Goal: Task Accomplishment & Management: Complete application form

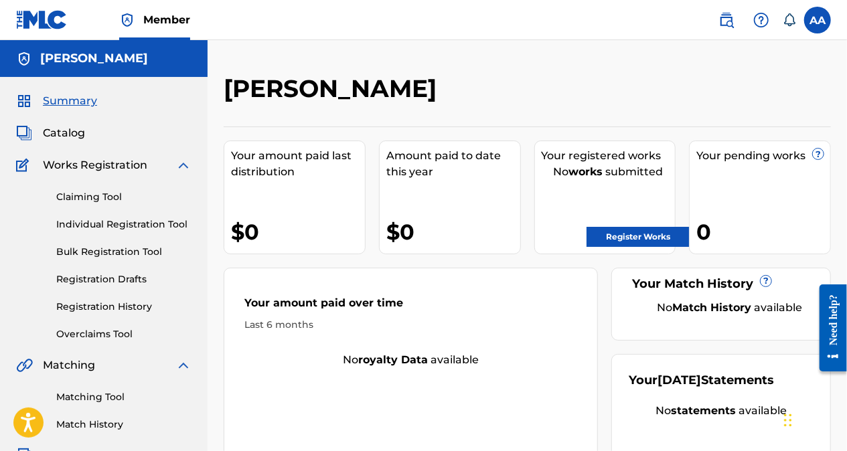
click at [638, 231] on link "Register Works" at bounding box center [638, 237] width 103 height 20
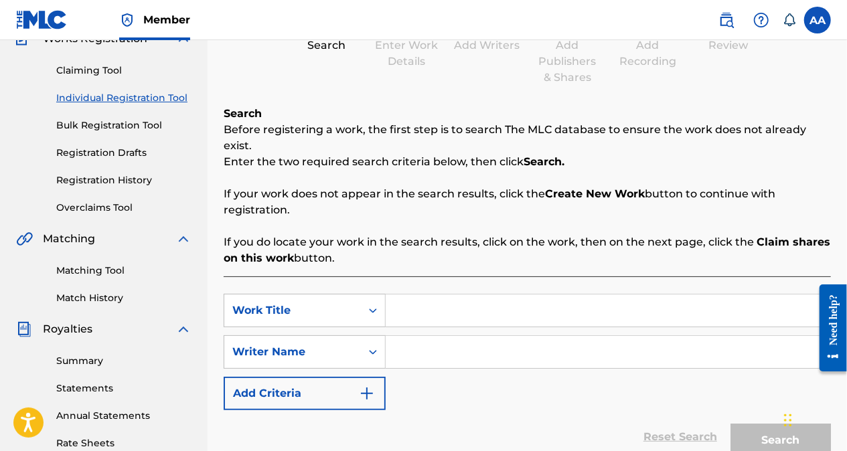
scroll to position [129, 0]
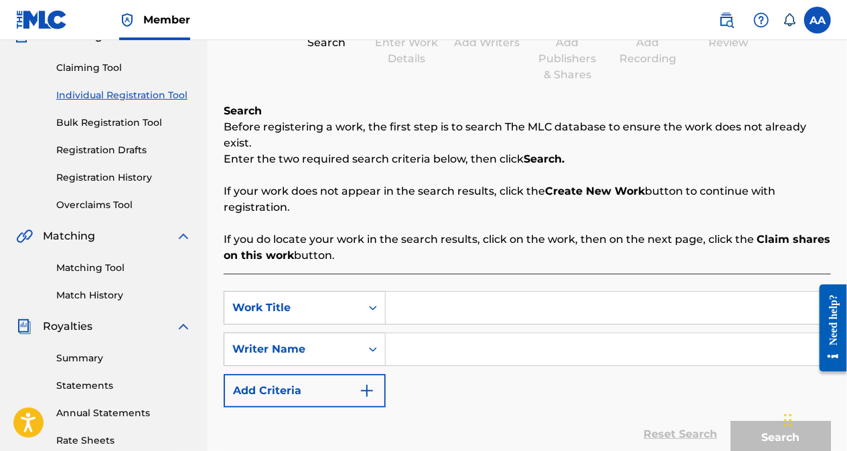
click at [475, 292] on input "Search Form" at bounding box center [608, 308] width 445 height 32
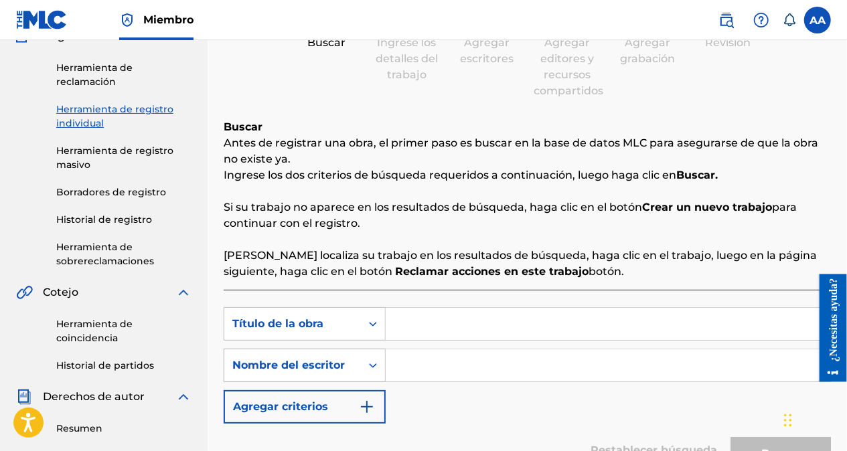
click at [372, 364] on icon "Formulario de búsqueda" at bounding box center [373, 366] width 8 height 5
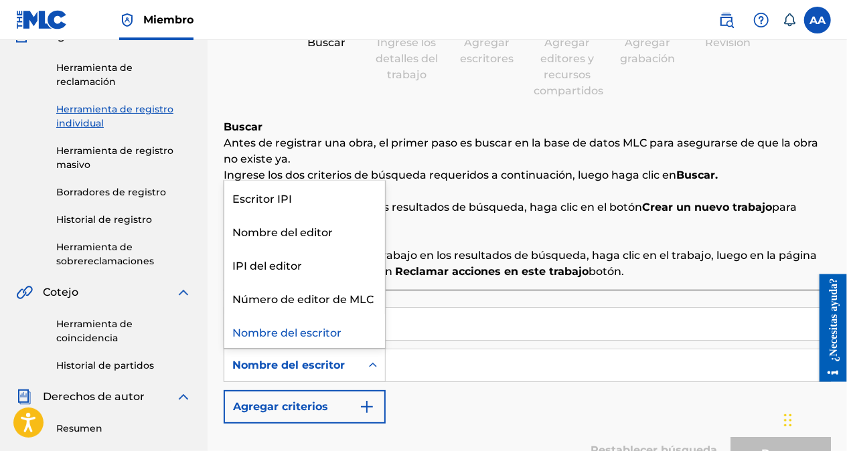
click at [372, 364] on icon "Formulario de búsqueda" at bounding box center [373, 365] width 8 height 5
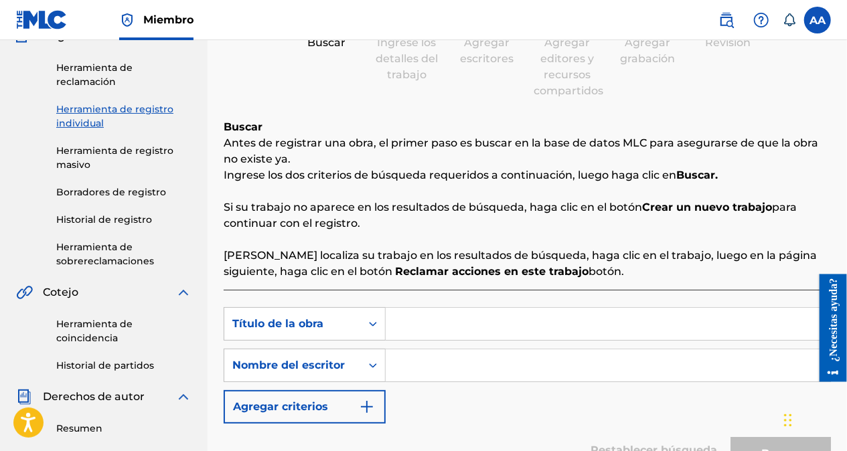
click at [406, 325] on input "Formulario de búsqueda" at bounding box center [608, 324] width 445 height 32
paste input "La grandeza de [DEMOGRAPHIC_DATA] (en la naturaleza)"
type input "La grandeza de [DEMOGRAPHIC_DATA] (en la naturaleza)"
click at [418, 368] on input "Formulario de búsqueda" at bounding box center [608, 366] width 445 height 32
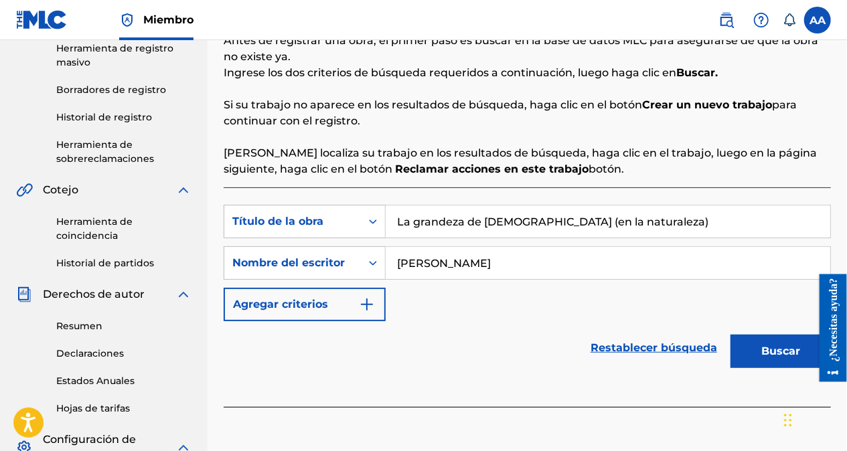
scroll to position [263, 0]
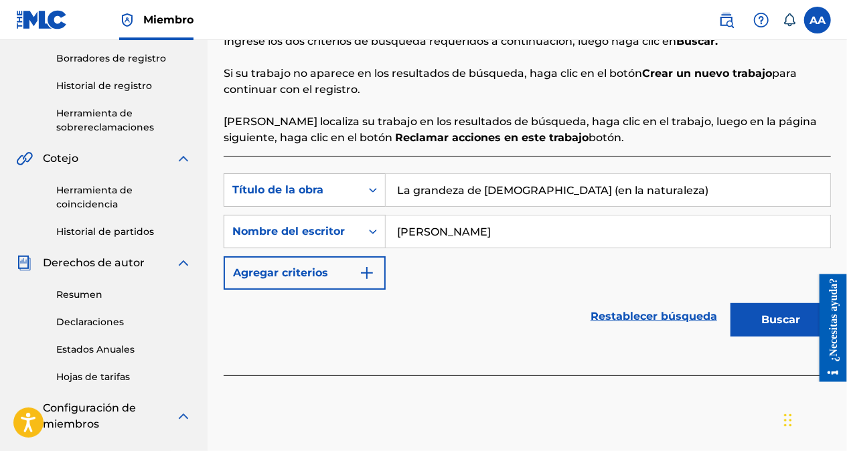
type input "[PERSON_NAME]"
click at [765, 316] on button "Buscar" at bounding box center [781, 319] width 100 height 33
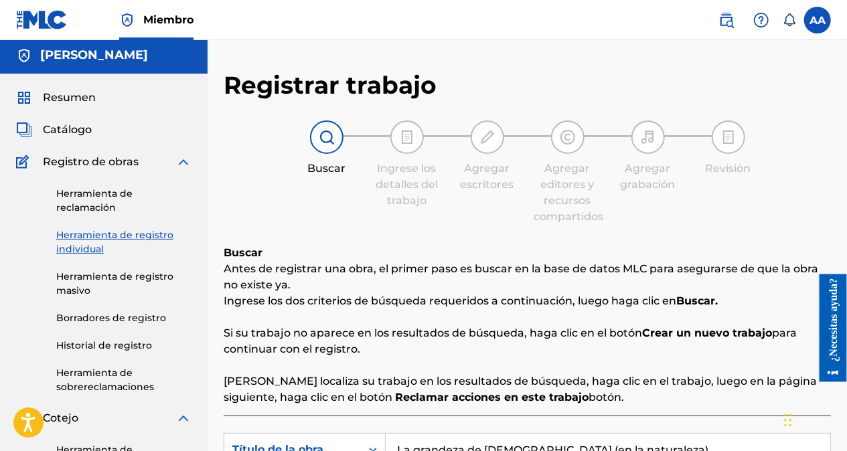
scroll to position [0, 0]
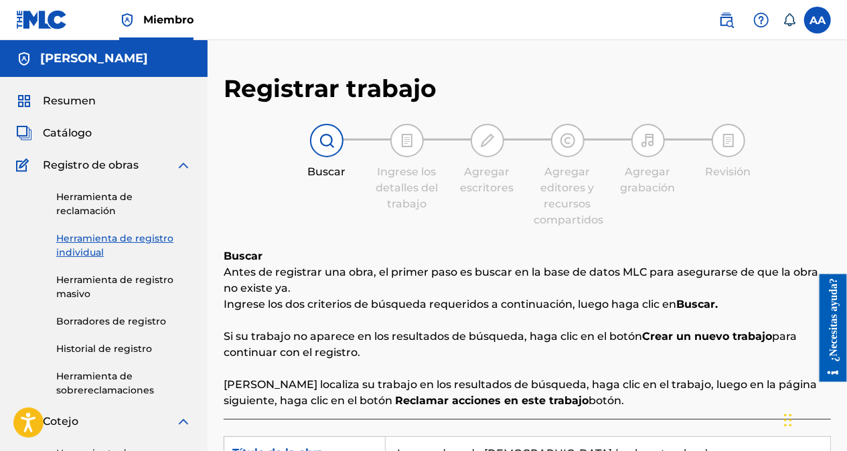
click at [408, 143] on img at bounding box center [407, 141] width 16 height 16
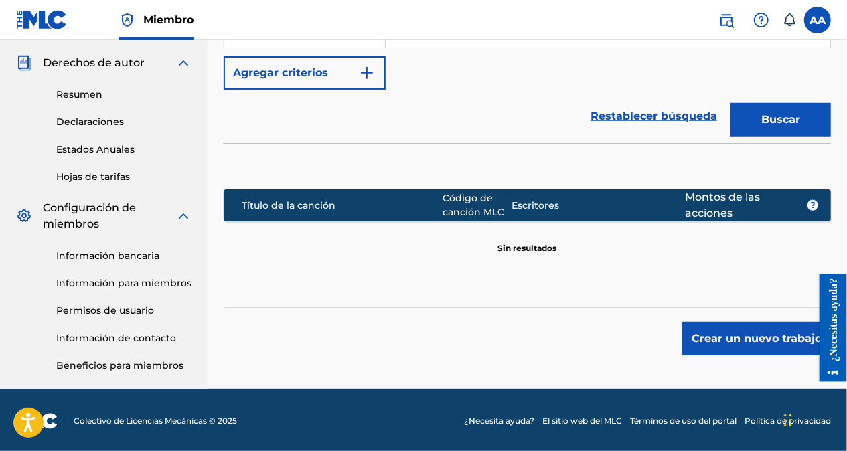
scroll to position [465, 0]
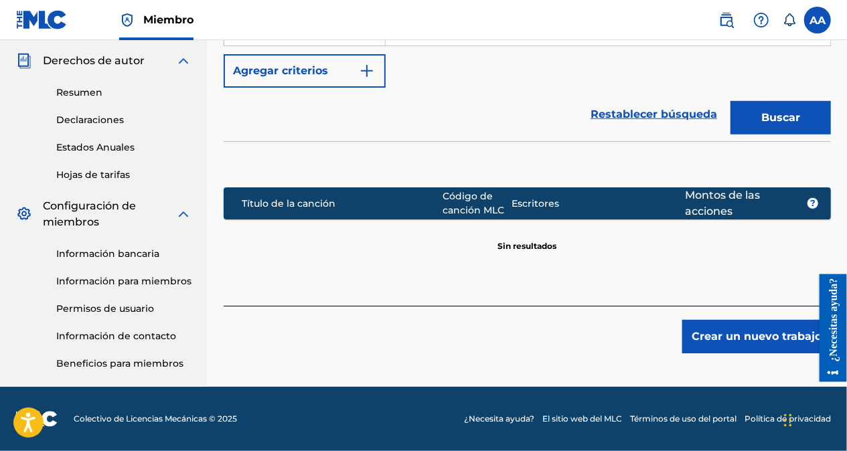
click at [747, 336] on button "Crear un nuevo trabajo" at bounding box center [756, 336] width 149 height 33
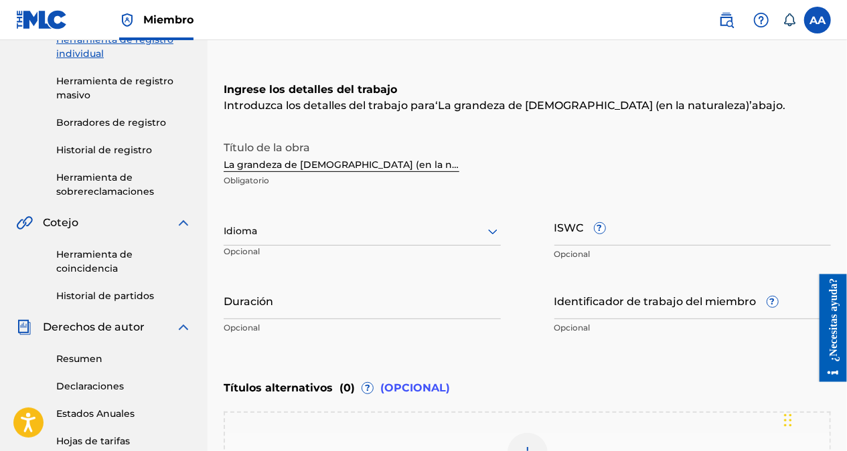
scroll to position [201, 0]
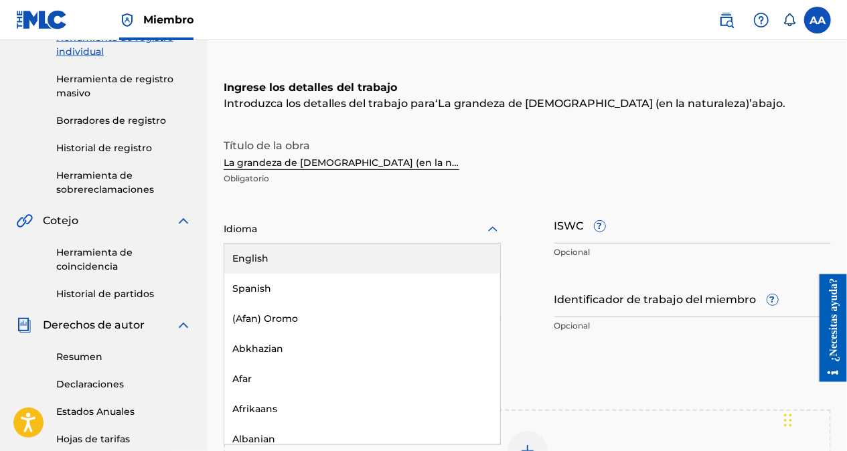
click at [494, 228] on icon at bounding box center [493, 230] width 16 height 16
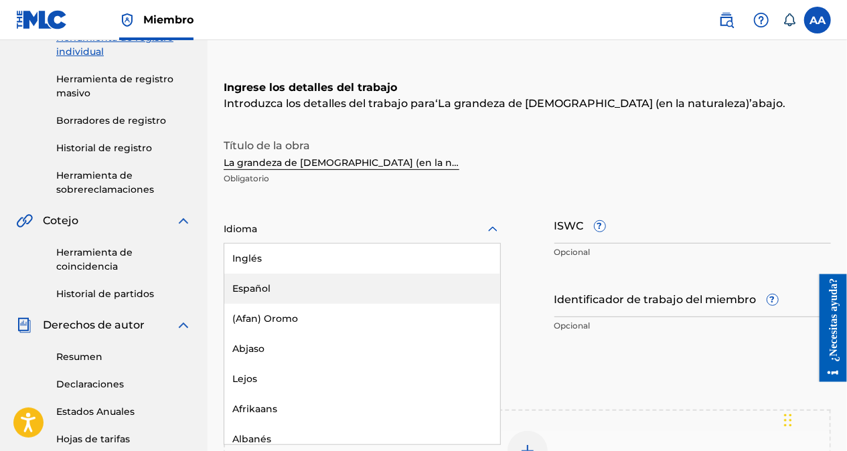
click at [309, 285] on div "Español" at bounding box center [362, 289] width 276 height 30
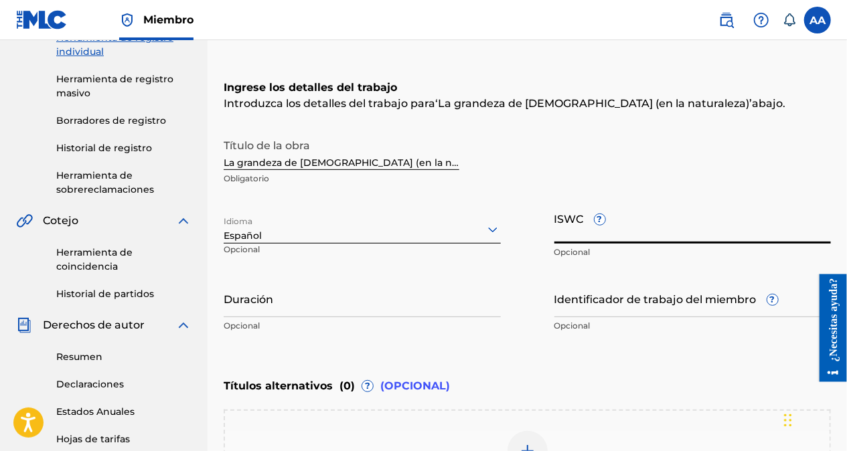
click at [616, 230] on input "ISWC ?" at bounding box center [693, 225] width 277 height 38
paste input "T-334.443.718-5"
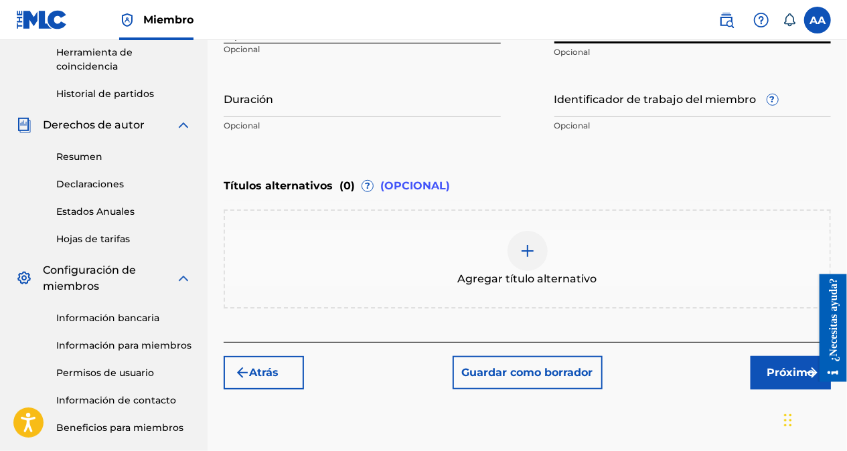
scroll to position [402, 0]
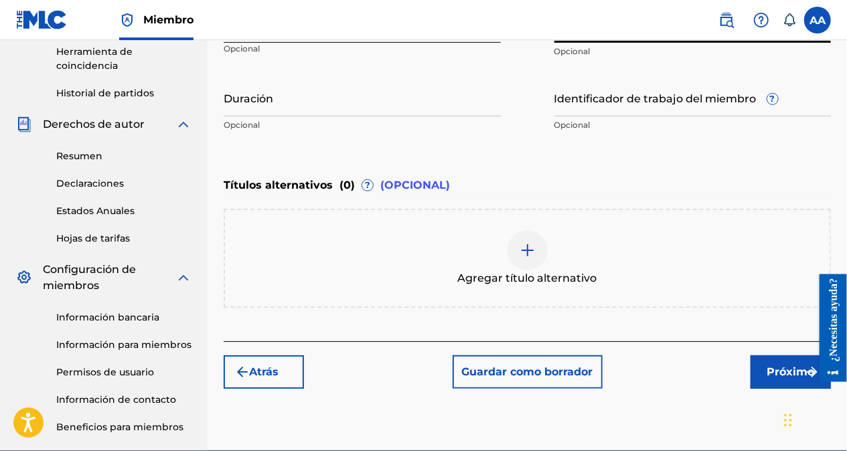
type input "T-334.443.718-5"
click at [655, 106] on input "Identificador de trabajo del miembro ?" at bounding box center [693, 97] width 277 height 38
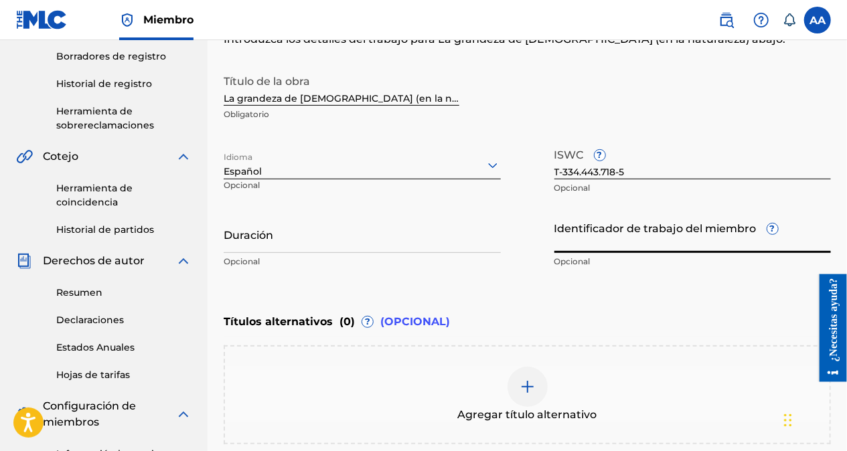
scroll to position [265, 0]
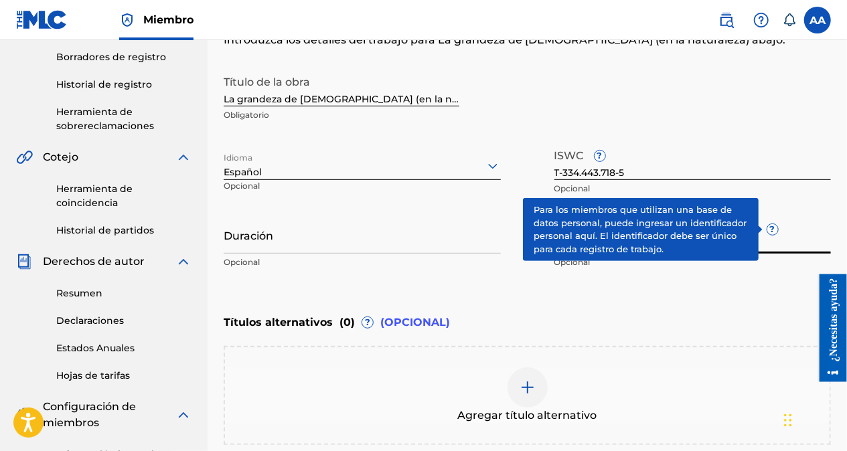
click at [770, 230] on span "?" at bounding box center [773, 229] width 11 height 11
click at [770, 230] on input "Identificador de trabajo del miembro ?" at bounding box center [693, 235] width 277 height 38
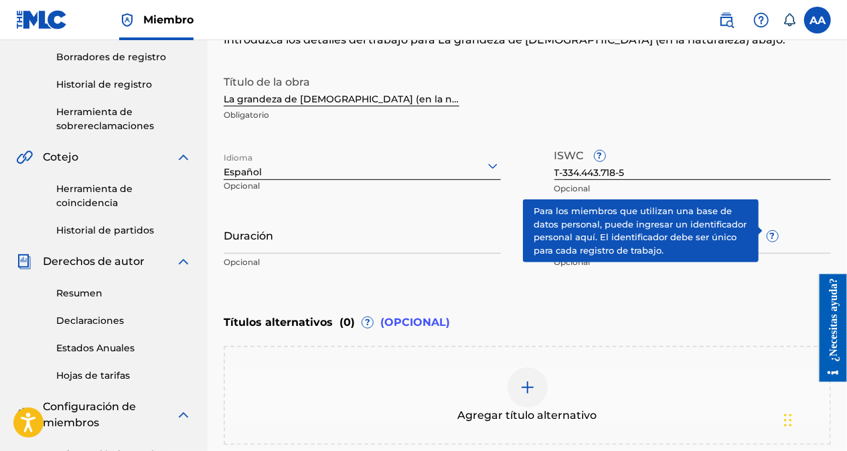
click at [772, 231] on span "?" at bounding box center [773, 236] width 11 height 11
click at [772, 230] on input "Identificador de trabajo del miembro ?" at bounding box center [693, 235] width 277 height 38
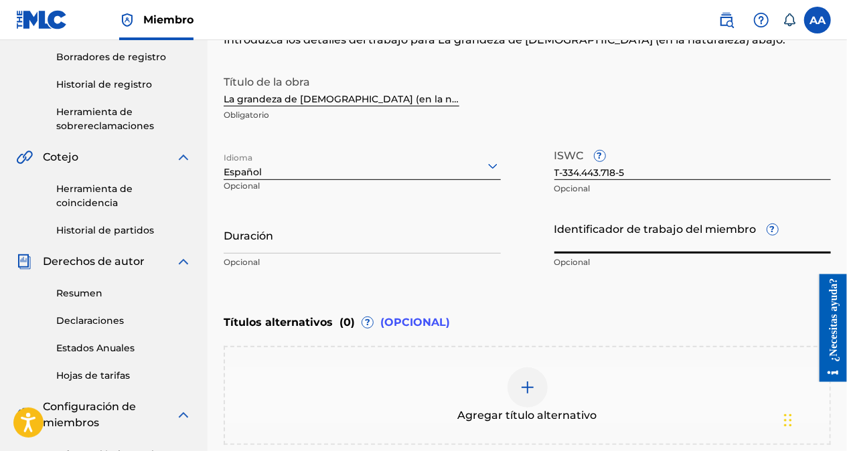
click at [840, 330] on div "¿Necesitas ayuda?" at bounding box center [833, 319] width 18 height 84
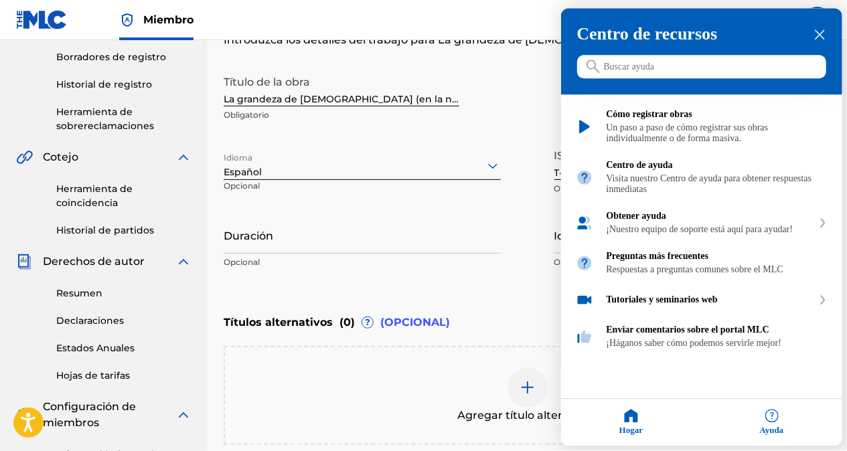
click at [664, 76] on input "Buscar ayuda" at bounding box center [701, 67] width 249 height 23
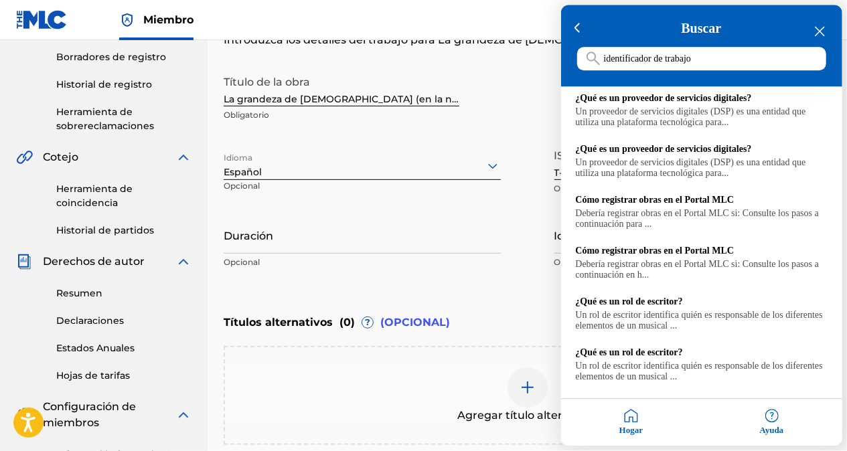
scroll to position [268, 0]
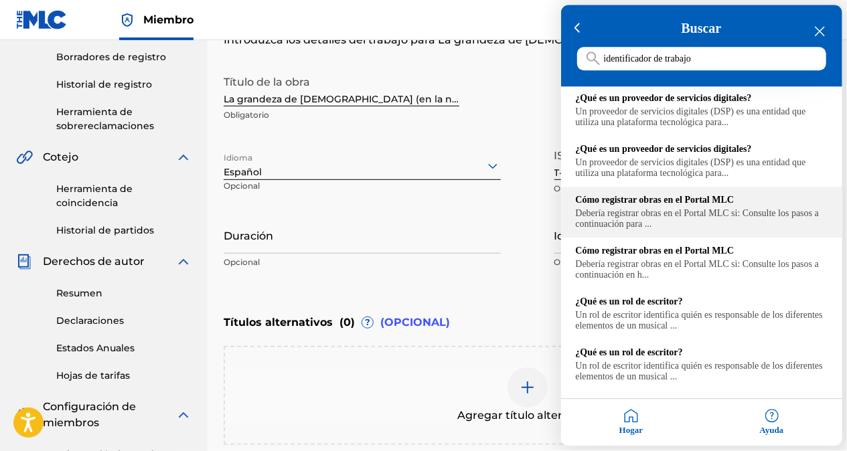
type input "identificador de trabajo"
click at [671, 227] on div "Cómo registrar obras en el Portal MLC Debería registrar obras en el Portal MLC …" at bounding box center [702, 213] width 252 height 35
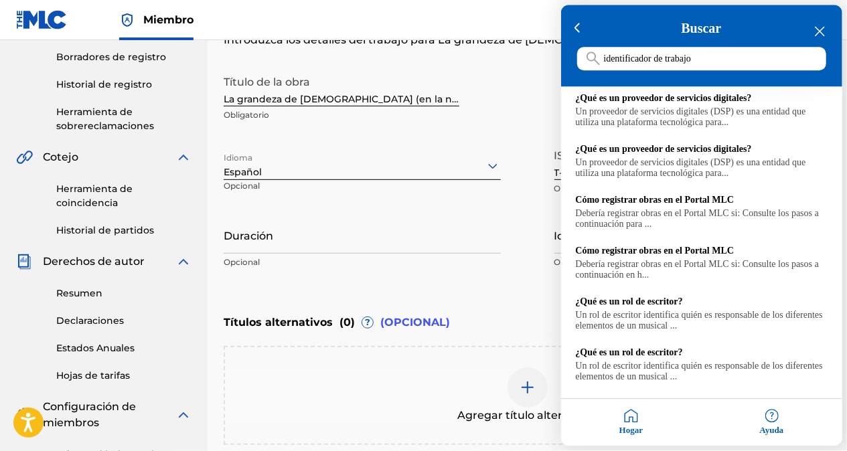
click at [820, 34] on icon "Cerrar Centro de recursos" at bounding box center [820, 32] width 10 height 10
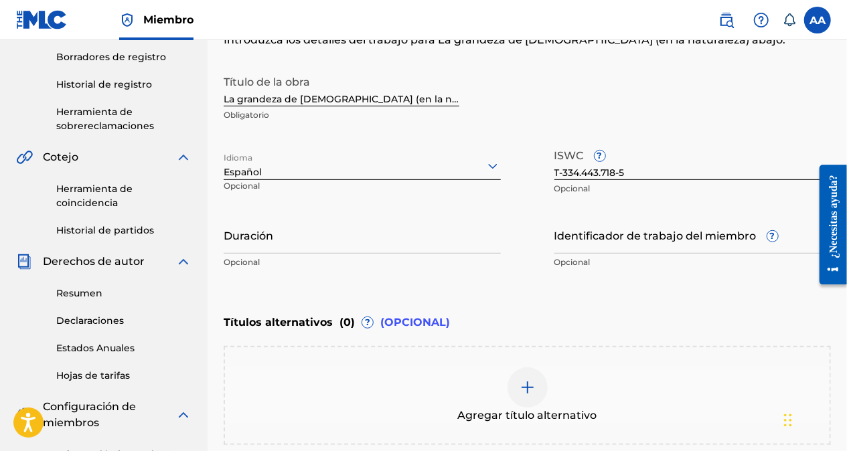
scroll to position [0, 0]
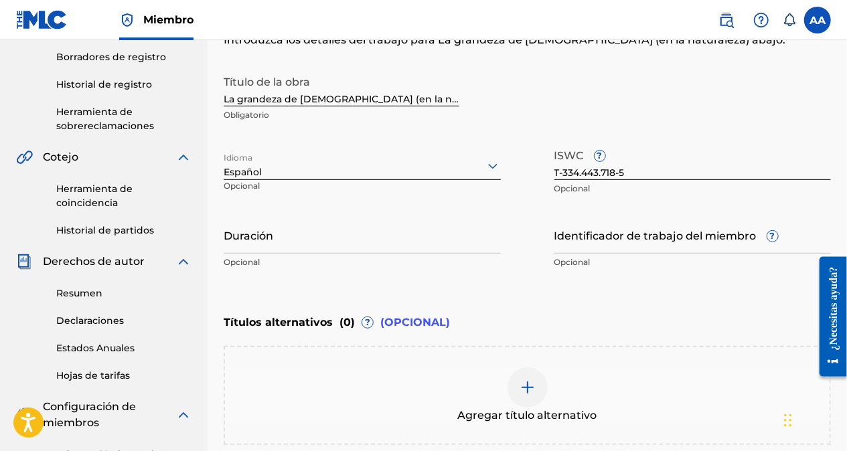
click at [251, 240] on input "Duración" at bounding box center [362, 235] width 277 height 38
type input "1"
type input "01:46"
click at [284, 281] on div "Ingrese los detalles del trabajo Introduzca los detalles del trabajo para ‘ La …" at bounding box center [527, 146] width 607 height 324
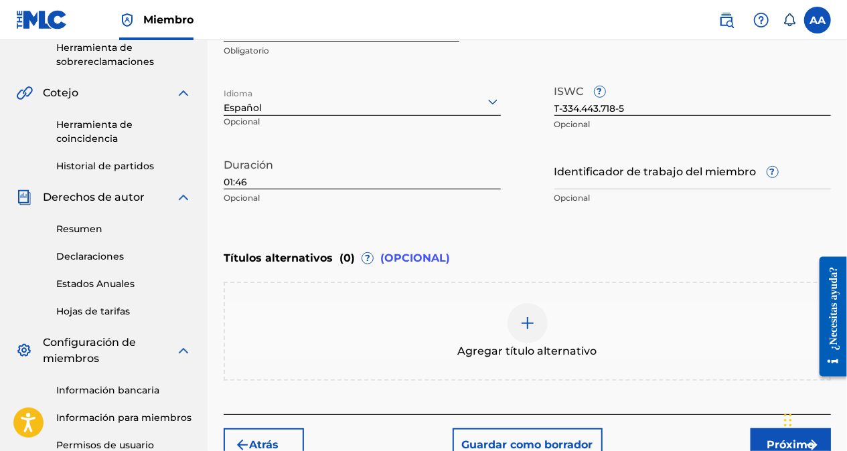
scroll to position [332, 0]
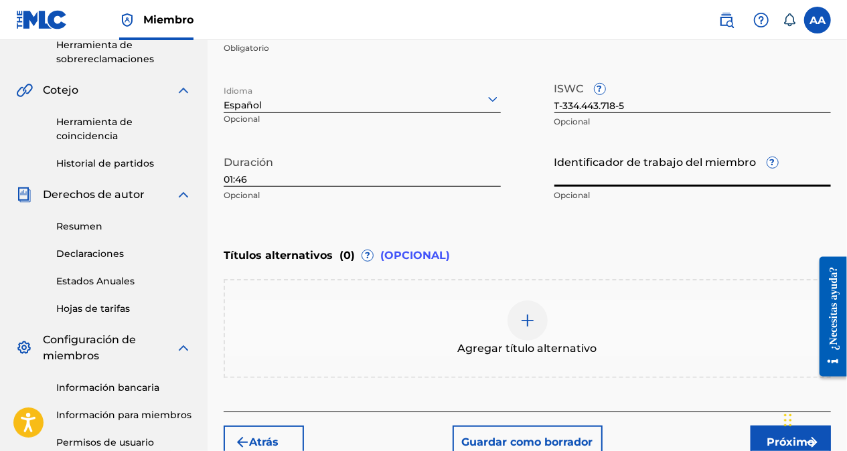
click at [584, 174] on input "Identificador de trabajo del miembro ?" at bounding box center [693, 168] width 277 height 38
paste input "74659688"
type input "74659688"
click at [596, 216] on div "Ingrese los detalles del trabajo Introduzca los detalles del trabajo para ‘ La …" at bounding box center [527, 79] width 607 height 324
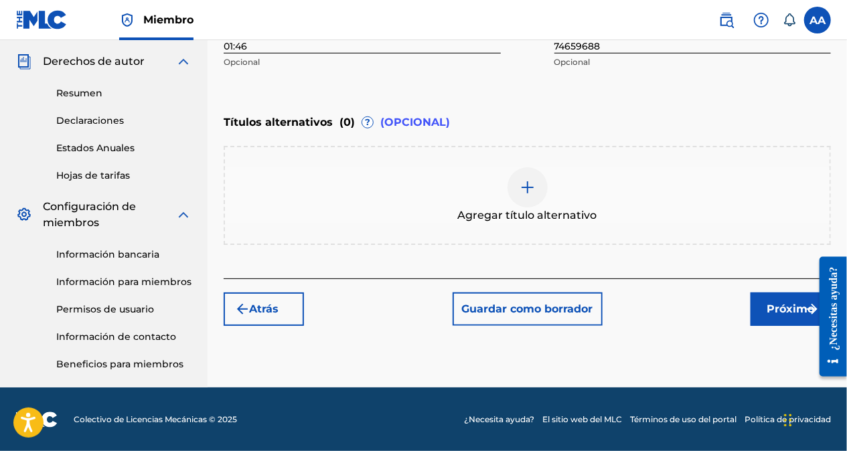
scroll to position [465, 0]
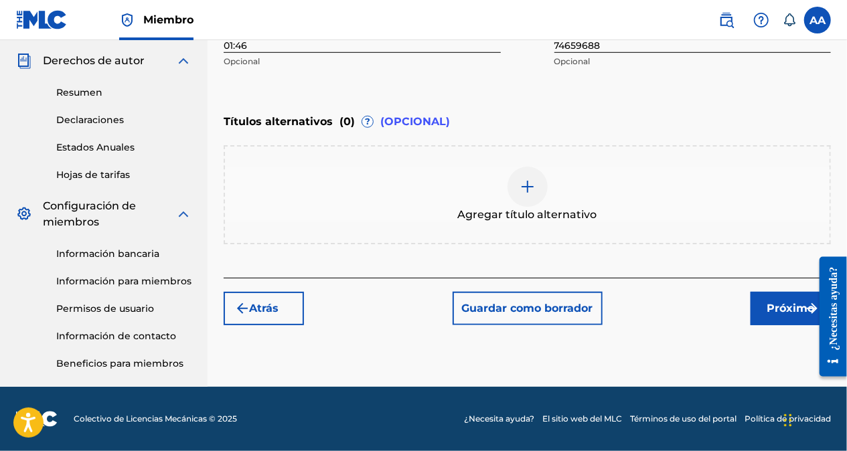
click at [781, 309] on font "Próximo" at bounding box center [792, 309] width 48 height 16
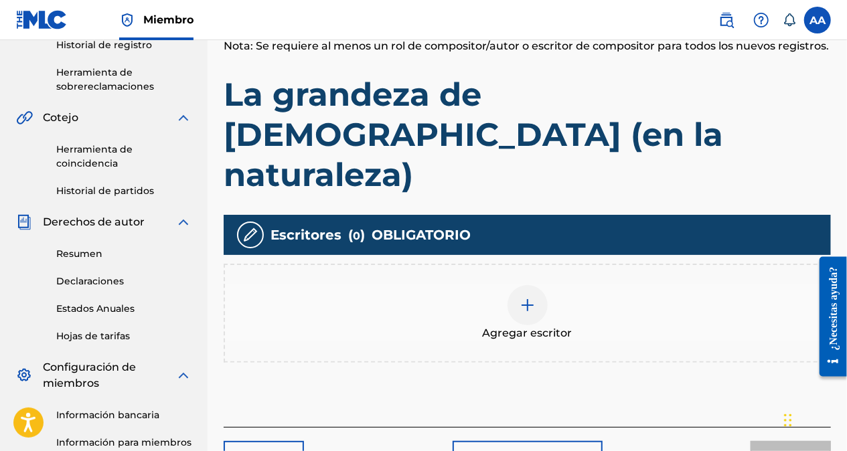
scroll to position [328, 0]
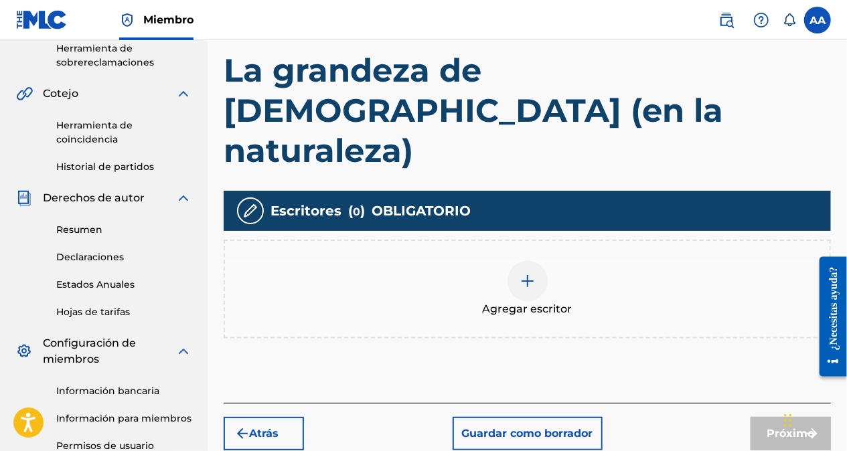
click at [528, 273] on img at bounding box center [528, 281] width 16 height 16
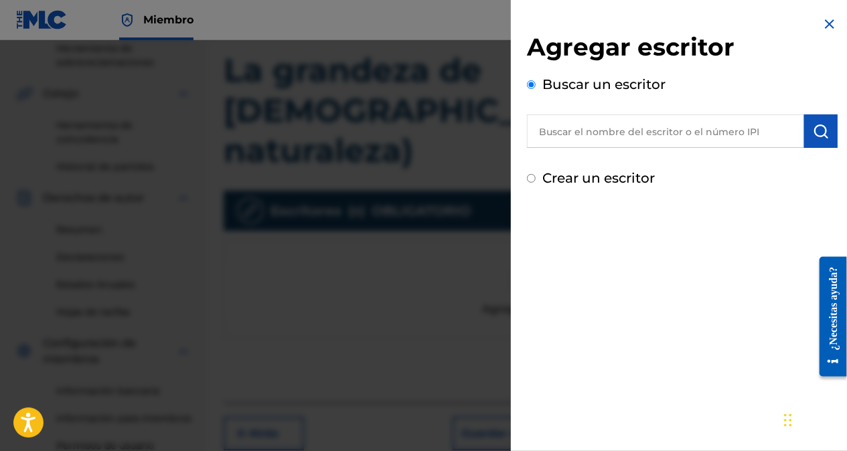
click at [572, 138] on input "text" at bounding box center [665, 131] width 277 height 33
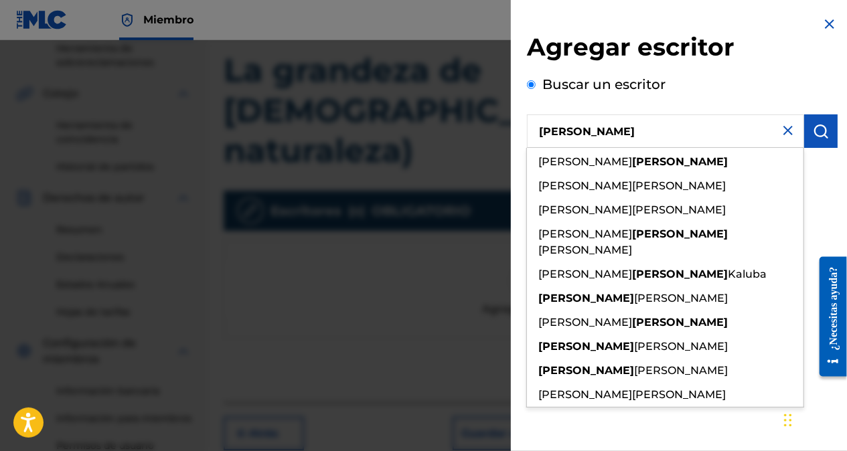
type input "[PERSON_NAME]"
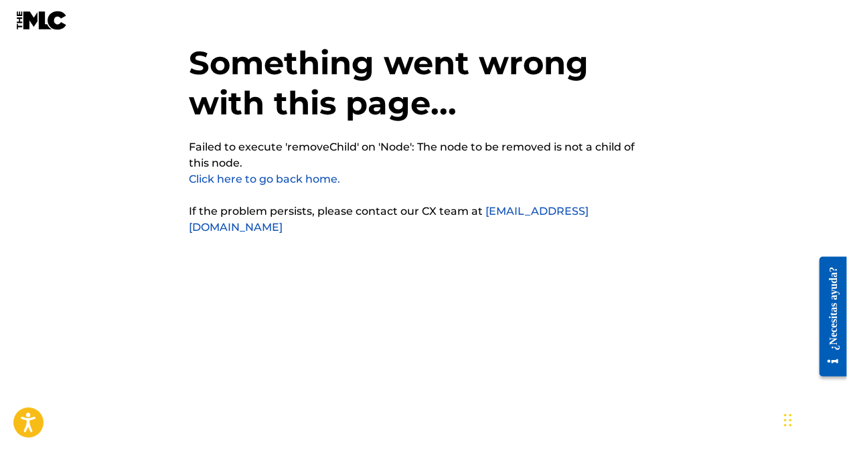
scroll to position [33, 0]
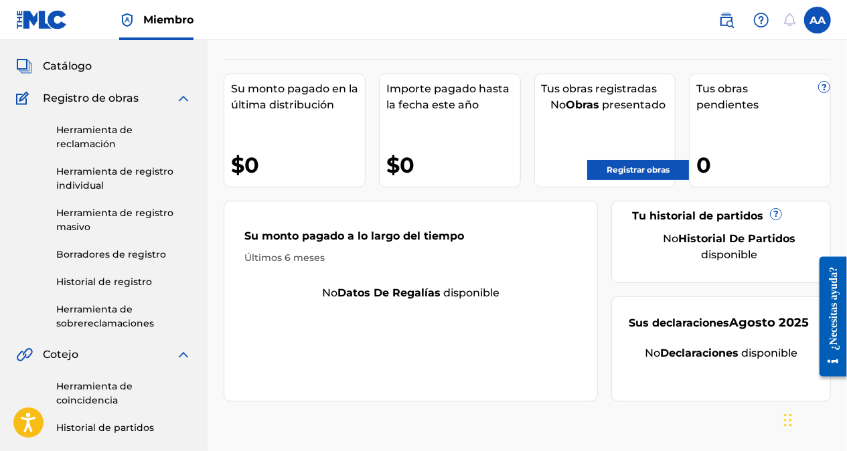
scroll to position [67, 0]
click at [642, 167] on link "Registrar obras" at bounding box center [638, 170] width 102 height 20
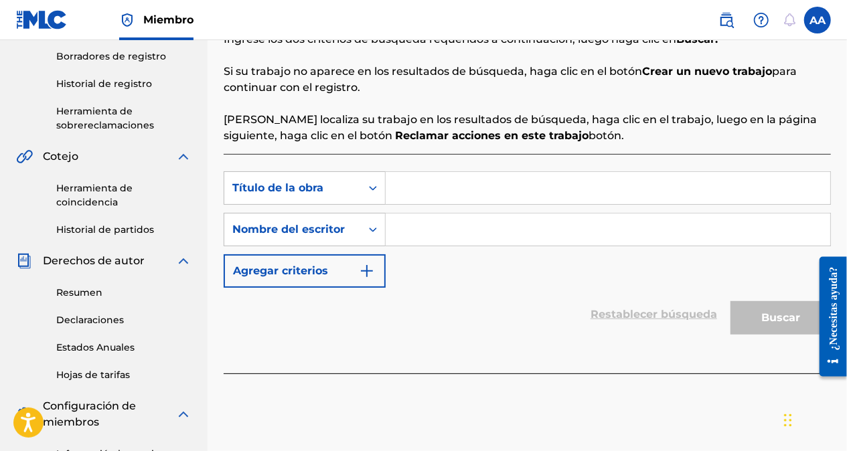
scroll to position [268, 0]
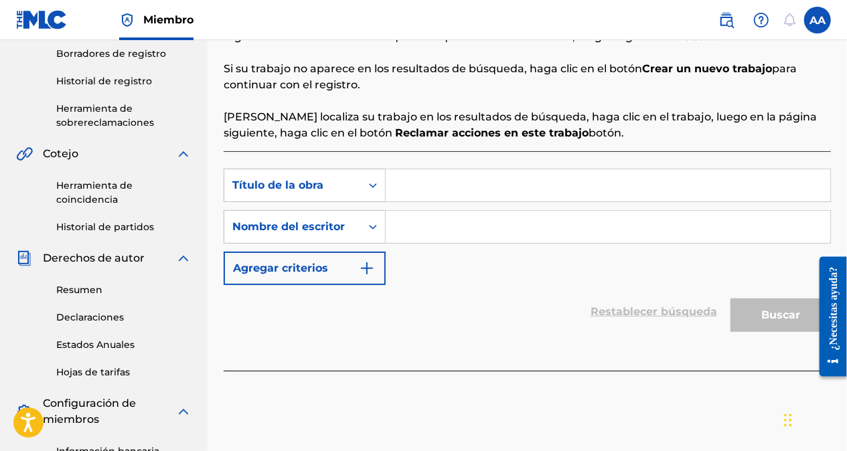
click at [419, 184] on input "Formulario de búsqueda" at bounding box center [608, 185] width 445 height 32
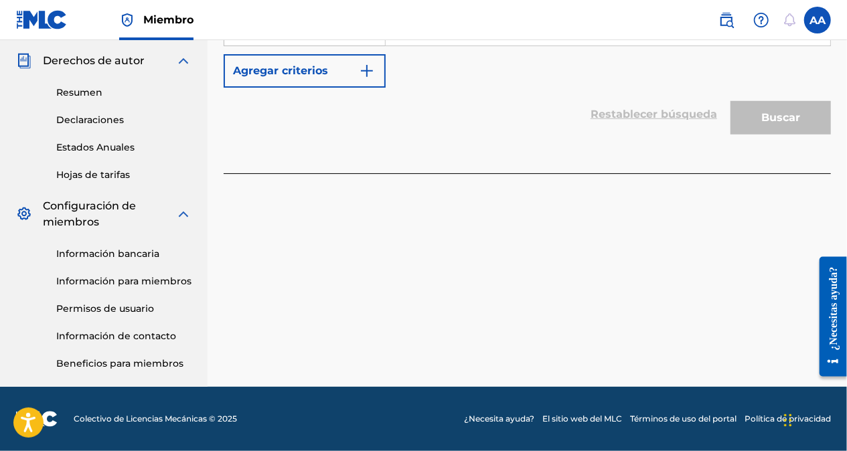
scroll to position [0, 0]
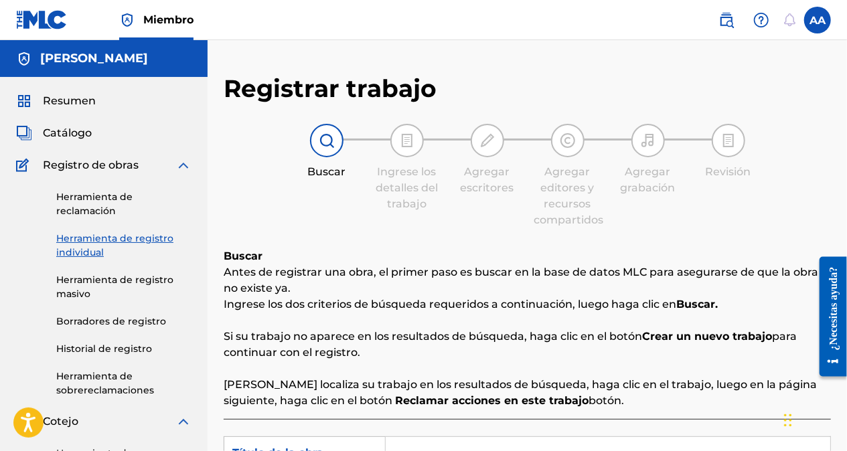
click at [403, 137] on img at bounding box center [407, 141] width 16 height 16
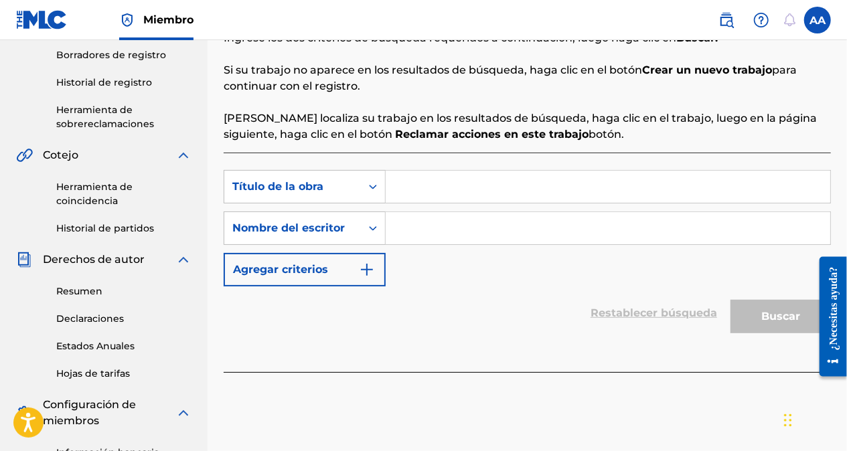
scroll to position [268, 0]
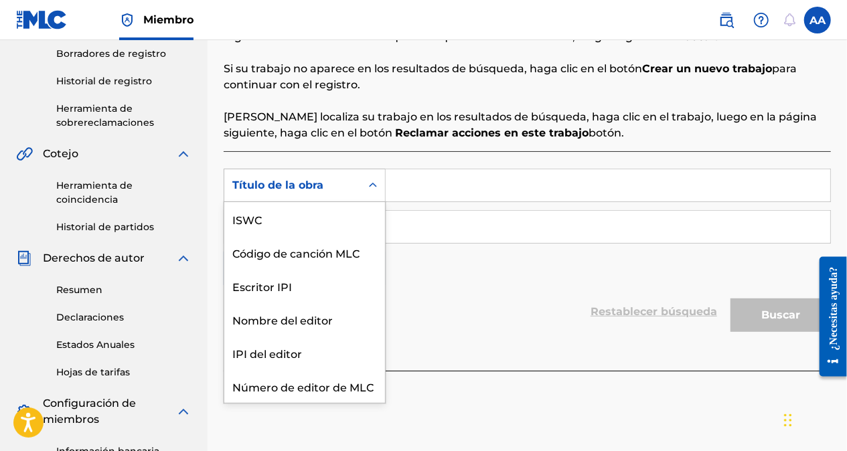
click at [376, 184] on icon "Formulario de búsqueda" at bounding box center [372, 185] width 13 height 13
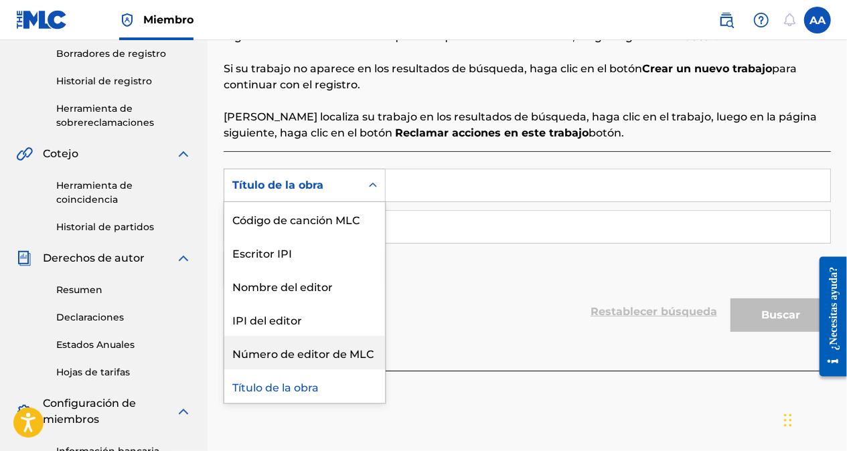
scroll to position [50, 0]
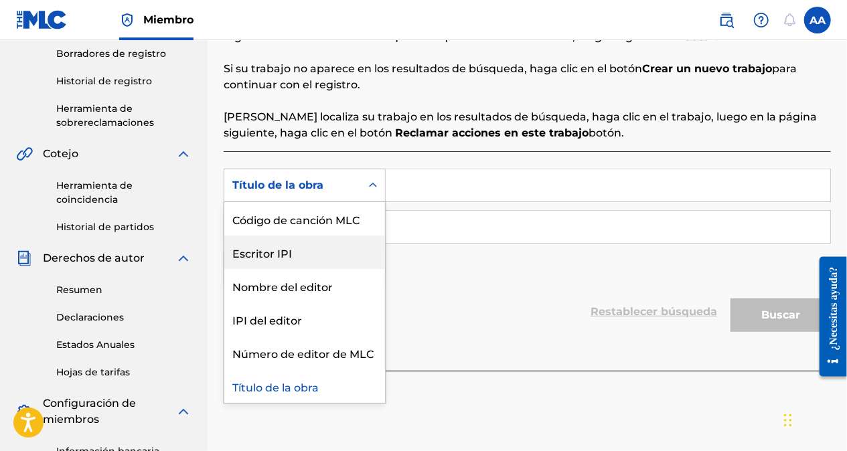
click at [276, 238] on div "Escritor IPI" at bounding box center [304, 252] width 161 height 33
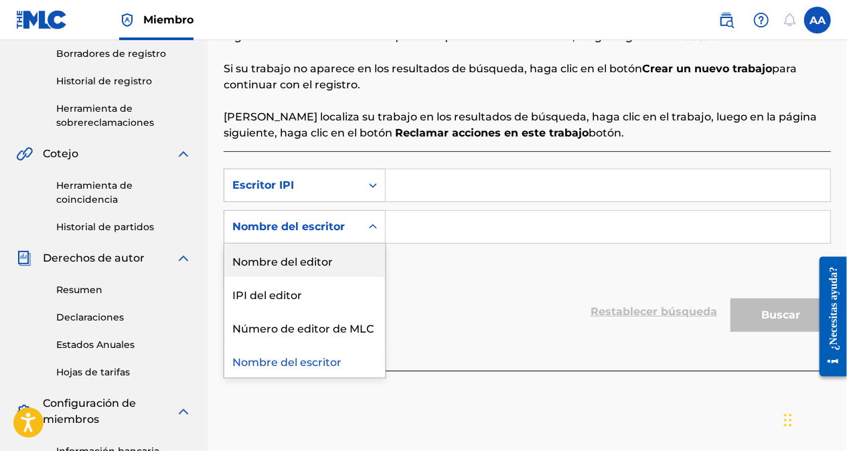
click at [276, 238] on div "Nombre del escritor" at bounding box center [292, 226] width 137 height 25
click at [378, 184] on icon "Formulario de búsqueda" at bounding box center [372, 185] width 13 height 13
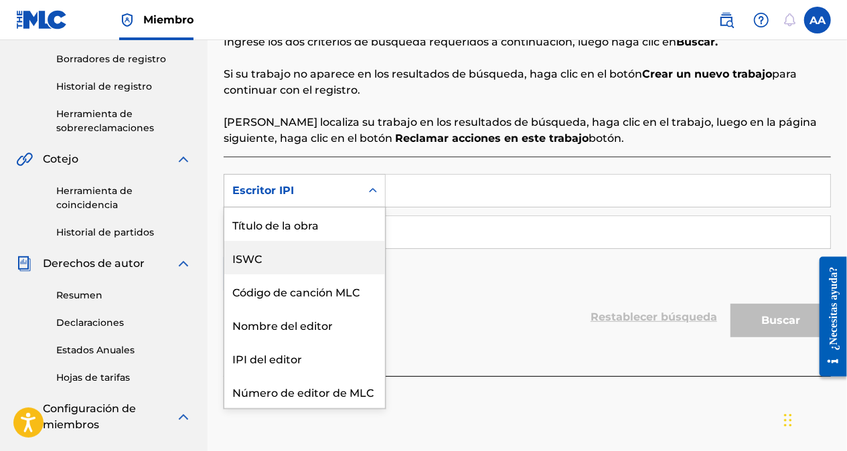
scroll to position [268, 0]
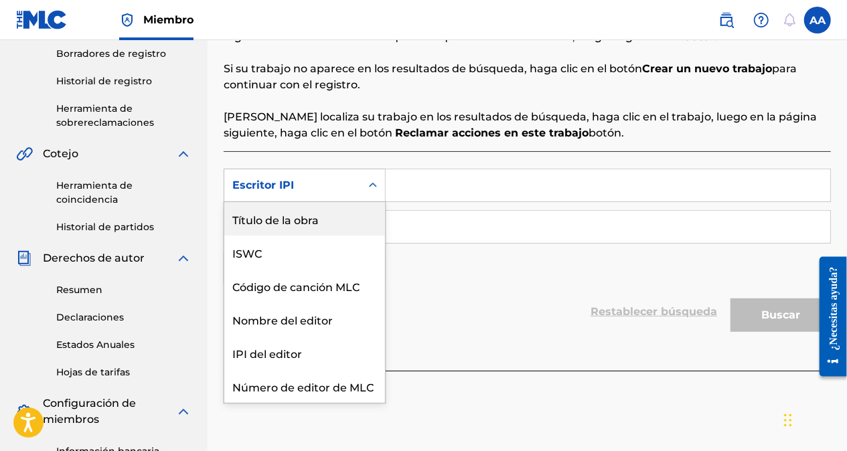
click at [312, 222] on div "Título de la obra" at bounding box center [304, 218] width 161 height 33
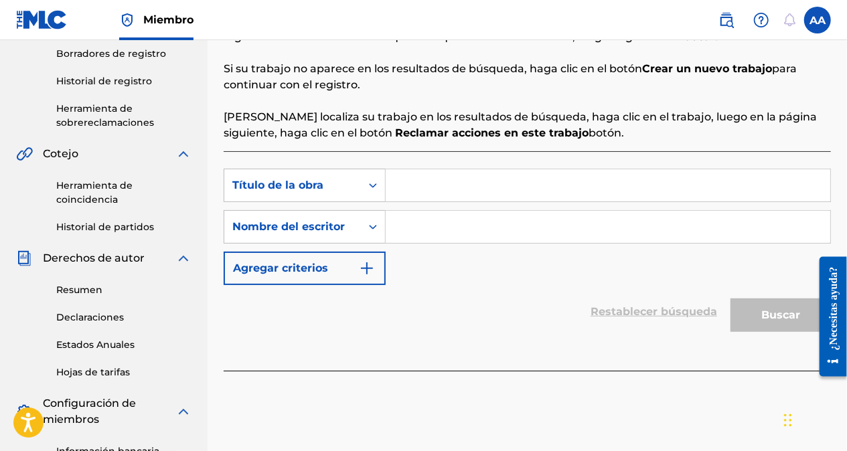
click at [405, 186] on input "Formulario de búsqueda" at bounding box center [608, 185] width 445 height 32
paste input "La grandeza de [DEMOGRAPHIC_DATA] (en la naturaleza)"
type input "La grandeza de [DEMOGRAPHIC_DATA] (en la naturaleza)"
click at [413, 227] on input "Formulario de búsqueda" at bounding box center [608, 227] width 445 height 32
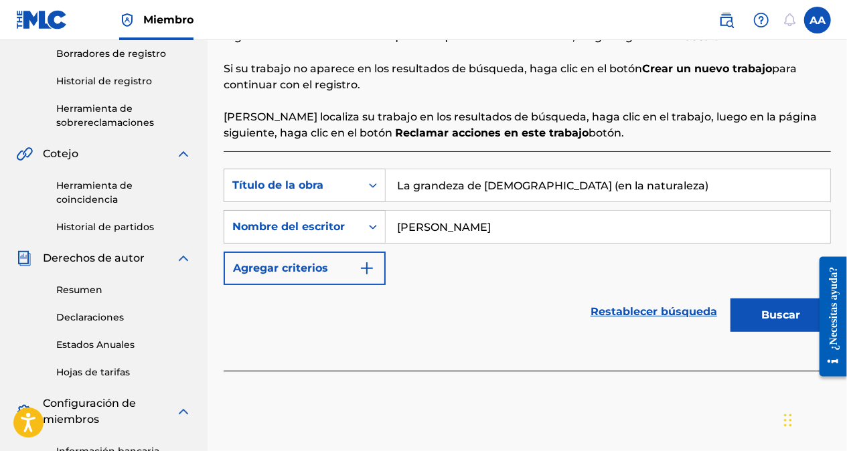
type input "[PERSON_NAME]"
click at [777, 320] on button "Buscar" at bounding box center [781, 315] width 100 height 33
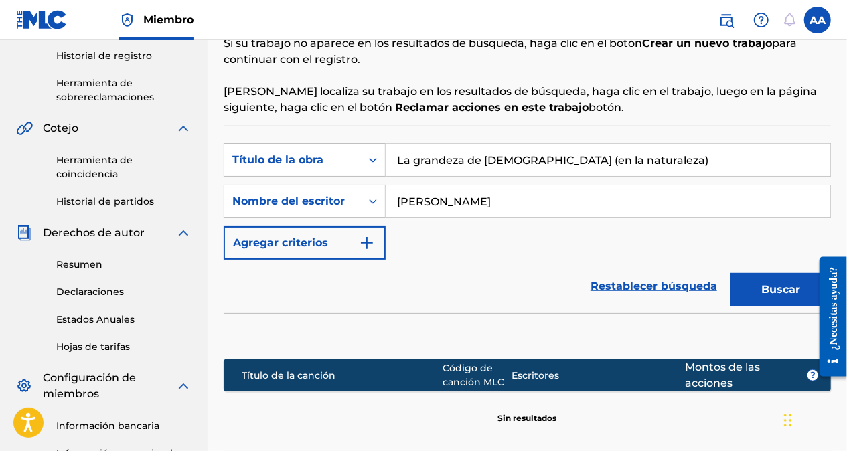
scroll to position [465, 0]
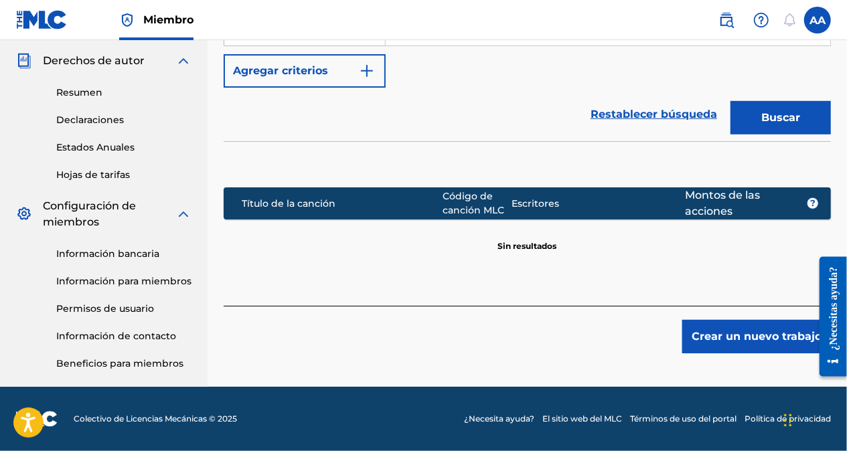
click at [743, 334] on button "Crear un nuevo trabajo" at bounding box center [756, 336] width 149 height 33
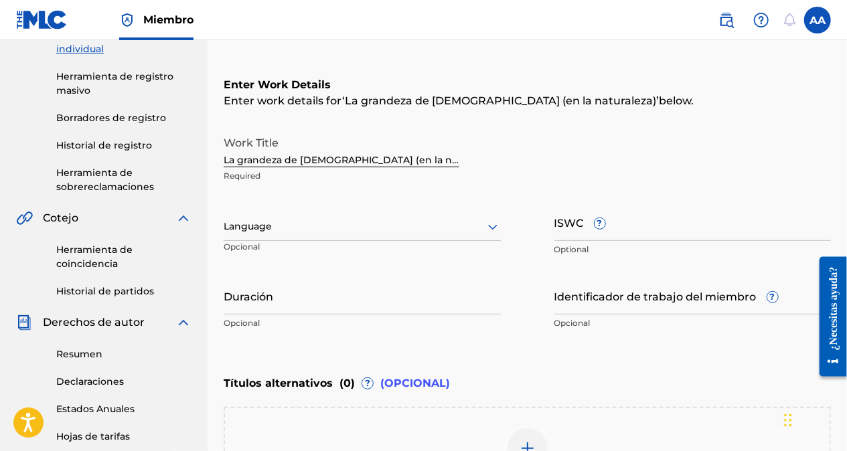
scroll to position [198, 0]
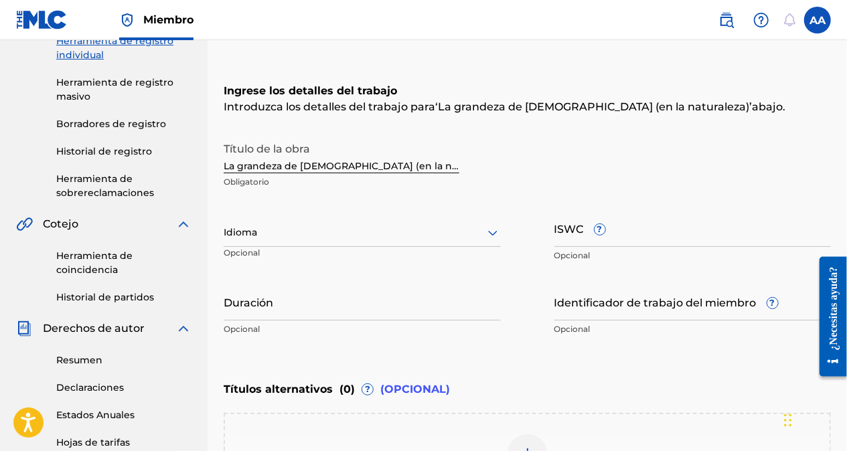
click at [328, 232] on div at bounding box center [362, 232] width 277 height 17
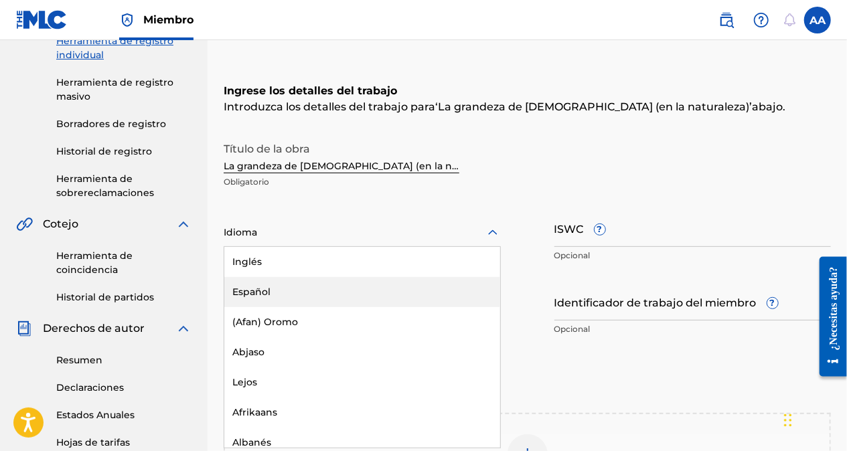
click at [293, 296] on div "Español" at bounding box center [362, 292] width 276 height 30
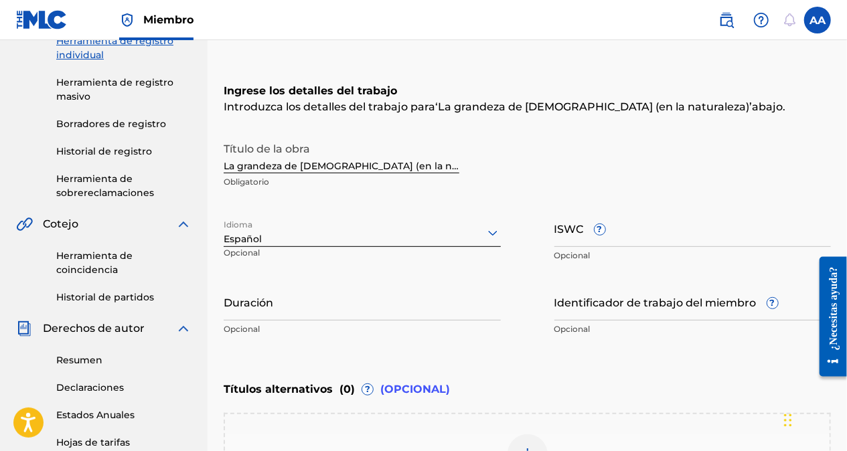
click at [302, 315] on input "Duración" at bounding box center [362, 302] width 277 height 38
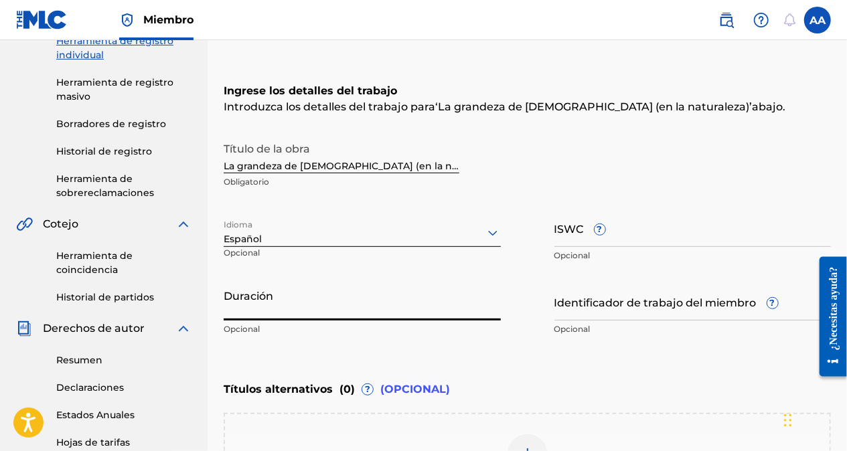
click at [621, 236] on input "ISWC ?" at bounding box center [693, 228] width 277 height 38
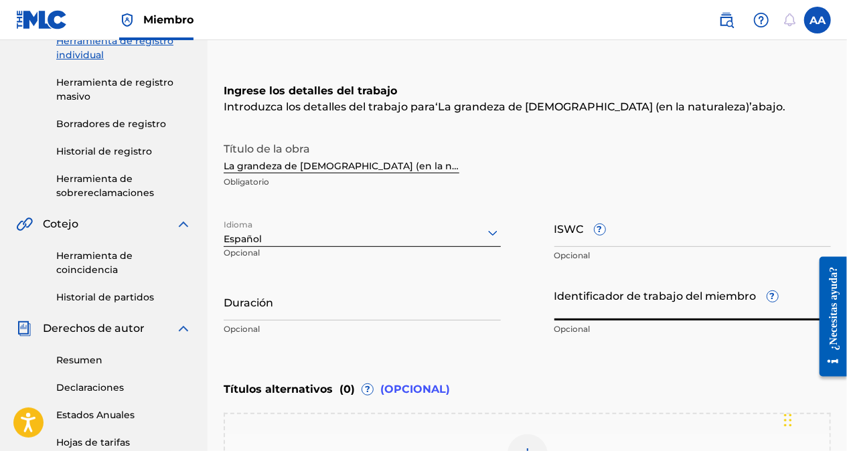
click at [573, 316] on input "Identificador de trabajo del miembro ?" at bounding box center [693, 302] width 277 height 38
paste input "74659688"
type input "74659688"
click at [578, 238] on input "ISWC ?" at bounding box center [693, 228] width 277 height 38
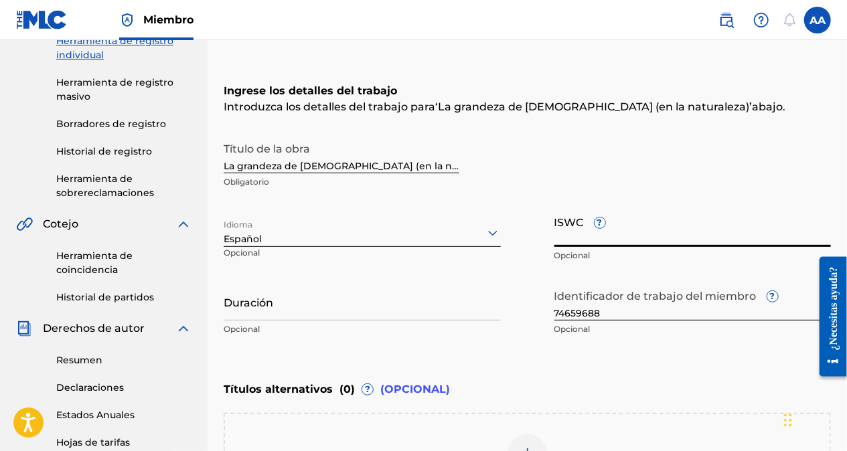
paste input "T-334.443.718-5"
type input "T-334.443.718-5"
click at [447, 313] on input "Duración" at bounding box center [362, 302] width 277 height 38
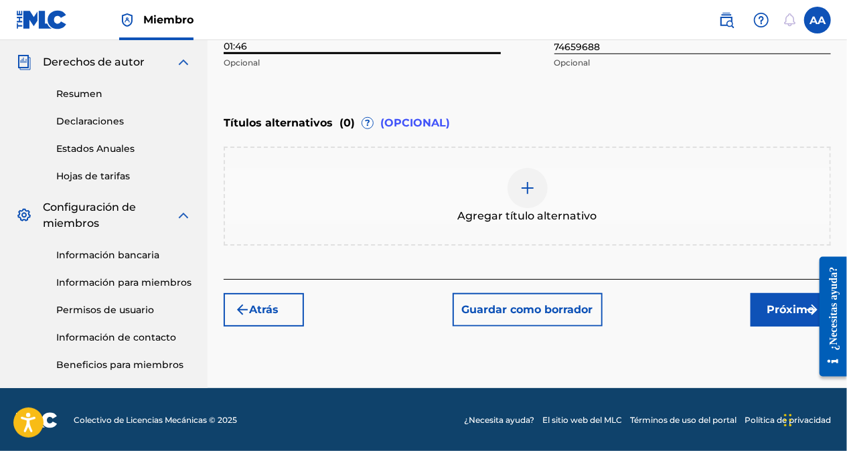
scroll to position [465, 0]
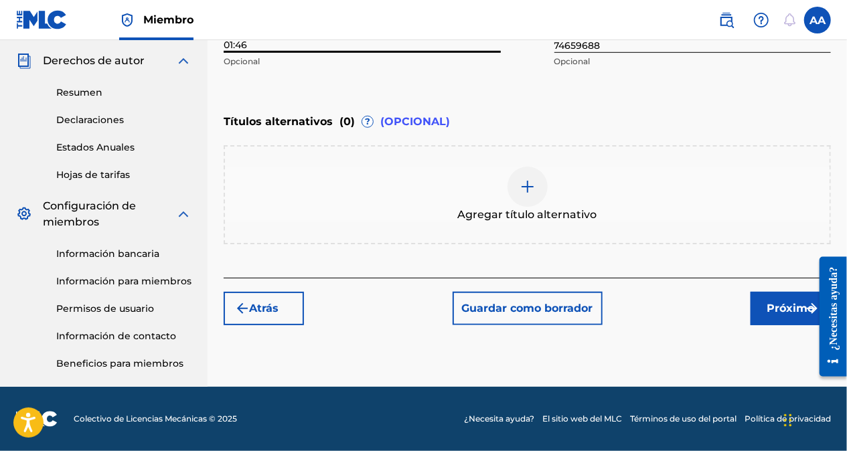
type input "01:46"
click at [775, 307] on font "Próximo" at bounding box center [792, 309] width 48 height 16
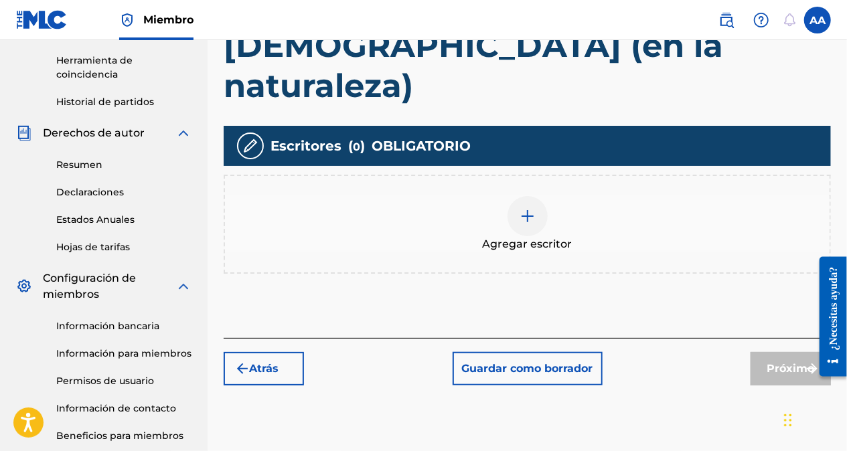
scroll to position [395, 0]
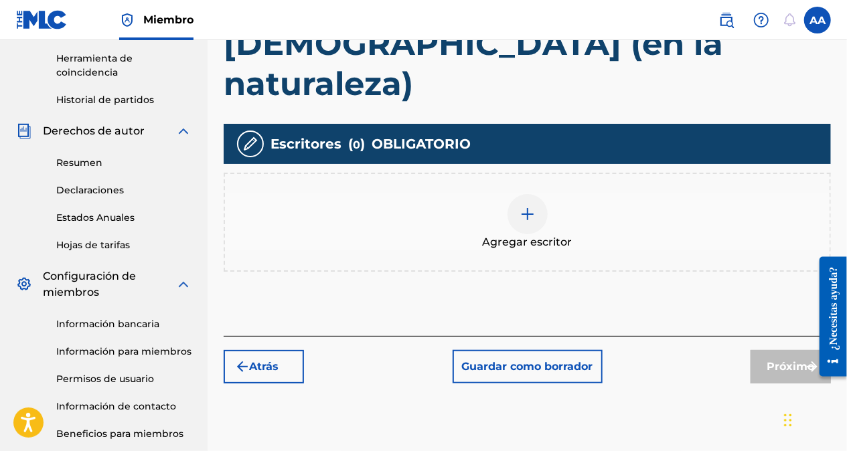
click at [530, 206] on img at bounding box center [528, 214] width 16 height 16
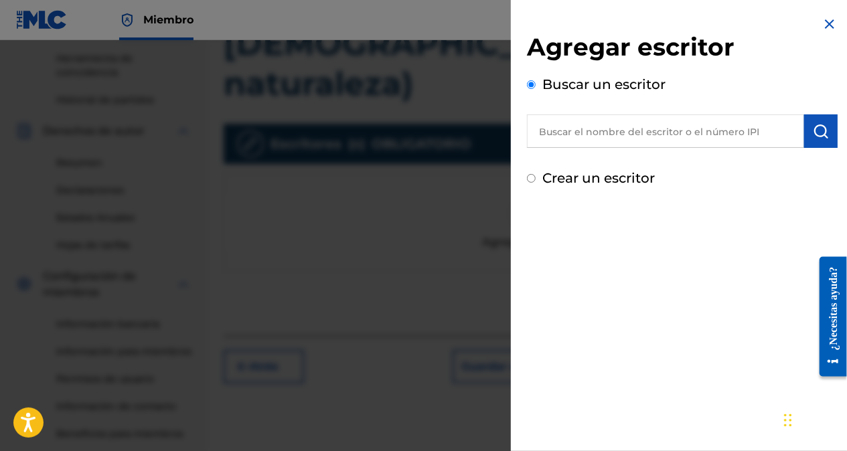
click at [576, 137] on input "text" at bounding box center [665, 131] width 277 height 33
click at [619, 137] on input "text" at bounding box center [665, 131] width 277 height 33
click at [563, 134] on input "text" at bounding box center [665, 131] width 277 height 33
paste input "01308322288"
type input "01308322288"
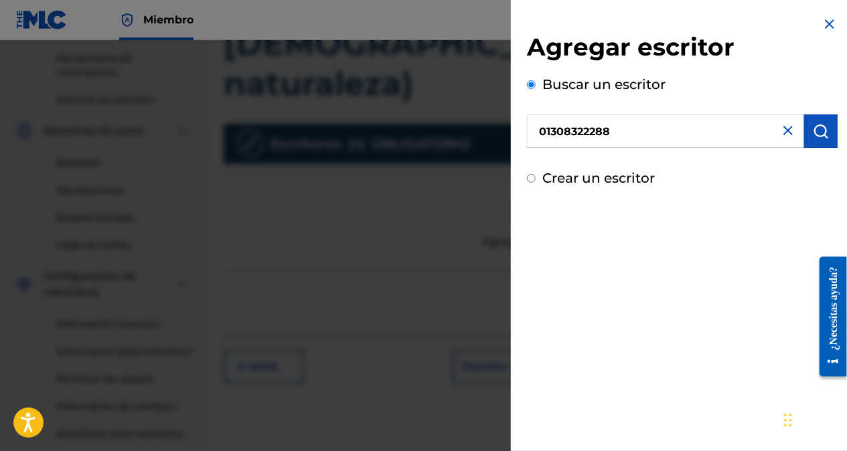
click at [819, 132] on img "submit" at bounding box center [821, 131] width 16 height 16
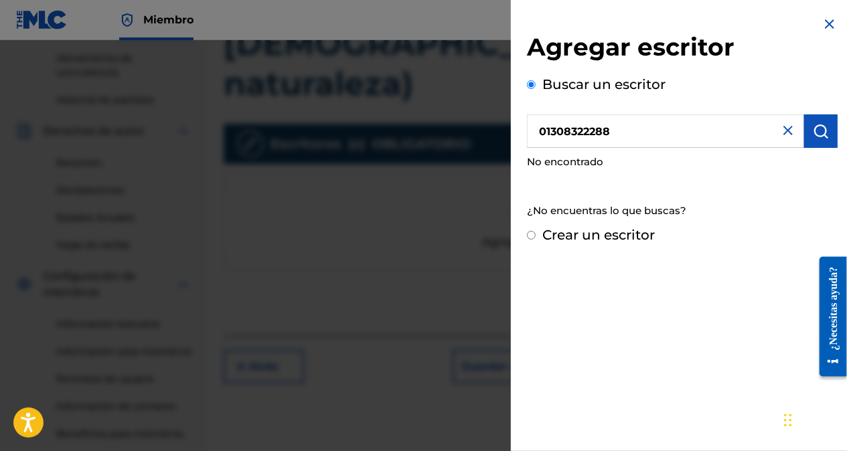
click at [786, 130] on img at bounding box center [788, 131] width 16 height 16
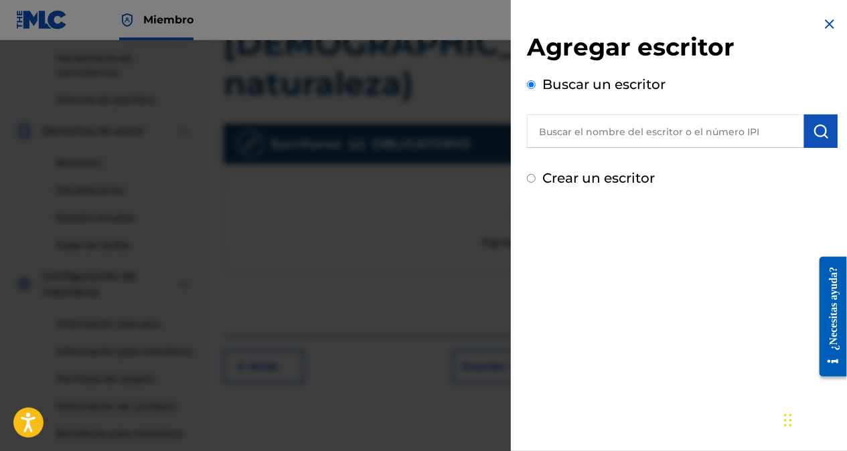
click at [733, 129] on input "text" at bounding box center [665, 131] width 277 height 33
type input "[PERSON_NAME]"
click at [529, 178] on input "Crear un escritor" at bounding box center [531, 178] width 9 height 9
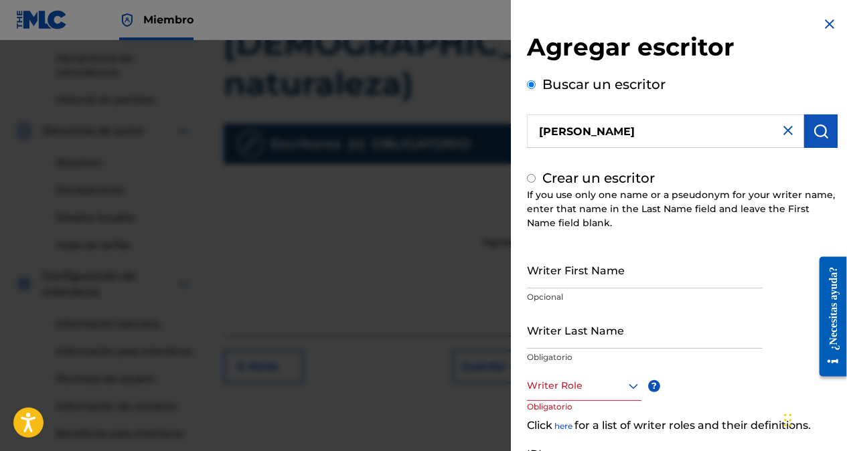
radio input "false"
radio input "true"
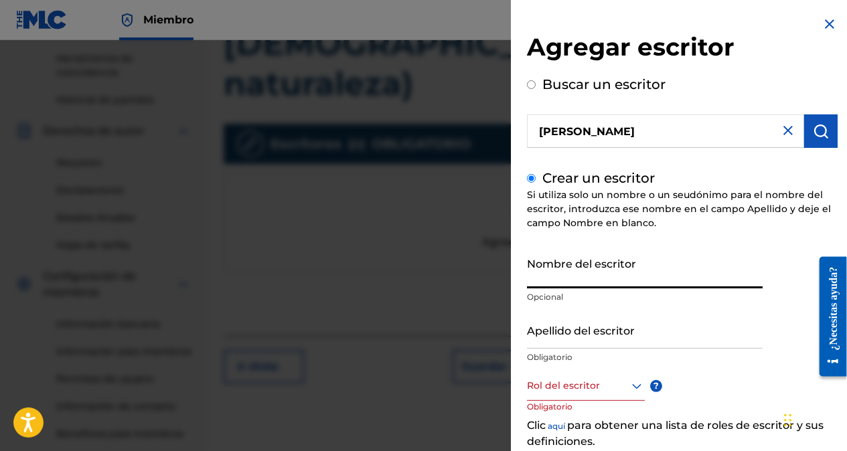
click at [587, 271] on input "Nombre del escritor" at bounding box center [645, 269] width 236 height 38
type input "[PERSON_NAME]"
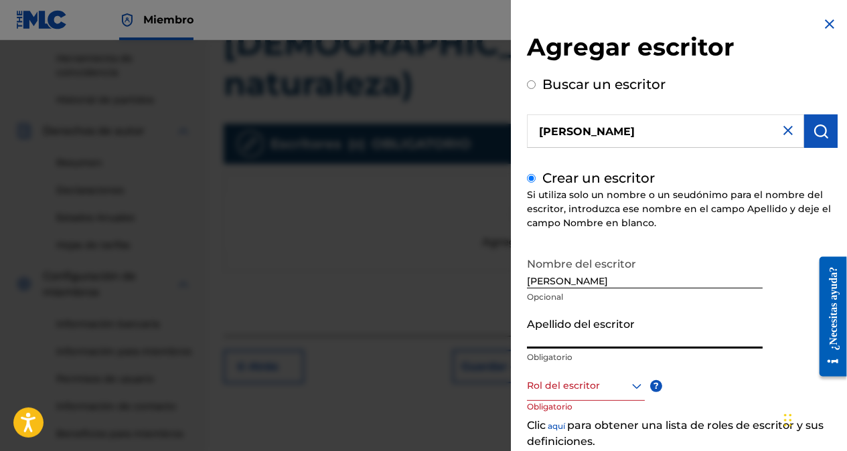
click at [585, 342] on input "Apellido del escritor" at bounding box center [645, 330] width 236 height 38
type input "[PERSON_NAME]"
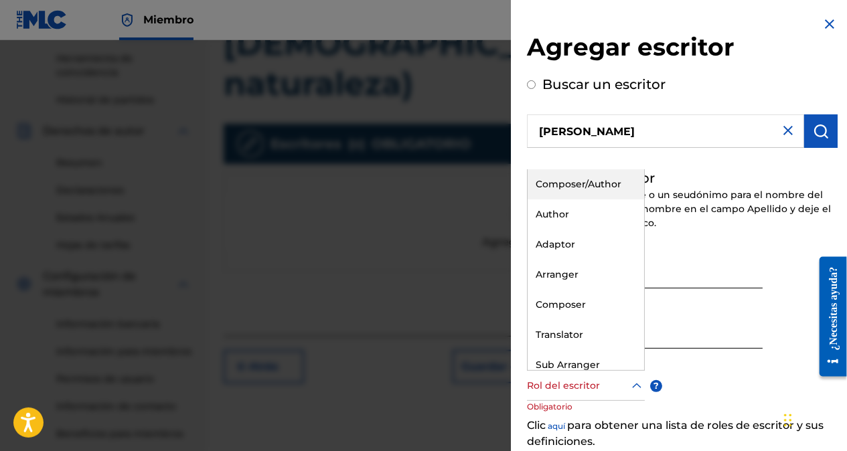
click at [634, 389] on icon at bounding box center [637, 386] width 16 height 16
click at [577, 178] on div "Compositor/Autor" at bounding box center [586, 184] width 117 height 30
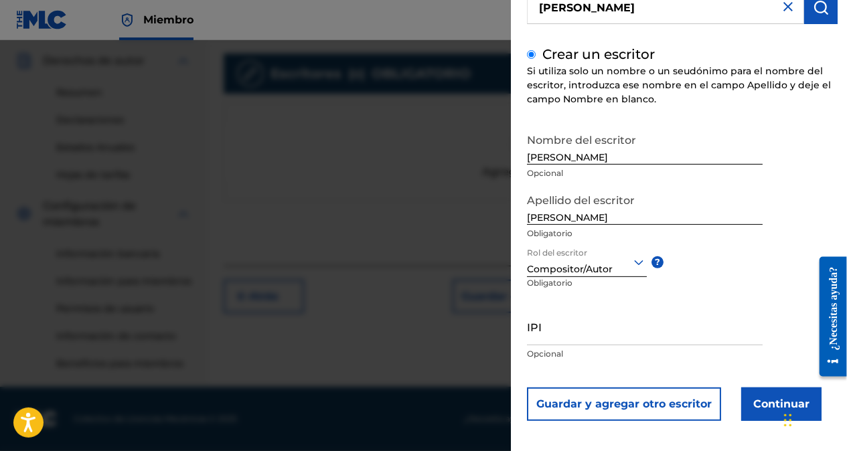
scroll to position [130, 0]
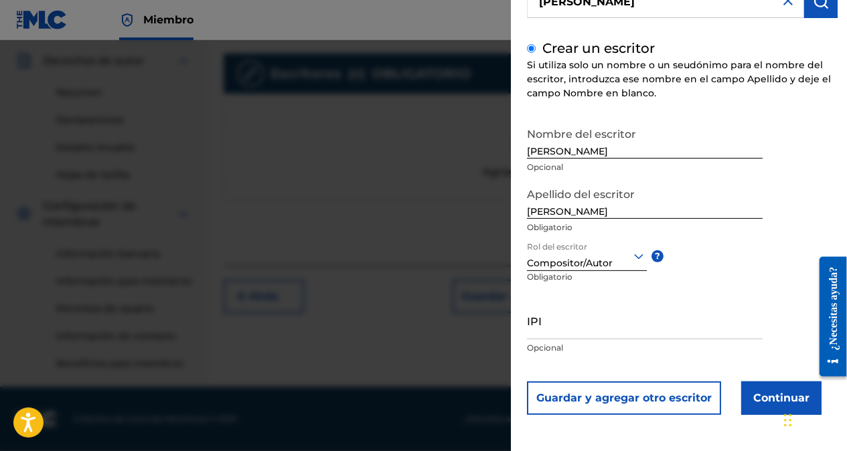
click at [562, 329] on input "IPI" at bounding box center [645, 320] width 236 height 38
paste input "01076858416"
type input "01076858416"
click at [775, 396] on button "Continuar" at bounding box center [781, 398] width 80 height 33
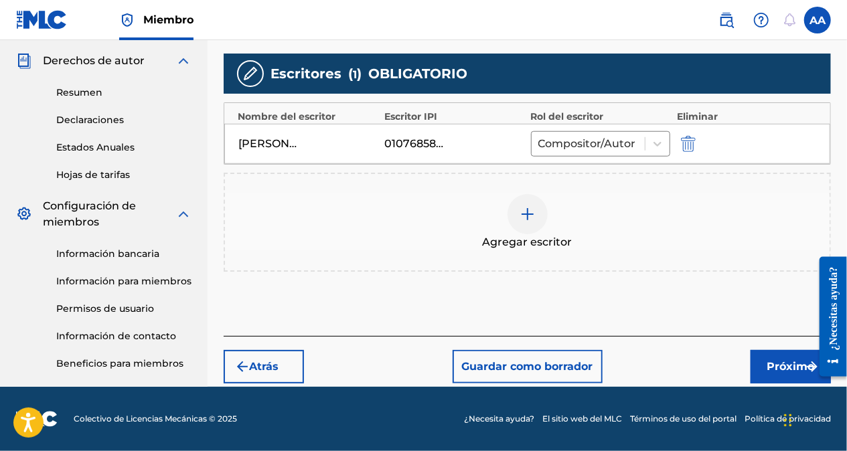
click at [775, 359] on font "Próximo" at bounding box center [792, 367] width 48 height 16
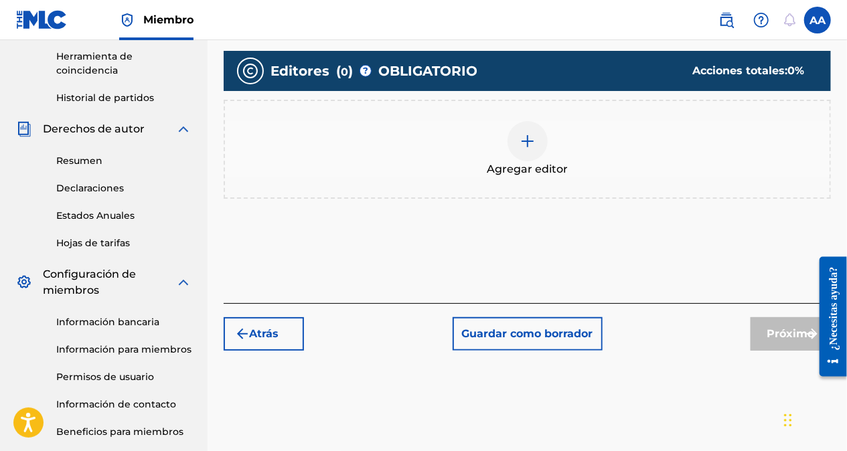
scroll to position [398, 0]
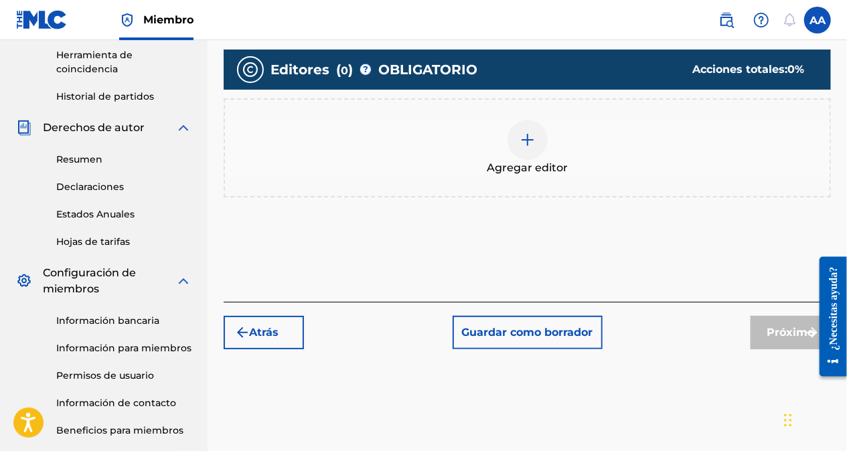
click at [532, 132] on img at bounding box center [528, 140] width 16 height 16
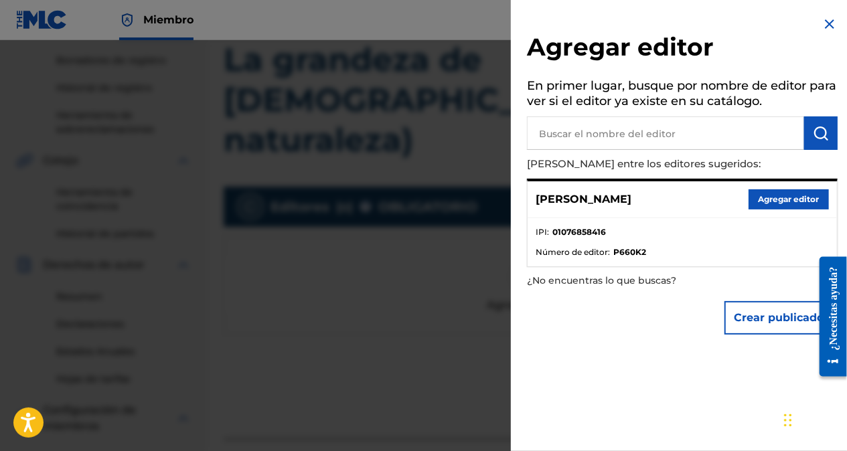
scroll to position [265, 0]
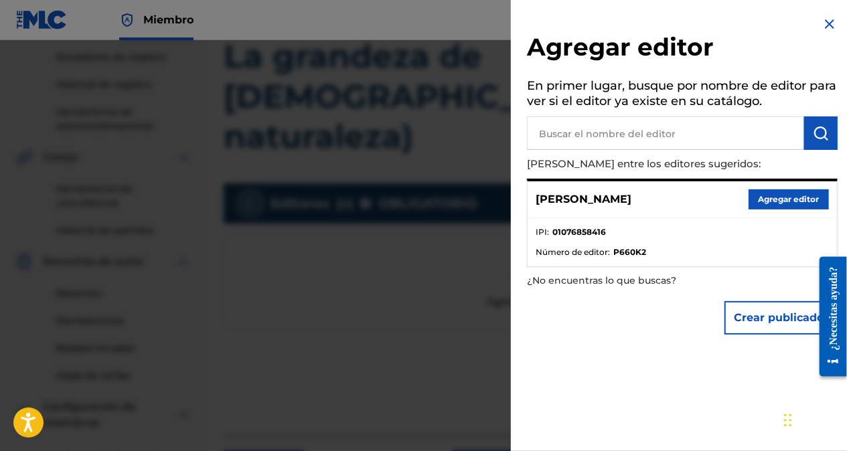
click at [772, 202] on button "Agregar editor" at bounding box center [789, 200] width 80 height 20
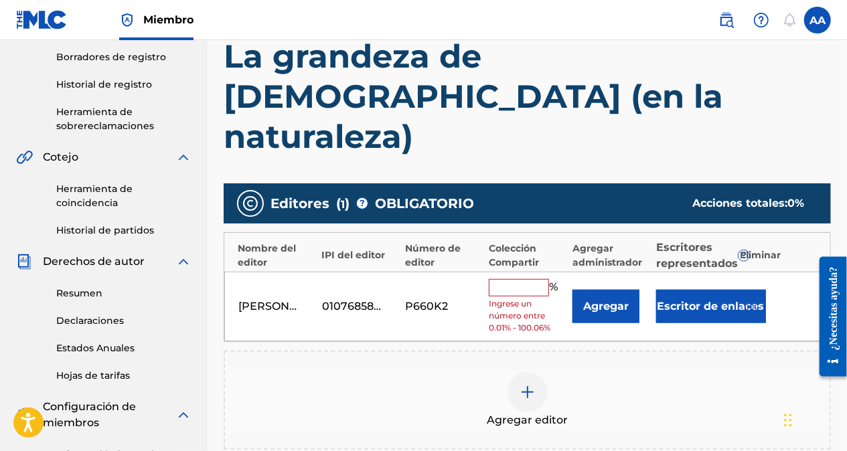
click at [520, 279] on input "text" at bounding box center [519, 287] width 60 height 17
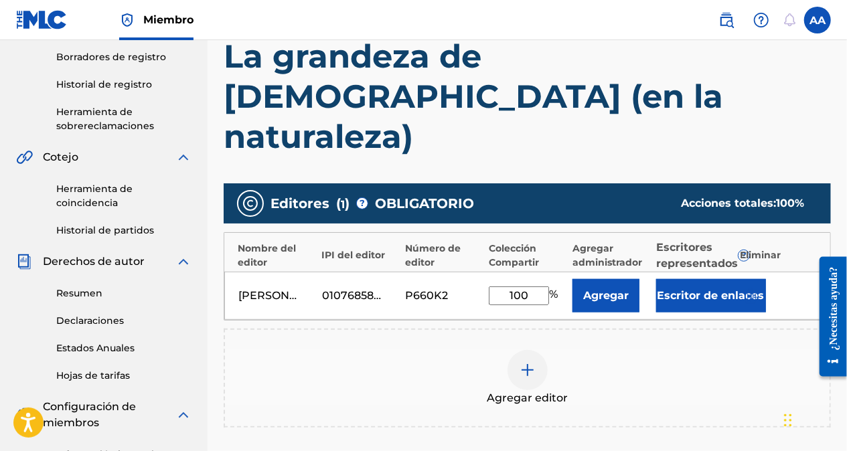
type input "100"
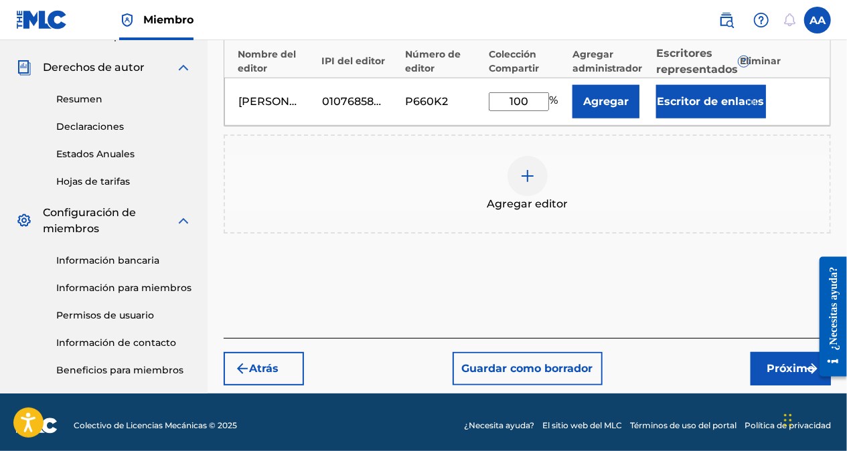
scroll to position [465, 0]
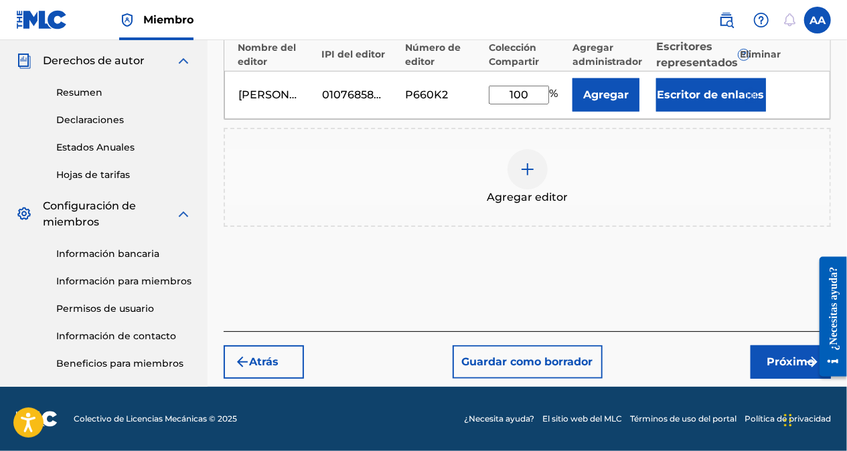
click at [781, 354] on font "Próximo" at bounding box center [792, 362] width 48 height 16
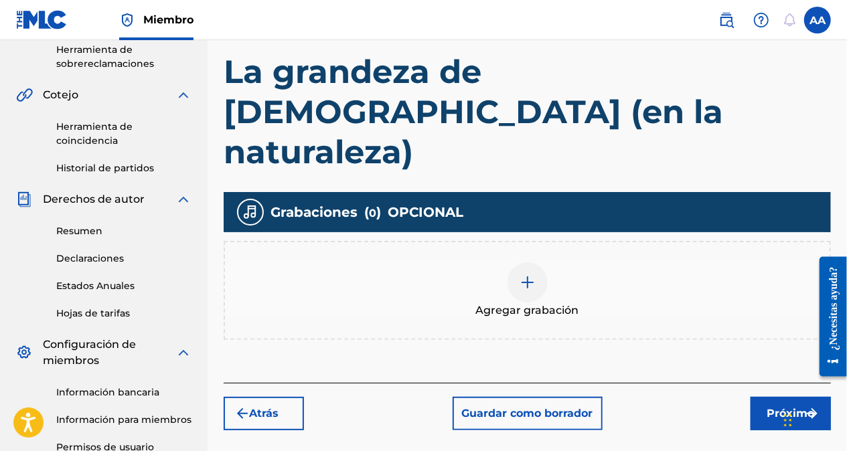
scroll to position [328, 0]
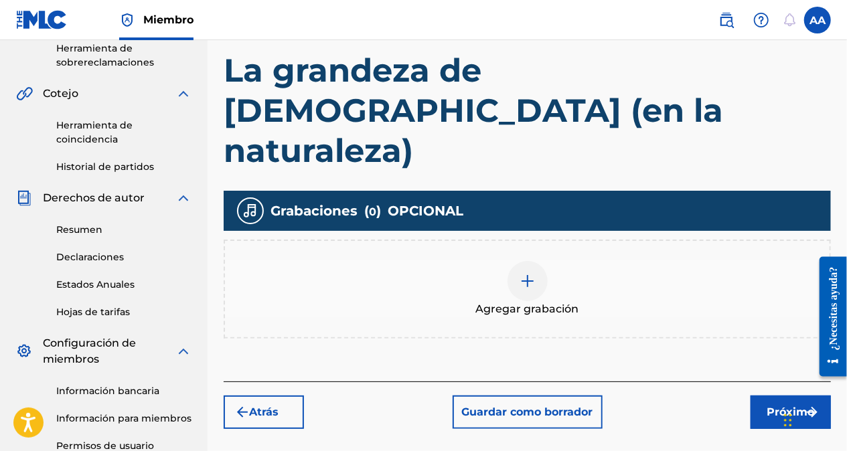
click at [528, 273] on img at bounding box center [528, 281] width 16 height 16
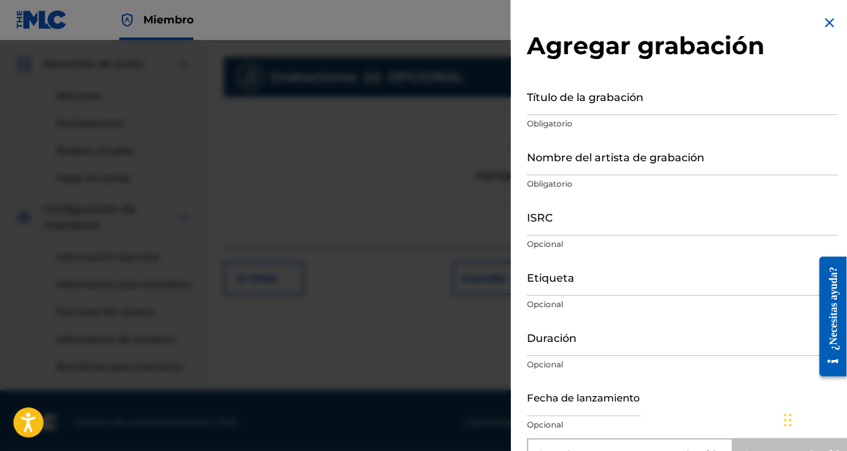
scroll to position [0, 0]
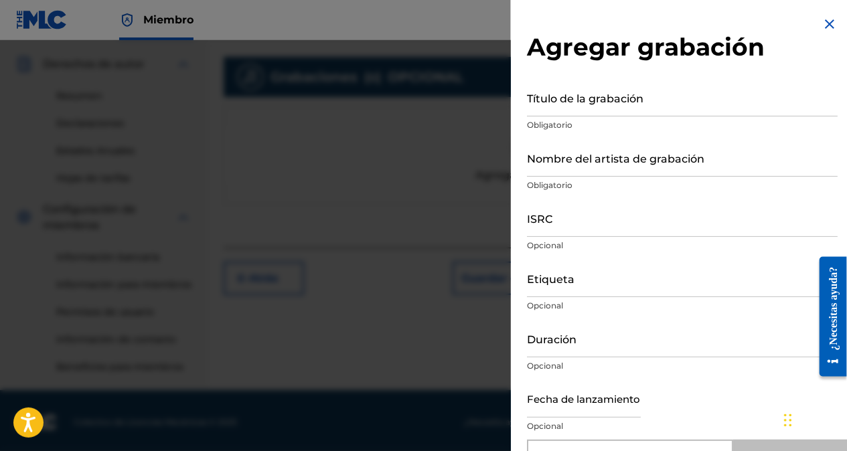
click at [657, 107] on input "Título de la grabación" at bounding box center [682, 97] width 311 height 38
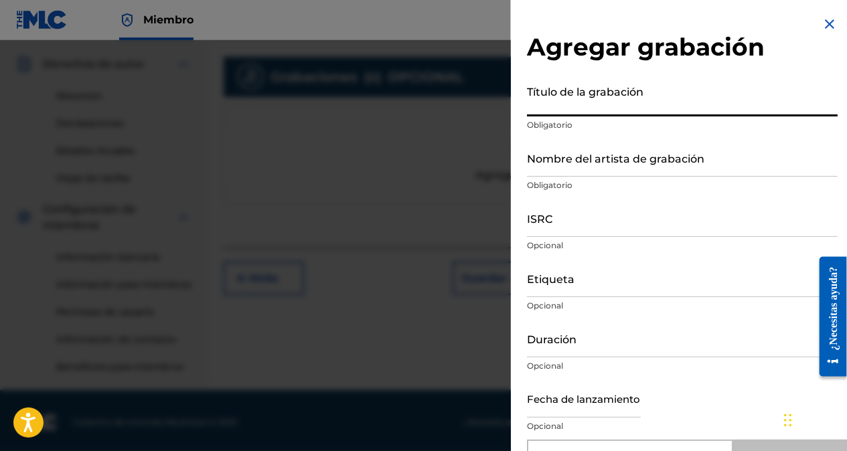
paste input "La grandeza de [DEMOGRAPHIC_DATA] (en la naturaleza)"
type input "La grandeza de [DEMOGRAPHIC_DATA] (en la naturaleza)"
type input "Add Recording"
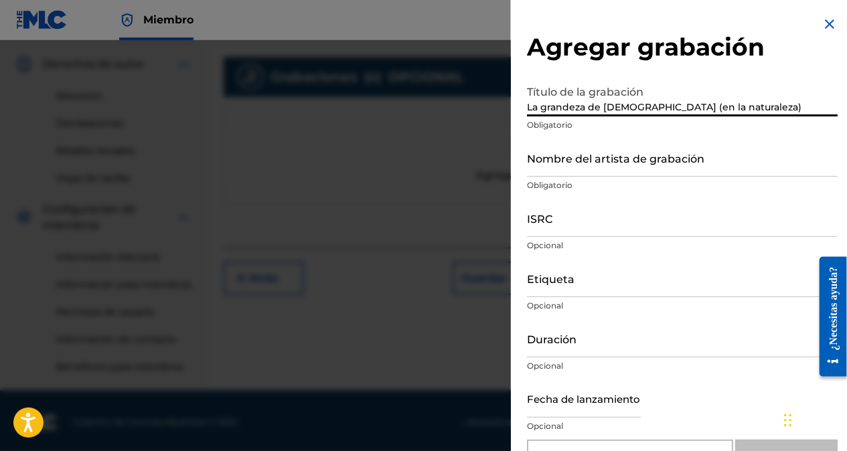
type input "La grandeza de [DEMOGRAPHIC_DATA] (en la naturaleza)"
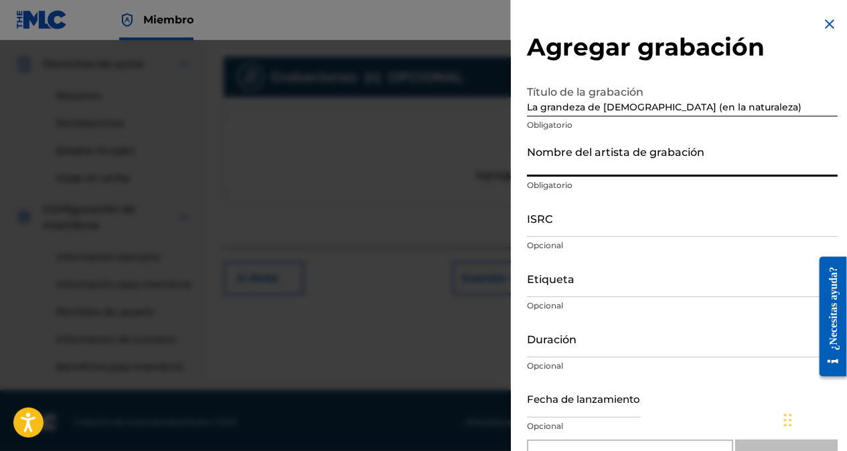
click at [573, 167] on input "Nombre del artista de grabación" at bounding box center [682, 158] width 311 height 38
paste input "Beat Boom"
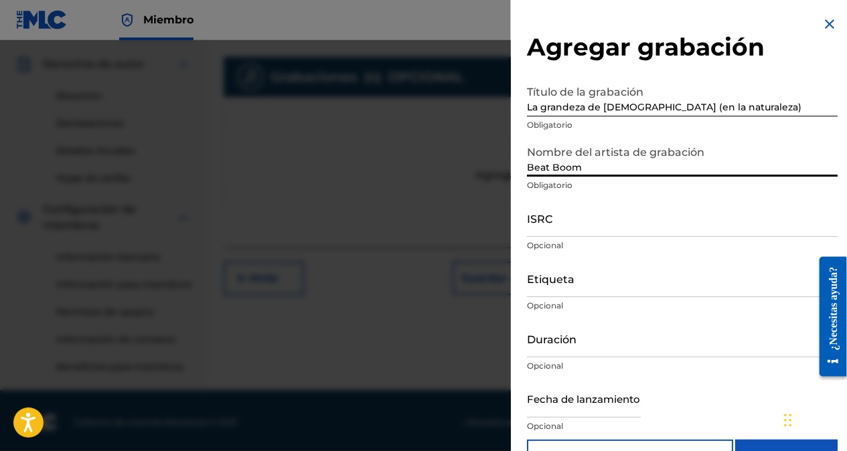
type input "Beat Boom"
click at [555, 231] on input "ISRC" at bounding box center [682, 218] width 311 height 38
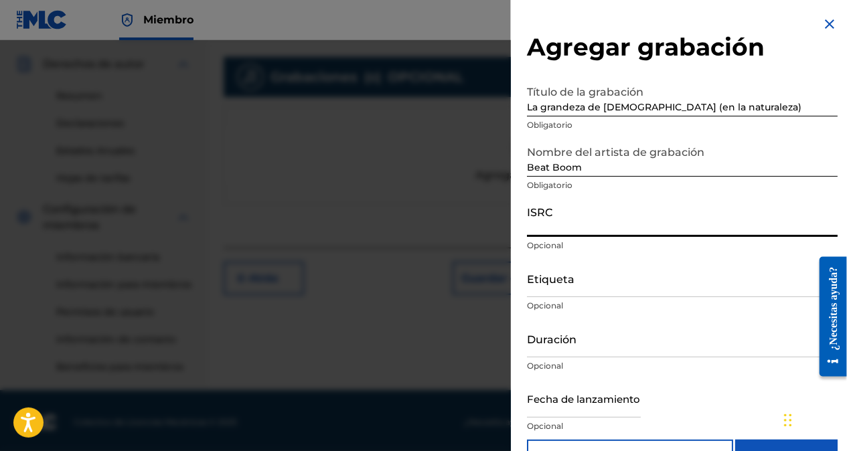
paste input "QZTB42486672"
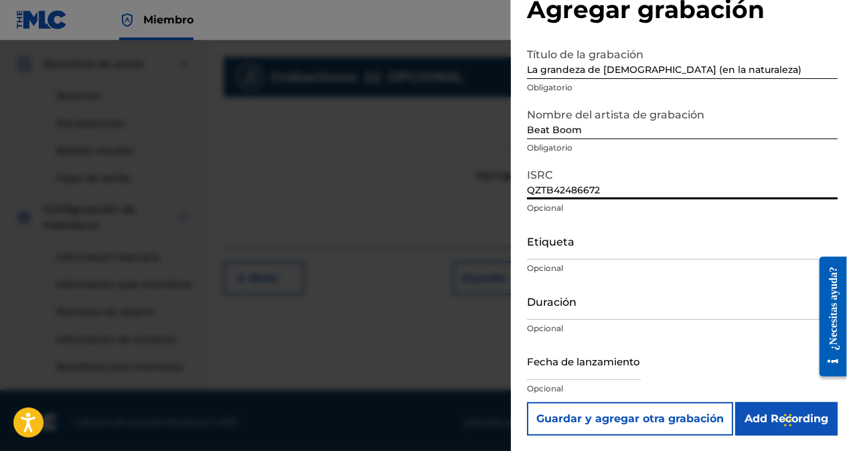
scroll to position [38, 0]
type input "QZTB42486672"
click at [587, 252] on input "Etiqueta" at bounding box center [682, 240] width 311 height 38
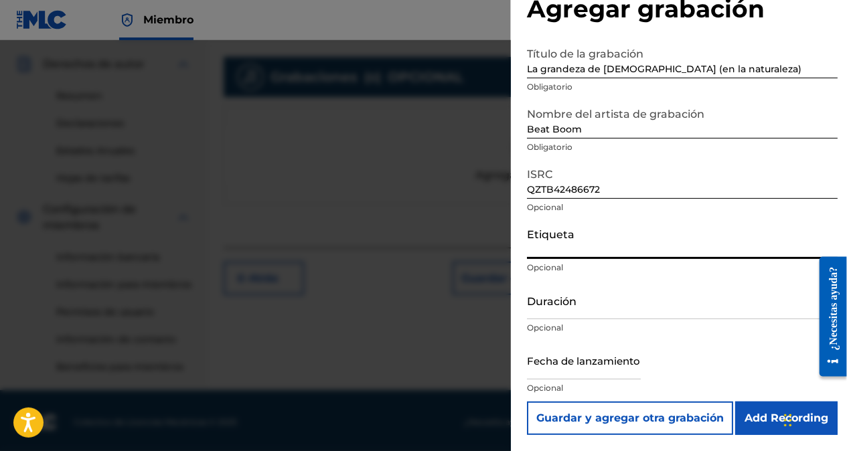
paste input "825557 Records DK"
type input "825557 Records DK"
click at [564, 312] on input "Duración" at bounding box center [682, 300] width 311 height 38
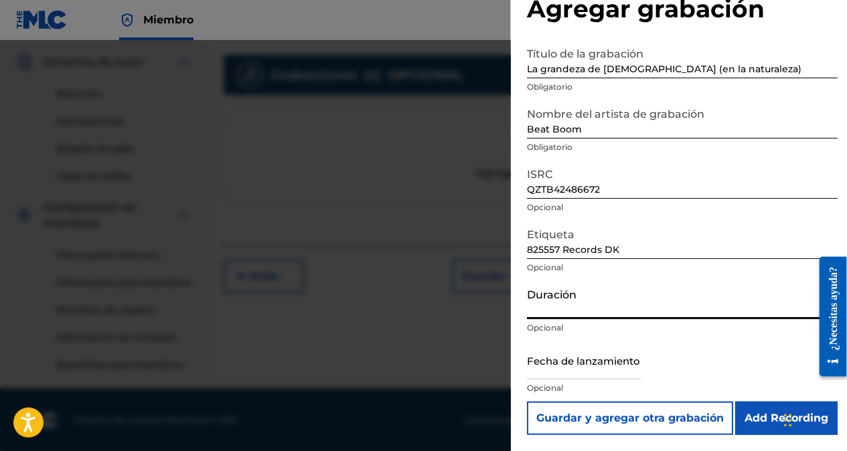
scroll to position [465, 0]
type input "01:46"
click at [583, 372] on input "text" at bounding box center [584, 361] width 114 height 38
select select "7"
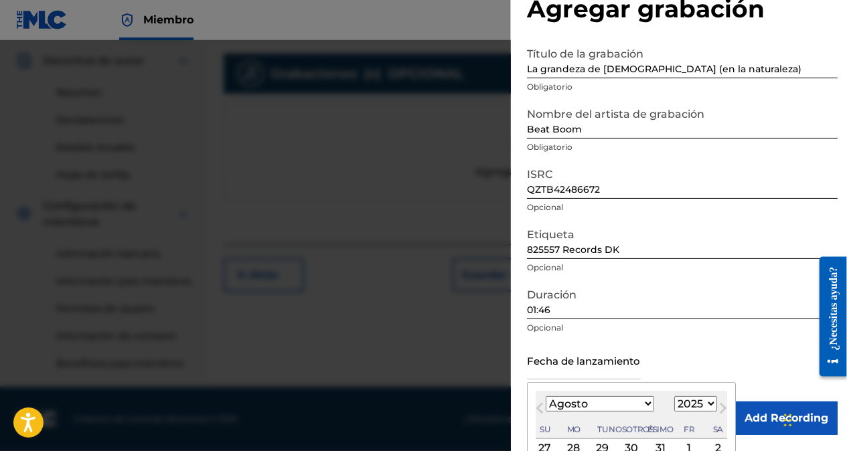
click at [680, 403] on select "1899 1900 1901 1902 1903 1904 1905 1906 1907 1908 1909 1910 1911 1912 1913 1914…" at bounding box center [695, 403] width 43 height 15
select select "2024"
click at [674, 396] on select "1899 1900 1901 1902 1903 1904 1905 1906 1907 1908 1909 1910 1911 1912 1913 1914…" at bounding box center [695, 403] width 43 height 15
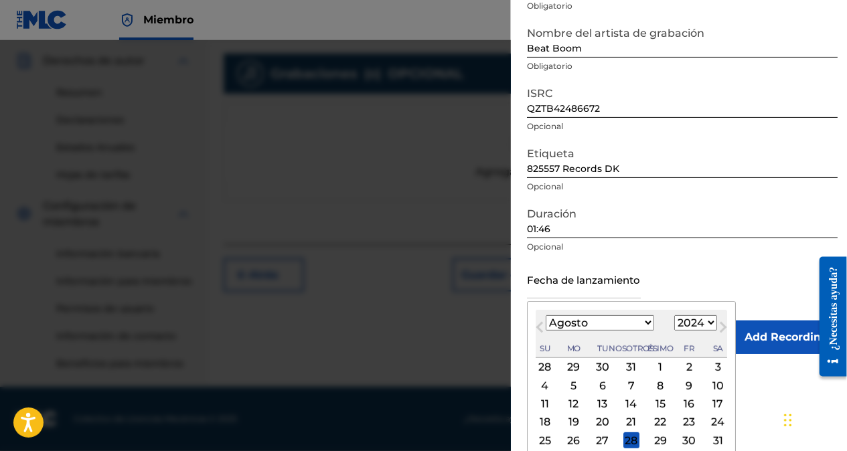
scroll to position [144, 0]
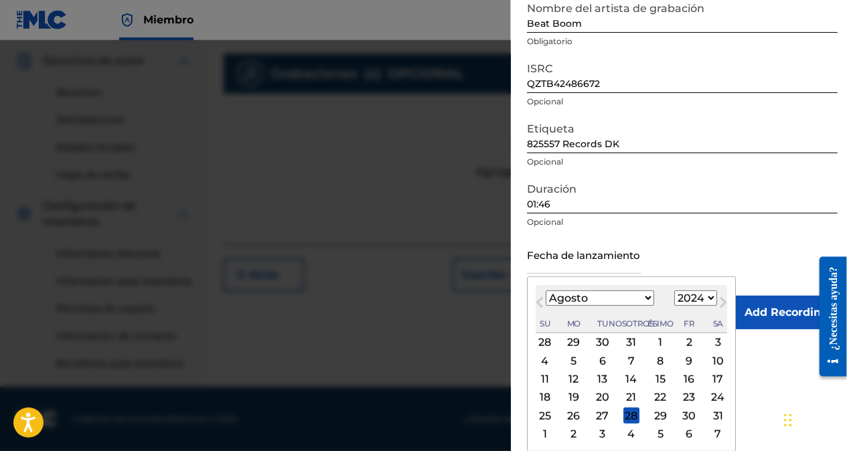
click at [710, 358] on div "10" at bounding box center [718, 361] width 16 height 16
type input "[DATE]"
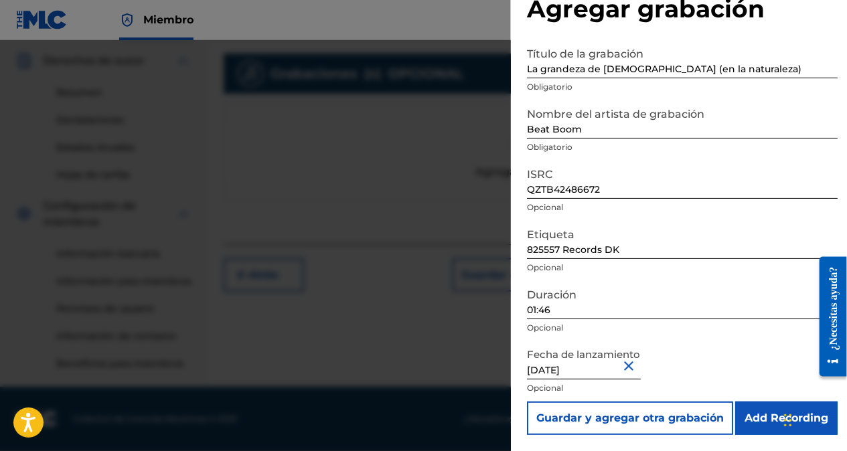
scroll to position [38, 0]
click at [754, 418] on input "Add Recording" at bounding box center [786, 418] width 102 height 33
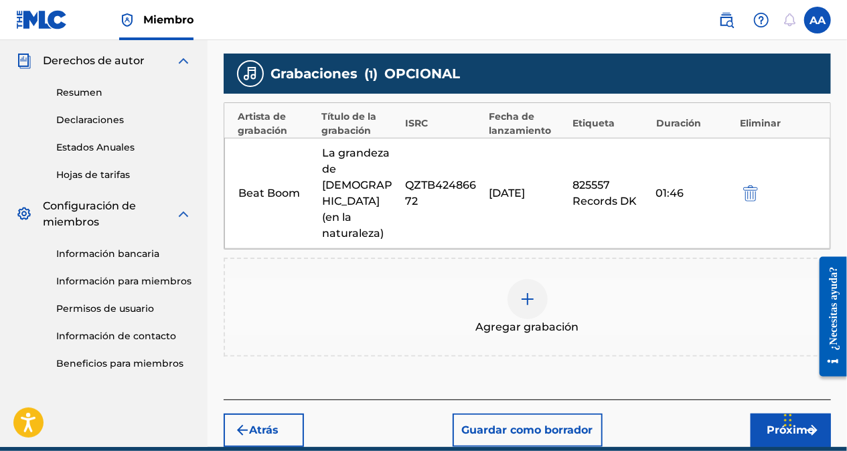
click at [763, 414] on button "Próximo" at bounding box center [791, 430] width 80 height 33
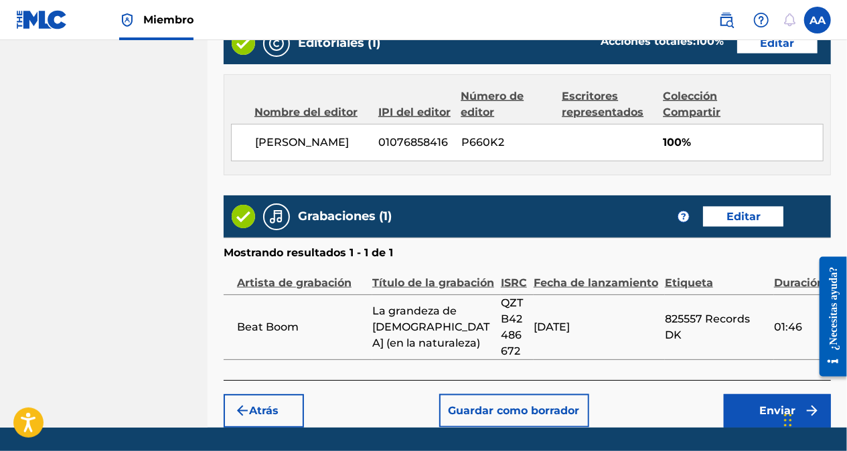
scroll to position [816, 0]
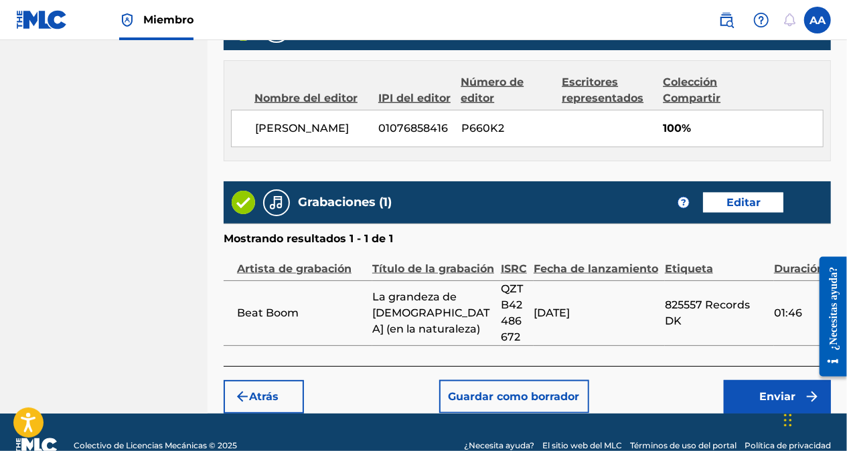
click at [770, 389] on font "Enviar" at bounding box center [777, 397] width 36 height 16
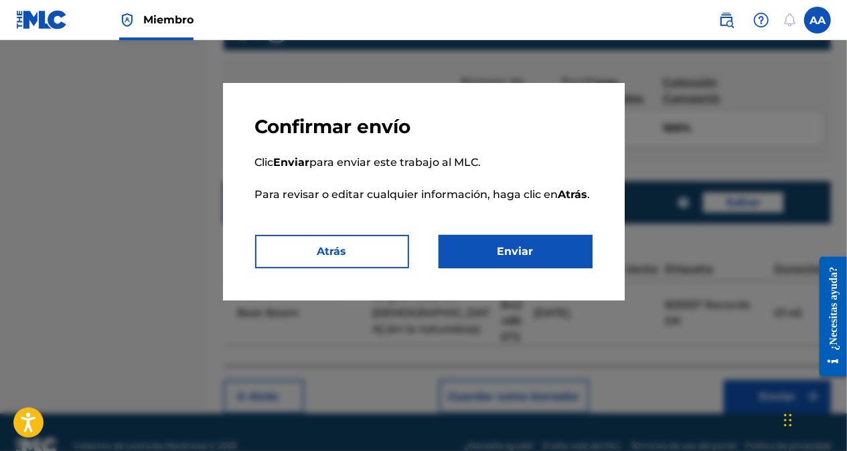
click at [516, 247] on button "Enviar" at bounding box center [516, 251] width 154 height 33
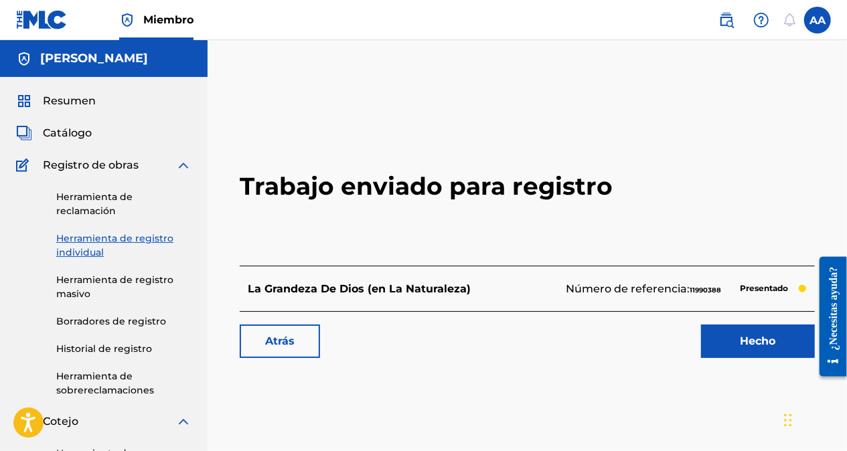
click at [751, 350] on link "Hecho" at bounding box center [758, 341] width 114 height 33
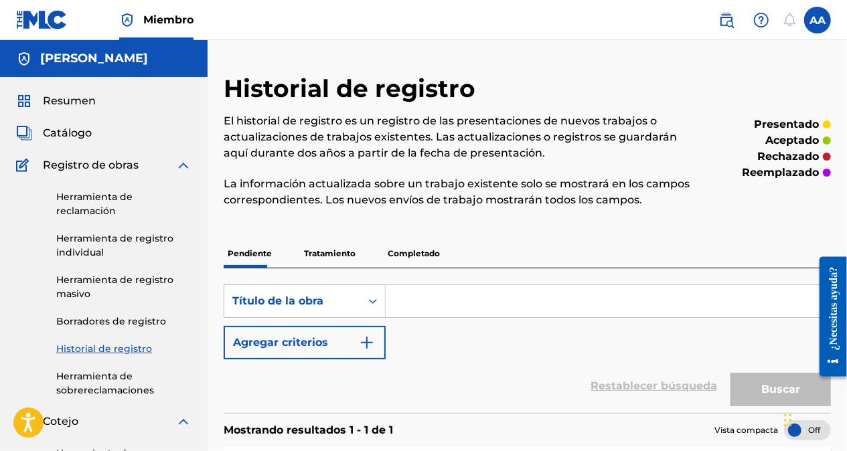
click at [405, 299] on input "Formulario de búsqueda" at bounding box center [608, 301] width 445 height 32
paste input "Salsa y Sabor"
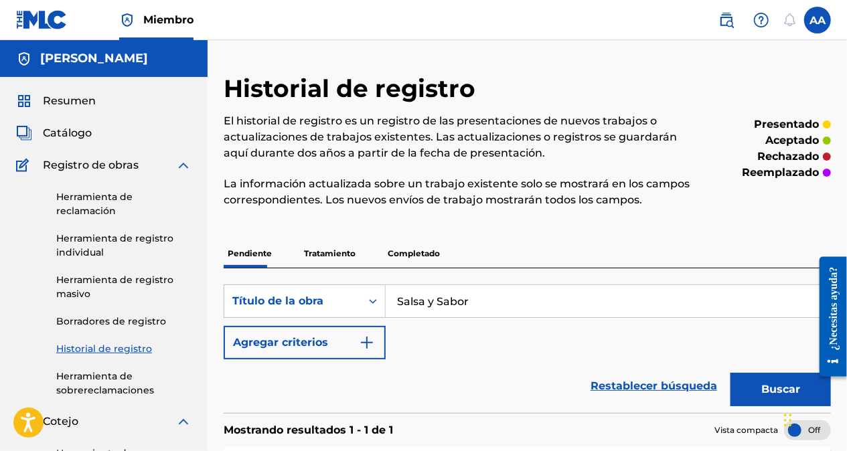
type input "Salsa y Sabor"
click at [358, 348] on button "Agregar criterios" at bounding box center [305, 342] width 162 height 33
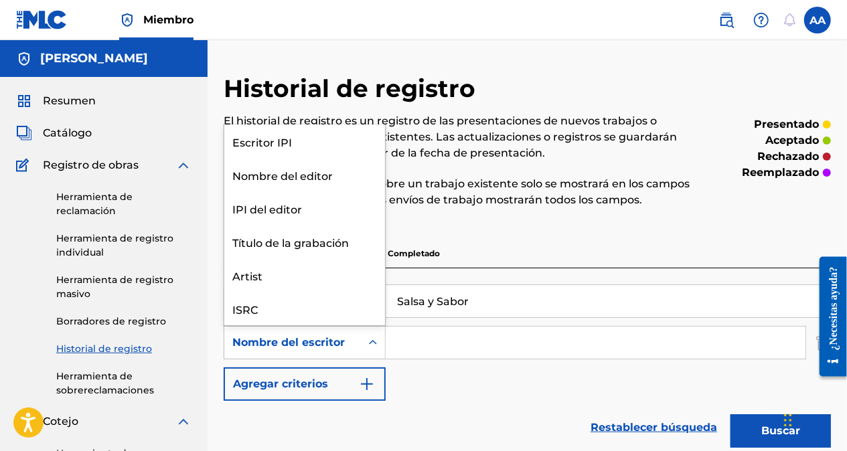
scroll to position [33, 0]
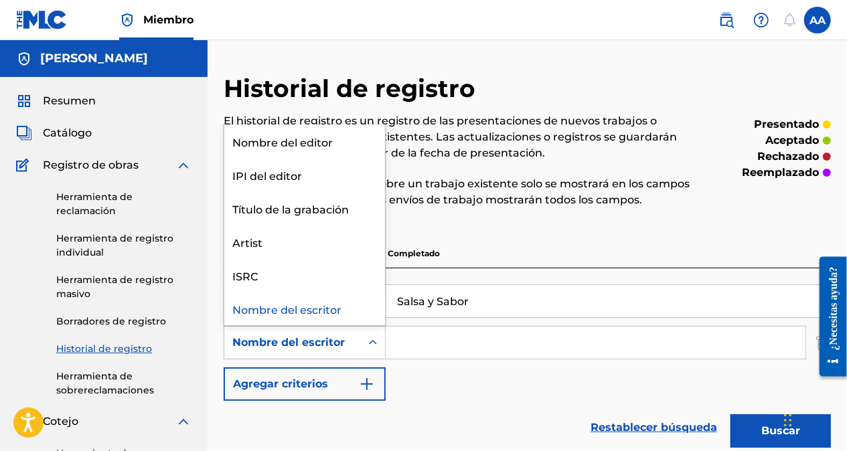
click at [374, 342] on icon "Formulario de búsqueda" at bounding box center [372, 342] width 13 height 13
click at [273, 243] on div "Artista" at bounding box center [304, 241] width 161 height 33
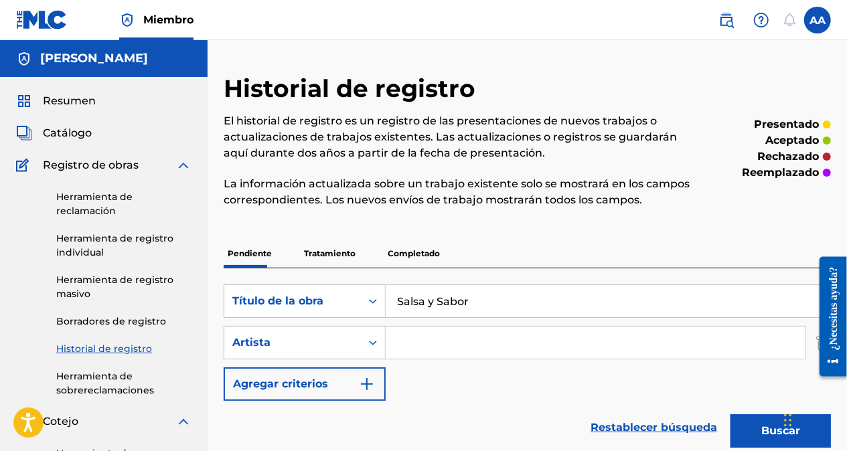
click at [405, 342] on input "Formulario de búsqueda" at bounding box center [596, 343] width 420 height 32
type input "[PERSON_NAME] sound"
click at [757, 423] on button "Buscar" at bounding box center [781, 431] width 100 height 33
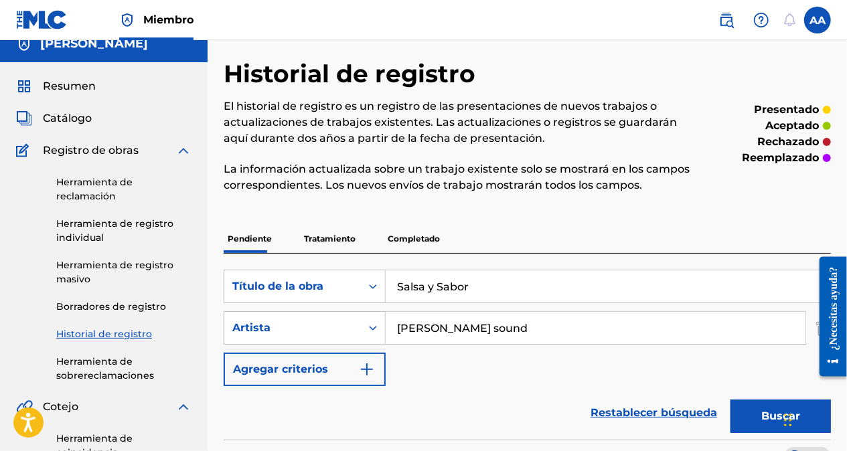
scroll to position [9, 0]
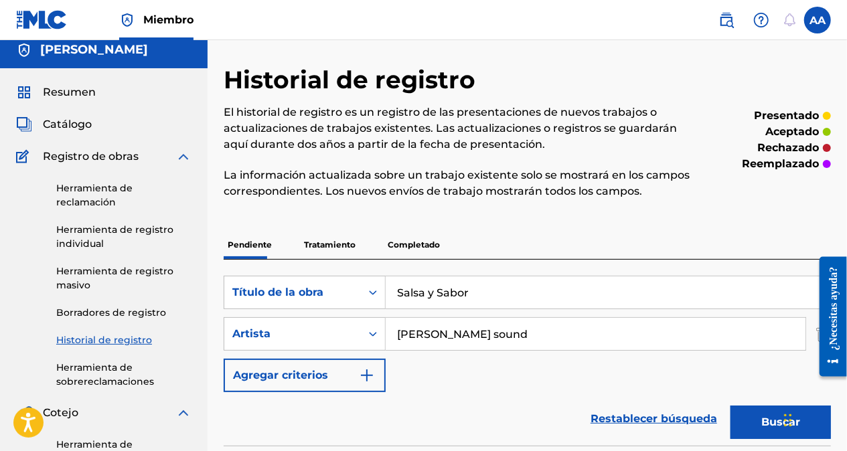
click at [90, 188] on link "Herramienta de reclamación" at bounding box center [123, 195] width 135 height 28
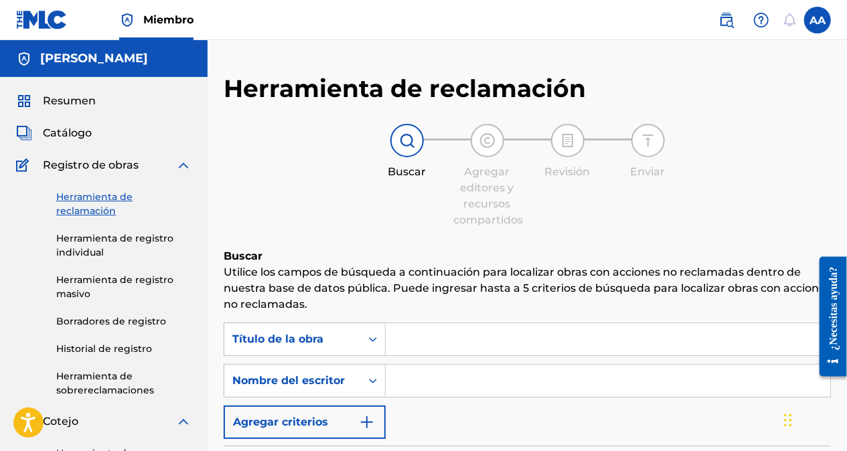
click at [409, 338] on input "Formulario de búsqueda" at bounding box center [608, 339] width 445 height 32
paste input "Salsa y Sabor"
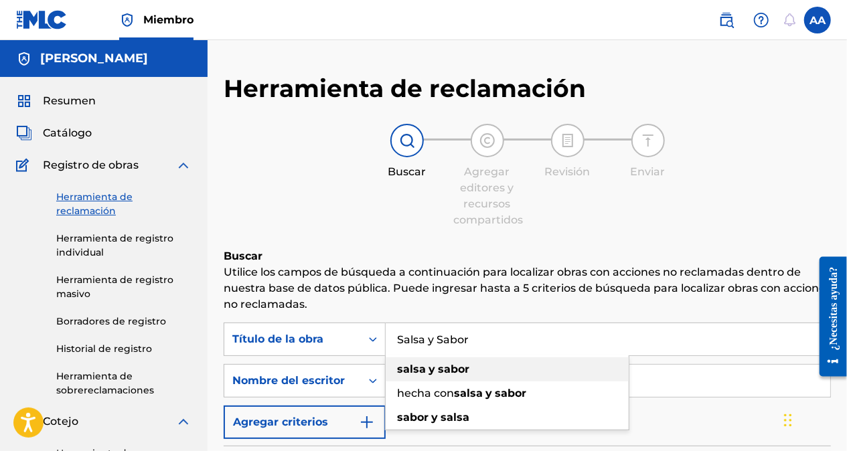
click at [427, 366] on span "Formulario de búsqueda" at bounding box center [427, 369] width 3 height 13
type input "salsa y sabor"
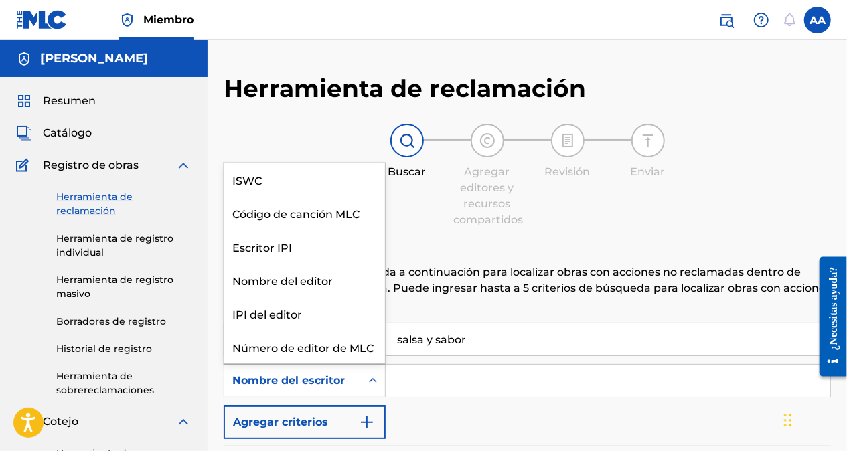
scroll to position [33, 0]
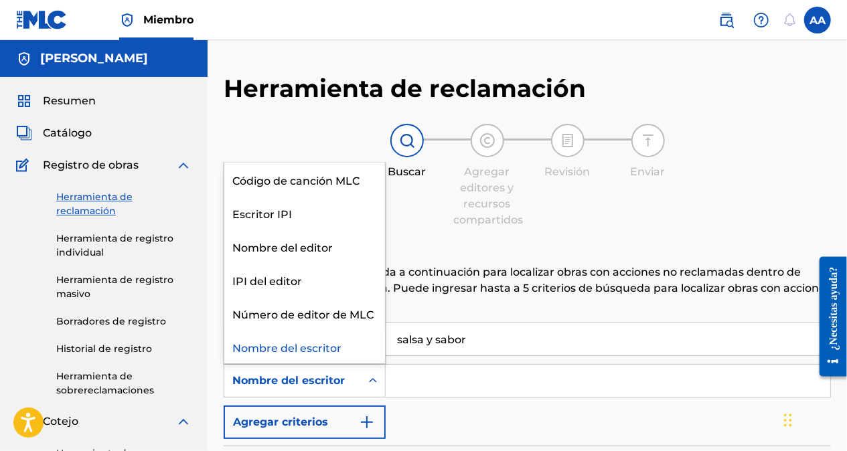
click at [375, 380] on icon "Formulario de búsqueda" at bounding box center [372, 380] width 13 height 13
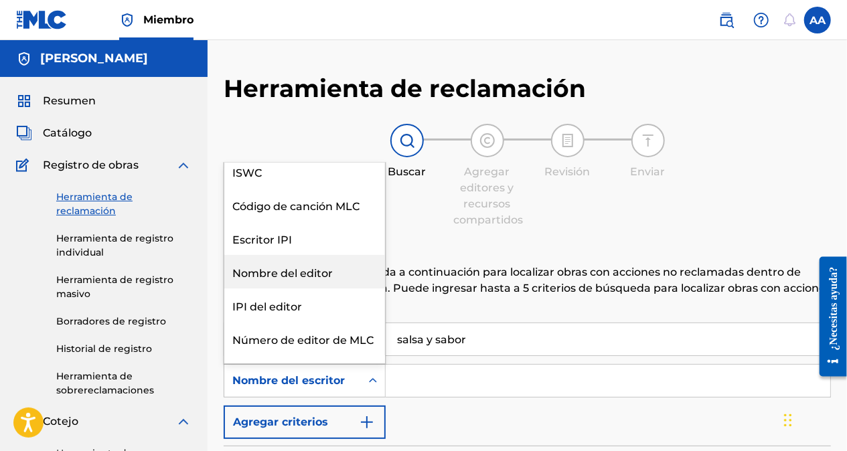
scroll to position [10, 0]
click at [329, 272] on div "Nombre del editor" at bounding box center [304, 269] width 161 height 33
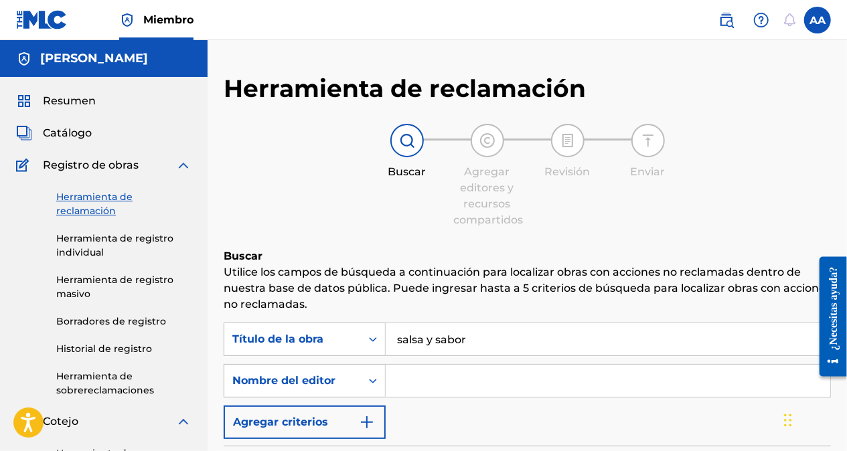
click at [397, 376] on input "Formulario de búsqueda" at bounding box center [608, 381] width 445 height 32
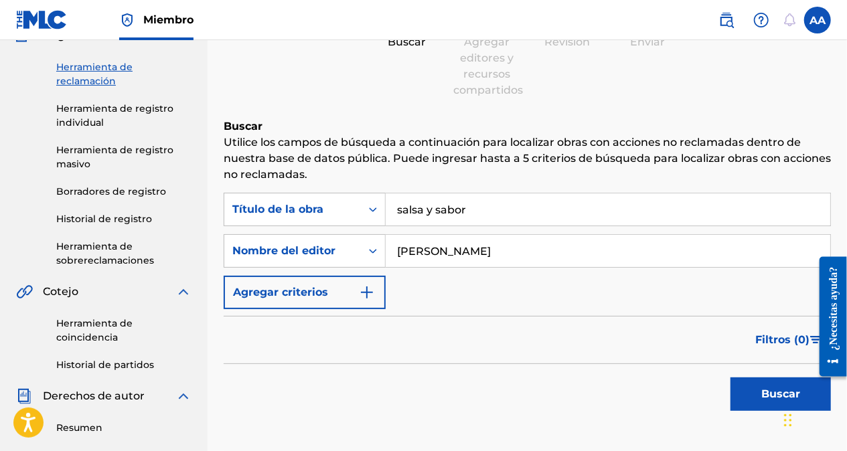
scroll to position [134, 0]
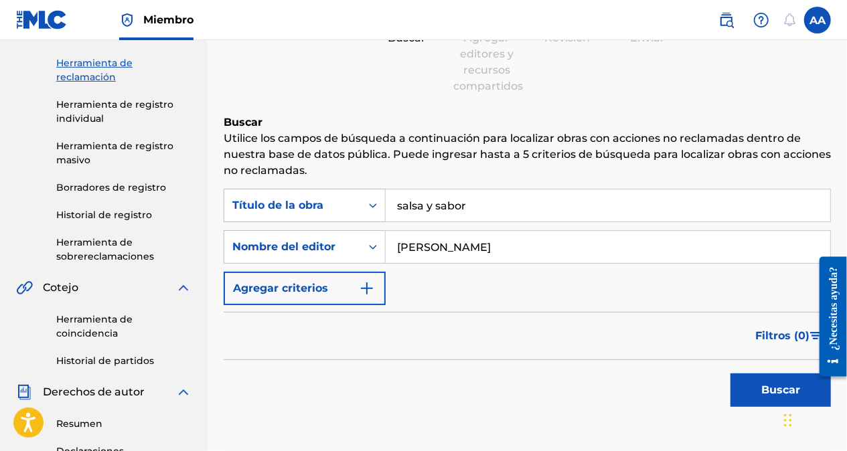
type input "[PERSON_NAME]"
click at [744, 390] on button "Buscar" at bounding box center [781, 390] width 100 height 33
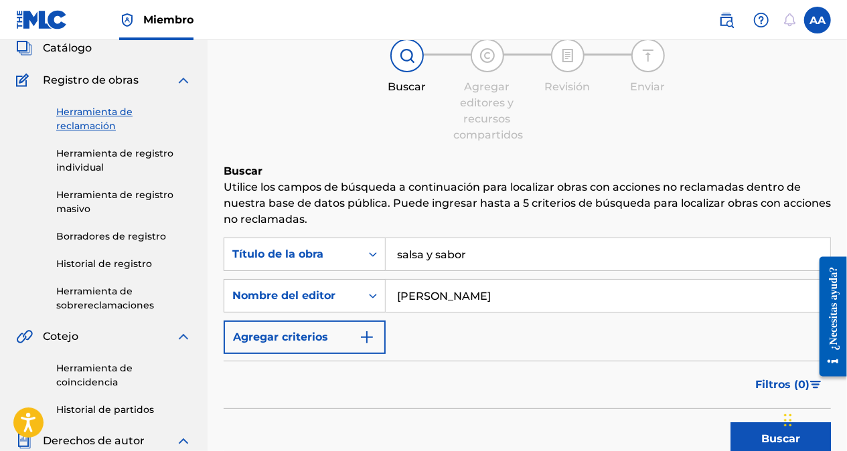
scroll to position [0, 0]
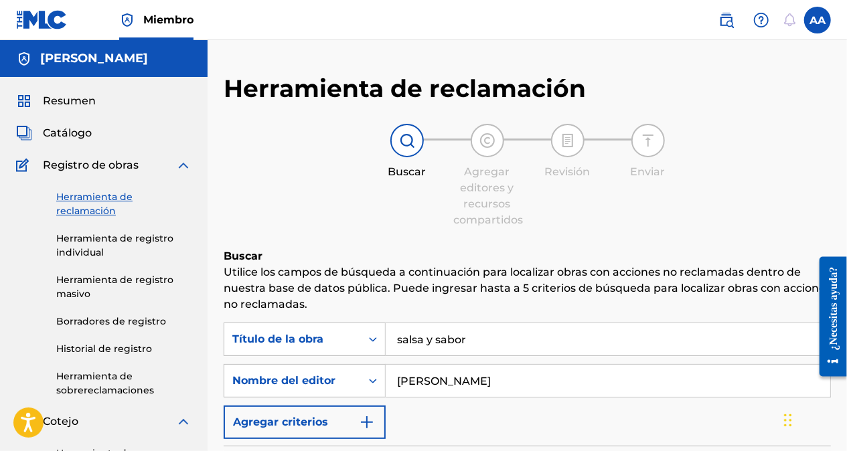
click at [91, 240] on link "Herramienta de registro individual" at bounding box center [123, 246] width 135 height 28
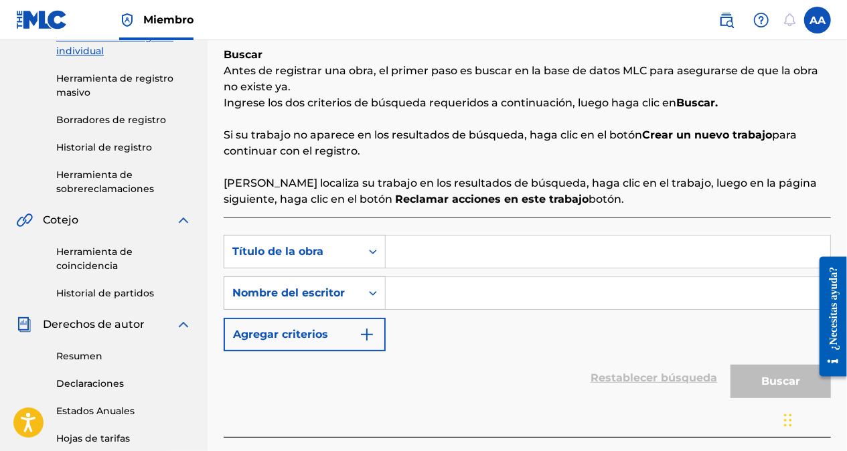
scroll to position [201, 0]
click at [366, 248] on icon "Formulario de búsqueda" at bounding box center [372, 252] width 13 height 13
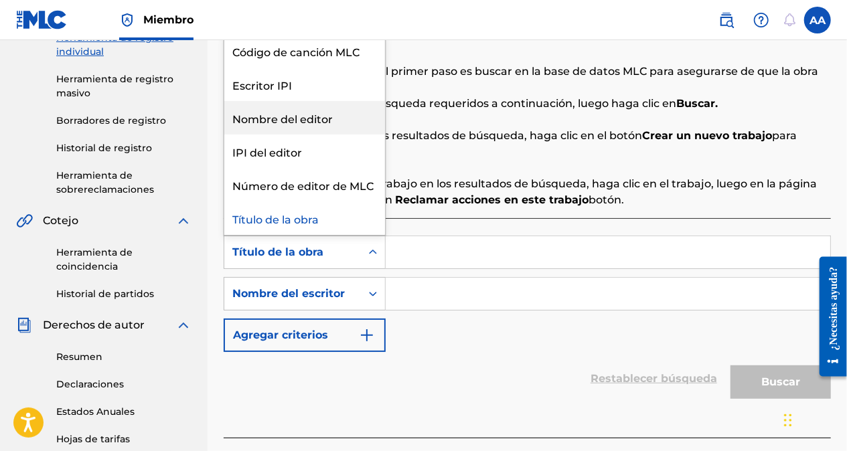
scroll to position [0, 0]
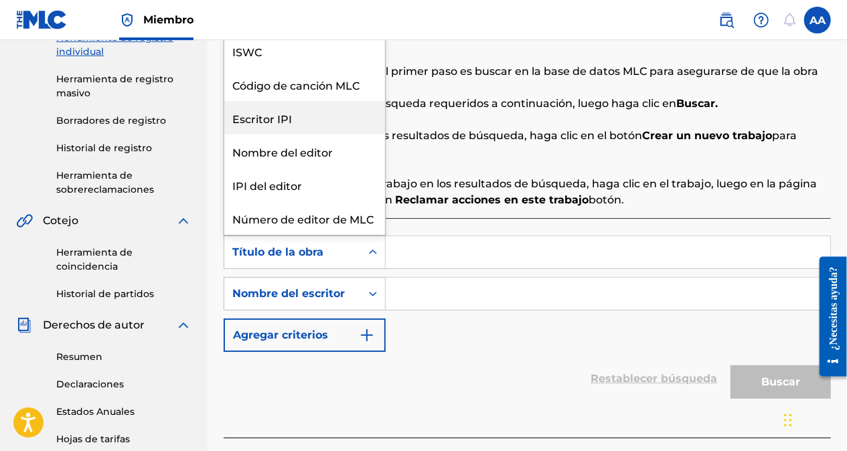
click at [418, 247] on input "Formulario de búsqueda" at bounding box center [608, 252] width 445 height 32
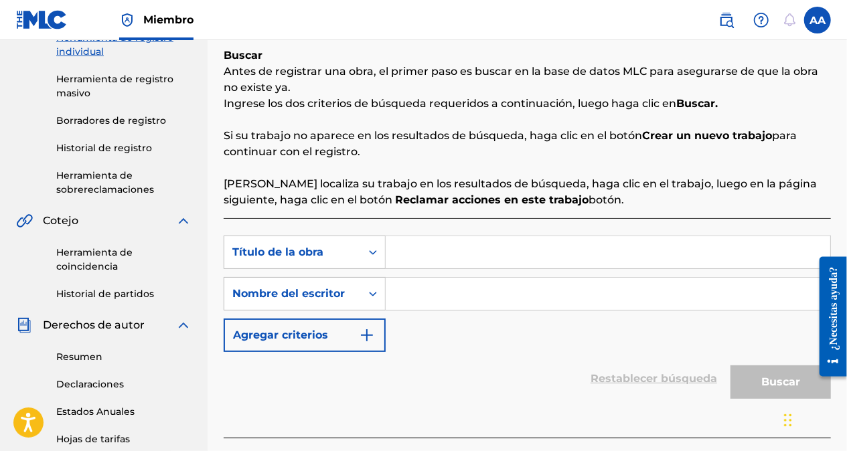
paste input "Salsa y Sabor"
type input "Salsa y Sabor"
click at [373, 291] on icon "Formulario de búsqueda" at bounding box center [372, 293] width 13 height 13
click at [406, 295] on input "Formulario de búsqueda" at bounding box center [608, 294] width 445 height 32
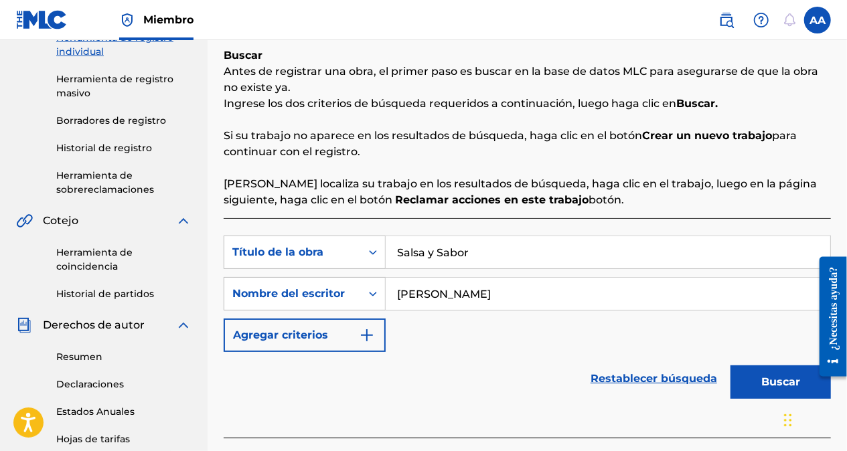
type input "[PERSON_NAME]"
click at [447, 342] on div "SearchWithCriteriaa11e9af7-d329-4c79-bd62-fac5aaaa22b1 Título de la obra Salsa …" at bounding box center [527, 294] width 607 height 117
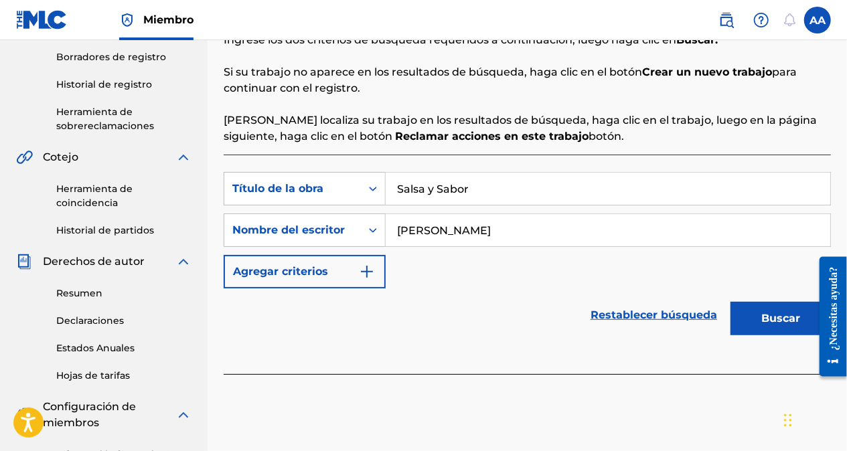
scroll to position [268, 0]
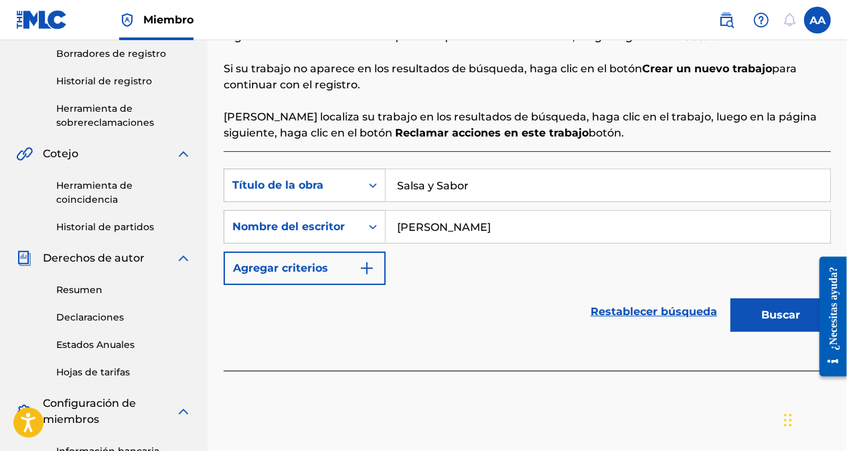
click at [766, 318] on button "Buscar" at bounding box center [781, 315] width 100 height 33
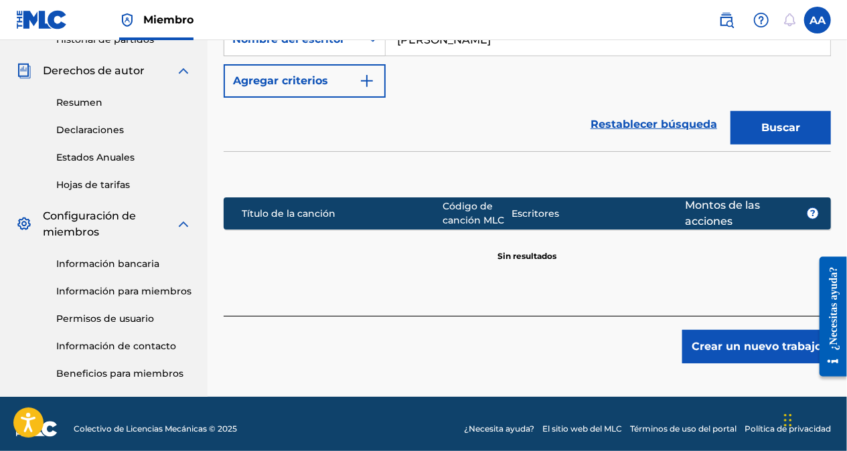
scroll to position [465, 0]
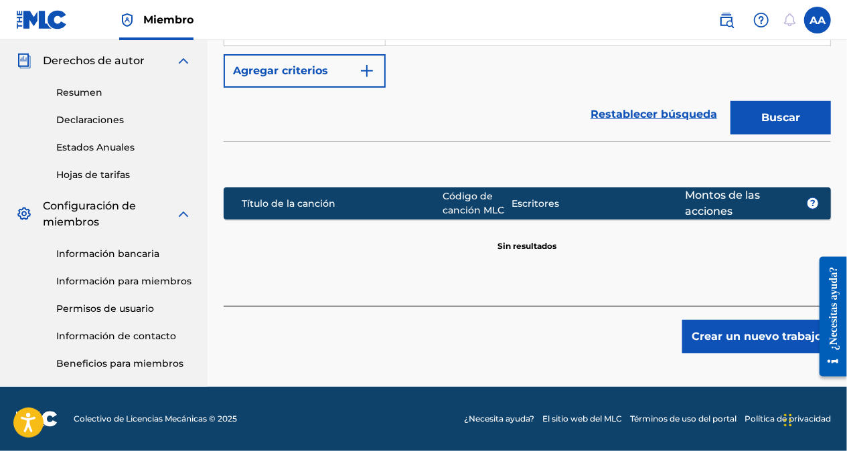
click at [766, 339] on button "Crear un nuevo trabajo" at bounding box center [756, 336] width 149 height 33
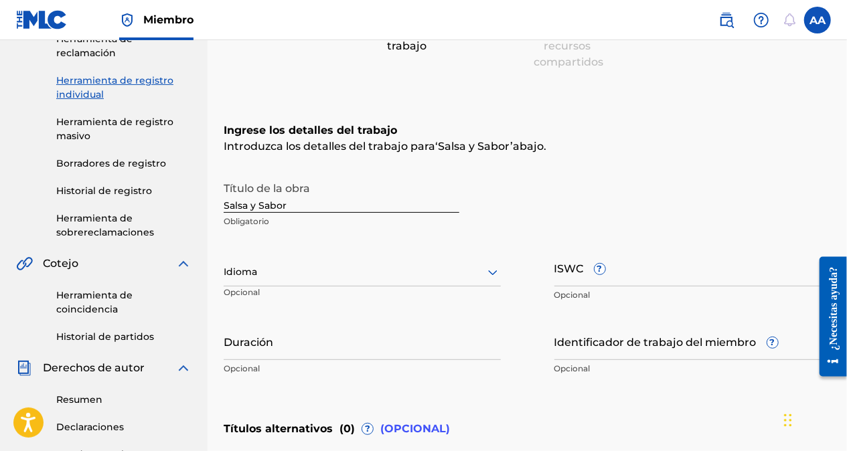
scroll to position [265, 0]
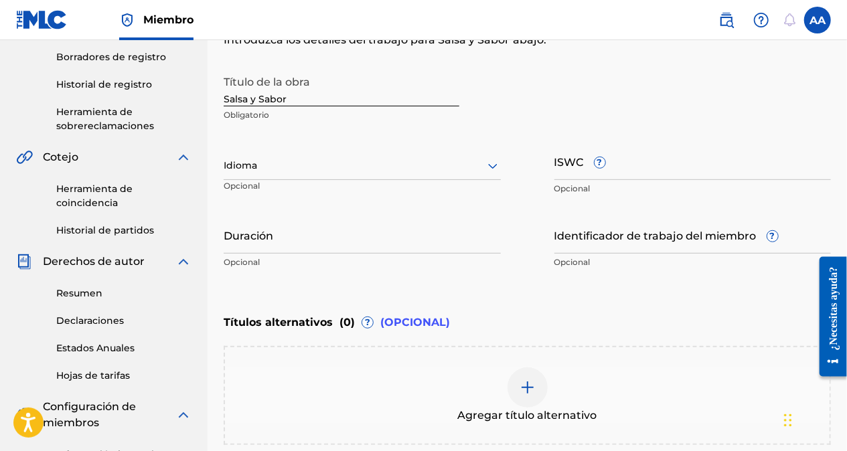
click at [488, 169] on icon at bounding box center [493, 166] width 16 height 16
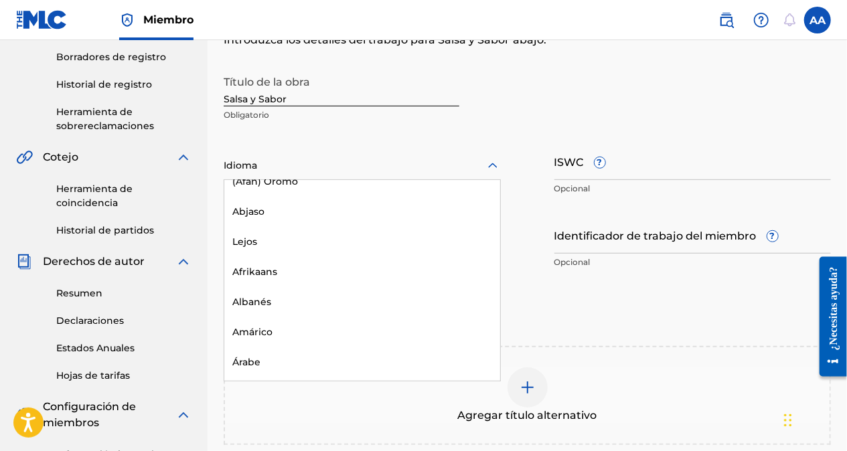
scroll to position [0, 0]
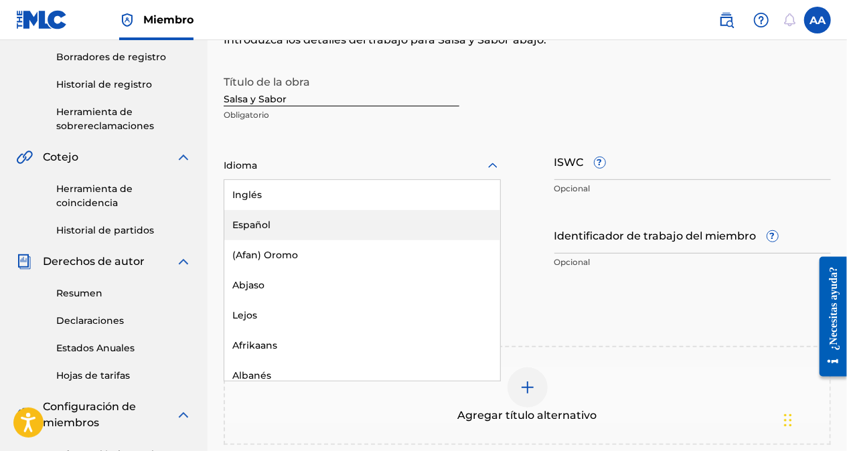
click at [371, 228] on div "Español" at bounding box center [362, 225] width 276 height 30
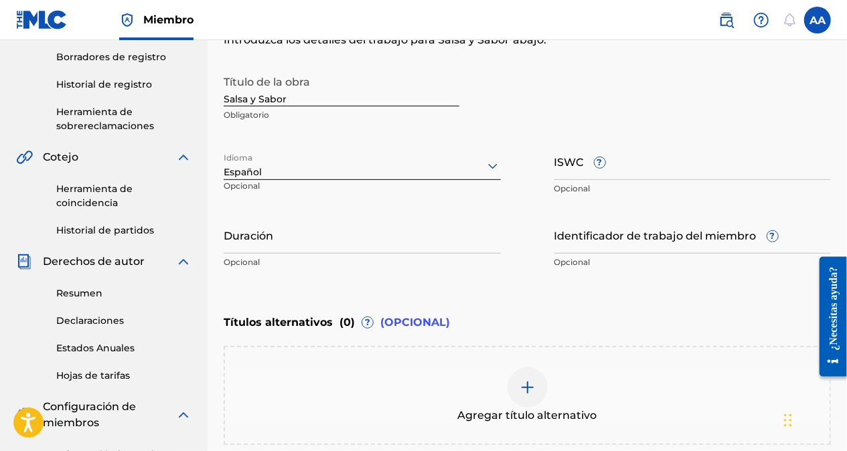
click at [636, 174] on input "ISWC ?" at bounding box center [693, 161] width 277 height 38
paste input "T-334.434.920-4"
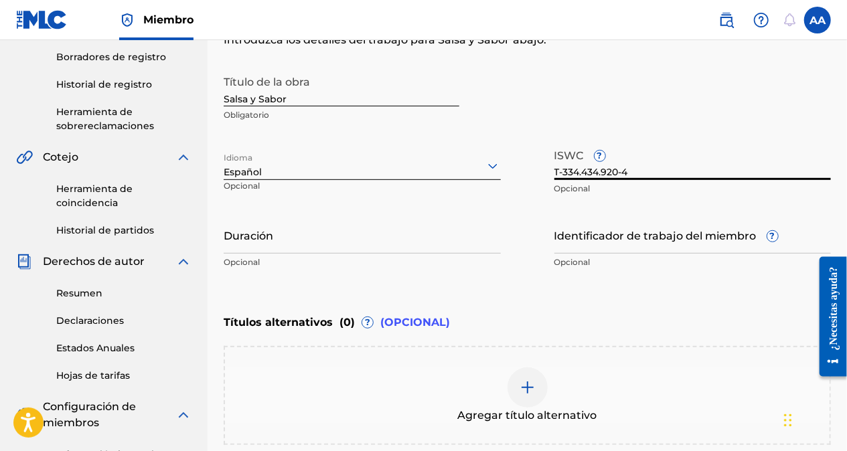
type input "T-334.434.920-4"
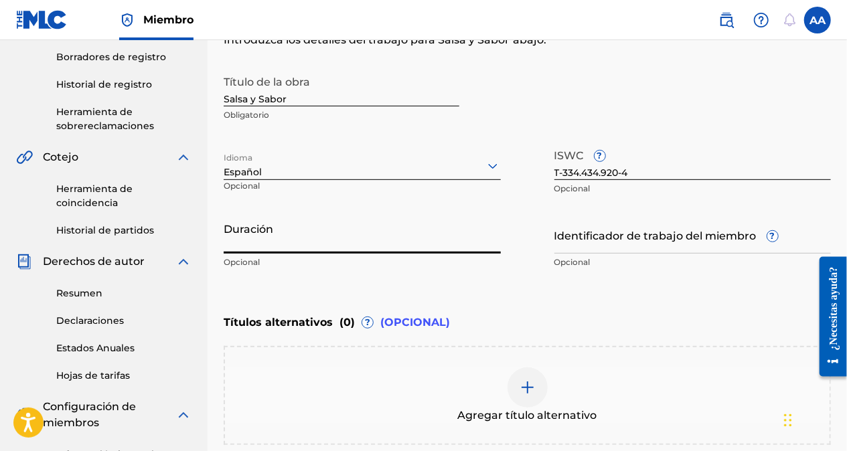
click at [323, 245] on input "Duración" at bounding box center [362, 235] width 277 height 38
type input "04:00"
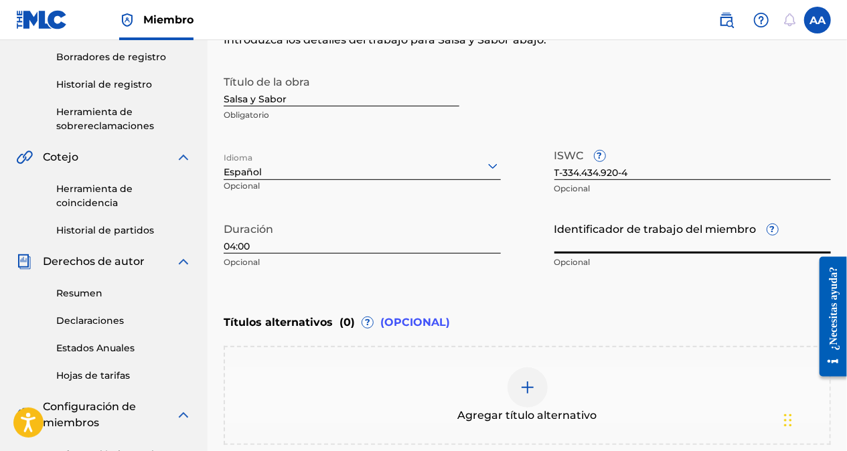
click at [598, 236] on input "Identificador de trabajo del miembro ?" at bounding box center [693, 235] width 277 height 38
paste input "74673194"
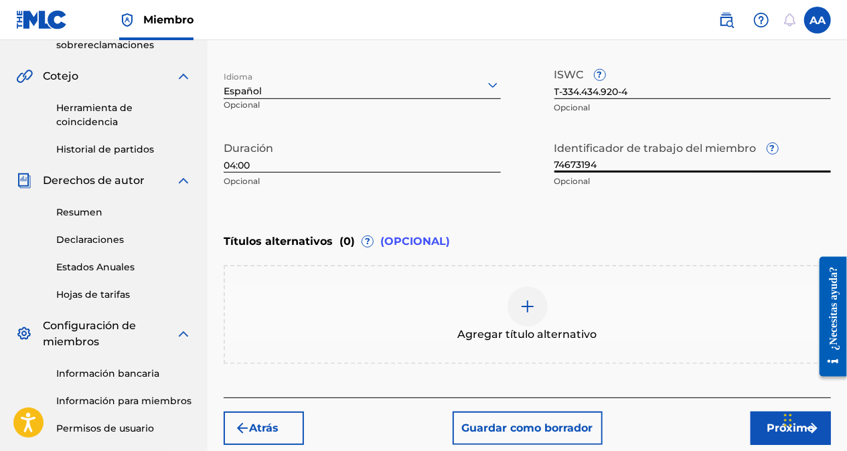
scroll to position [465, 0]
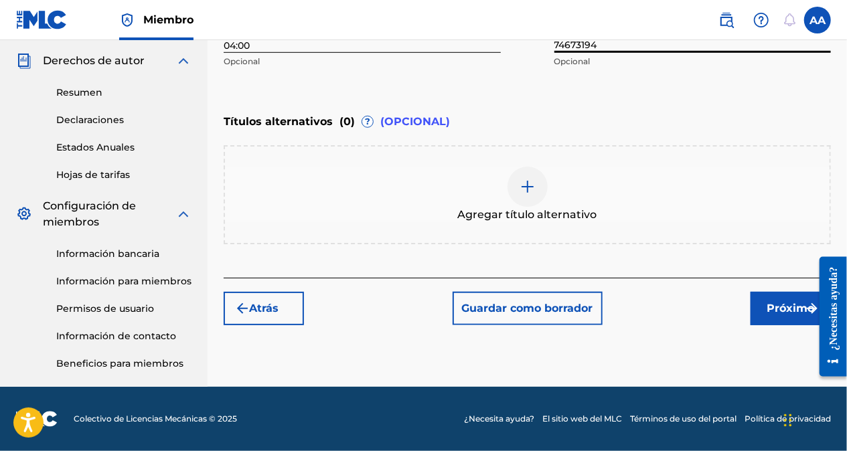
type input "74673194"
click at [780, 309] on font "Próximo" at bounding box center [792, 309] width 48 height 16
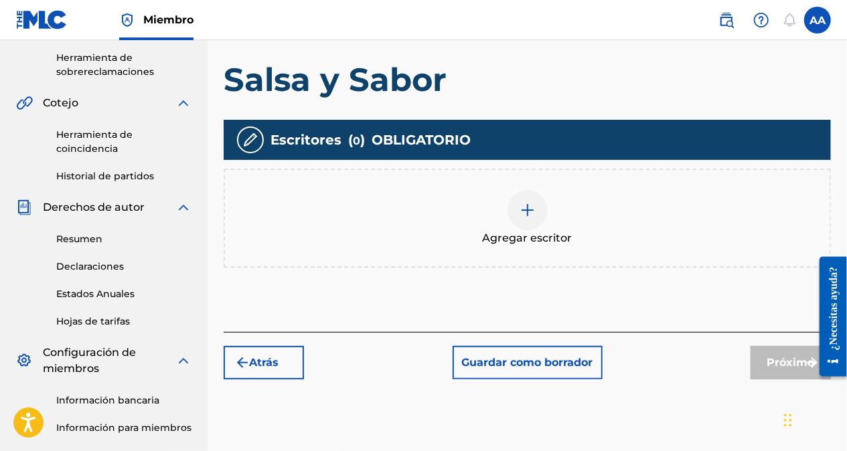
scroll to position [328, 0]
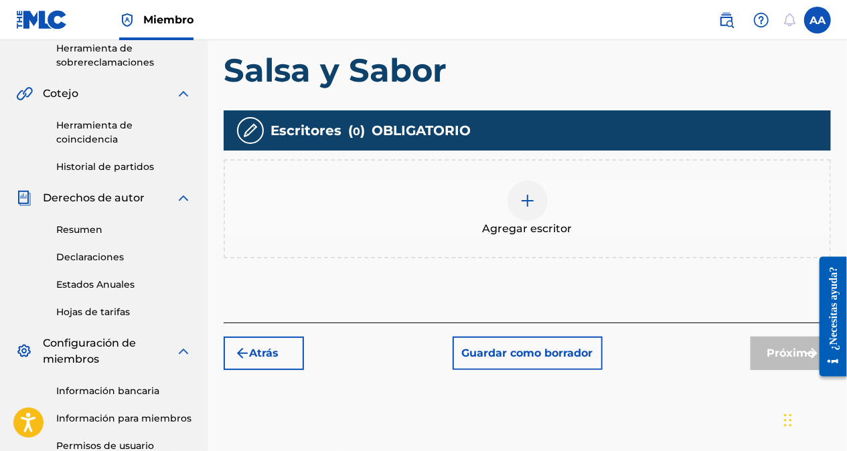
click at [523, 204] on img at bounding box center [528, 201] width 16 height 16
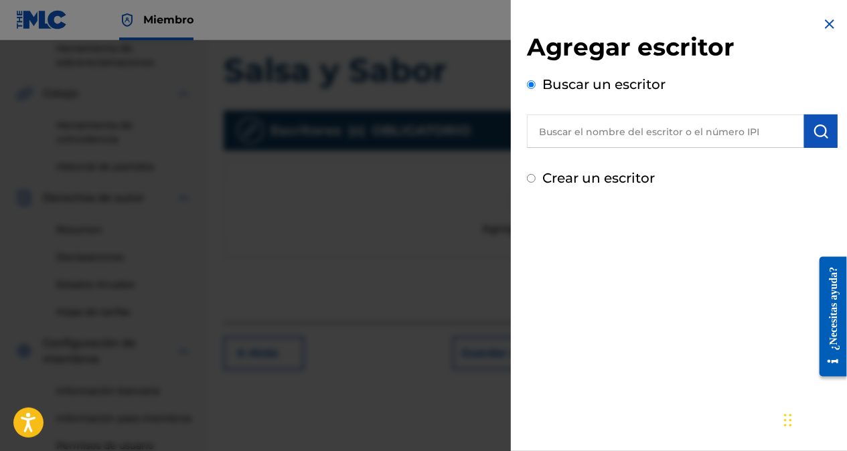
click at [608, 138] on input "text" at bounding box center [665, 131] width 277 height 33
type input "[PERSON_NAME]"
click at [532, 179] on input "Crear un escritor" at bounding box center [531, 178] width 9 height 9
radio input "false"
radio input "true"
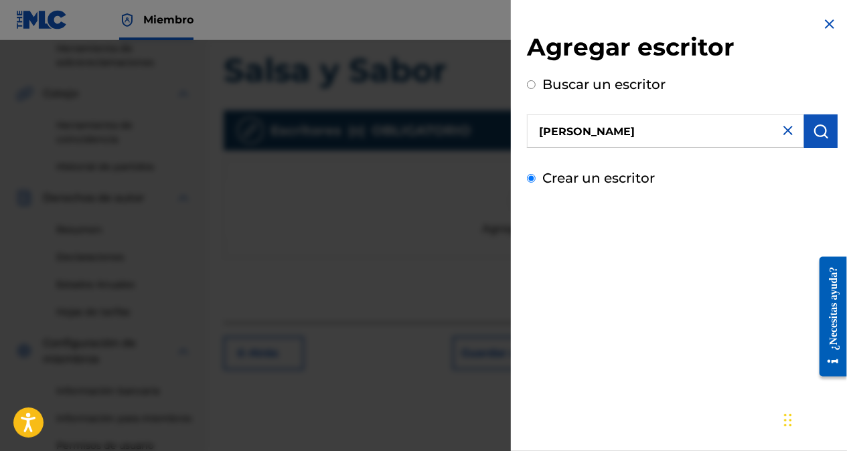
click at [532, 179] on input "Crear un escritor" at bounding box center [531, 178] width 9 height 9
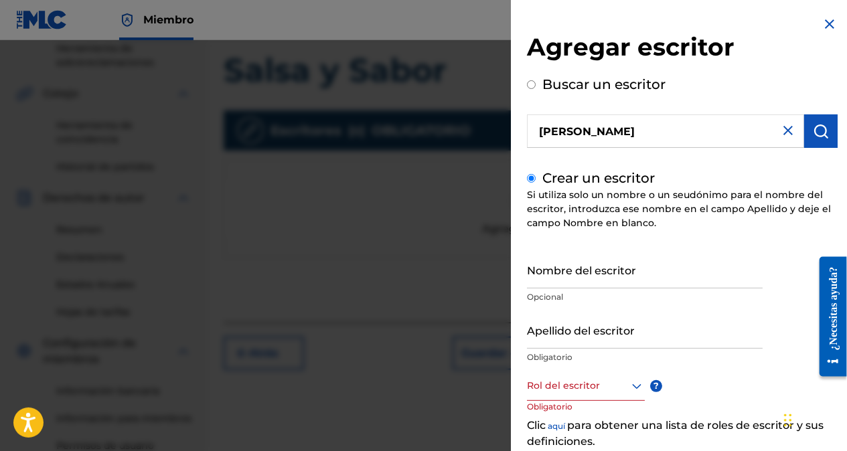
click at [556, 285] on input "Nombre del escritor" at bounding box center [645, 269] width 236 height 38
type input "[PERSON_NAME]"
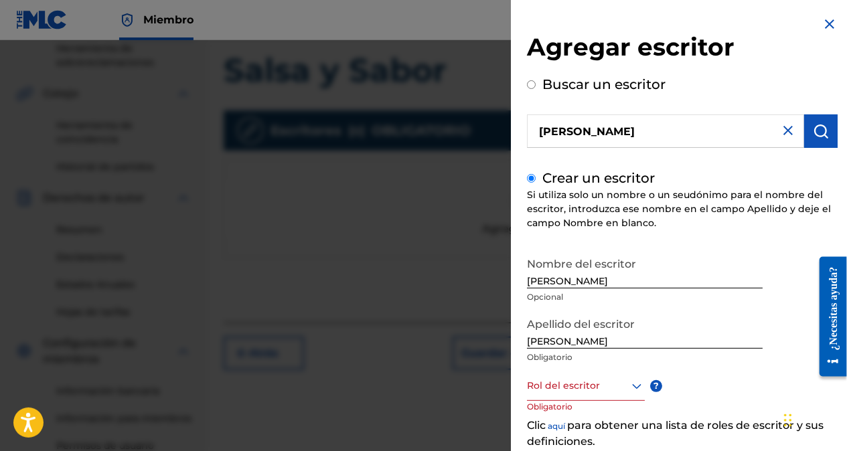
click at [589, 338] on input "[PERSON_NAME]" at bounding box center [645, 330] width 236 height 38
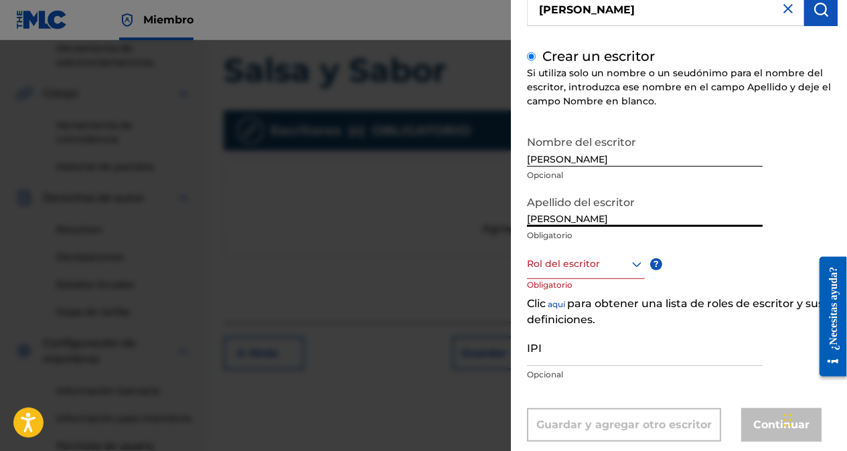
scroll to position [134, 0]
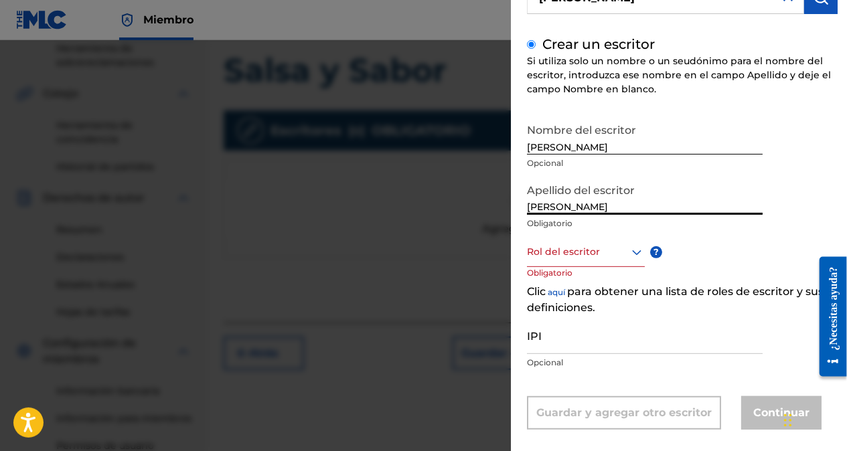
type input "[PERSON_NAME]"
click at [634, 252] on icon at bounding box center [636, 252] width 9 height 5
click at [626, 255] on div at bounding box center [586, 252] width 118 height 17
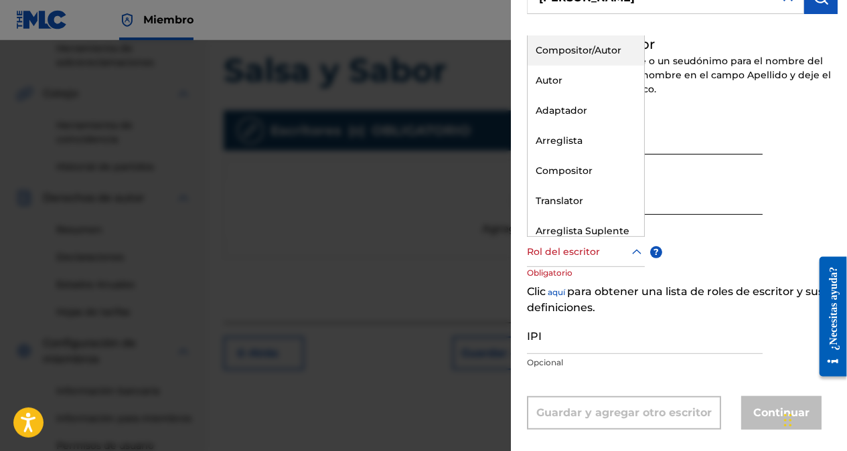
click at [573, 48] on div "Compositor/Autor" at bounding box center [586, 50] width 117 height 30
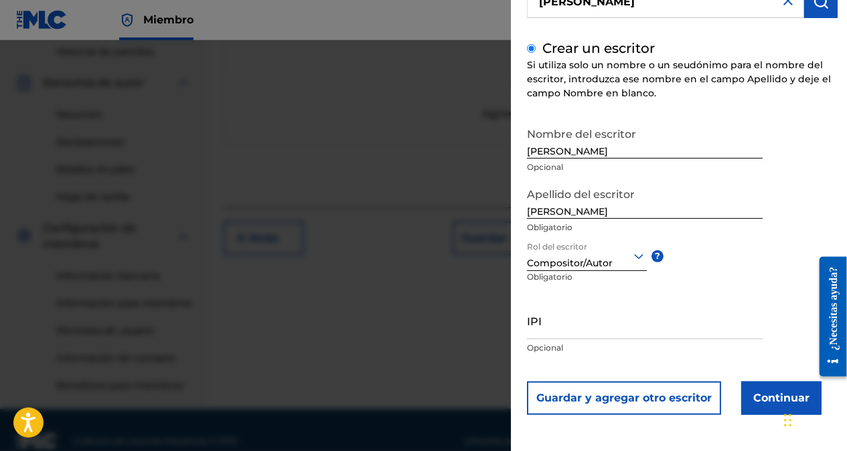
scroll to position [462, 0]
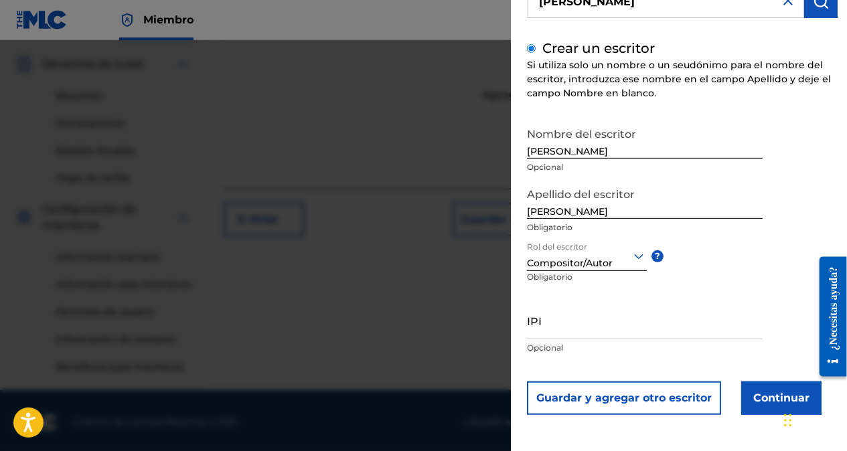
click at [577, 333] on input "IPI" at bounding box center [645, 320] width 236 height 38
paste input "01076858416"
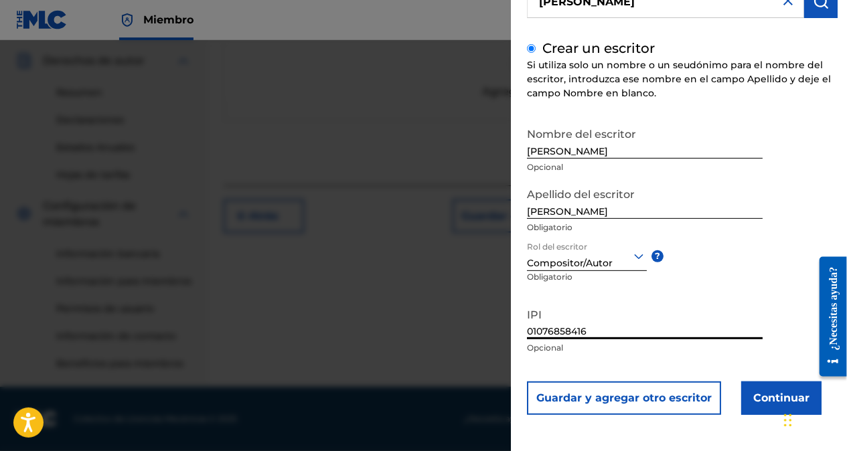
type input "01076858416"
click at [764, 401] on button "Continuar" at bounding box center [781, 398] width 80 height 33
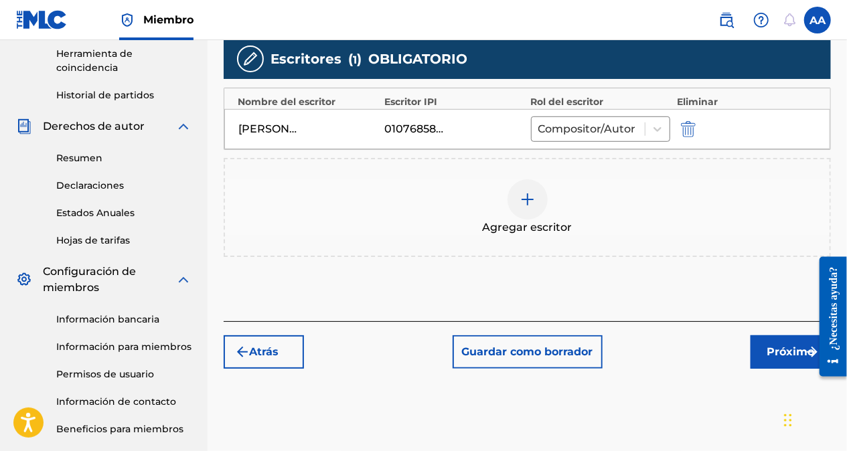
scroll to position [402, 0]
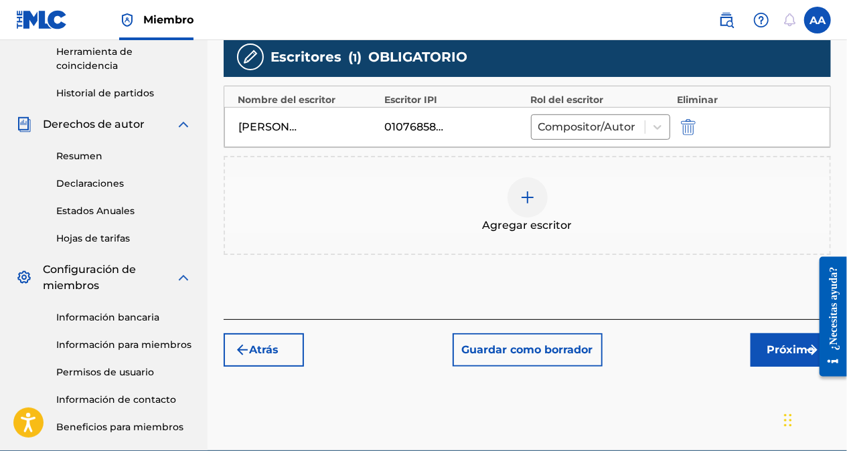
click at [773, 350] on font "Próximo" at bounding box center [792, 350] width 48 height 16
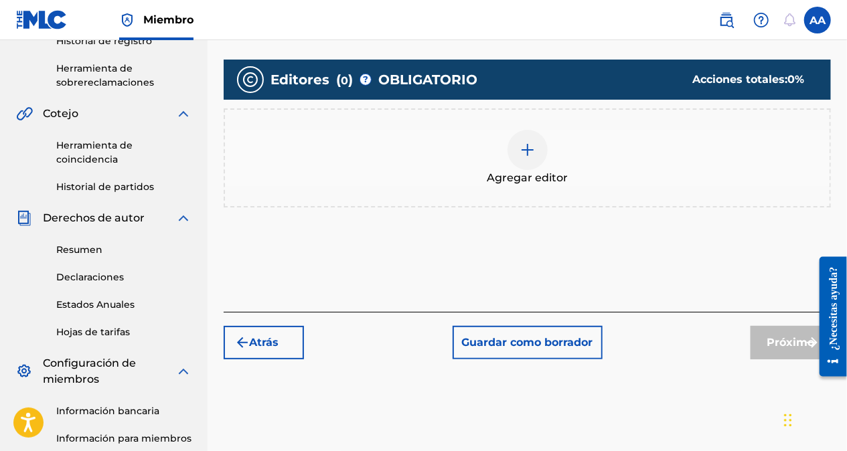
scroll to position [328, 0]
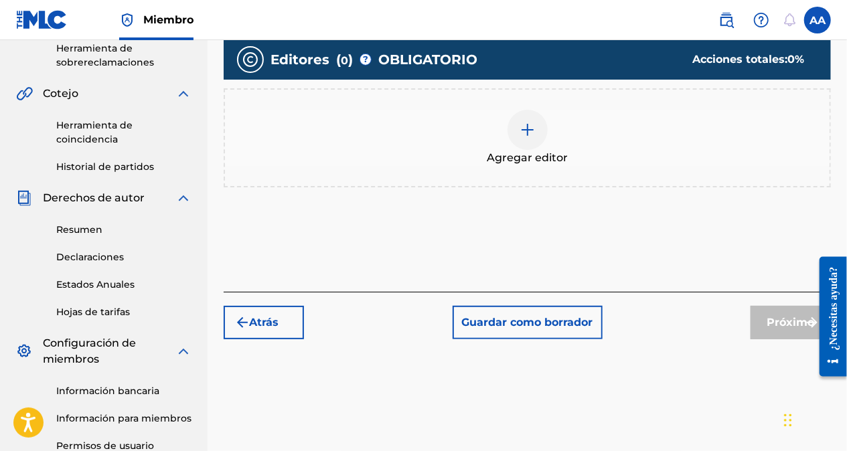
click at [527, 139] on div at bounding box center [528, 130] width 40 height 40
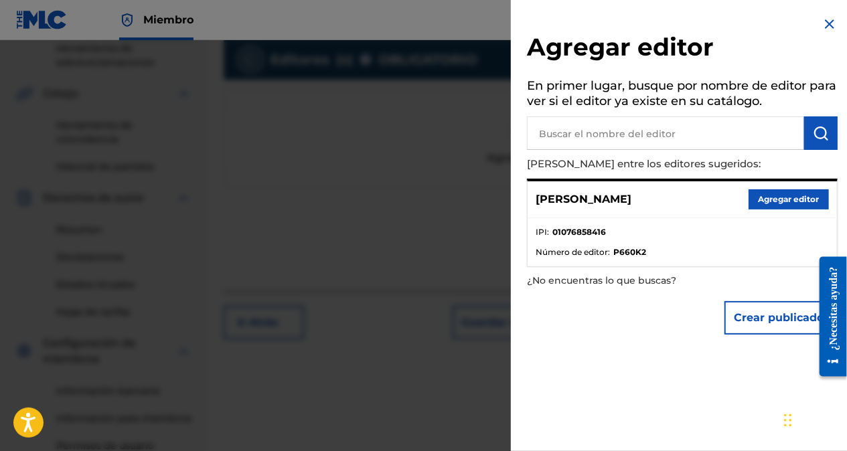
click at [799, 202] on button "Agregar editor" at bounding box center [789, 200] width 80 height 20
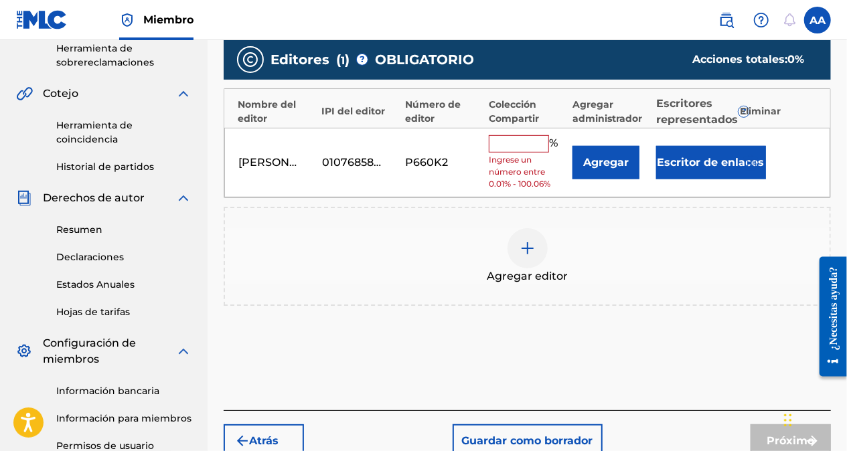
click at [528, 142] on input "text" at bounding box center [519, 143] width 60 height 17
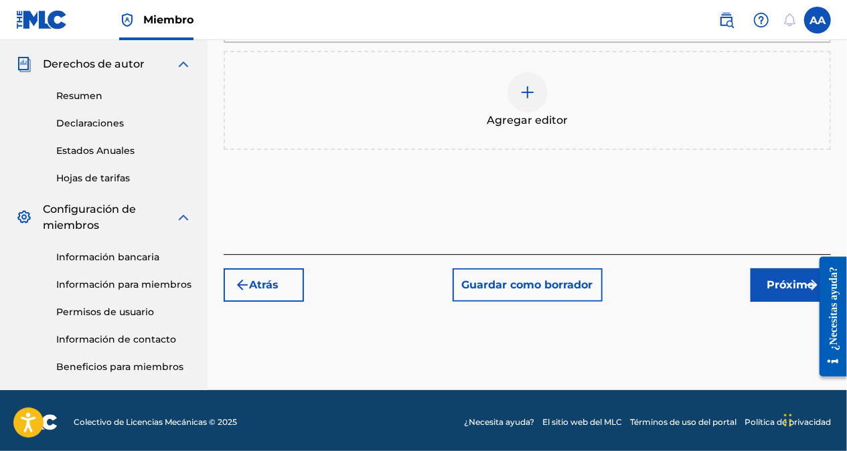
type input "100"
click at [785, 277] on font "Próximo" at bounding box center [792, 285] width 48 height 16
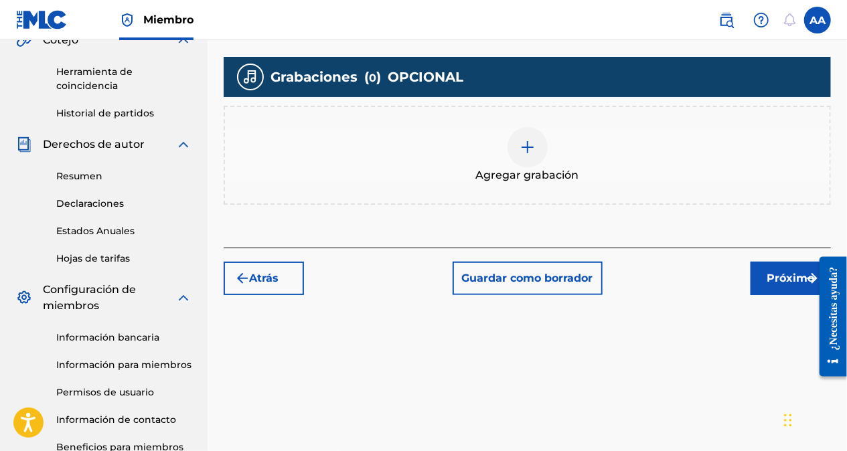
scroll to position [395, 0]
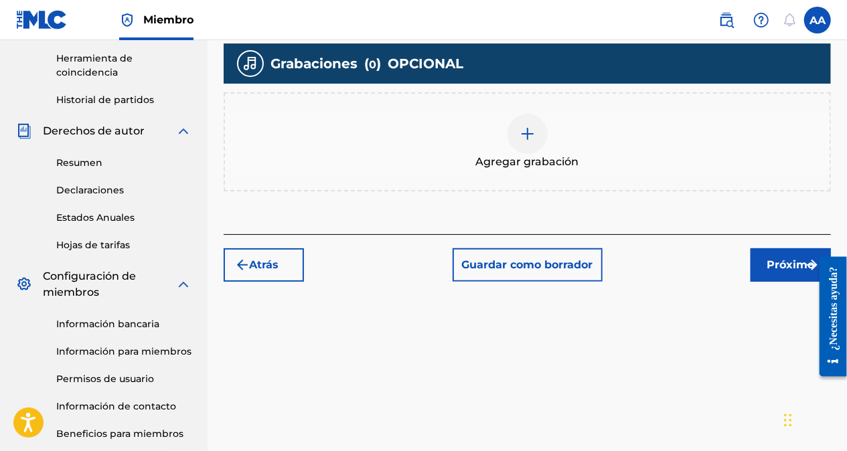
click at [550, 133] on div "Agregar grabación" at bounding box center [527, 142] width 605 height 56
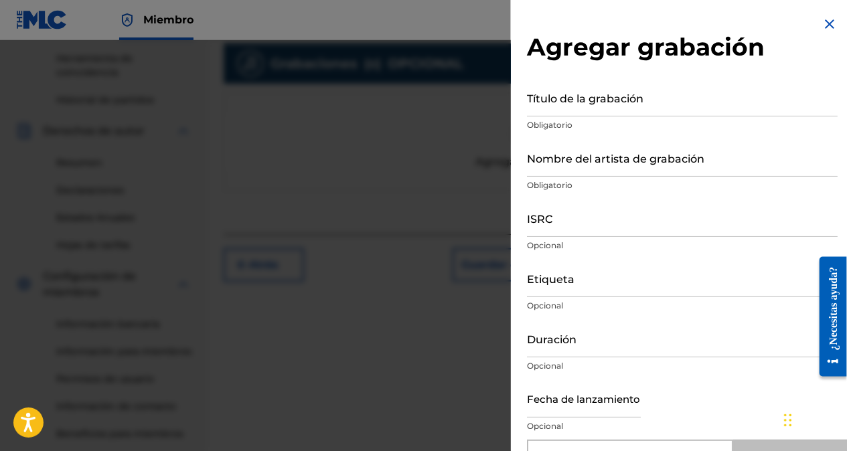
click at [555, 107] on input "Título de la grabación" at bounding box center [682, 97] width 311 height 38
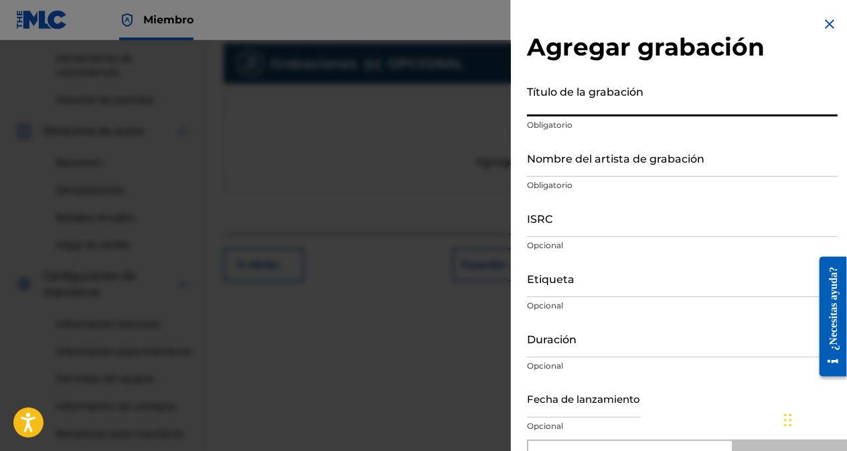
paste input "Salsa y Sabor"
type input "Salsa y Sabor"
type input "Add Recording"
type input "Salsa y Sabor"
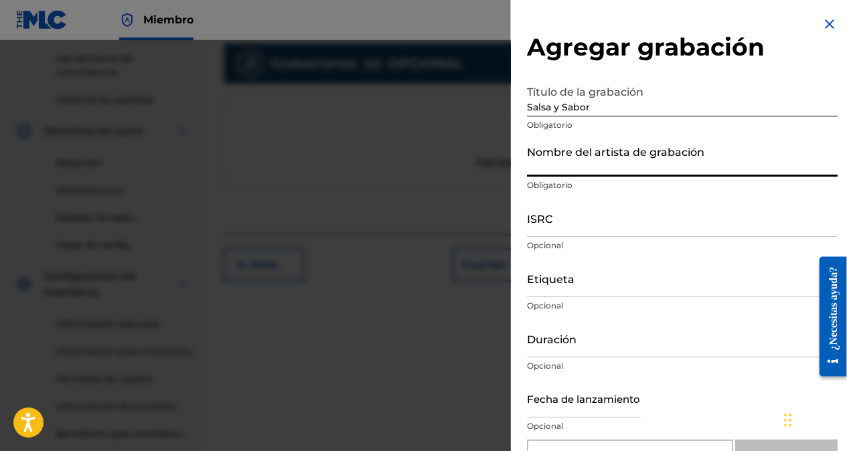
click at [570, 169] on input "Nombre del artista de grabación" at bounding box center [682, 158] width 311 height 38
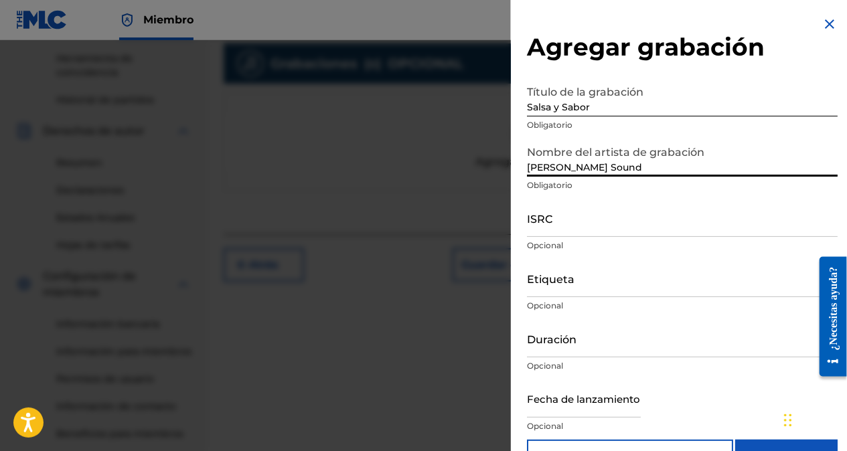
type input "[PERSON_NAME] Sound"
click at [580, 228] on input "ISRC" at bounding box center [682, 218] width 311 height 38
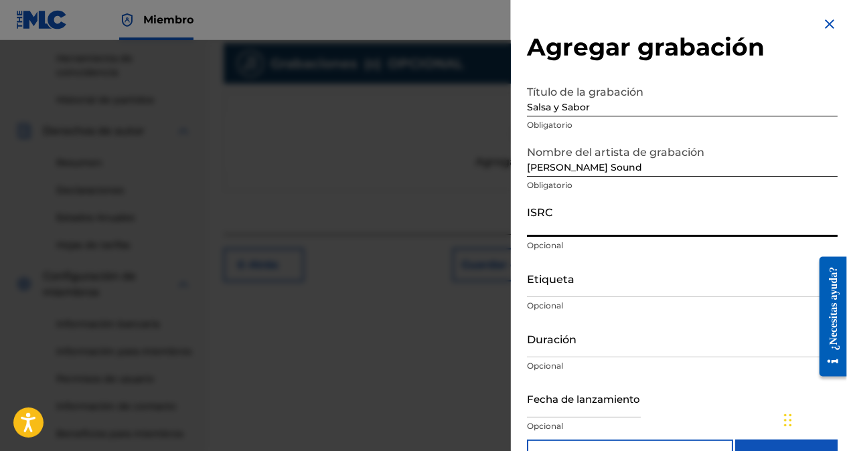
paste input "QZTVM2491120"
type input "QZTVM2491120"
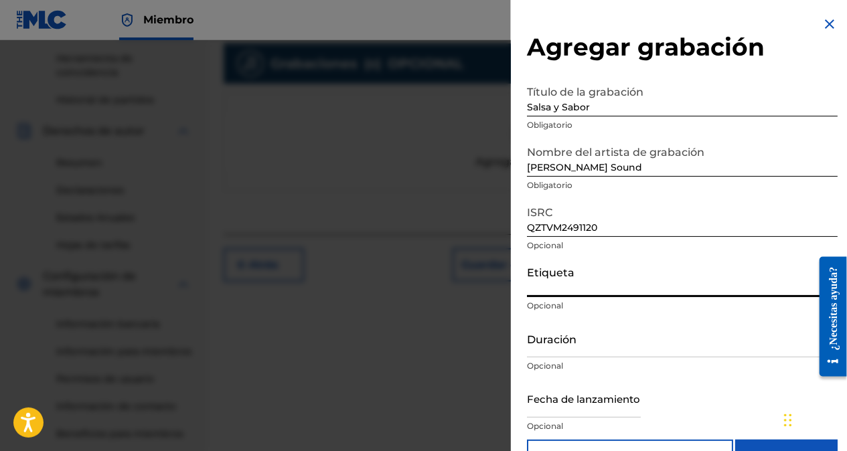
click at [550, 292] on input "Etiqueta" at bounding box center [682, 278] width 311 height 38
drag, startPoint x: 605, startPoint y: 287, endPoint x: 522, endPoint y: 284, distance: 83.1
click at [522, 284] on div "Agregar grabación Título de la grabación Salsa y Sabor Obligatorio Nombre del a…" at bounding box center [682, 245] width 343 height 490
paste input "℗ Ejercito de Sion"
type input "℗ Ejercito de Sion"
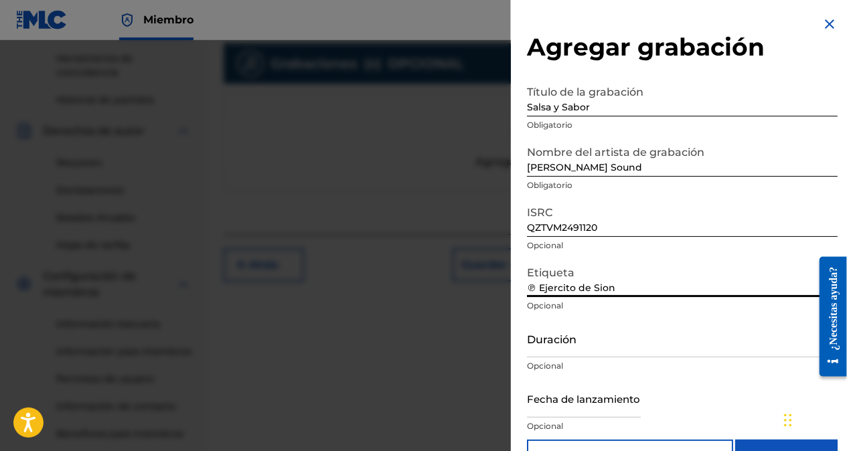
click at [553, 352] on input "Duración" at bounding box center [682, 338] width 311 height 38
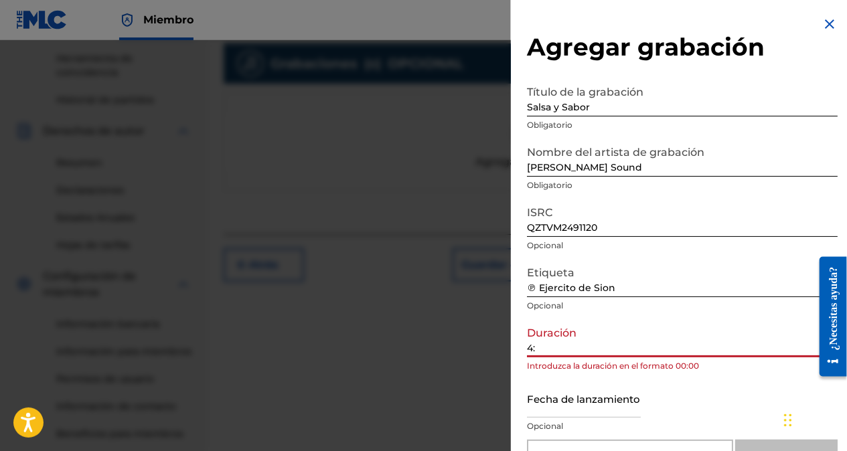
type input "4"
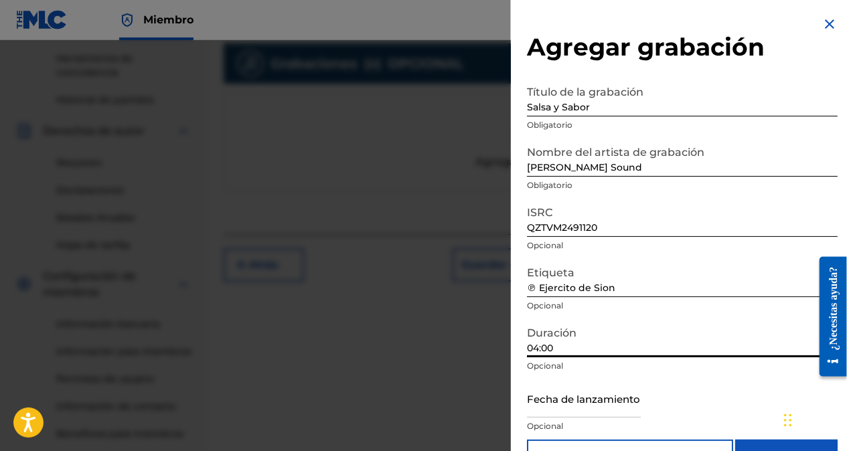
type input "04:00"
click at [589, 407] on input "text" at bounding box center [584, 399] width 114 height 38
select select "7"
select select "2025"
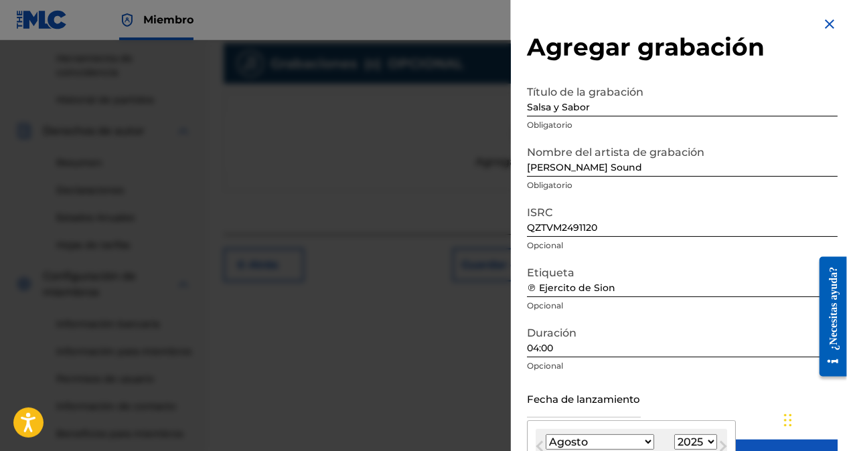
click at [618, 440] on select "Enero Febrero Marzo [PERSON_NAME] [PERSON_NAME] Octubre Noviembre Diciembre" at bounding box center [600, 442] width 108 height 15
select select "9"
click at [546, 435] on select "Enero Febrero Marzo [PERSON_NAME] [PERSON_NAME] Octubre Noviembre Diciembre" at bounding box center [600, 442] width 108 height 15
click at [674, 443] on select "1899 1900 1901 1902 1903 1904 1905 1906 1907 1908 1909 1910 1911 1912 1913 1914…" at bounding box center [695, 442] width 43 height 15
select select "2024"
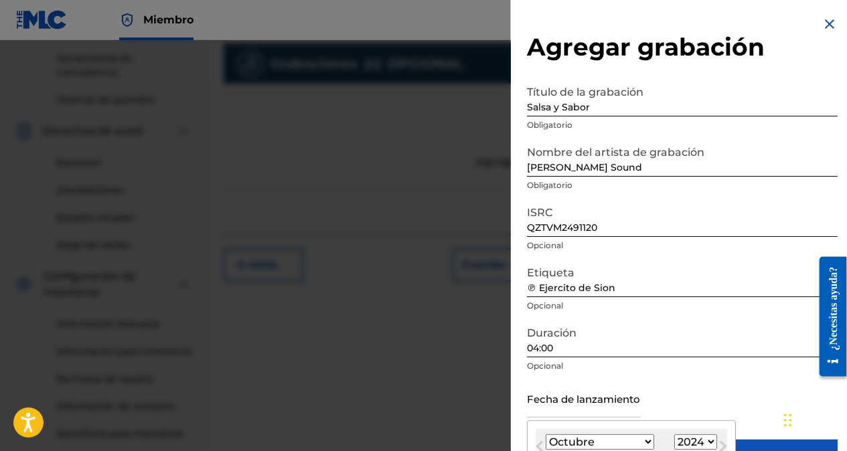
click at [674, 435] on select "1899 1900 1901 1902 1903 1904 1905 1906 1907 1908 1909 1910 1911 1912 1913 1914…" at bounding box center [695, 442] width 43 height 15
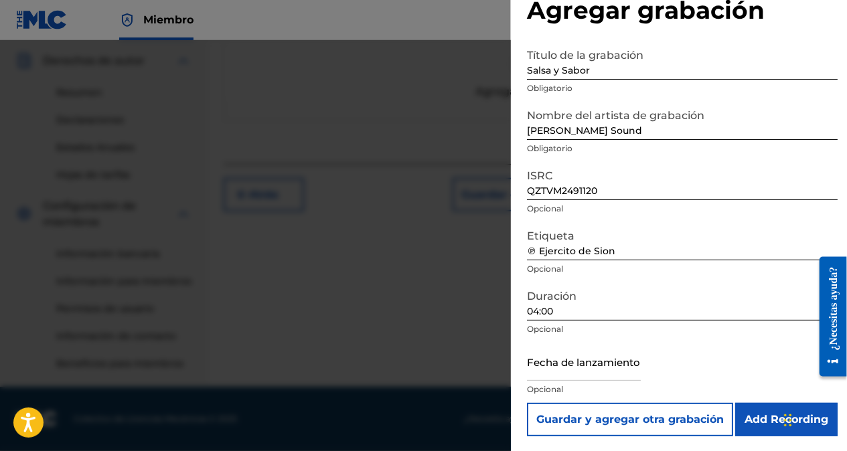
scroll to position [38, 0]
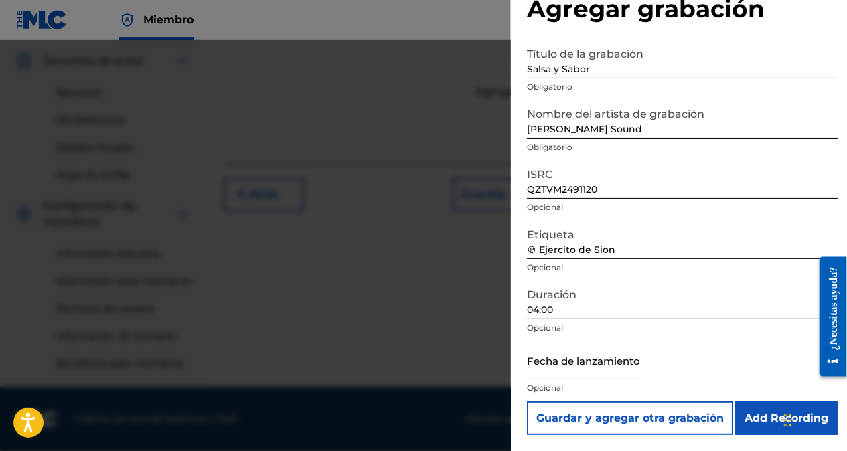
click at [571, 371] on input "text" at bounding box center [584, 361] width 114 height 38
select select "7"
select select "2025"
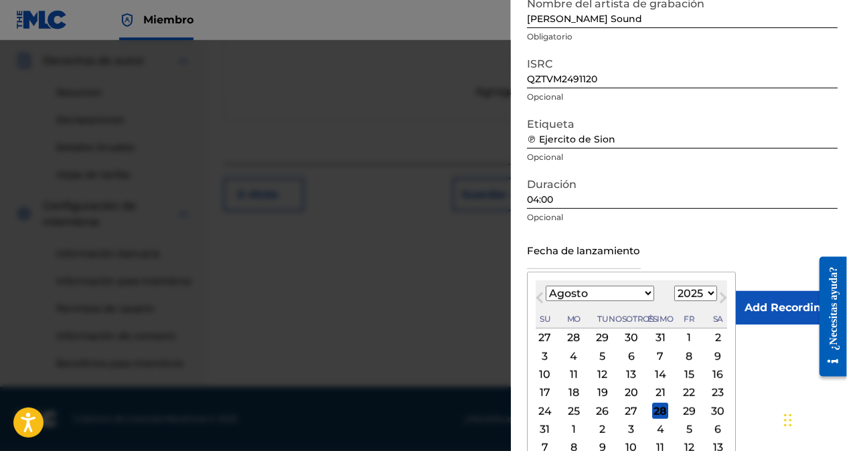
scroll to position [162, 0]
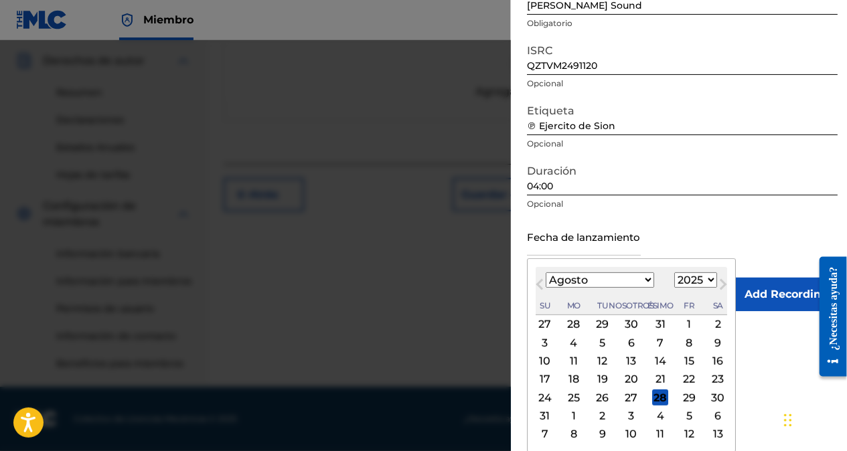
click at [547, 360] on div "10" at bounding box center [545, 362] width 16 height 16
type input "[DATE]"
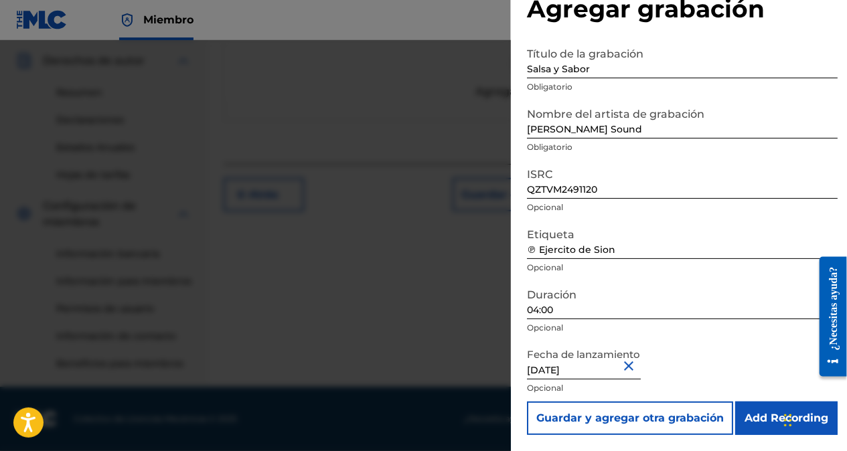
scroll to position [38, 0]
click at [585, 372] on input "[DATE]" at bounding box center [584, 361] width 114 height 38
select select "7"
select select "2025"
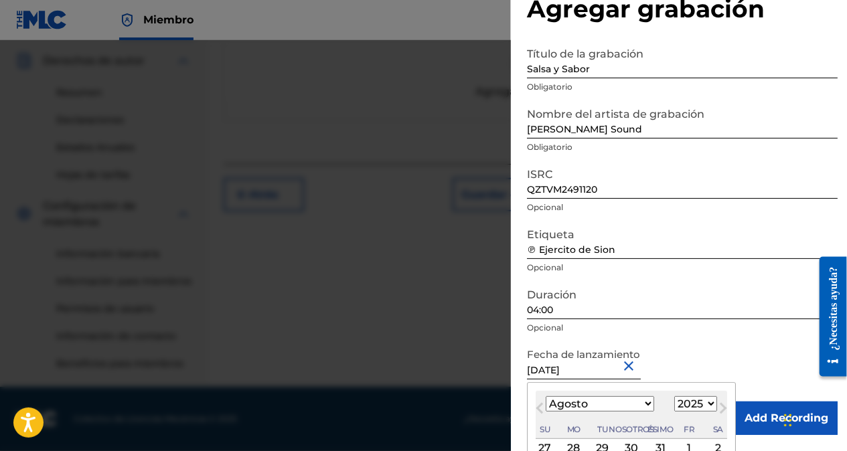
click at [600, 402] on select "Enero Febrero Marzo [PERSON_NAME] [PERSON_NAME] Octubre Noviembre Diciembre" at bounding box center [600, 403] width 108 height 15
select select "9"
click at [546, 396] on select "Enero Febrero Marzo [PERSON_NAME] [PERSON_NAME] Octubre Noviembre Diciembre" at bounding box center [600, 403] width 108 height 15
click at [674, 403] on select "1899 1900 1901 1902 1903 1904 1905 1906 1907 1908 1909 1910 1911 1912 1913 1914…" at bounding box center [695, 403] width 43 height 15
select select "2024"
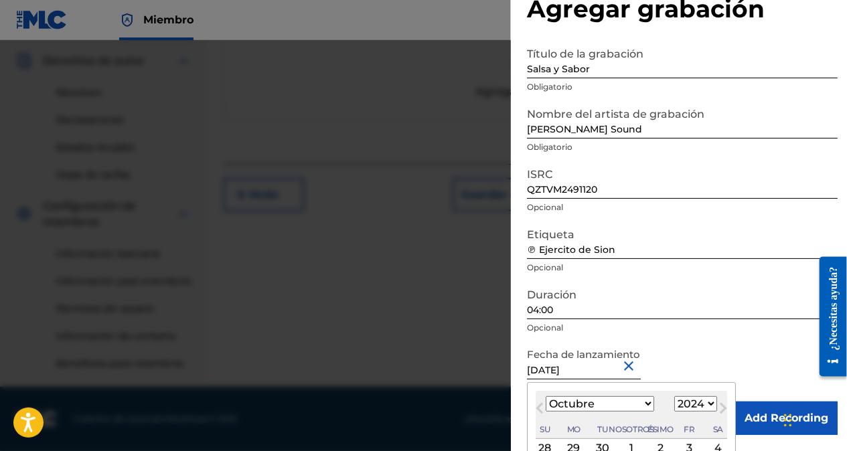
click at [674, 396] on select "1899 1900 1901 1902 1903 1904 1905 1906 1907 1908 1909 1910 1911 1912 1913 1914…" at bounding box center [695, 403] width 43 height 15
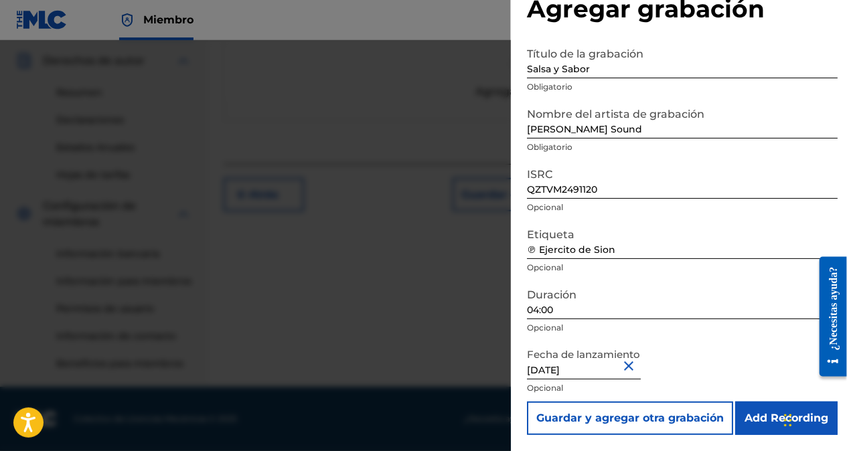
click at [686, 356] on div "Fecha de lanzamiento [DATE] Opcional" at bounding box center [682, 372] width 311 height 60
click at [636, 362] on button "Cerrar" at bounding box center [631, 366] width 20 height 41
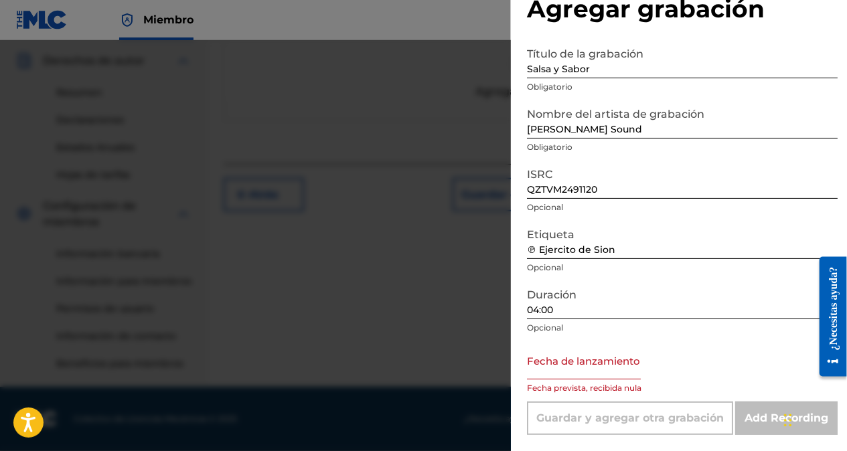
click at [574, 367] on input "text" at bounding box center [584, 361] width 114 height 38
select select "7"
select select "2025"
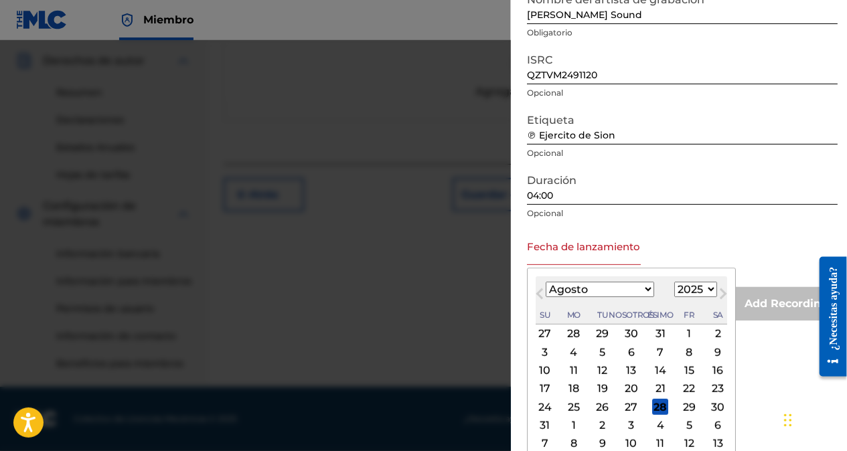
scroll to position [162, 0]
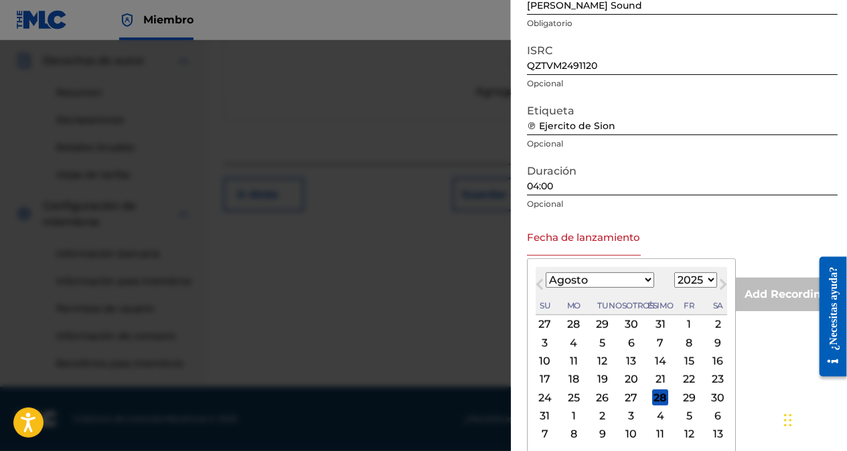
click at [608, 279] on select "Enero Febrero Marzo [PERSON_NAME] [PERSON_NAME] Octubre Noviembre Diciembre" at bounding box center [600, 280] width 108 height 15
select select "9"
click at [546, 288] on select "Enero Febrero Marzo [PERSON_NAME] [PERSON_NAME] Octubre Noviembre Diciembre" at bounding box center [600, 280] width 108 height 15
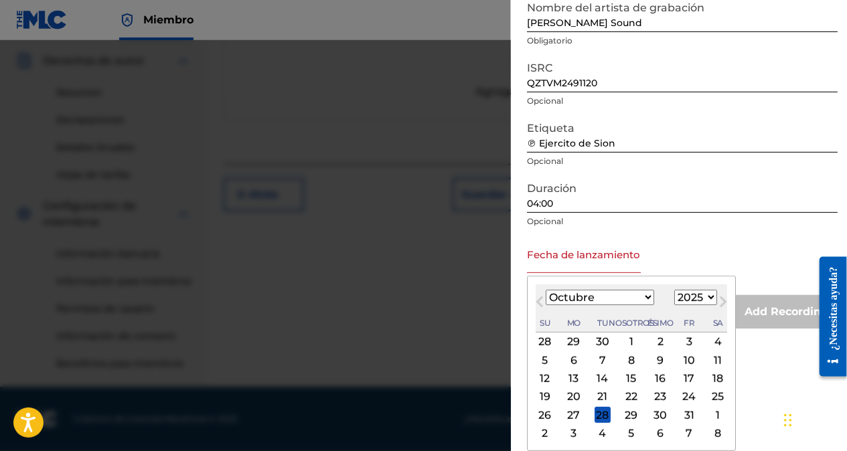
scroll to position [144, 0]
click at [674, 296] on select "1899 1900 1901 1902 1903 1904 1905 1906 1907 1908 1909 1910 1911 1912 1913 1914…" at bounding box center [695, 298] width 43 height 15
select select "2024"
click at [674, 291] on select "1899 1900 1901 1902 1903 1904 1905 1906 1907 1908 1909 1910 1911 1912 1913 1914…" at bounding box center [695, 298] width 43 height 15
click at [652, 360] on div "10" at bounding box center [660, 361] width 16 height 16
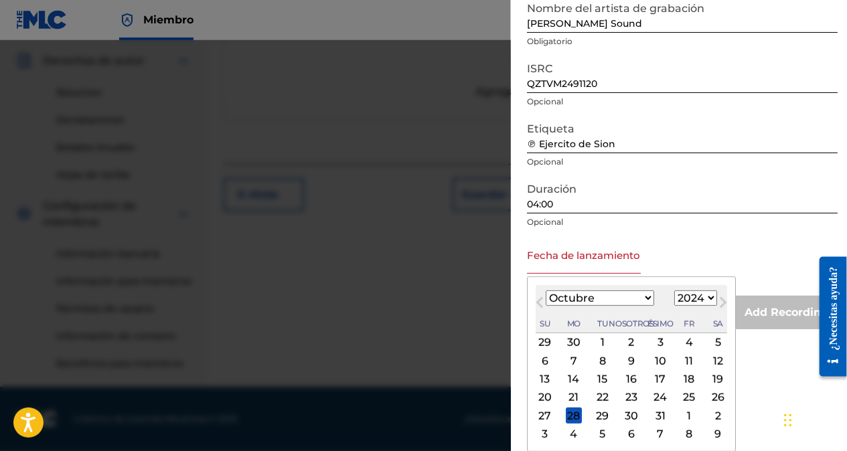
type input "[DATE]"
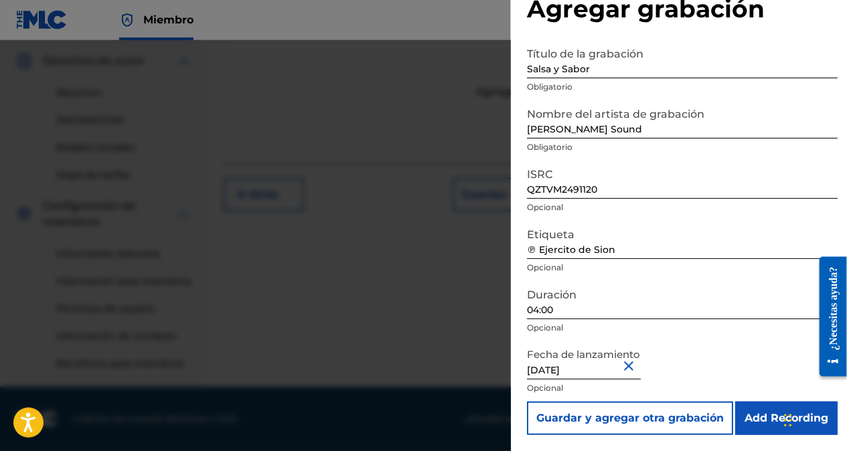
click at [766, 423] on input "Add Recording" at bounding box center [786, 418] width 102 height 33
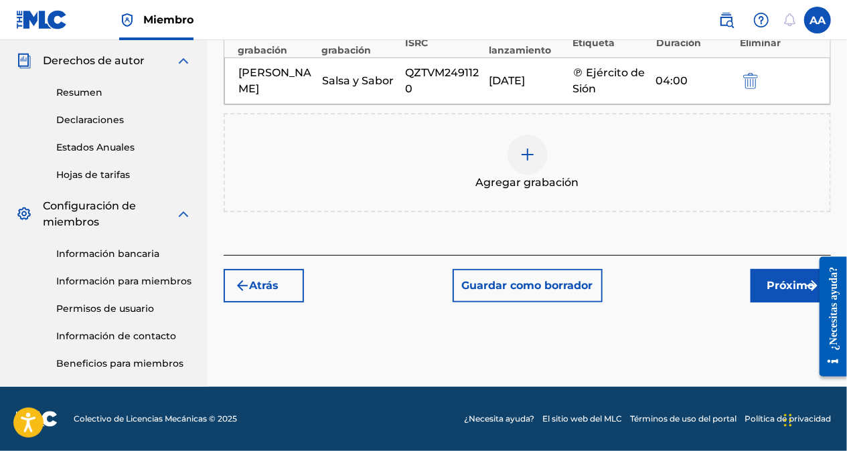
click at [774, 287] on font "Próximo" at bounding box center [792, 286] width 48 height 16
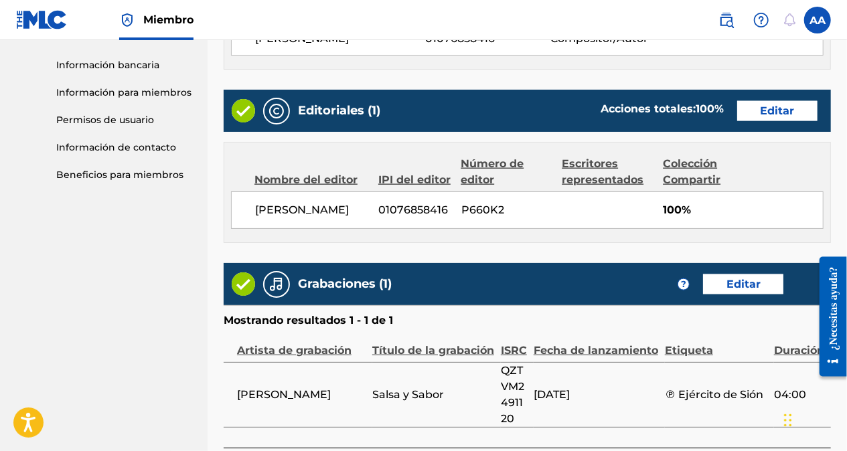
scroll to position [776, 0]
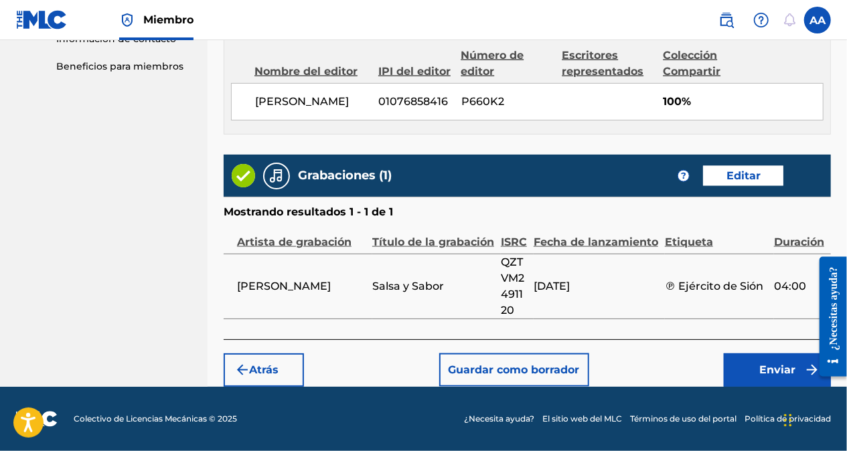
click at [774, 368] on font "Enviar" at bounding box center [777, 370] width 36 height 16
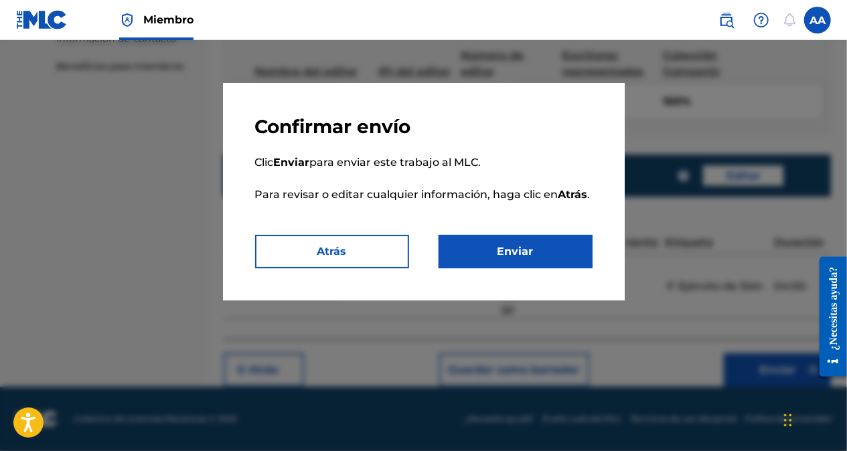
click at [532, 257] on button "Enviar" at bounding box center [516, 251] width 154 height 33
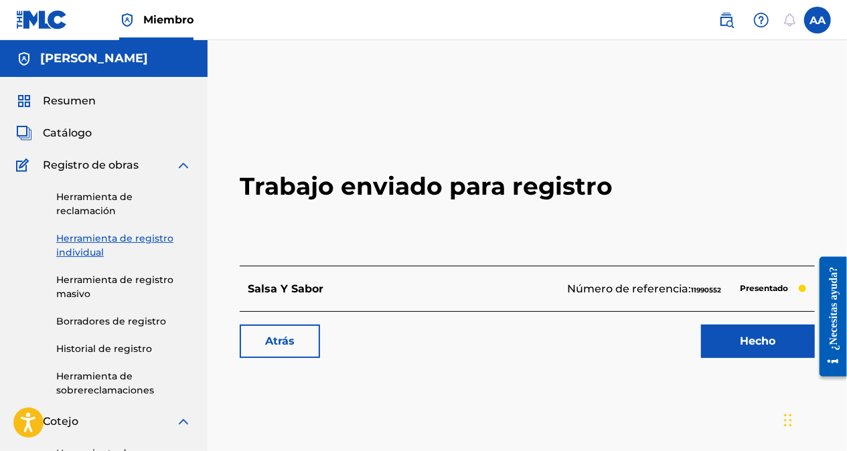
click at [744, 342] on link "Hecho" at bounding box center [758, 341] width 114 height 33
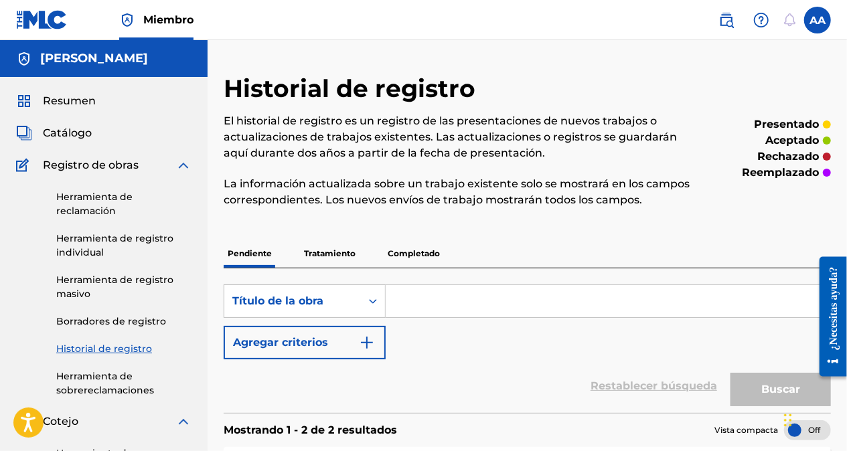
click at [82, 241] on link "Herramienta de registro individual" at bounding box center [123, 246] width 135 height 28
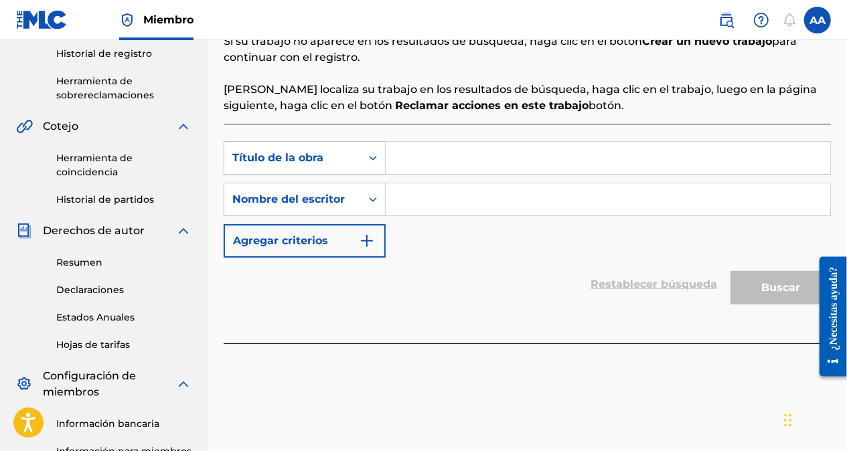
scroll to position [335, 0]
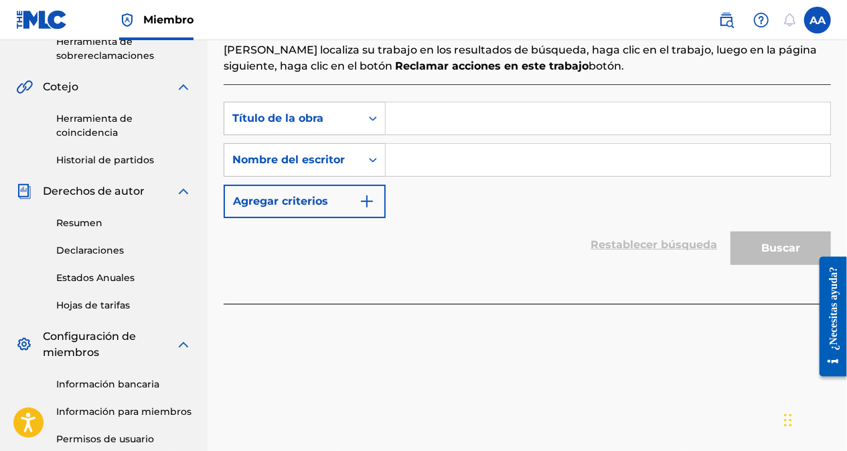
click at [413, 114] on input "Formulario de búsqueda" at bounding box center [608, 118] width 445 height 32
paste input "Ritmo Salsero"
type input "Ritmo Salsero"
click at [413, 160] on input "Formulario de búsqueda" at bounding box center [608, 160] width 445 height 32
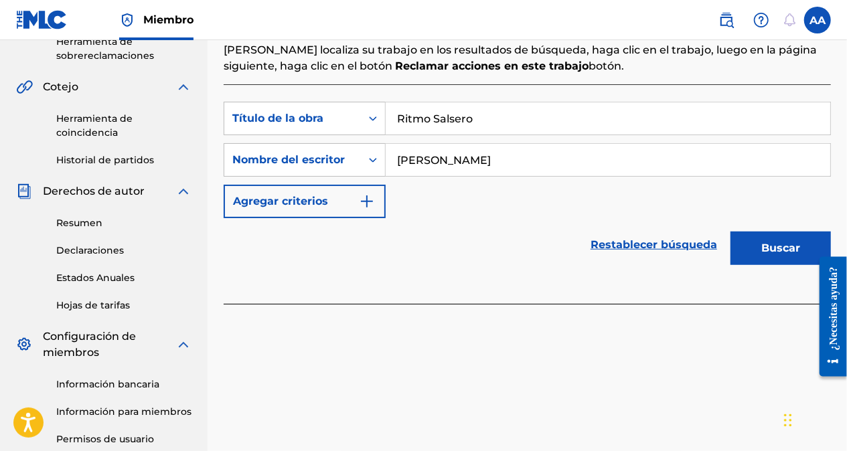
type input "[PERSON_NAME]"
click at [761, 249] on button "Buscar" at bounding box center [781, 248] width 100 height 33
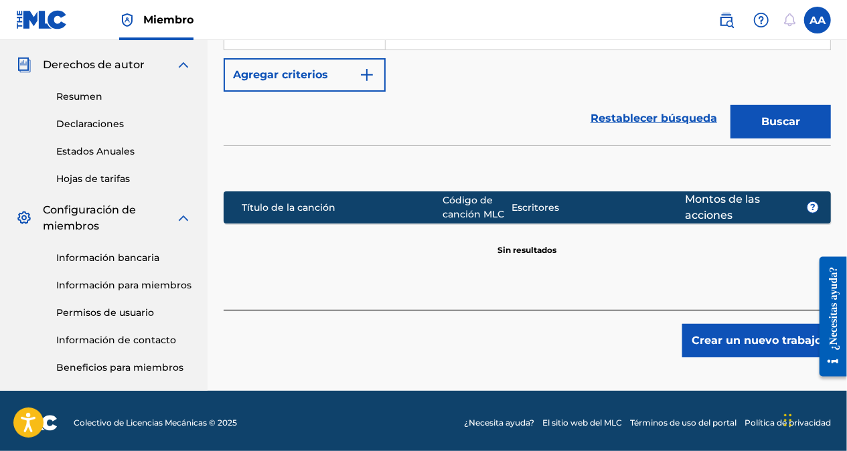
scroll to position [465, 0]
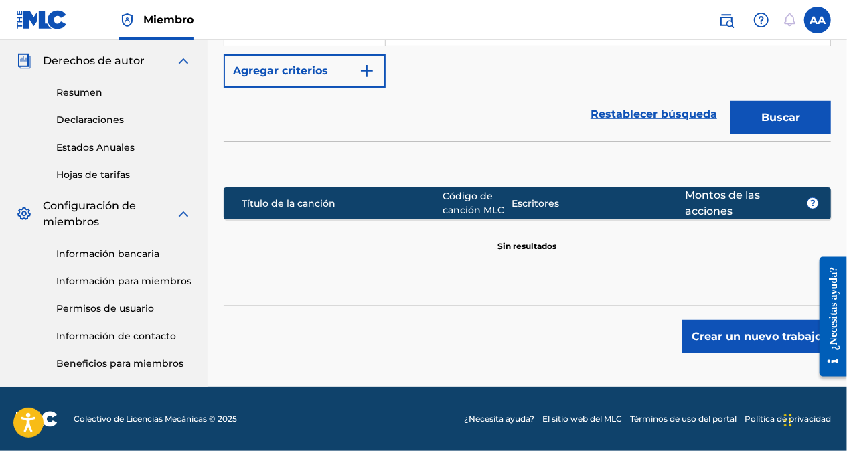
click at [719, 337] on button "Crear un nuevo trabajo" at bounding box center [756, 336] width 149 height 33
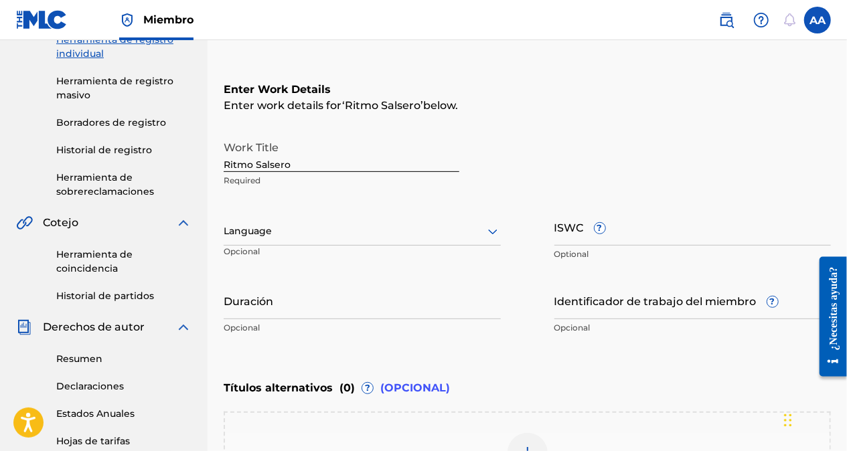
scroll to position [198, 0]
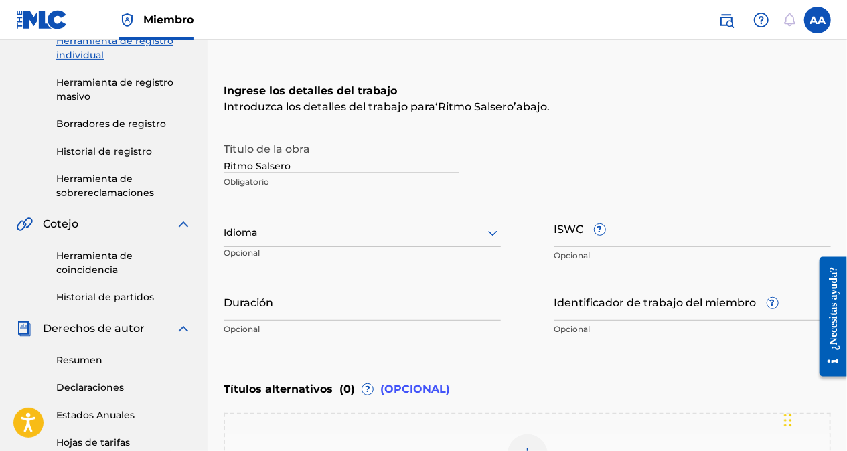
click at [282, 234] on div at bounding box center [362, 232] width 277 height 17
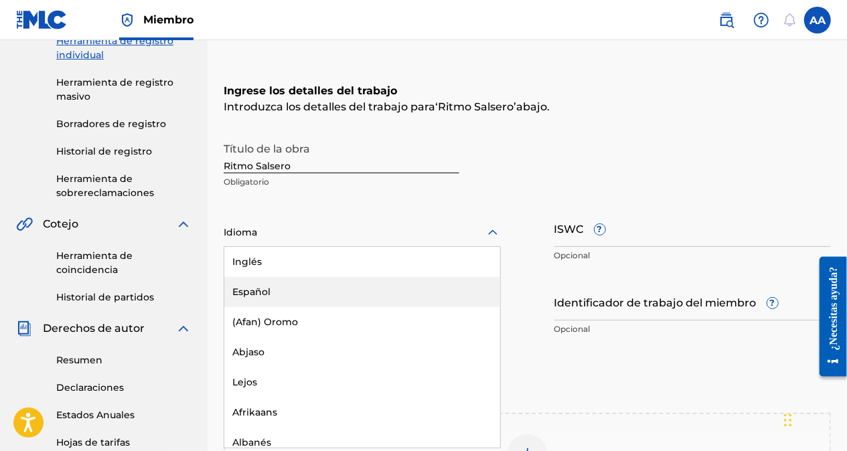
click at [278, 288] on div "Español" at bounding box center [362, 292] width 276 height 30
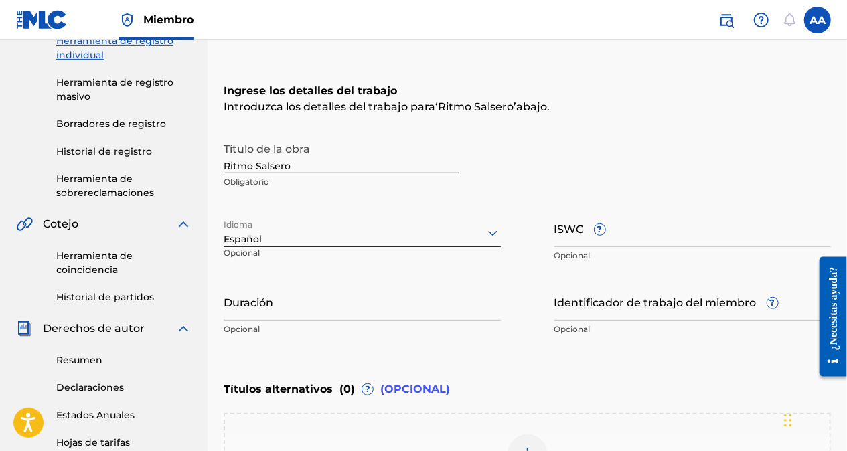
click at [637, 236] on input "ISWC ?" at bounding box center [693, 228] width 277 height 38
click at [284, 309] on input "Duración" at bounding box center [362, 302] width 277 height 38
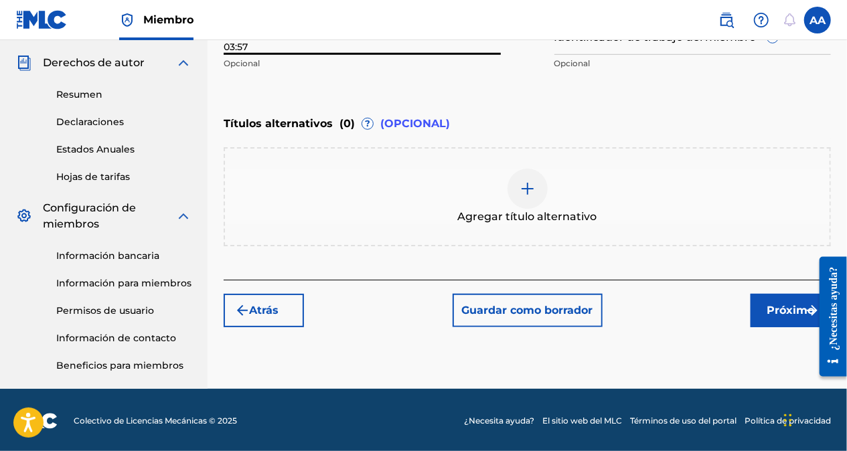
scroll to position [465, 0]
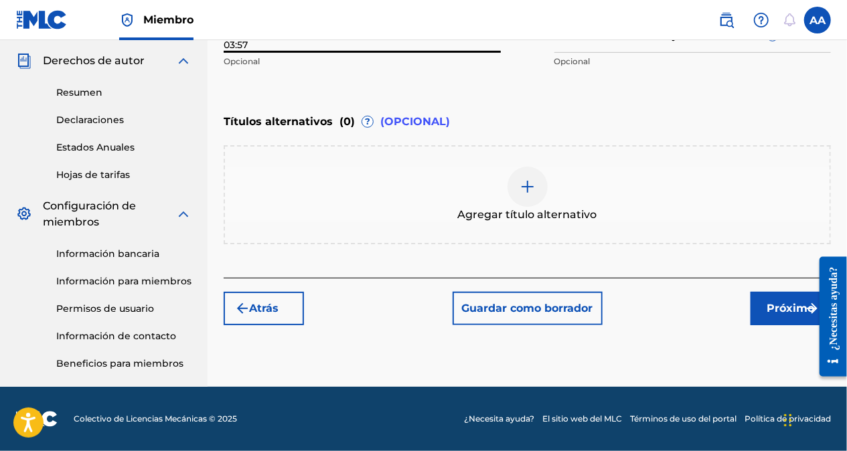
type input "03:57"
click at [776, 309] on font "Próximo" at bounding box center [792, 309] width 48 height 16
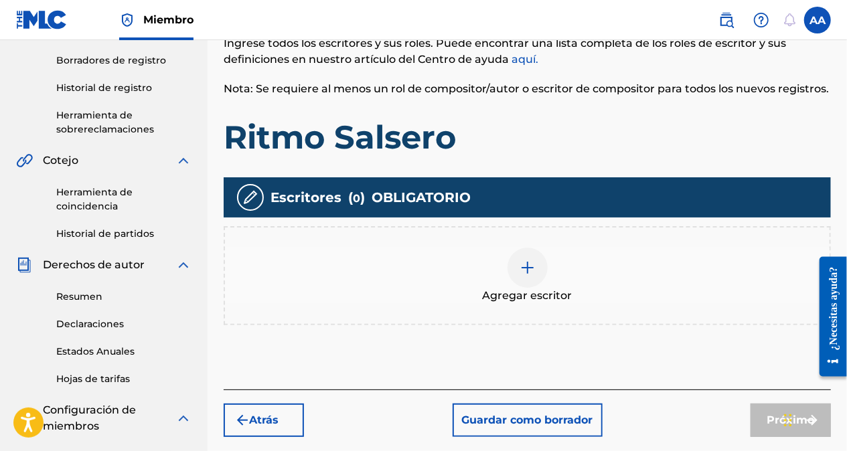
scroll to position [261, 0]
click at [505, 265] on div "Agregar escritor" at bounding box center [527, 276] width 605 height 56
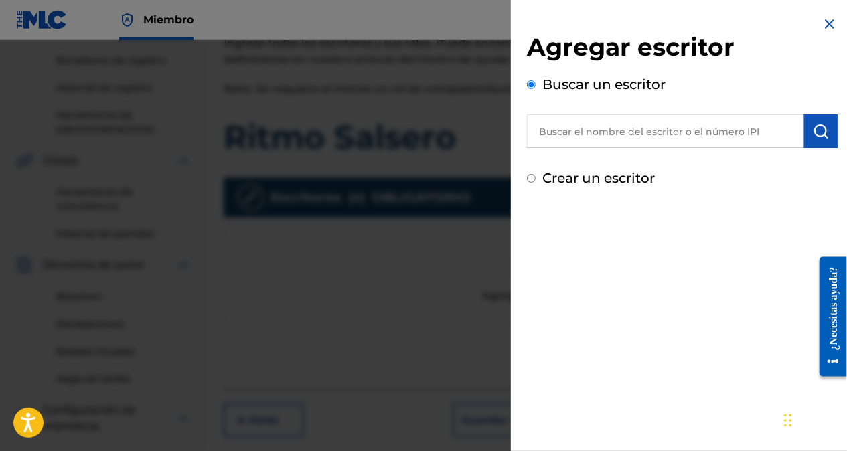
click at [587, 133] on input "text" at bounding box center [665, 131] width 277 height 33
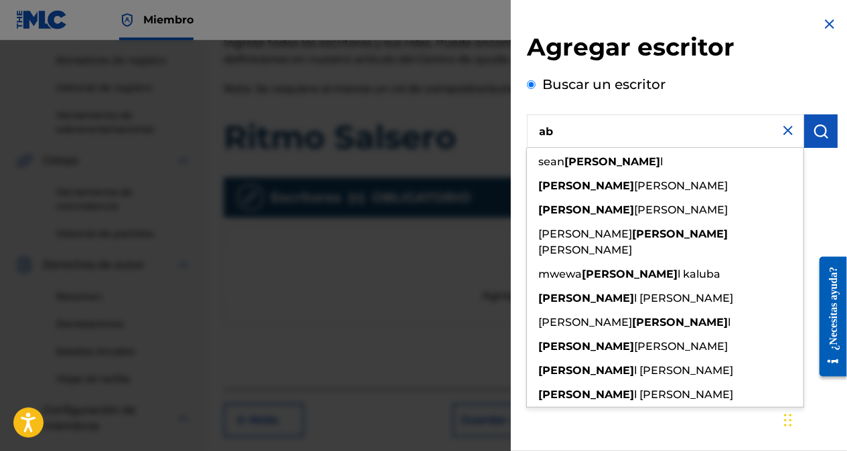
type input "a"
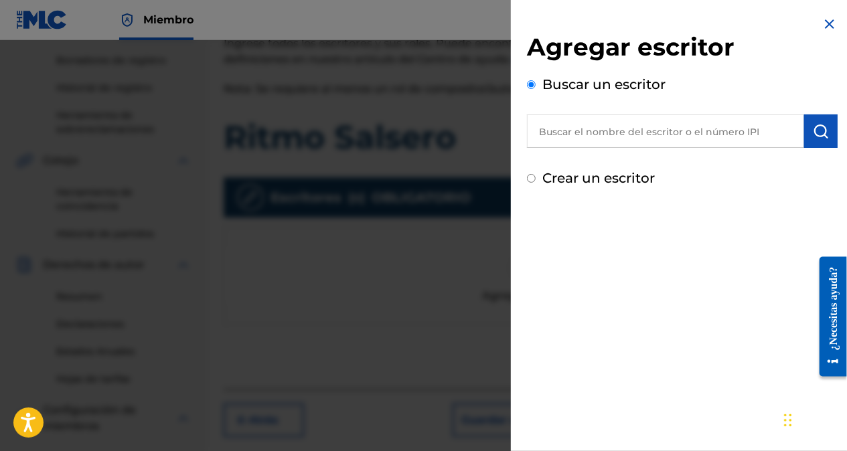
click at [530, 178] on input "Crear un escritor" at bounding box center [531, 178] width 9 height 9
radio input "false"
radio input "true"
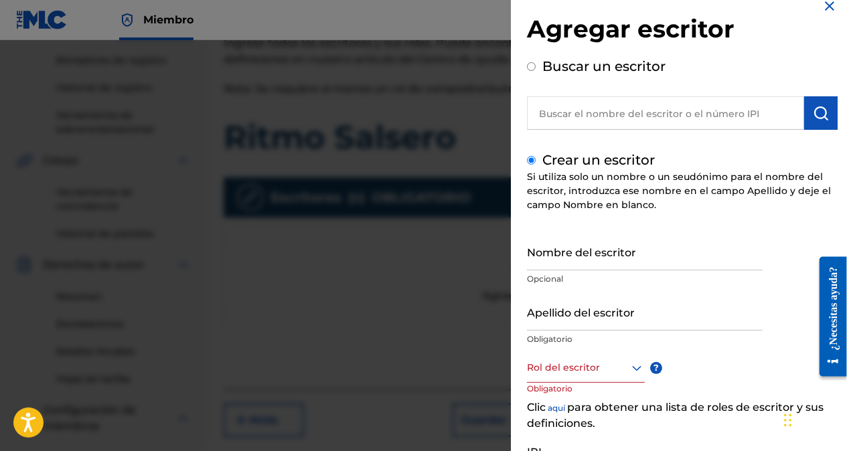
scroll to position [67, 0]
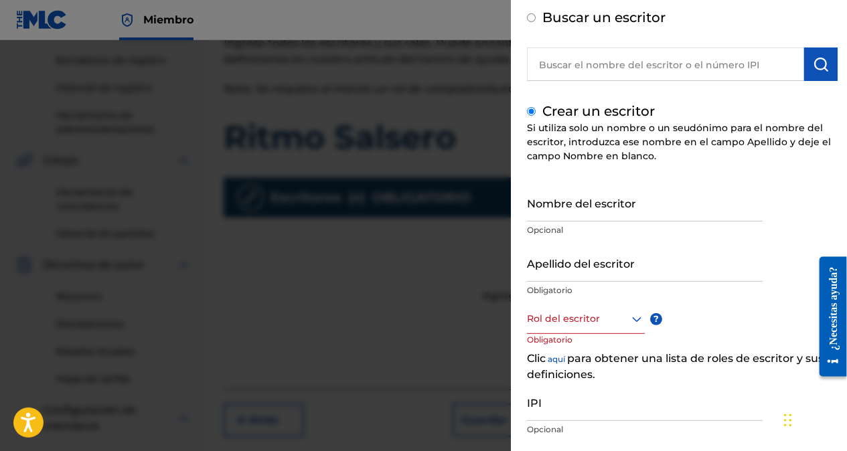
click at [607, 212] on input "Nombre del escritor" at bounding box center [645, 203] width 236 height 38
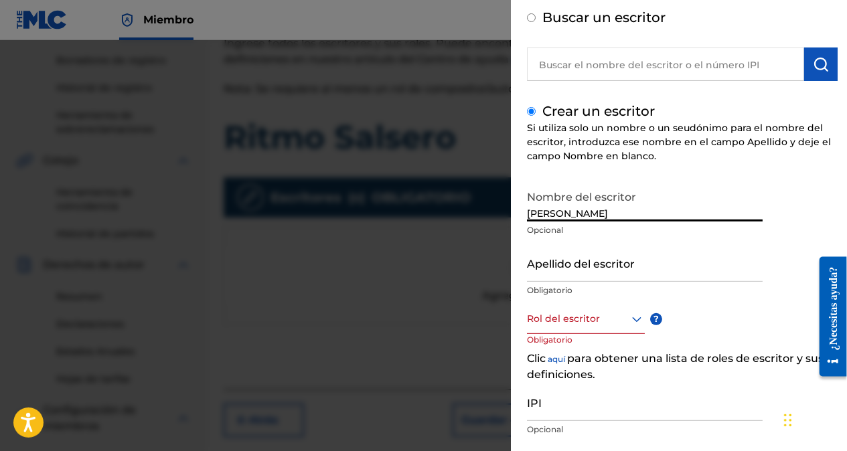
type input "[PERSON_NAME]"
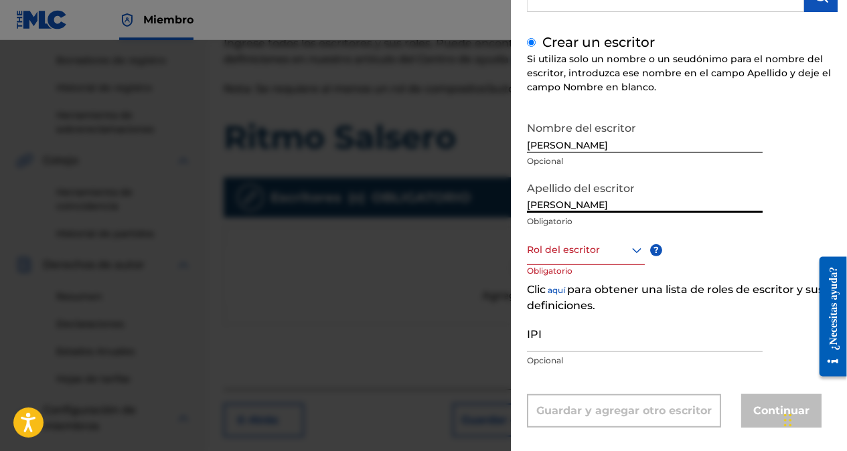
scroll to position [149, 0]
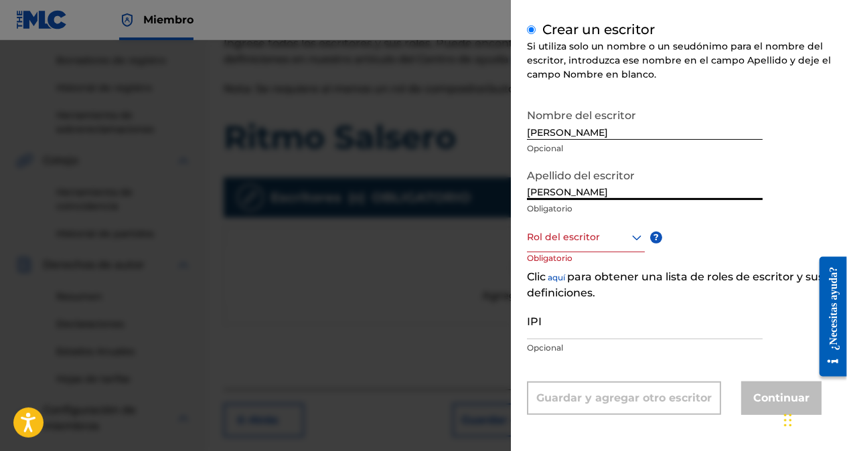
type input "[PERSON_NAME]"
click at [638, 238] on icon at bounding box center [636, 237] width 9 height 5
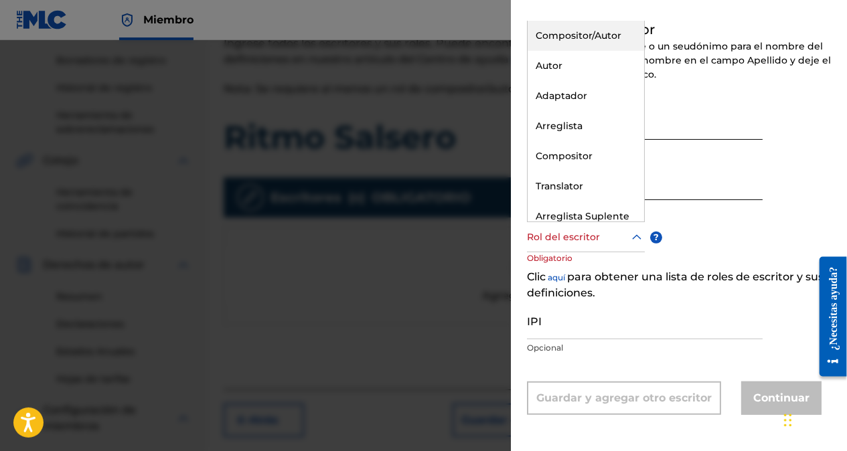
click at [580, 32] on div "Compositor/Autor" at bounding box center [586, 36] width 117 height 30
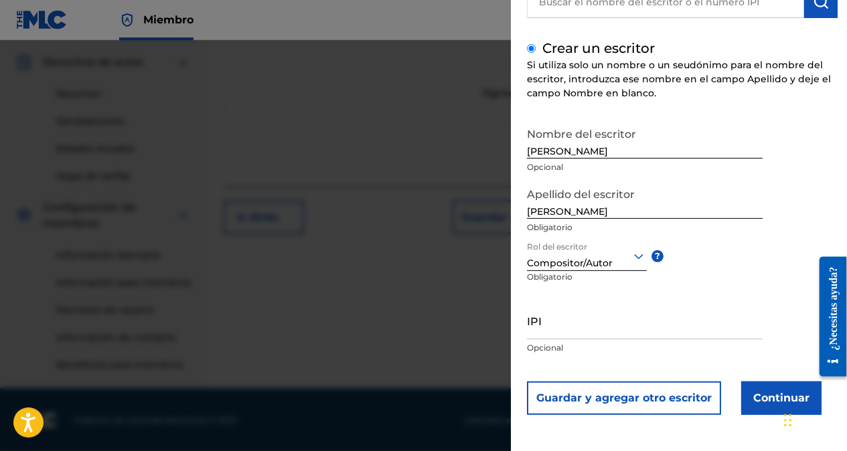
scroll to position [465, 0]
click at [565, 330] on input "IPI" at bounding box center [645, 320] width 236 height 38
paste input "01076858416"
type input "01076858416"
click at [768, 398] on button "Continuar" at bounding box center [781, 398] width 80 height 33
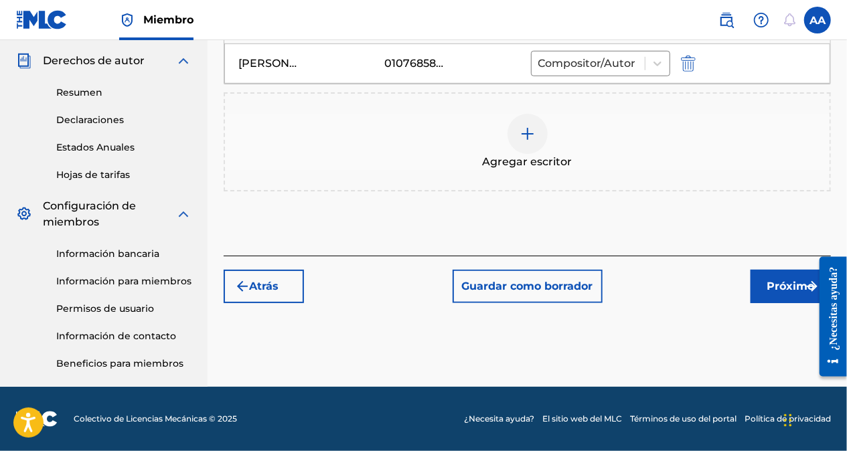
click at [766, 281] on button "Próximo" at bounding box center [791, 286] width 80 height 33
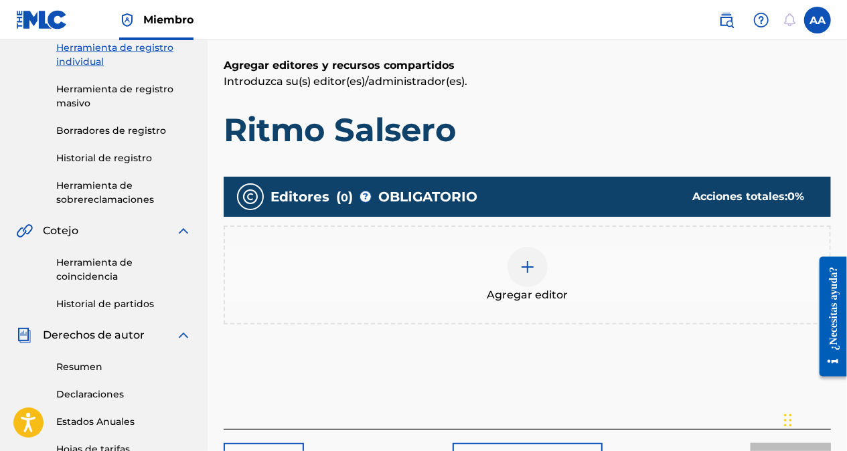
scroll to position [194, 0]
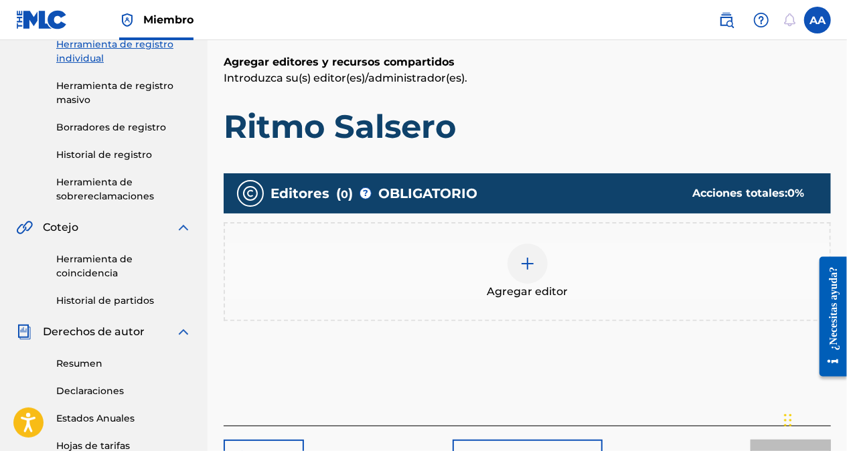
click at [533, 267] on img at bounding box center [528, 264] width 16 height 16
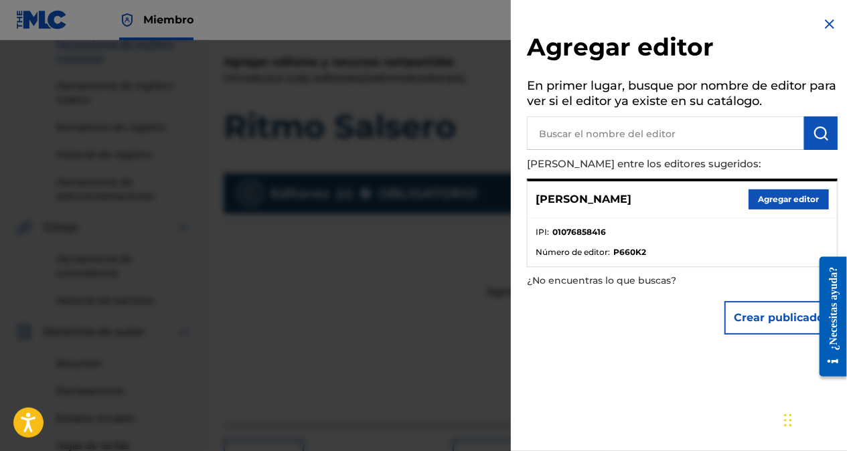
click at [777, 203] on button "Agregar editor" at bounding box center [789, 200] width 80 height 20
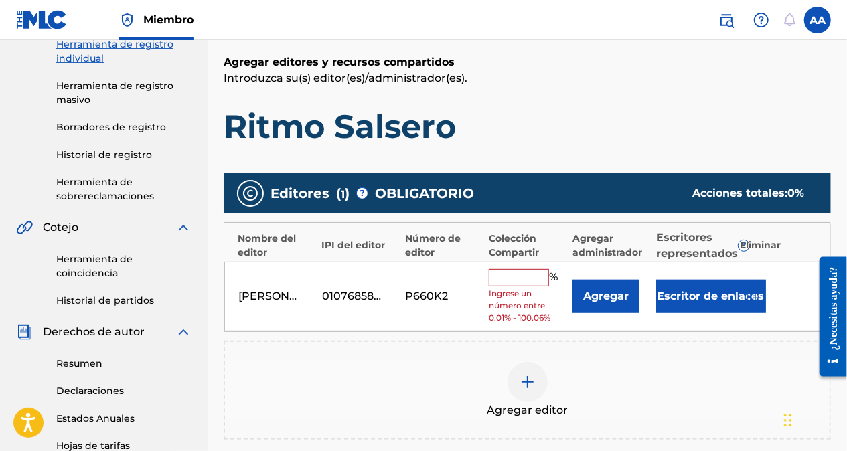
click at [520, 276] on input "text" at bounding box center [519, 277] width 60 height 17
type input "100"
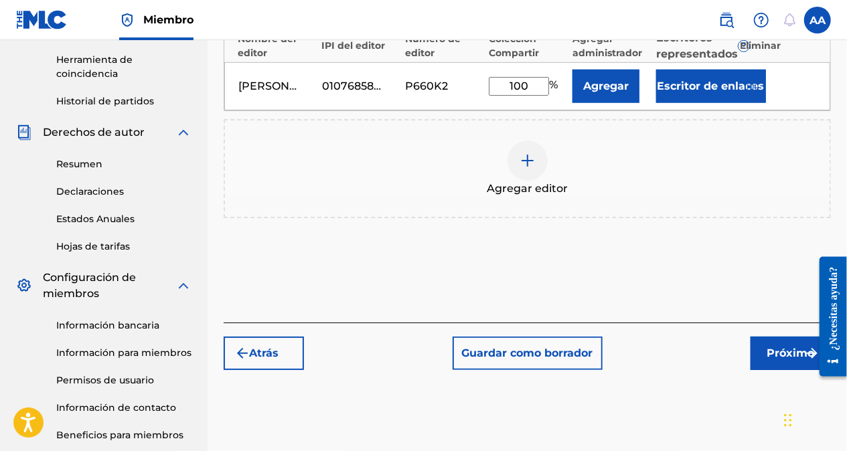
scroll to position [395, 0]
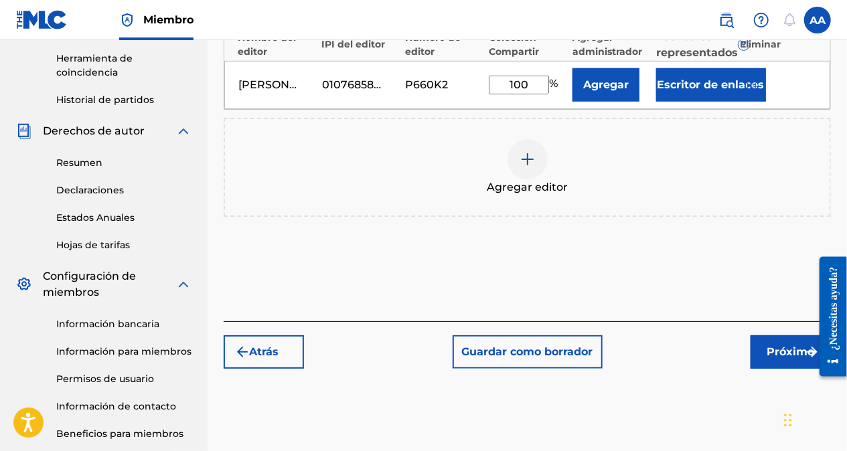
click at [769, 354] on font "Próximo" at bounding box center [792, 352] width 48 height 16
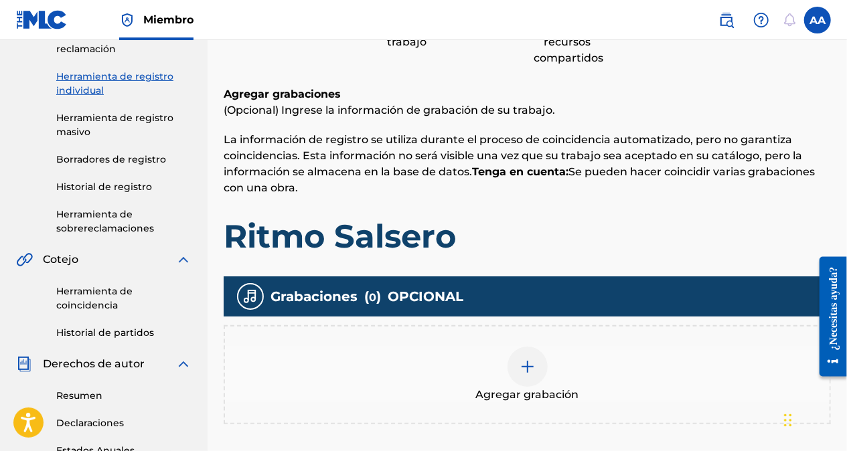
scroll to position [328, 0]
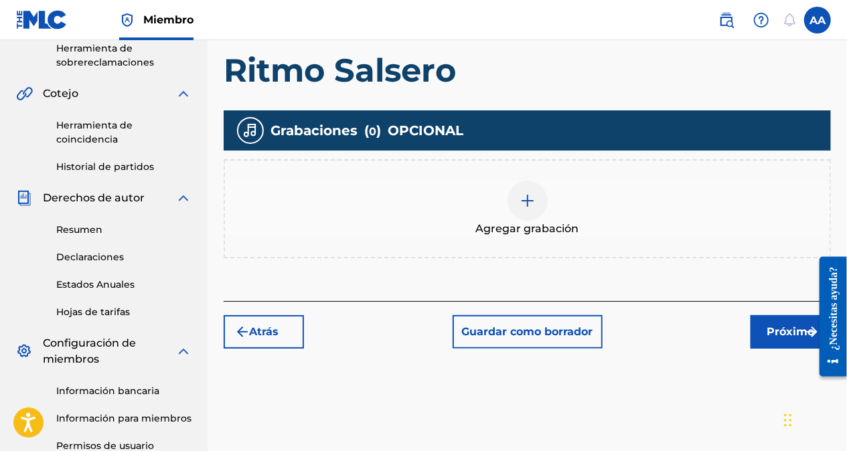
click at [515, 206] on div at bounding box center [528, 201] width 40 height 40
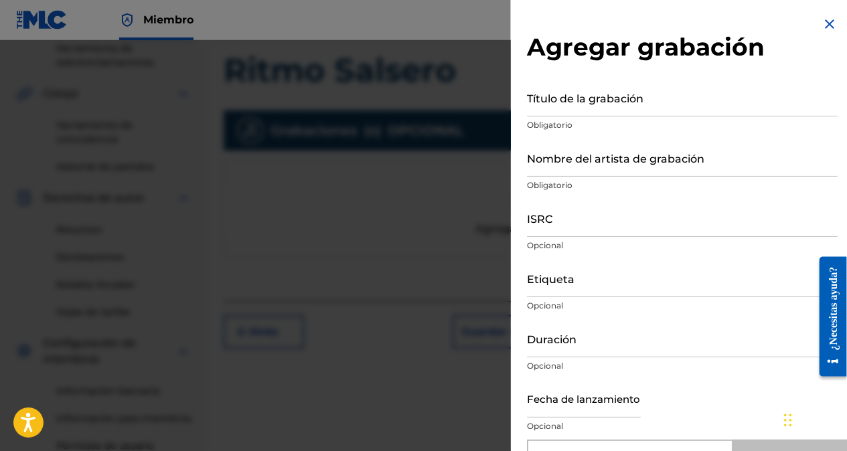
click at [537, 106] on input "Título de la grabación" at bounding box center [682, 97] width 311 height 38
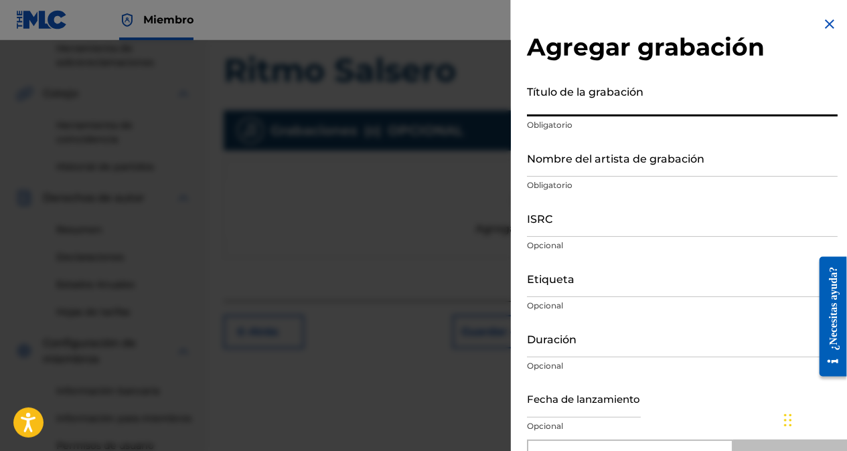
paste input "Ritmo Salsero"
type input "Ritmo Salsero"
type input "Add Recording"
type input "Ritmo Salsero"
click at [588, 170] on input "Nombre del artista de grabación" at bounding box center [682, 158] width 311 height 38
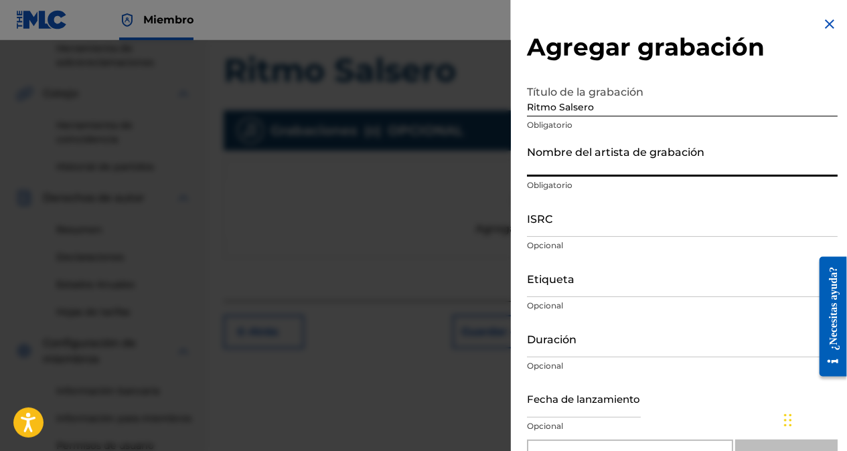
click at [551, 164] on input "Nombre del artista de grabación" at bounding box center [682, 158] width 311 height 38
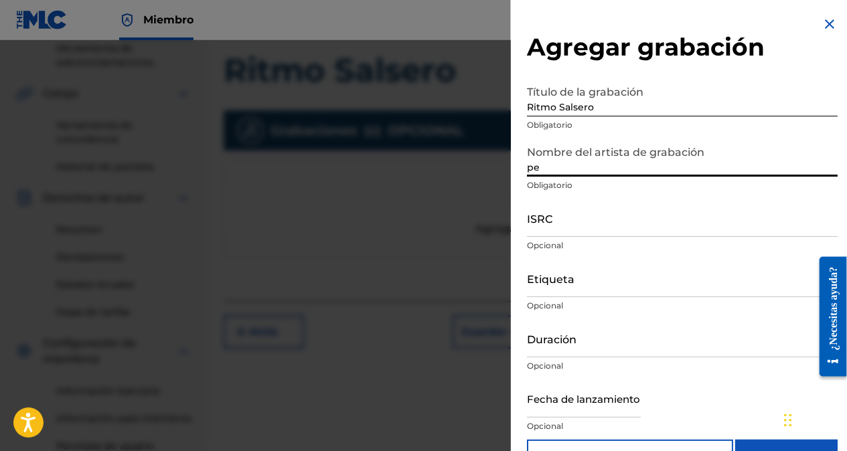
type input "p"
type input "[PERSON_NAME] Sound"
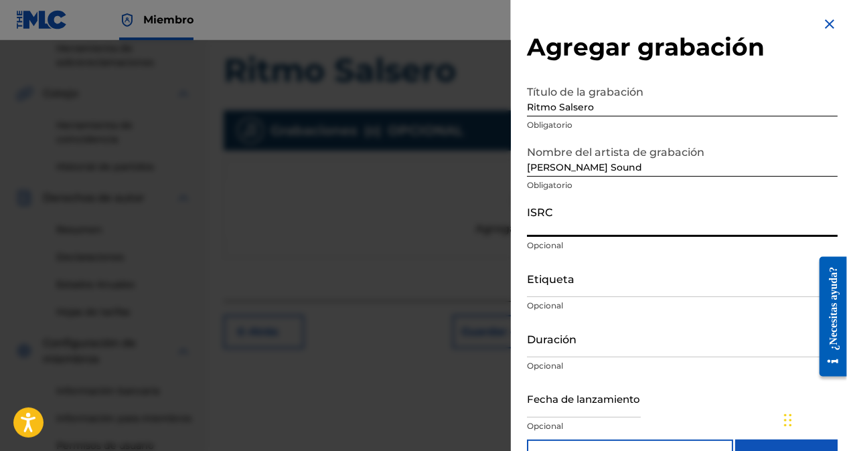
click at [540, 230] on input "ISRC" at bounding box center [682, 218] width 311 height 38
paste input "QZTVM2491121"
type input "QZTVM2491121"
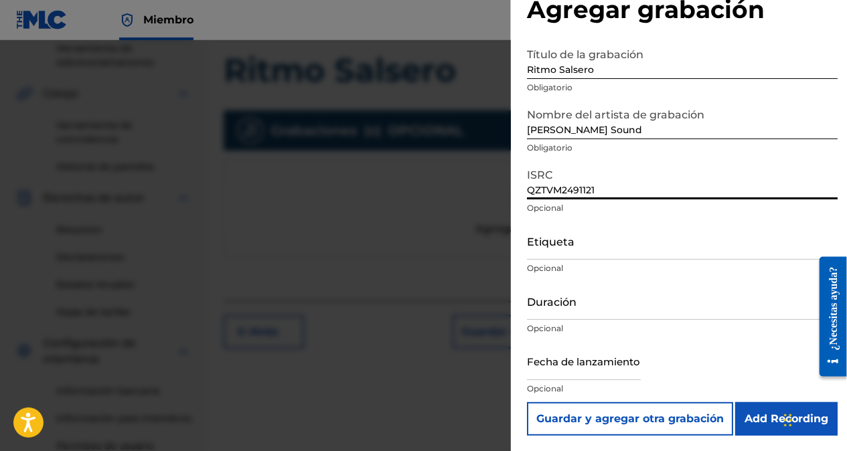
scroll to position [38, 0]
click at [574, 249] on input "Etiqueta" at bounding box center [682, 240] width 311 height 38
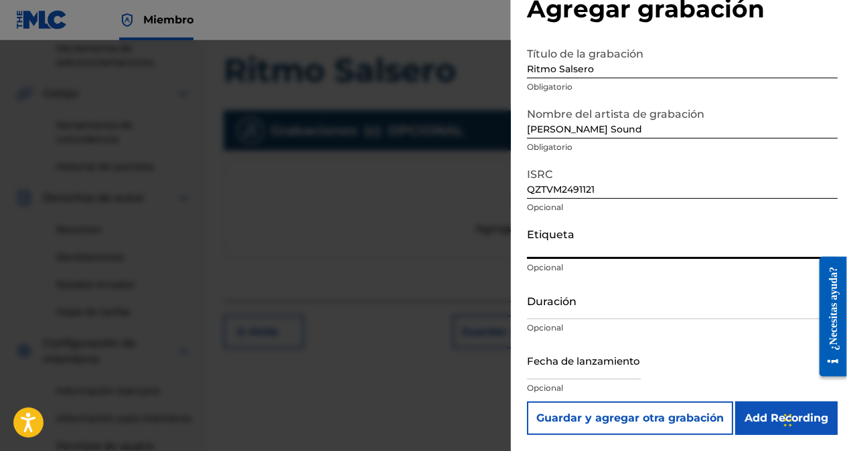
paste input "℗ Ejercito de Sion"
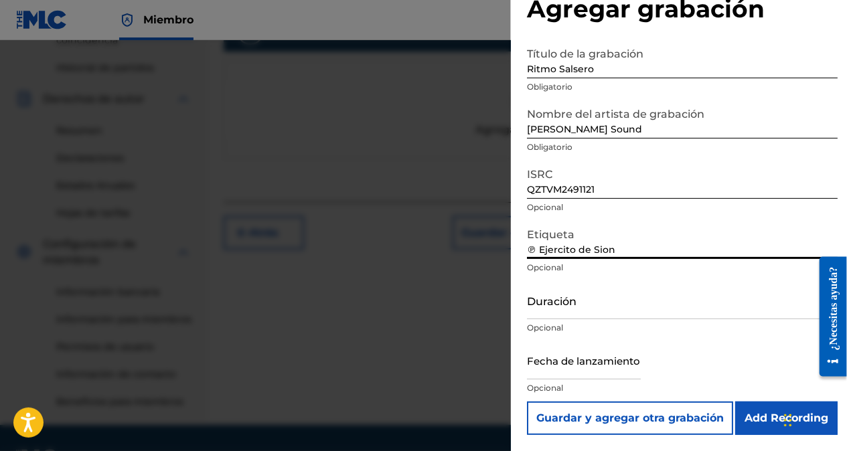
scroll to position [462, 0]
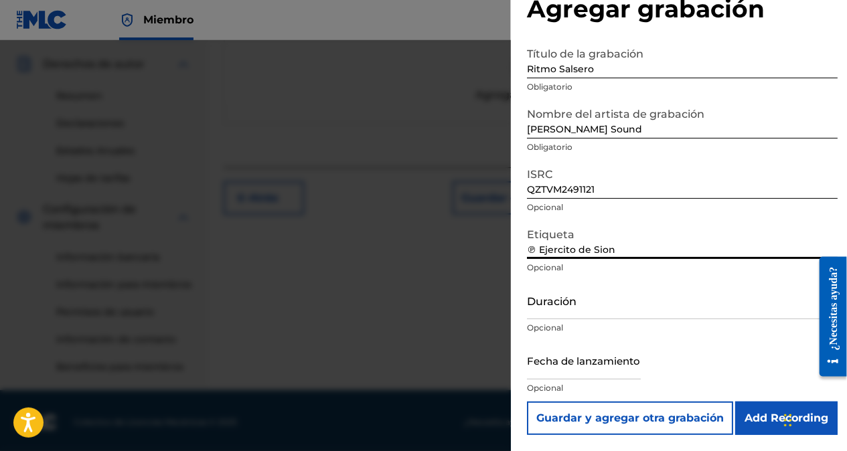
type input "℗ Ejercito de Sion"
click at [585, 311] on input "Duración" at bounding box center [682, 300] width 311 height 38
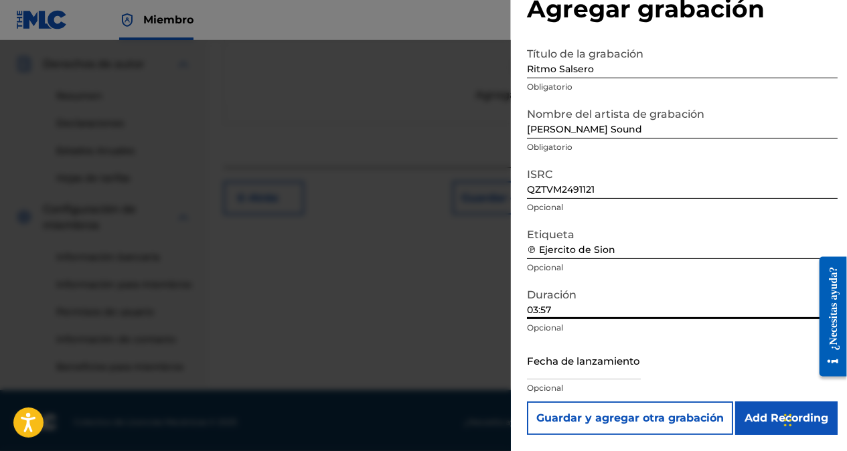
type input "03:57"
click at [568, 370] on input "text" at bounding box center [584, 361] width 114 height 38
select select "7"
select select "2025"
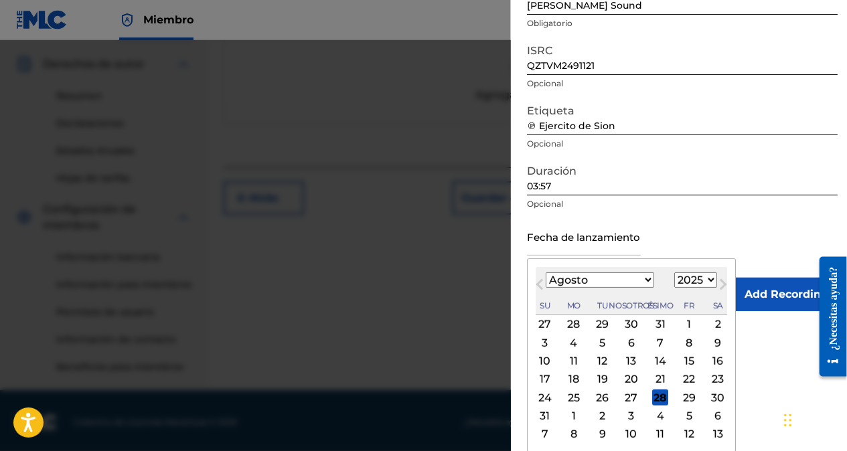
scroll to position [162, 0]
click at [683, 236] on form "Título de la grabación Ritmo Salsero Obligatorio Nombre del artista de grabació…" at bounding box center [682, 113] width 311 height 395
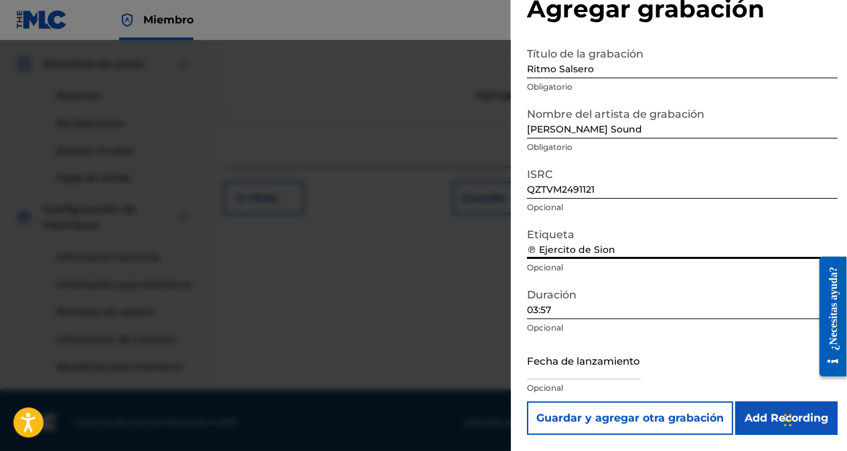
scroll to position [38, 0]
click at [561, 367] on input "text" at bounding box center [584, 361] width 114 height 38
select select "7"
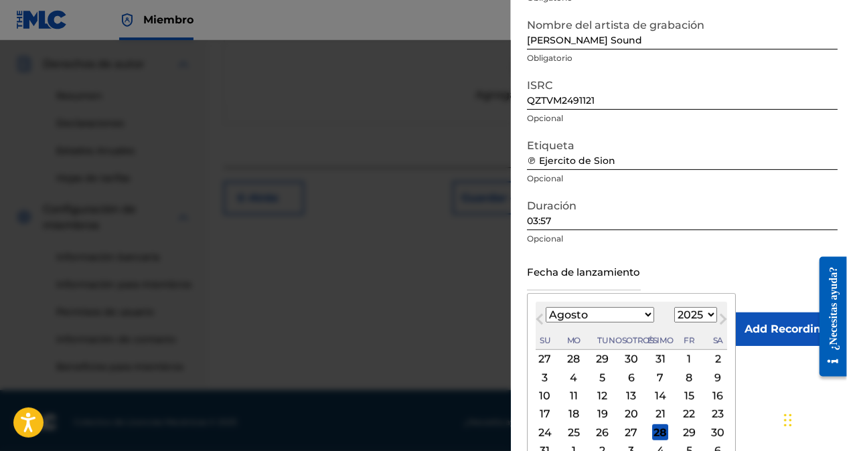
scroll to position [162, 0]
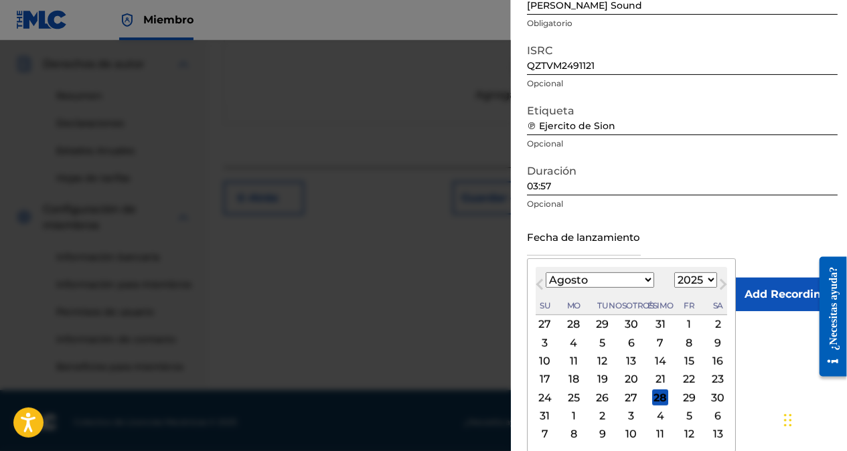
click at [679, 276] on select "1899 1900 1901 1902 1903 1904 1905 1906 1907 1908 1909 1910 1911 1912 1913 1914…" at bounding box center [695, 280] width 43 height 15
click at [674, 273] on select "1899 1900 1901 1902 1903 1904 1905 1906 1907 1908 1909 1910 1911 1912 1913 1914…" at bounding box center [695, 280] width 43 height 15
click at [674, 275] on select "1899 1900 1901 1902 1903 1904 1905 1906 1907 1908 1909 1910 1911 1912 1913 1914…" at bounding box center [695, 280] width 43 height 15
select select "2024"
click at [674, 288] on select "1899 1900 1901 1902 1903 1904 1905 1906 1907 1908 1909 1910 1911 1912 1913 1914…" at bounding box center [695, 280] width 43 height 15
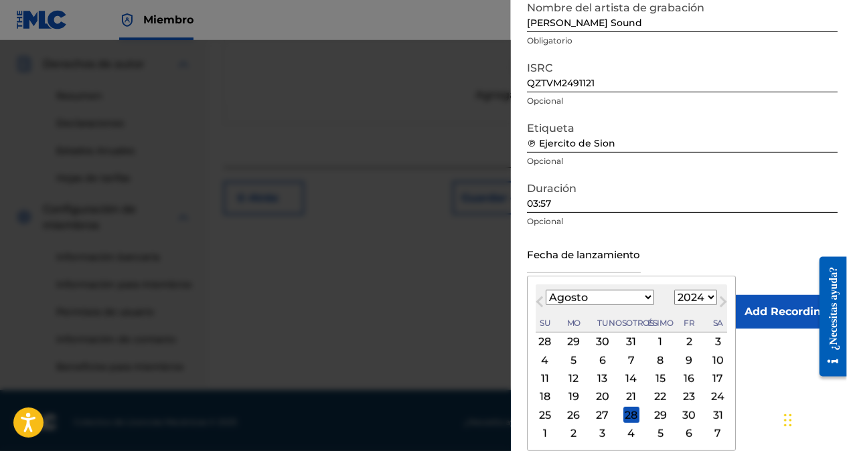
scroll to position [144, 0]
click at [609, 299] on select "Enero Febrero Marzo [PERSON_NAME] [PERSON_NAME] Octubre Noviembre Diciembre" at bounding box center [600, 298] width 108 height 15
select select "9"
click at [546, 291] on select "Enero Febrero Marzo [PERSON_NAME] [PERSON_NAME] Octubre Noviembre Diciembre" at bounding box center [600, 298] width 108 height 15
click at [652, 362] on div "10" at bounding box center [660, 361] width 16 height 16
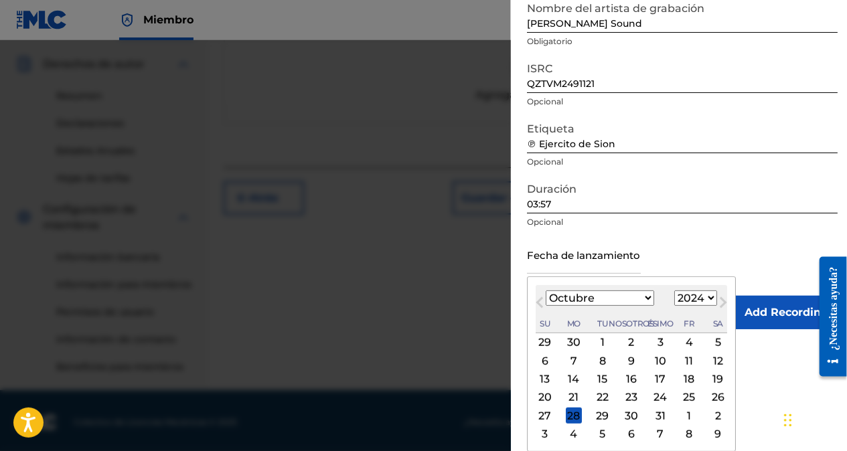
type input "[DATE]"
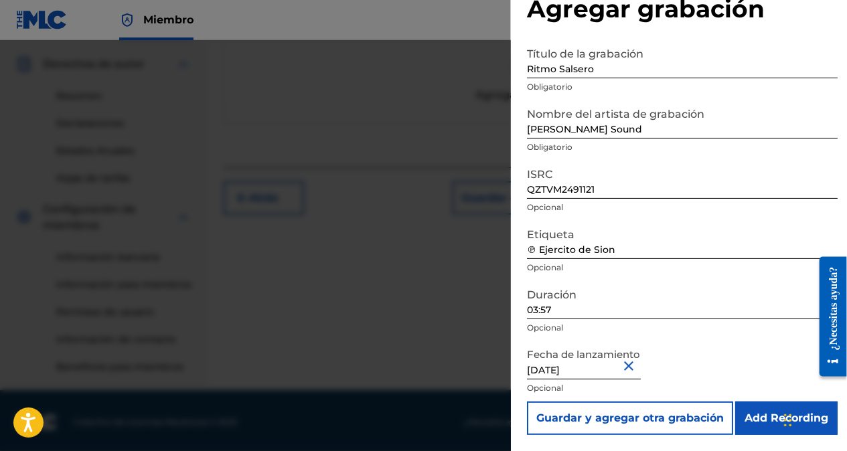
click at [641, 362] on button "Cerrar" at bounding box center [631, 366] width 20 height 41
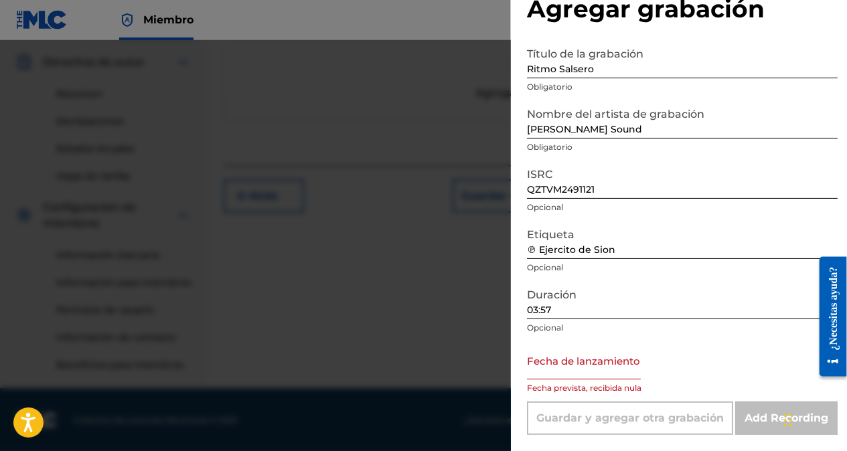
scroll to position [465, 0]
click at [682, 339] on div "Duración 03:57 Opcional" at bounding box center [682, 311] width 311 height 60
click at [568, 371] on input "text" at bounding box center [584, 361] width 114 height 38
select select "7"
select select "2025"
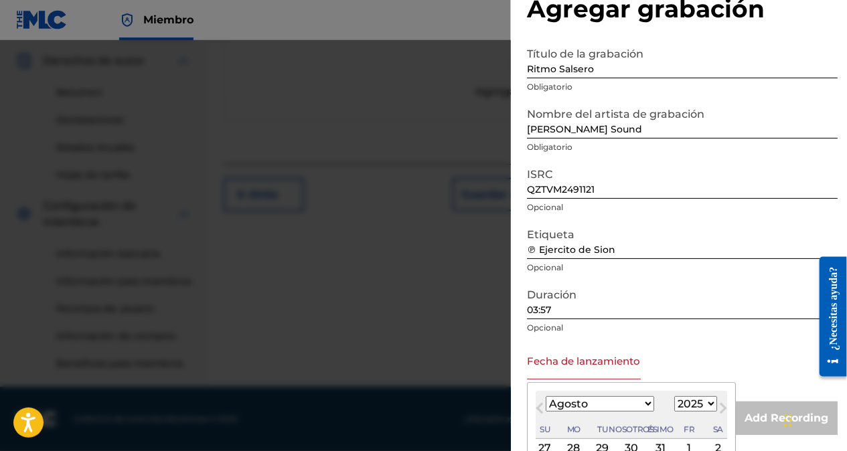
click at [608, 408] on select "Enero Febrero Marzo [PERSON_NAME] [PERSON_NAME] Octubre Noviembre Diciembre" at bounding box center [600, 403] width 108 height 15
select select "9"
click at [546, 396] on select "Enero Febrero Marzo [PERSON_NAME] [PERSON_NAME] Octubre Noviembre Diciembre" at bounding box center [600, 403] width 108 height 15
click at [674, 406] on select "1899 1900 1901 1902 1903 1904 1905 1906 1907 1908 1909 1910 1911 1912 1913 1914…" at bounding box center [695, 403] width 43 height 15
select select "2024"
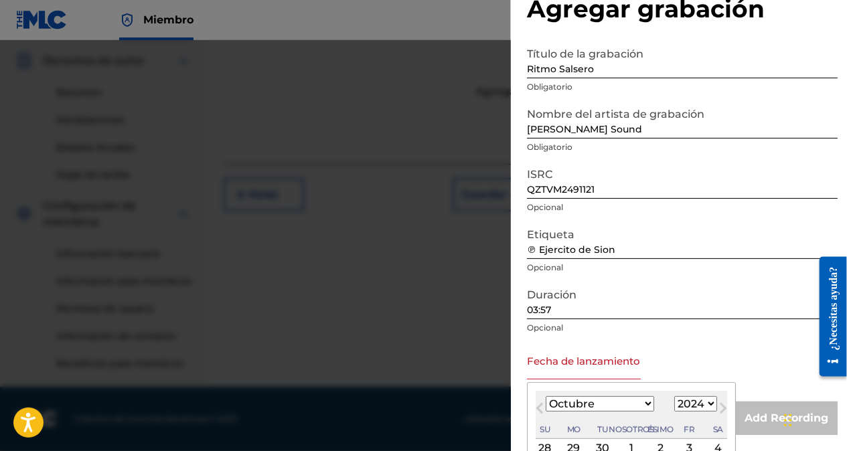
click at [674, 396] on select "1899 1900 1901 1902 1903 1904 1905 1906 1907 1908 1909 1910 1911 1912 1913 1914…" at bounding box center [695, 403] width 43 height 15
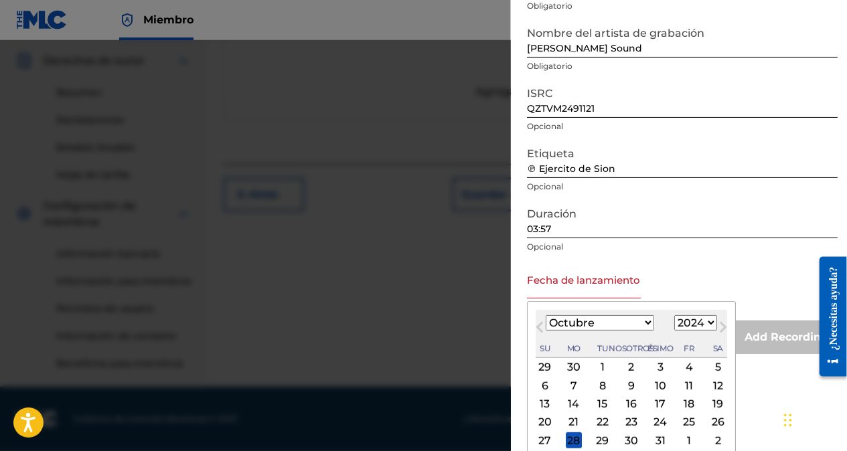
scroll to position [144, 0]
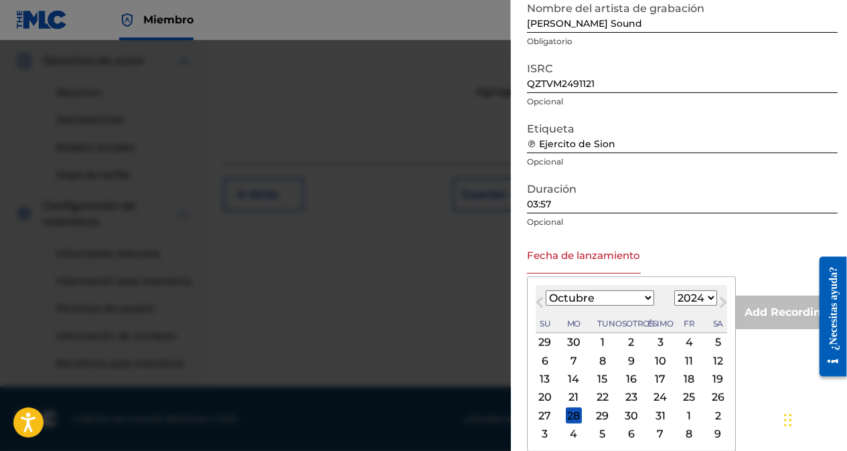
click at [652, 362] on div "10" at bounding box center [660, 361] width 16 height 16
type input "[DATE]"
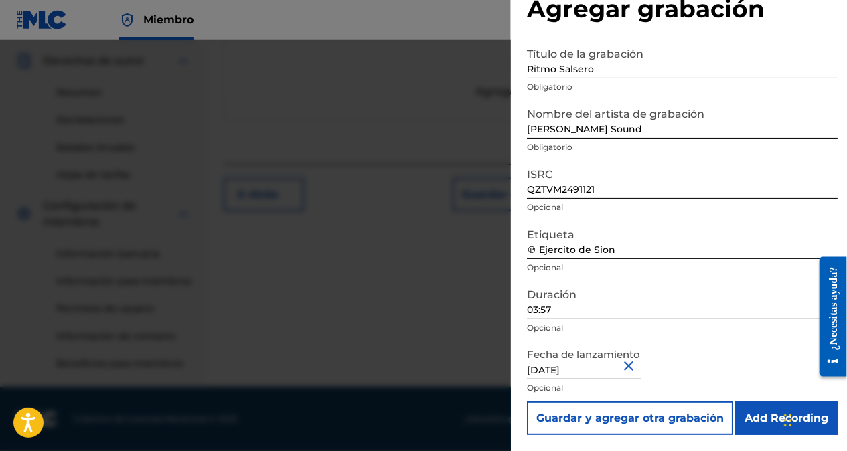
click at [759, 413] on input "Add Recording" at bounding box center [786, 418] width 102 height 33
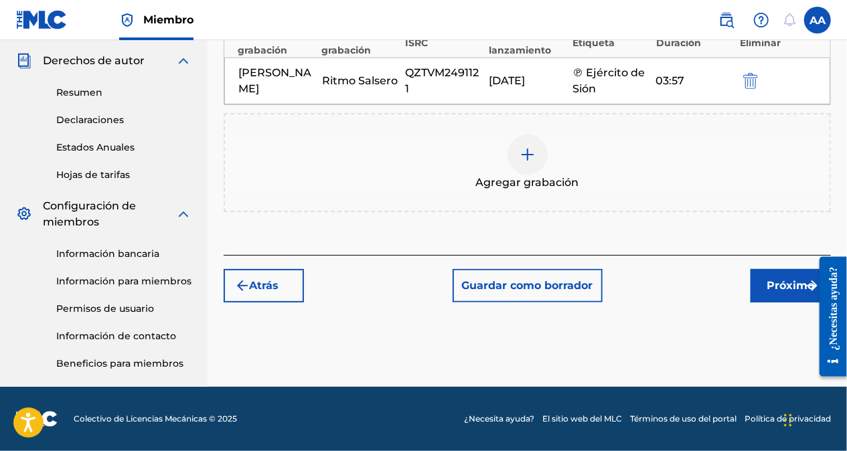
click at [783, 280] on font "Próximo" at bounding box center [792, 286] width 48 height 16
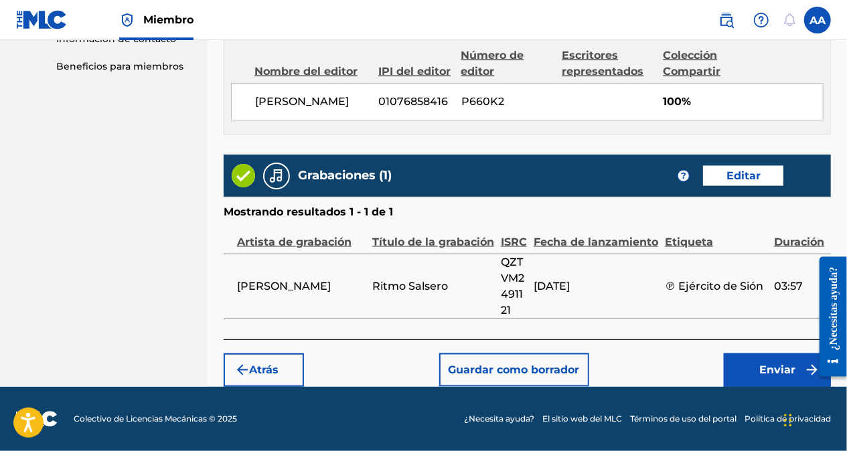
scroll to position [776, 0]
click at [778, 367] on font "Enviar" at bounding box center [777, 370] width 36 height 16
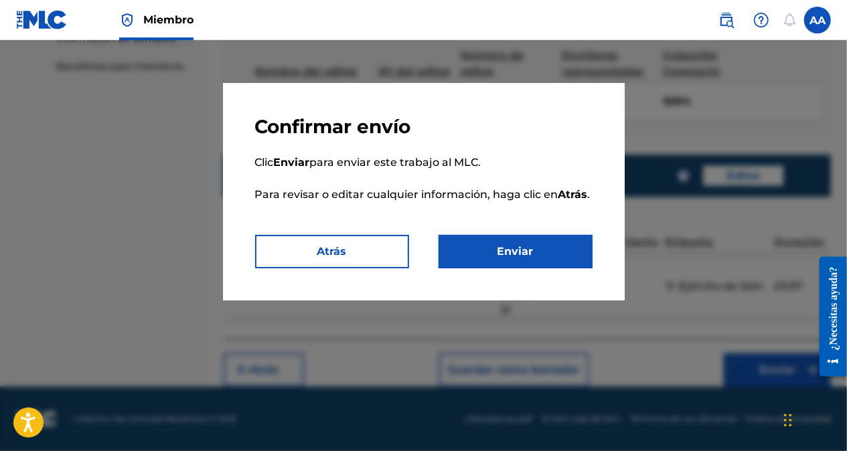
click at [528, 254] on button "Enviar" at bounding box center [516, 251] width 154 height 33
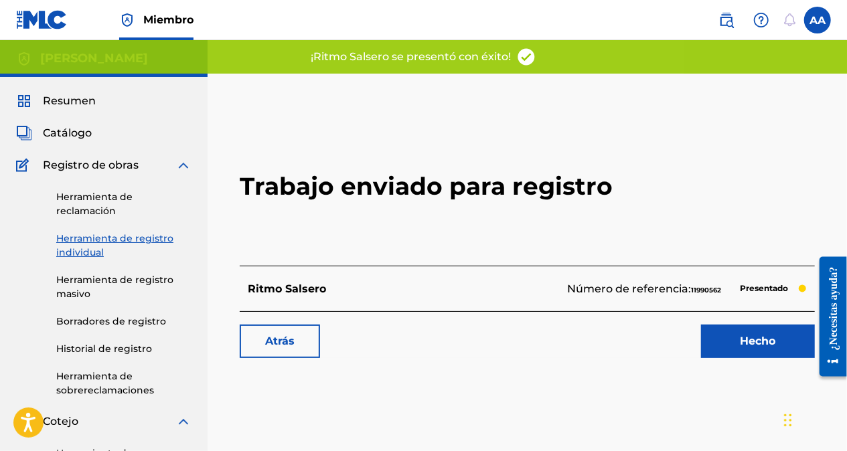
click at [755, 338] on link "Hecho" at bounding box center [758, 341] width 114 height 33
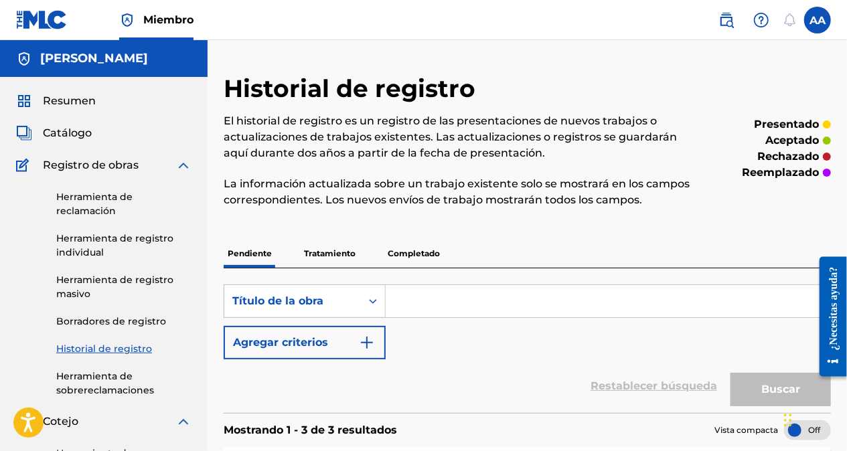
click at [119, 235] on link "Herramienta de registro individual" at bounding box center [123, 246] width 135 height 28
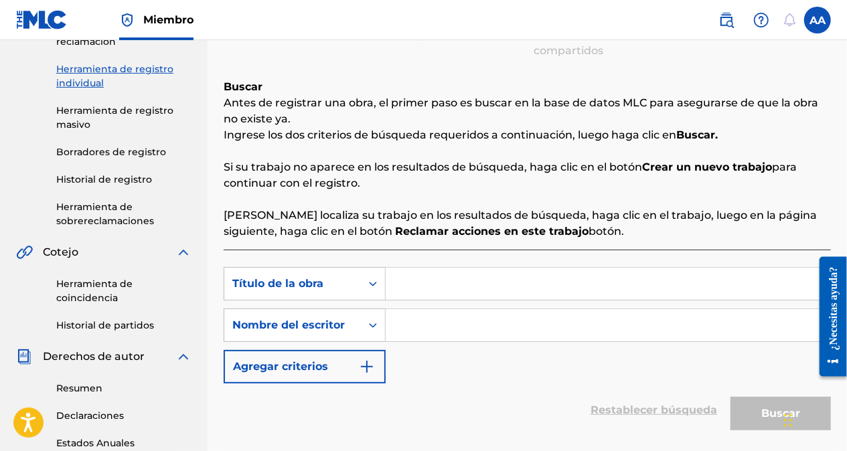
scroll to position [227, 0]
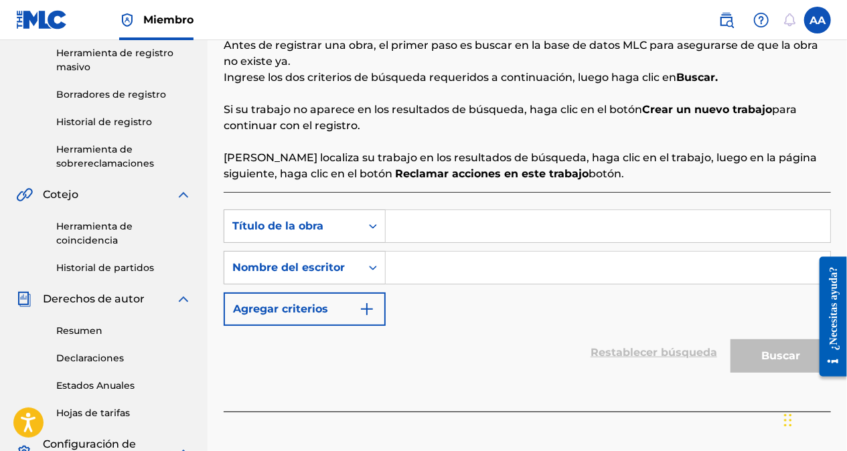
click at [405, 227] on input "Formulario de búsqueda" at bounding box center [608, 226] width 445 height 32
paste input "Salsa en el Corazón"
type input "Salsa en el Corazón"
click at [417, 260] on input "Formulario de búsqueda" at bounding box center [608, 268] width 445 height 32
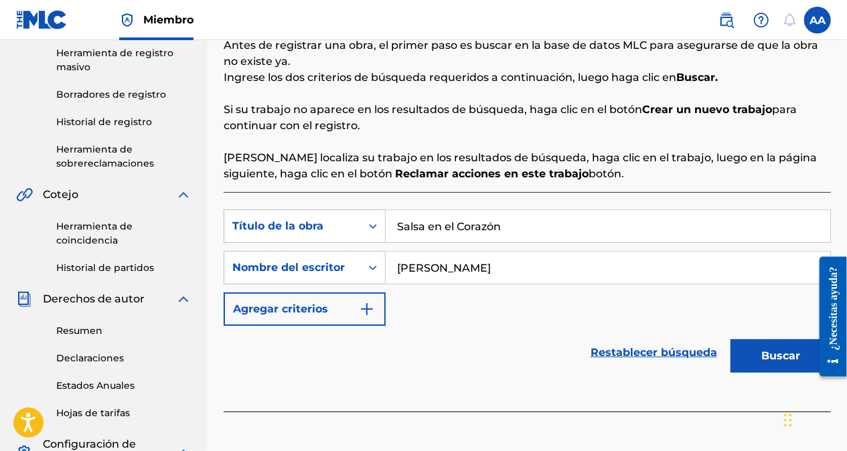
type input "[PERSON_NAME]"
click at [761, 356] on button "Buscar" at bounding box center [781, 356] width 100 height 33
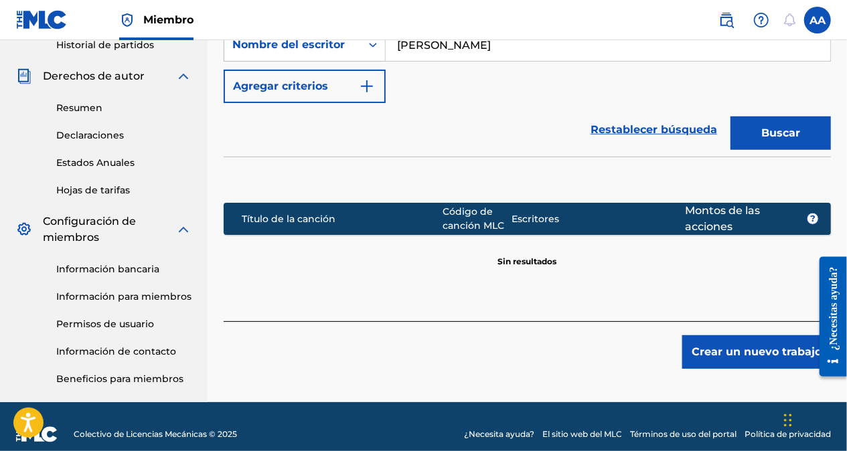
scroll to position [465, 0]
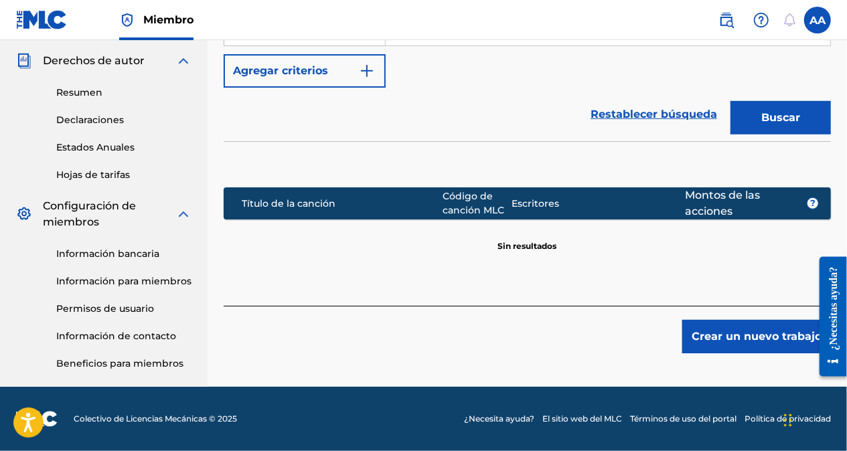
click at [747, 338] on button "Crear un nuevo trabajo" at bounding box center [756, 336] width 149 height 33
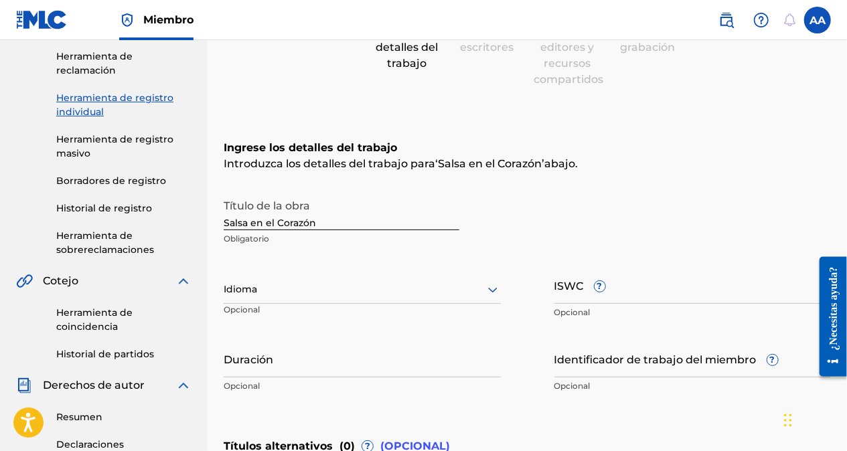
scroll to position [131, 0]
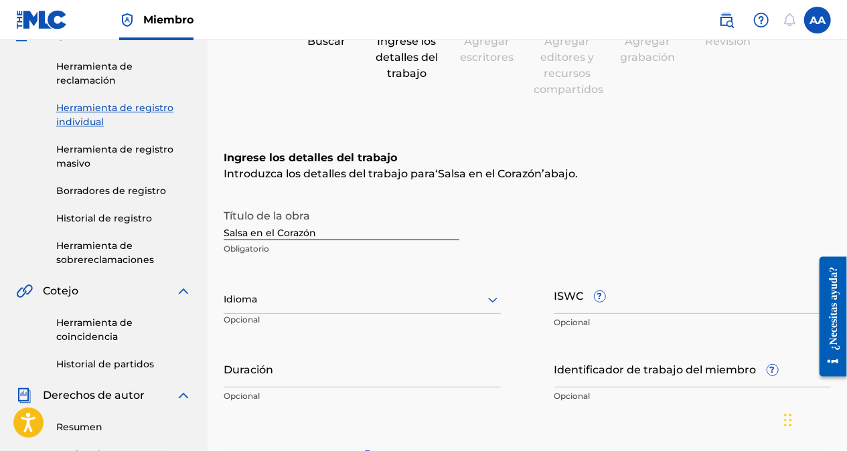
click at [401, 291] on div at bounding box center [362, 299] width 277 height 17
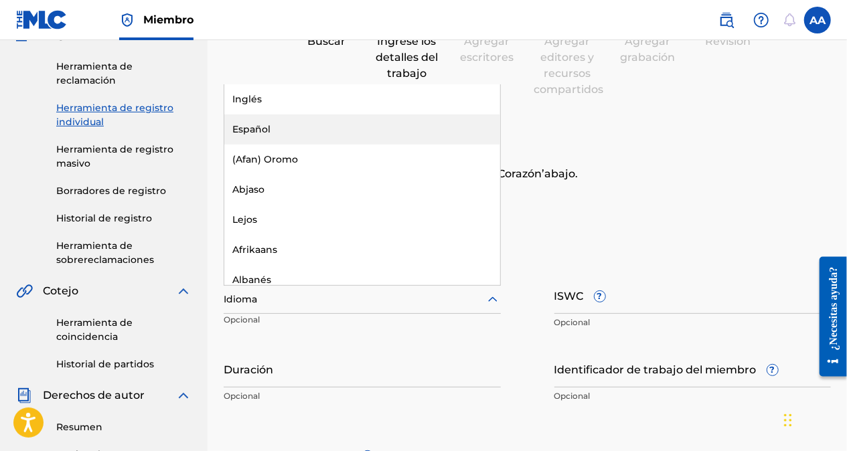
click at [248, 117] on div "Español" at bounding box center [362, 130] width 276 height 30
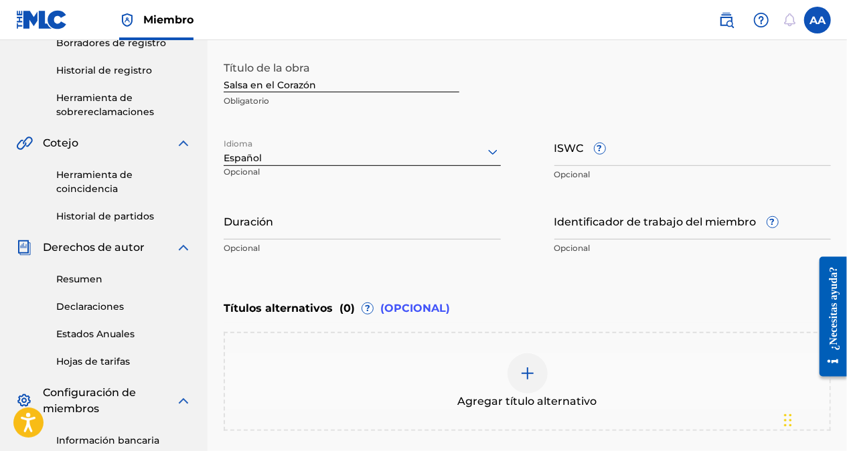
scroll to position [265, 0]
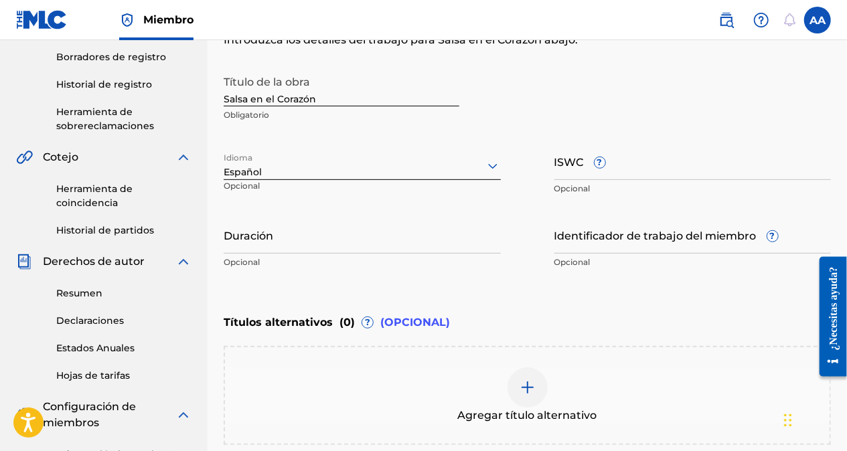
click at [297, 241] on input "Duración" at bounding box center [362, 235] width 277 height 38
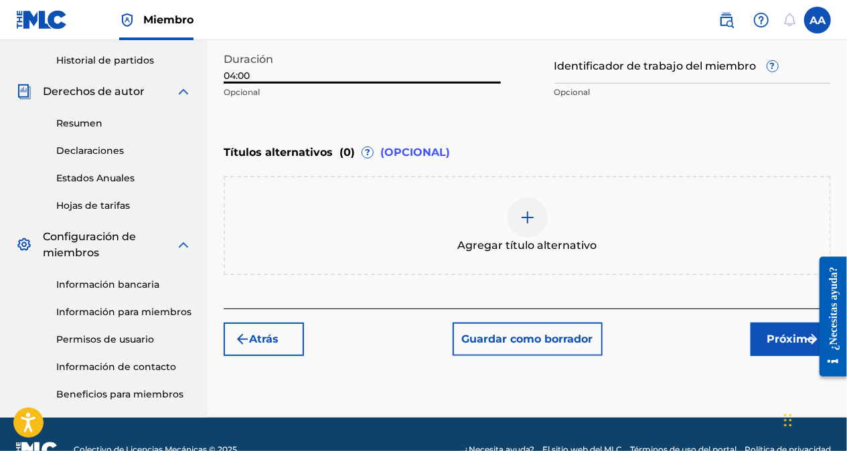
scroll to position [465, 0]
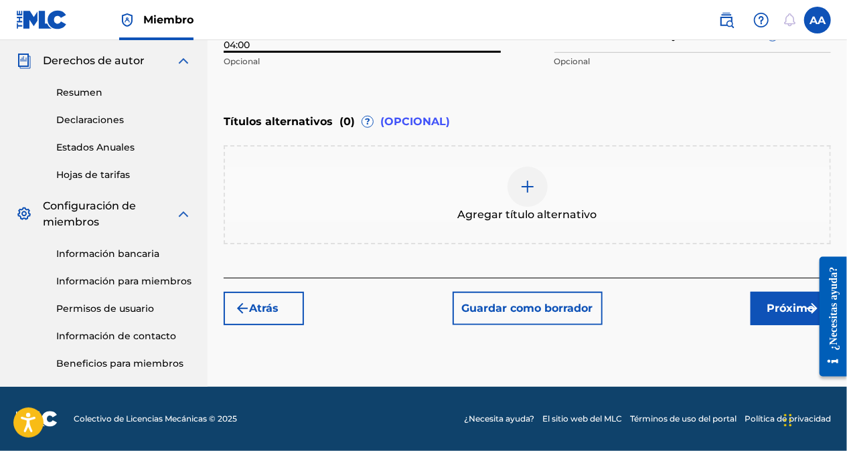
type input "04:00"
click at [791, 313] on font "Próximo" at bounding box center [792, 309] width 48 height 16
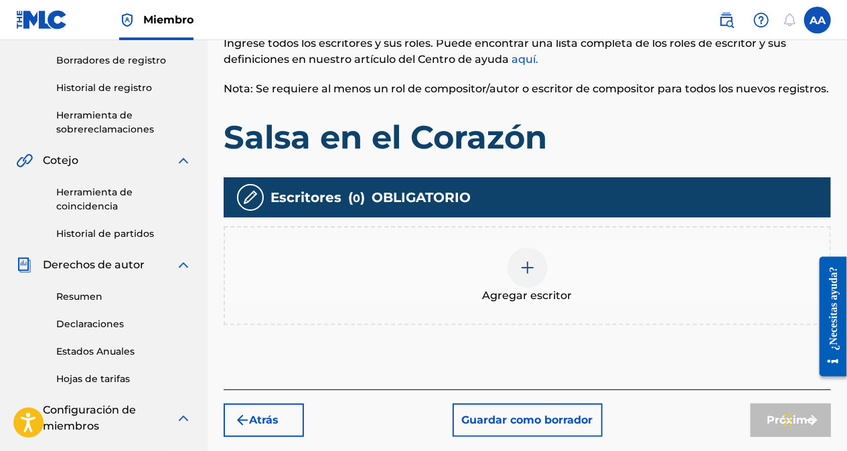
scroll to position [328, 0]
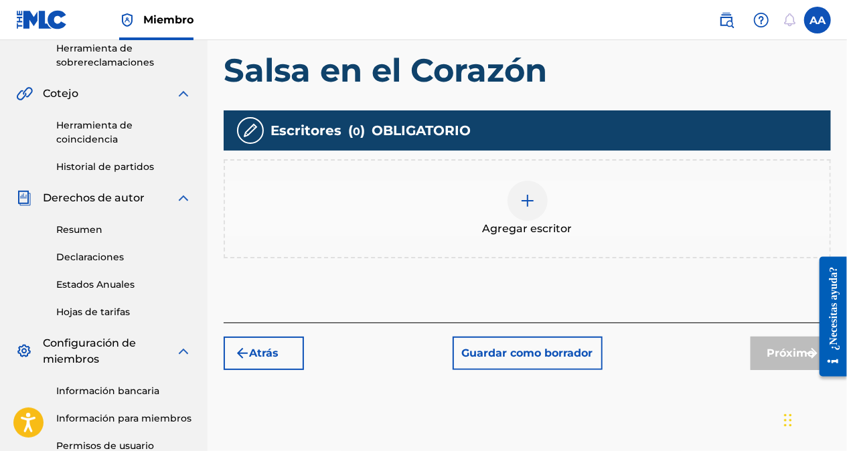
click at [528, 201] on img at bounding box center [528, 201] width 16 height 16
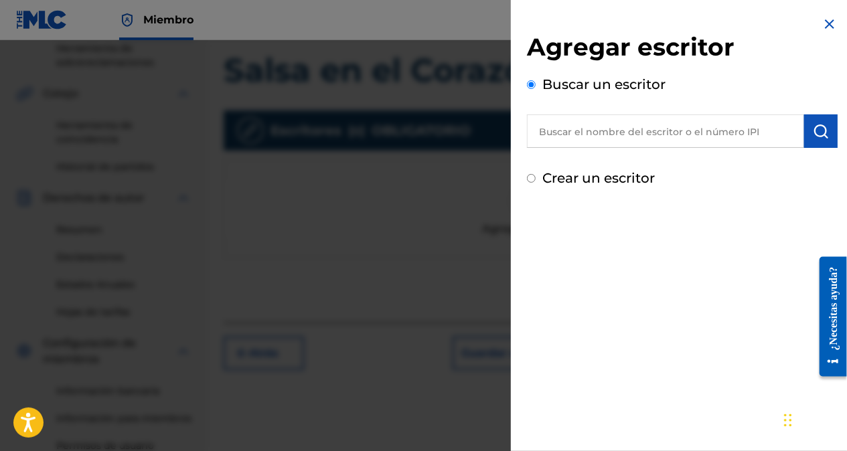
click at [533, 178] on input "Crear un escritor" at bounding box center [531, 178] width 9 height 9
radio input "false"
radio input "true"
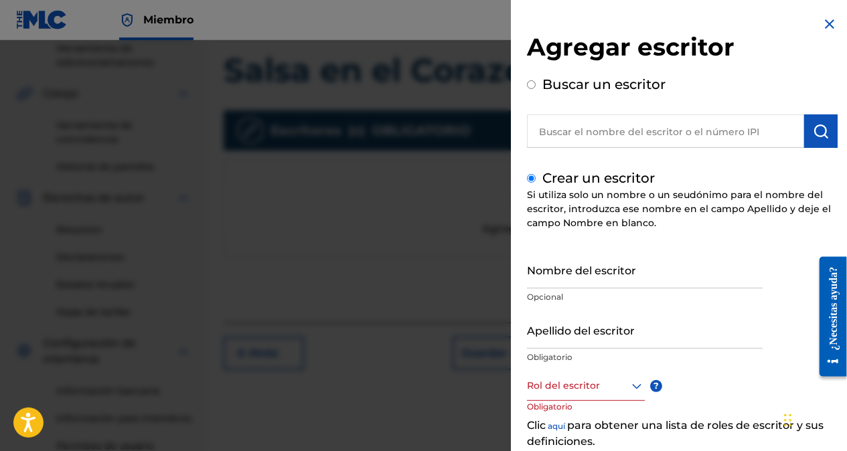
click at [553, 275] on input "Nombre del escritor" at bounding box center [645, 269] width 236 height 38
type input "[PERSON_NAME]"
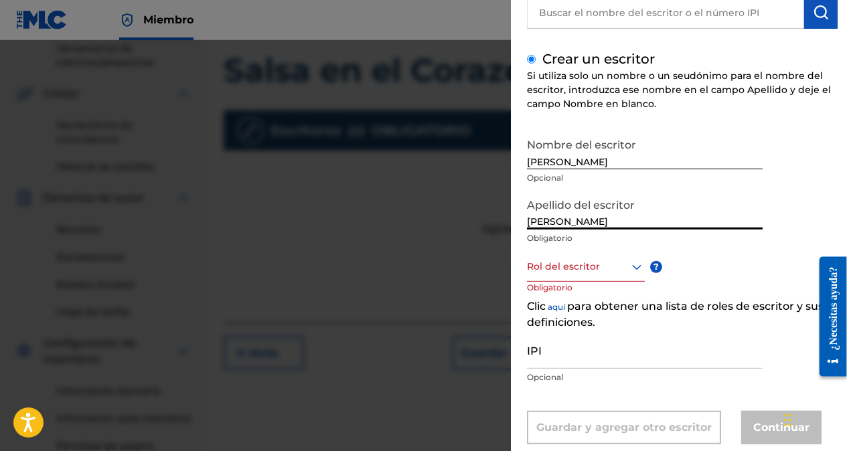
scroll to position [134, 0]
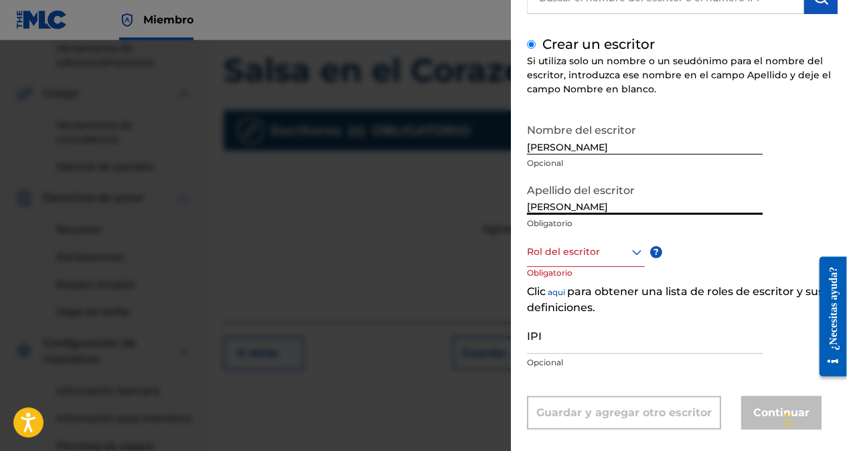
type input "[PERSON_NAME]"
click at [634, 249] on icon at bounding box center [637, 252] width 16 height 16
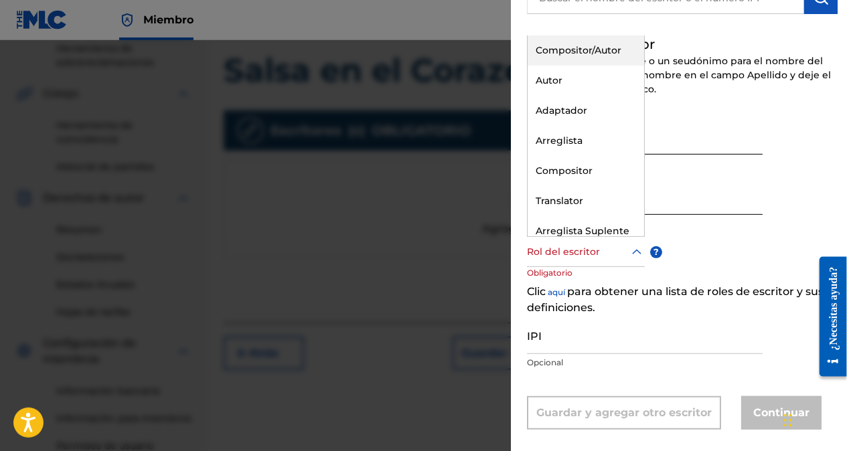
click at [575, 53] on div "Compositor/Autor" at bounding box center [586, 50] width 117 height 30
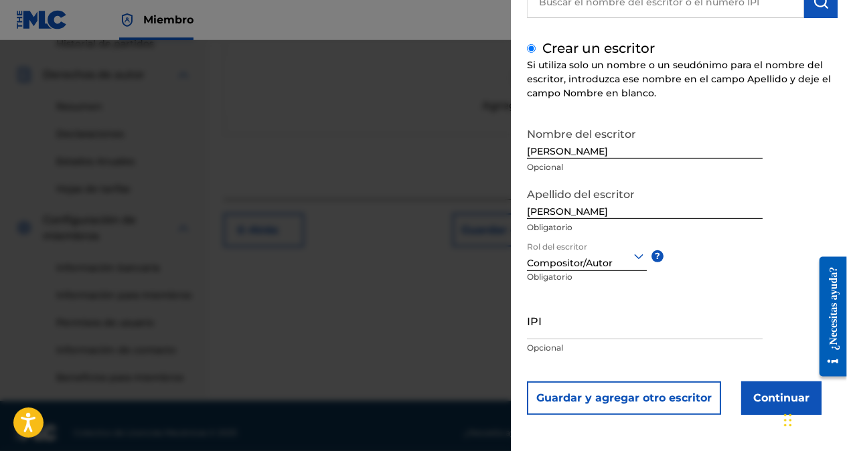
scroll to position [462, 0]
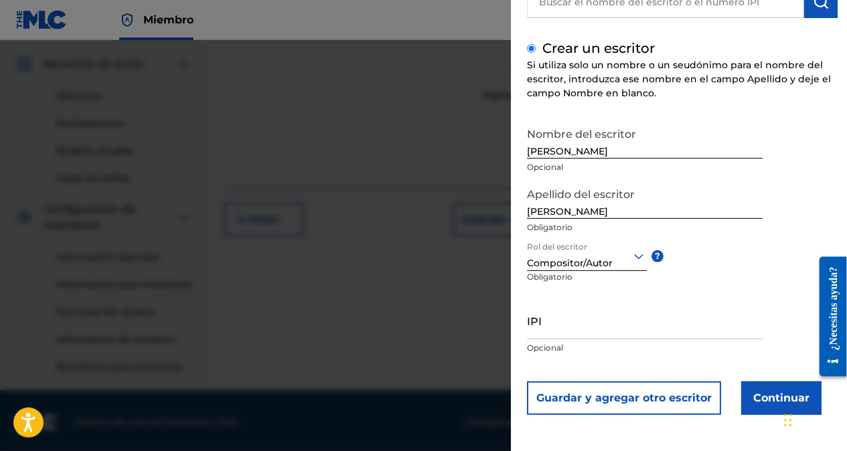
click at [587, 335] on input "IPI" at bounding box center [645, 320] width 236 height 38
paste input "01076858416"
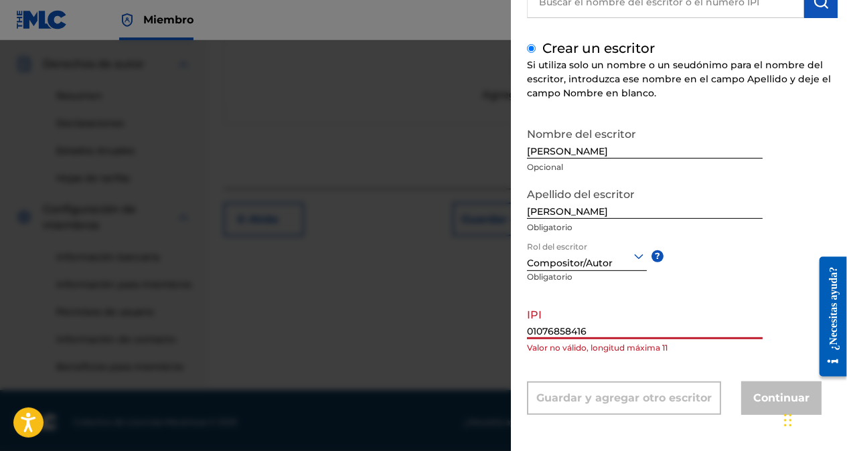
type input "01076858416"
click at [768, 277] on div "Nombre del escritor [PERSON_NAME] Opcional Apellido del escritor [PERSON_NAME] …" at bounding box center [682, 268] width 311 height 295
drag, startPoint x: 615, startPoint y: 327, endPoint x: 526, endPoint y: 334, distance: 89.3
click at [526, 334] on div "Agregar escritor Buscar un escritor [DEMOGRAPHIC_DATA] un escritor Si utiliza s…" at bounding box center [682, 160] width 343 height 581
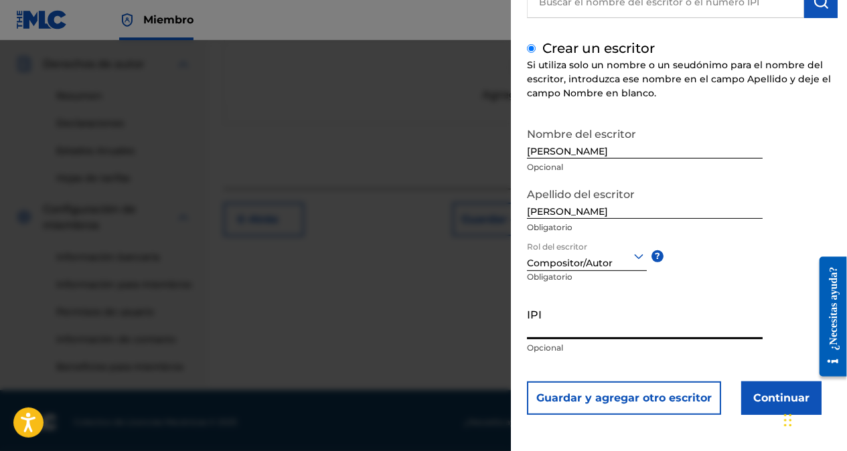
paste input "01076858416"
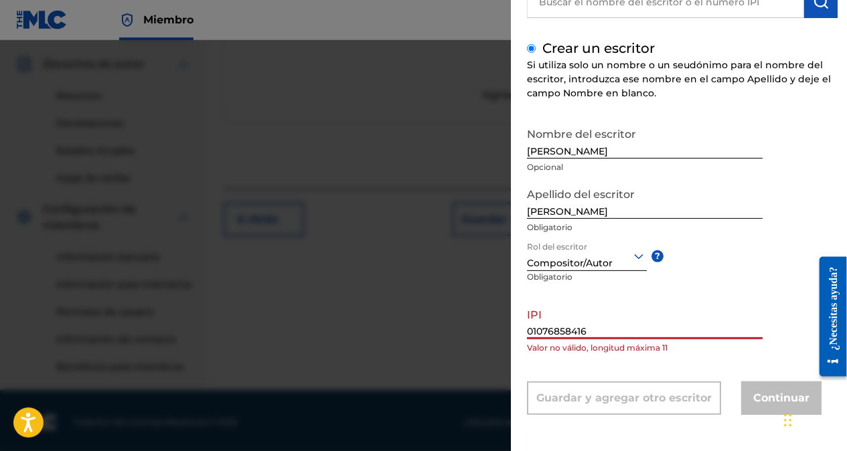
click at [747, 288] on div "Nombre del escritor [PERSON_NAME] Opcional Apellido del escritor [PERSON_NAME] …" at bounding box center [682, 268] width 311 height 295
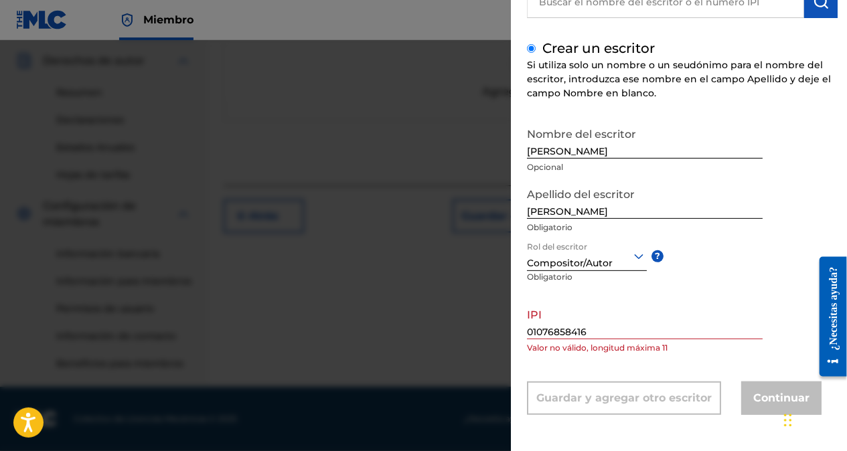
click at [745, 301] on input "01076858416" at bounding box center [645, 320] width 236 height 38
click at [671, 343] on p "Valor no válido, longitud máxima 11" at bounding box center [645, 348] width 236 height 12
click at [627, 325] on input "01076858416" at bounding box center [645, 320] width 236 height 38
click at [527, 332] on input "01076858416" at bounding box center [645, 320] width 236 height 38
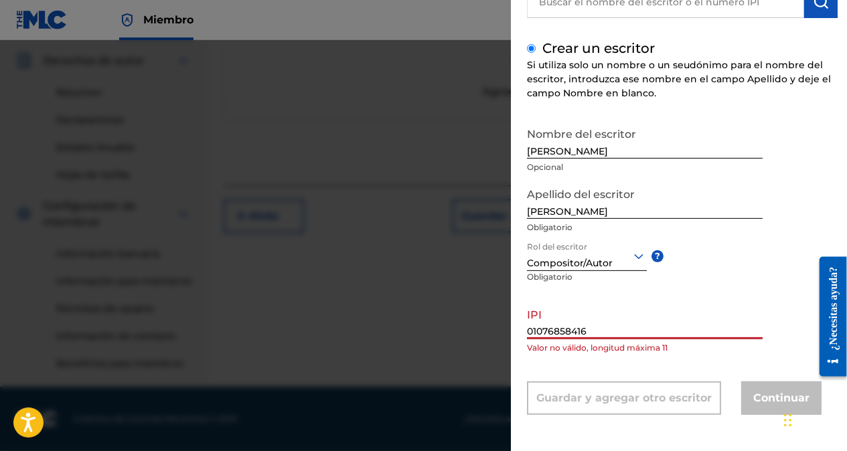
click at [620, 334] on input "01076858416" at bounding box center [645, 320] width 236 height 38
click at [676, 352] on p "Valor no válido, longitud máxima 11" at bounding box center [645, 348] width 236 height 12
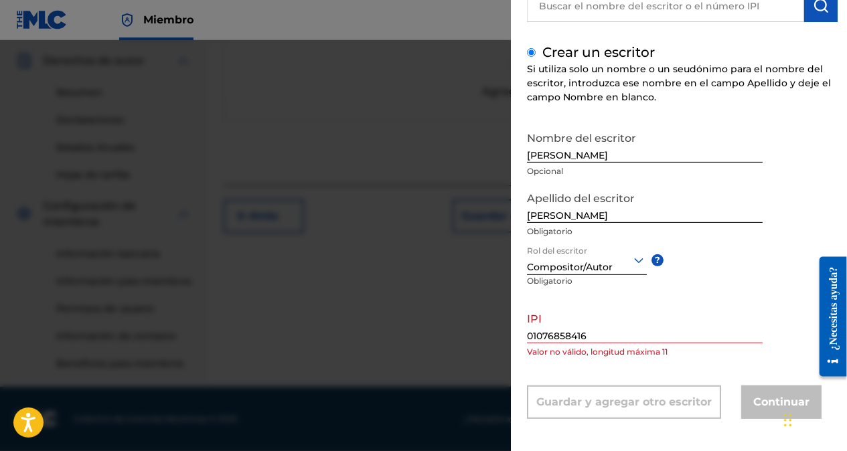
scroll to position [130, 0]
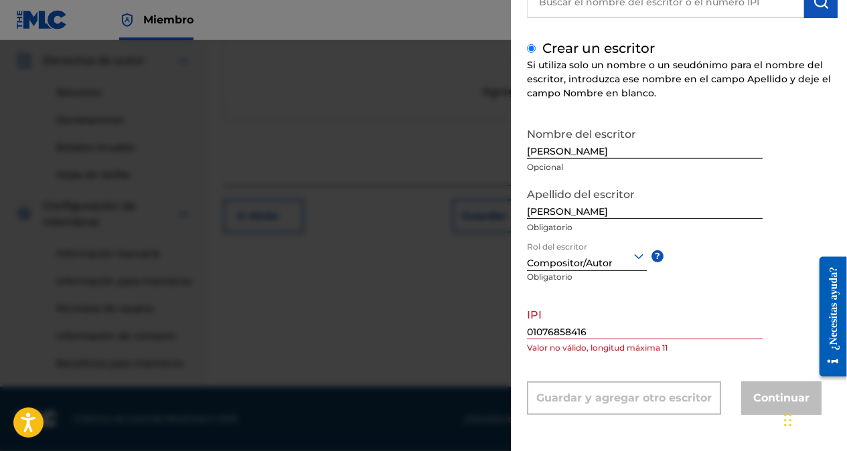
click at [699, 330] on input "01076858416" at bounding box center [645, 320] width 236 height 38
type input "0"
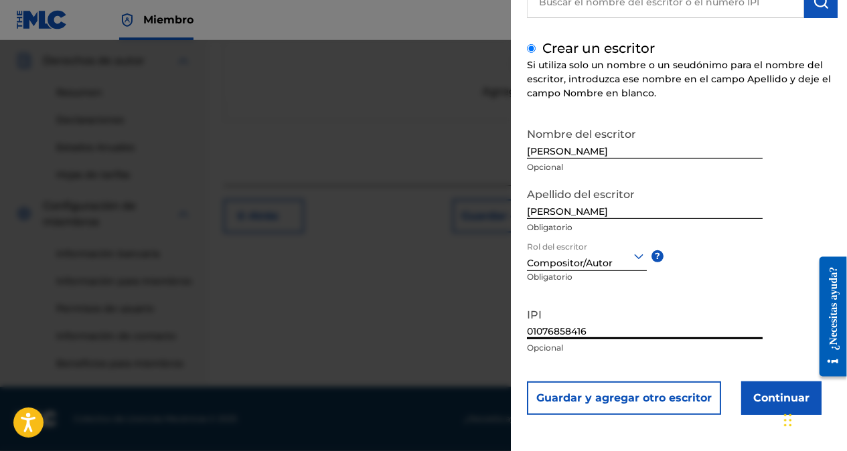
type input "01076858416"
click at [778, 396] on button "Continuar" at bounding box center [781, 398] width 80 height 33
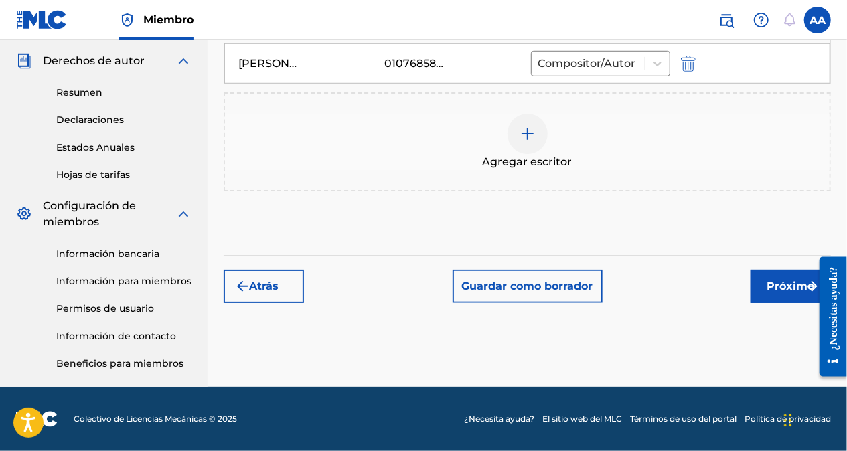
click at [781, 283] on font "Próximo" at bounding box center [792, 287] width 48 height 16
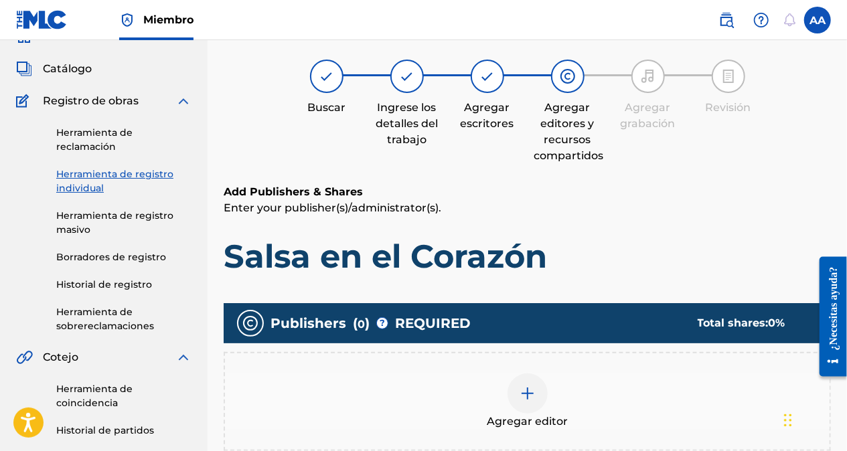
scroll to position [60, 0]
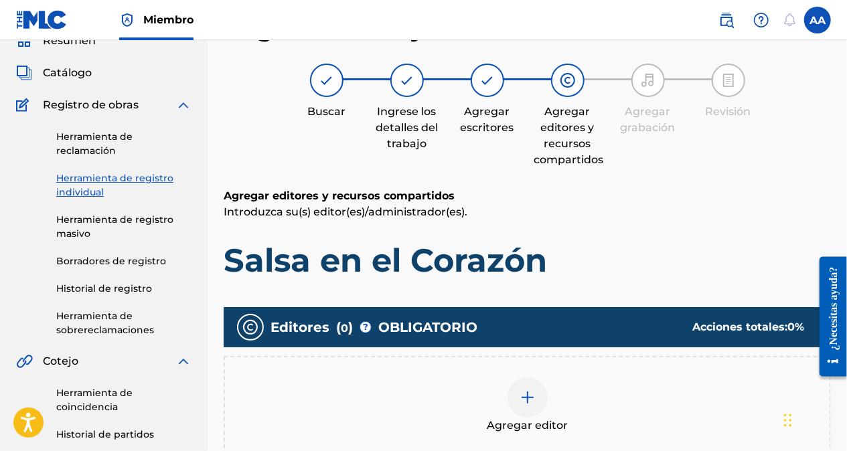
click at [537, 403] on div at bounding box center [528, 398] width 40 height 40
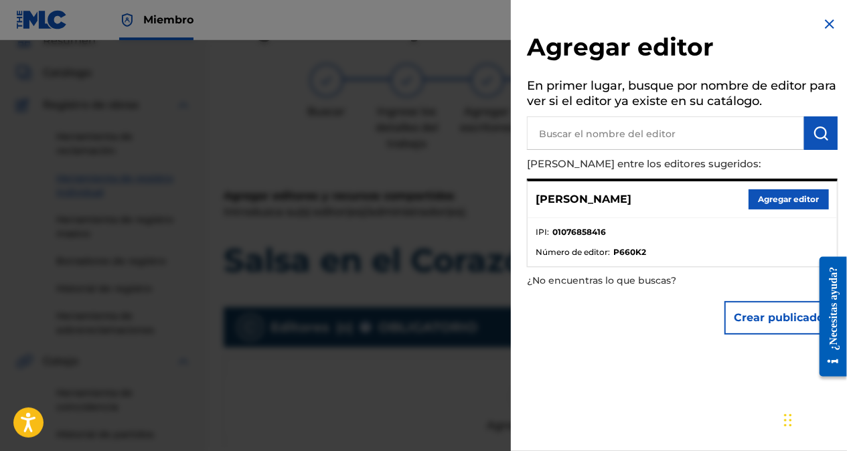
click at [790, 202] on button "Agregar editor" at bounding box center [789, 200] width 80 height 20
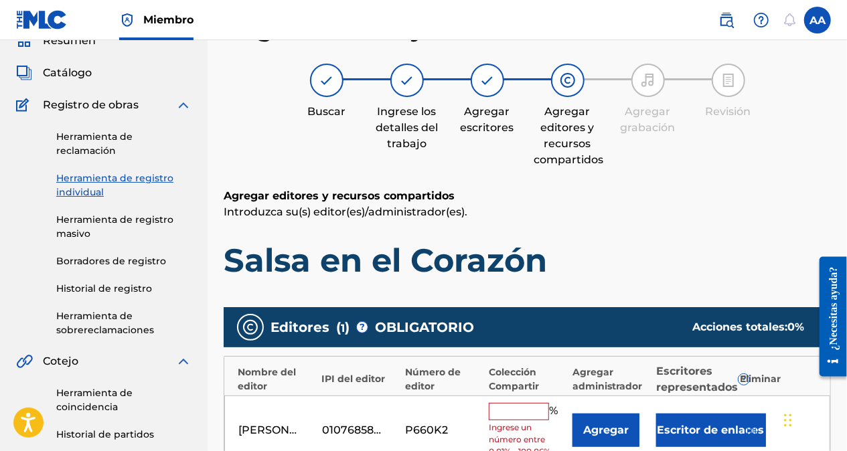
click at [500, 415] on input "text" at bounding box center [519, 411] width 60 height 17
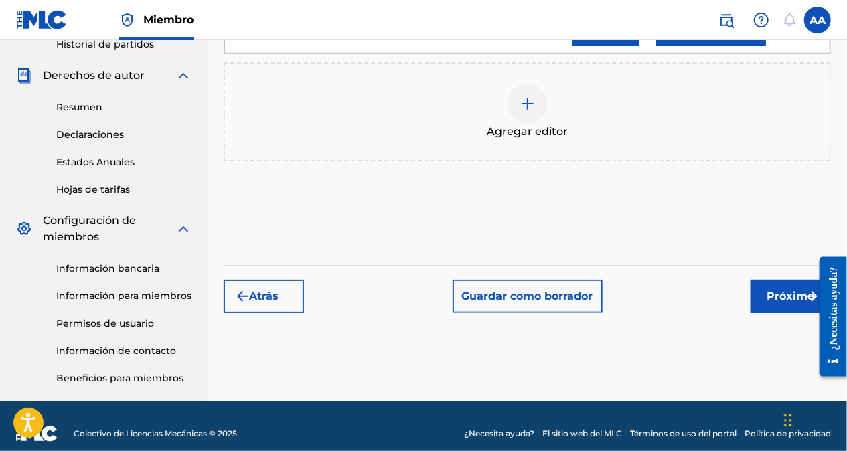
scroll to position [452, 0]
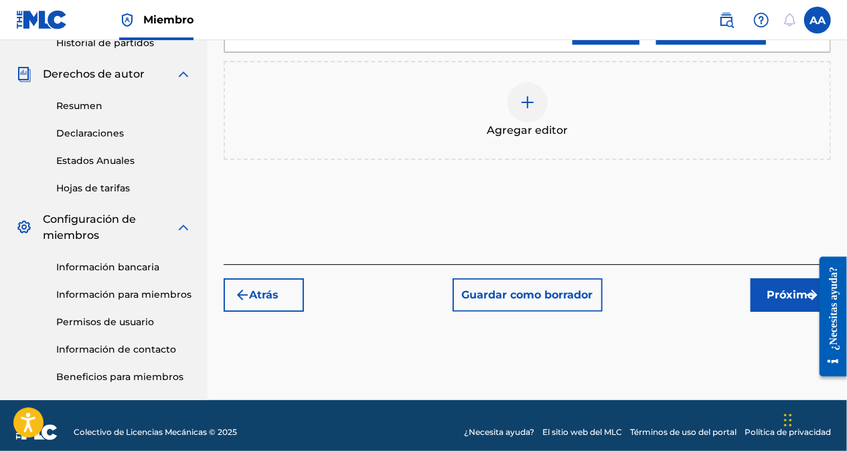
type input "100"
click at [785, 287] on font "Próximo" at bounding box center [792, 295] width 48 height 16
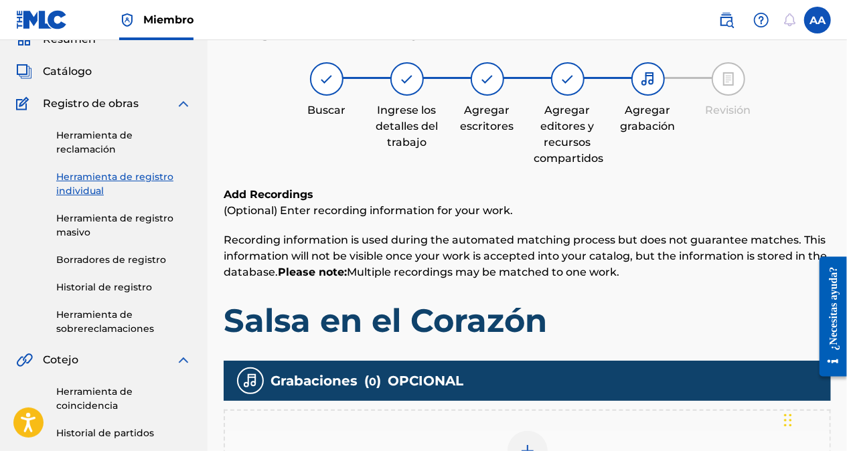
scroll to position [60, 0]
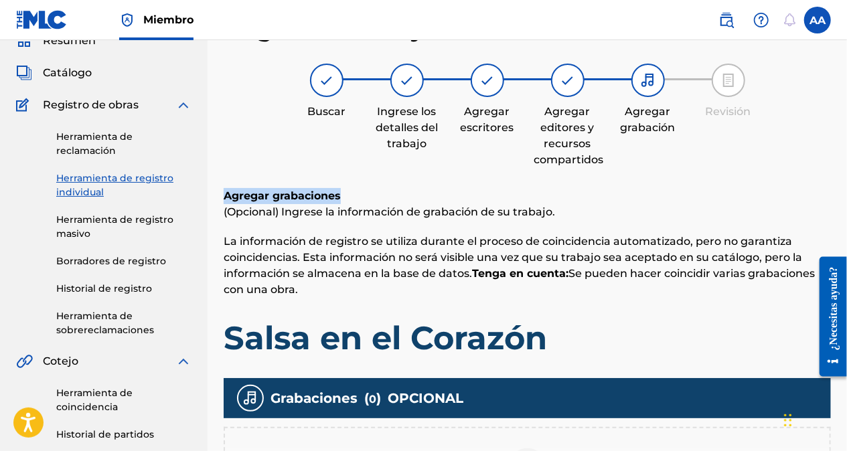
drag, startPoint x: 847, startPoint y: 111, endPoint x: 852, endPoint y: 193, distance: 81.9
click at [847, 193] on html "Guía del lector de pantalla de accesibilidad, comentarios e informes de problem…" at bounding box center [423, 165] width 847 height 451
copy div "Revisión Agregar grabaciones"
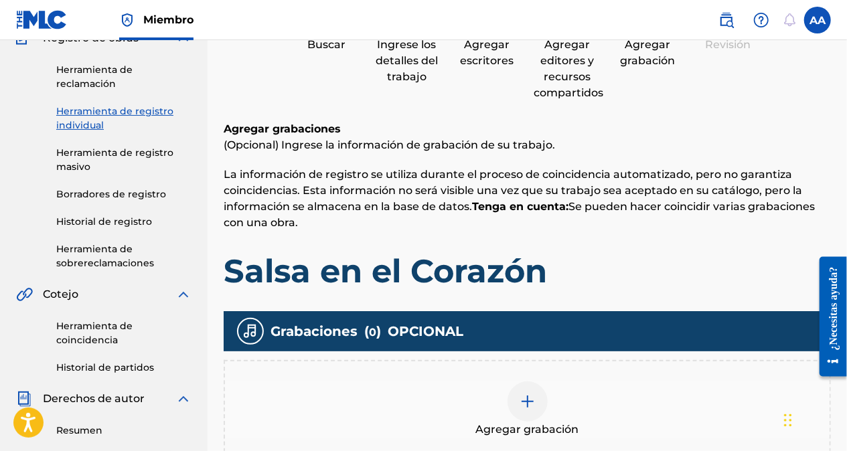
click at [644, 177] on font "La información de registro se utiliza durante el proceso de coincidencia automa…" at bounding box center [513, 190] width 579 height 45
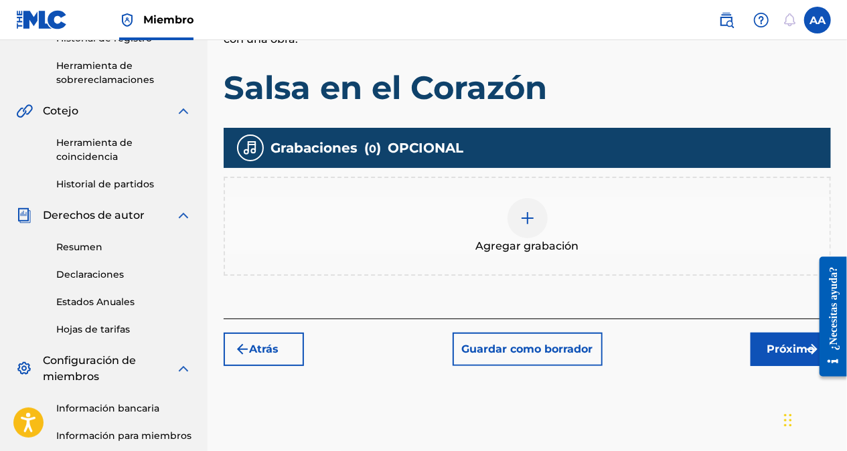
scroll to position [328, 0]
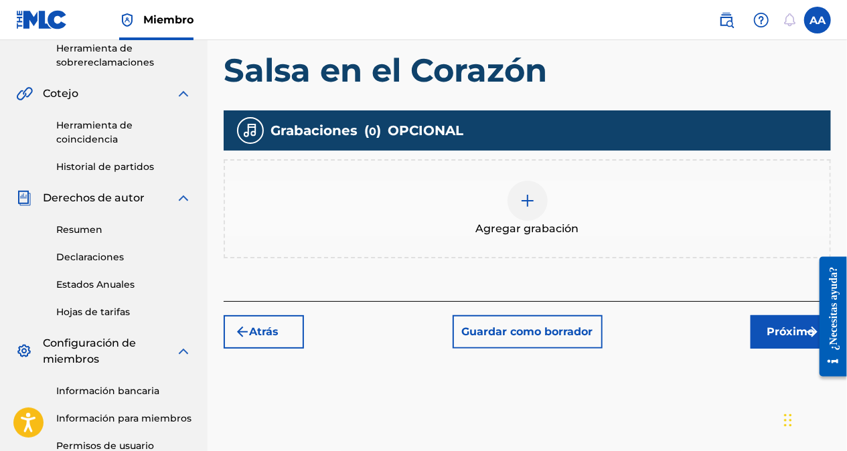
click at [516, 204] on div at bounding box center [528, 201] width 40 height 40
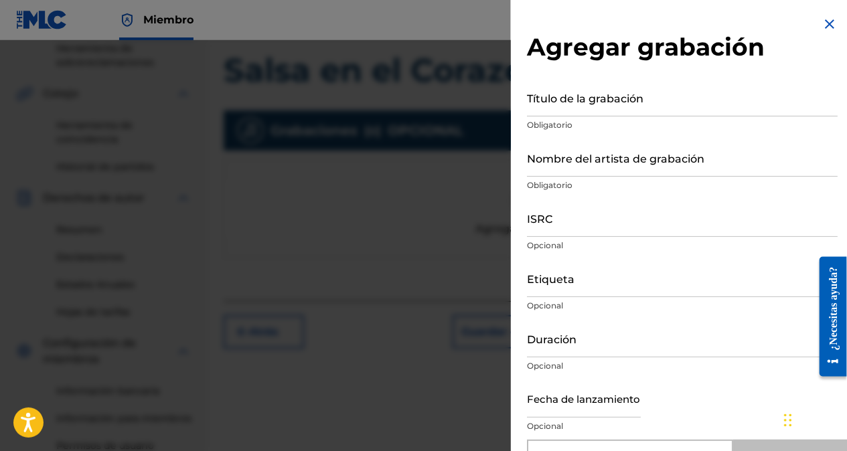
click at [571, 108] on input "Título de la grabación" at bounding box center [682, 97] width 311 height 38
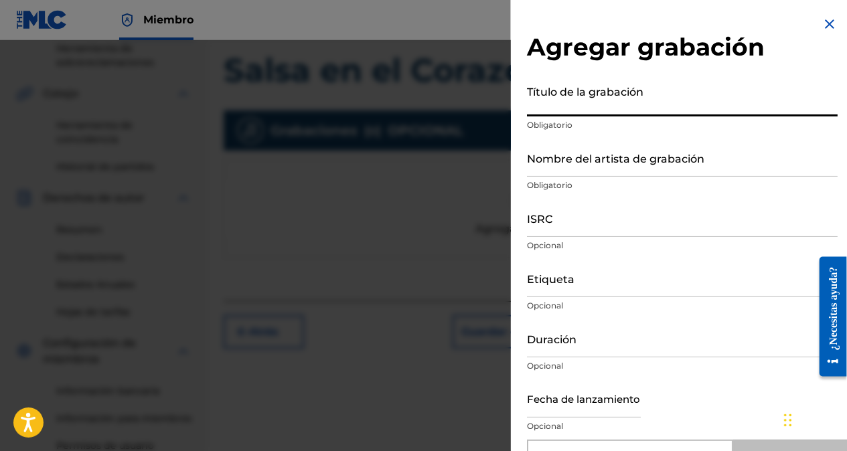
paste input "Salsa en el Corazón"
type input "Salsa en el Corazón"
type input "Add Recording"
type input "Salsa en el Corazón"
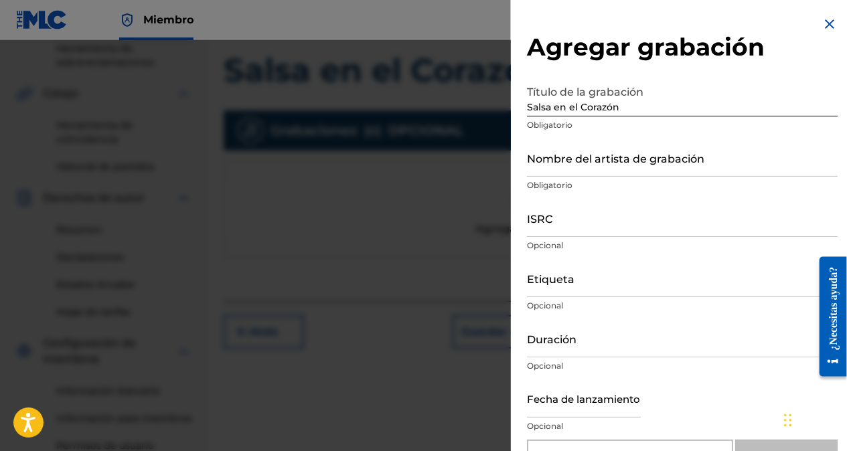
click at [593, 167] on input "Nombre del artista de grabación" at bounding box center [682, 158] width 311 height 38
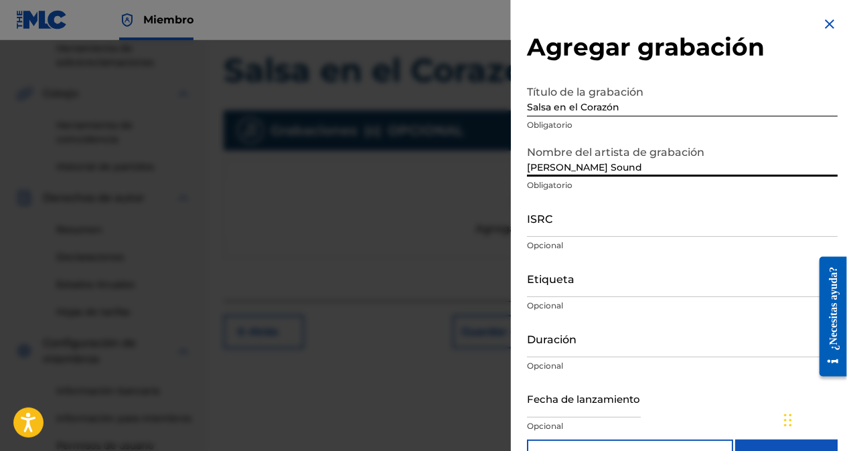
type input "[PERSON_NAME] Sound"
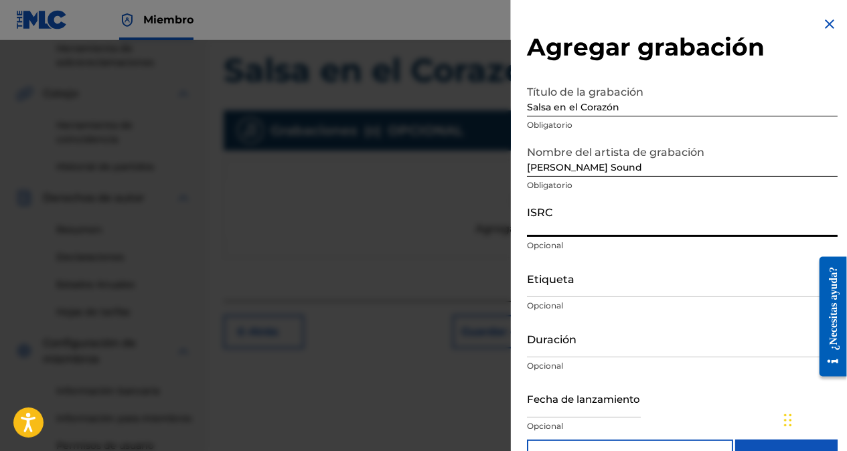
click at [583, 228] on input "ISRC" at bounding box center [682, 218] width 311 height 38
paste input "QZTVM2491122"
type input "QZTVM2491122"
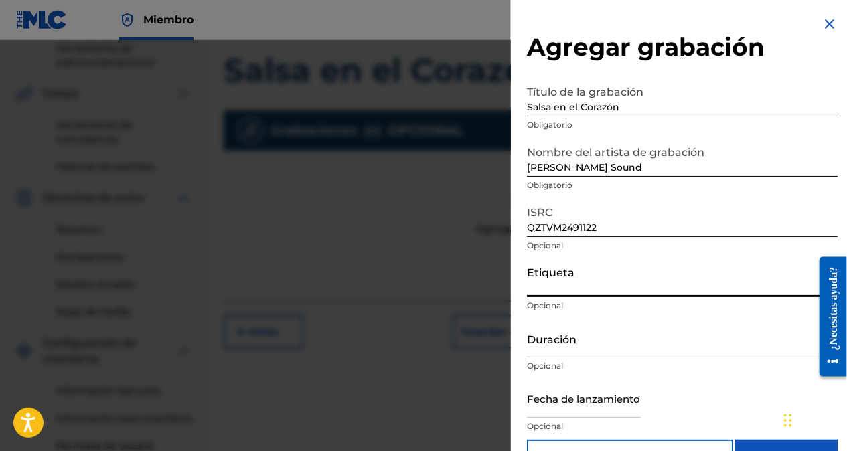
click at [575, 297] on input "Etiqueta" at bounding box center [682, 278] width 311 height 38
type input "℗ Ejercito de Sion"
type input "03:57"
type input "[DATE]"
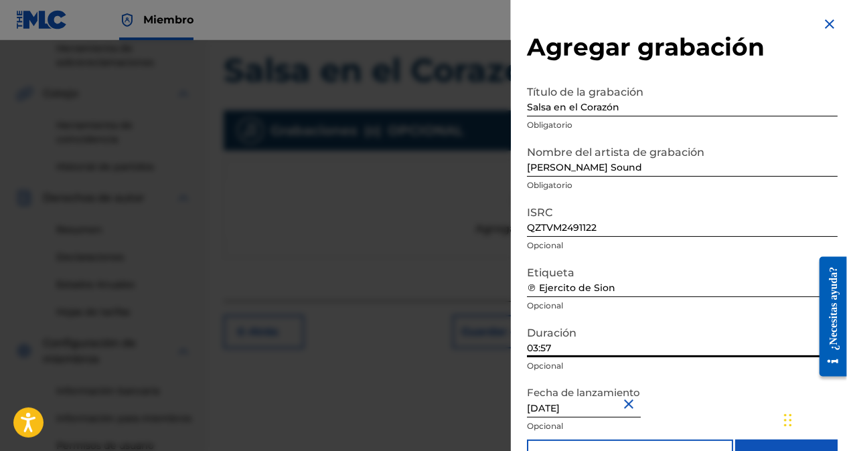
click at [557, 352] on input "03:57" at bounding box center [682, 338] width 311 height 38
type input "04:00"
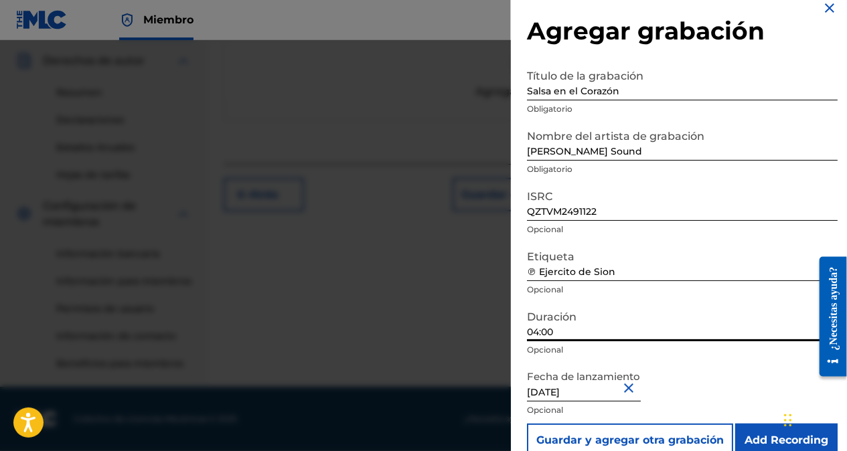
scroll to position [38, 0]
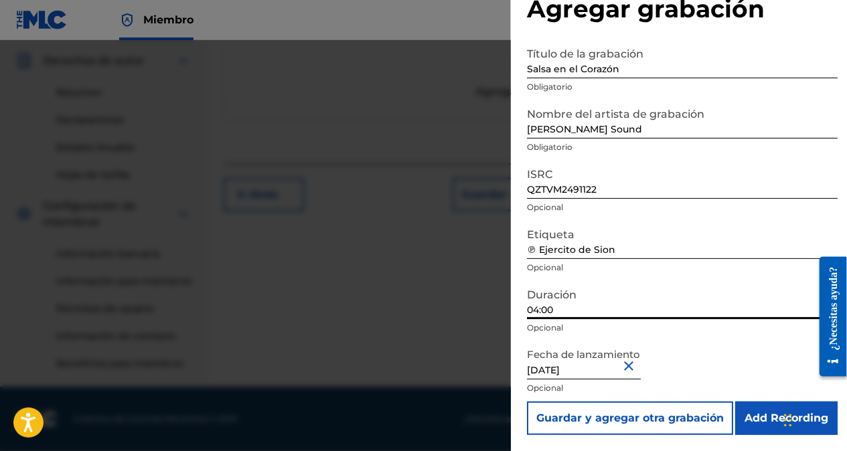
click at [770, 421] on input "Add Recording" at bounding box center [786, 418] width 102 height 33
click at [770, 421] on link "Política de privacidad" at bounding box center [788, 419] width 86 height 12
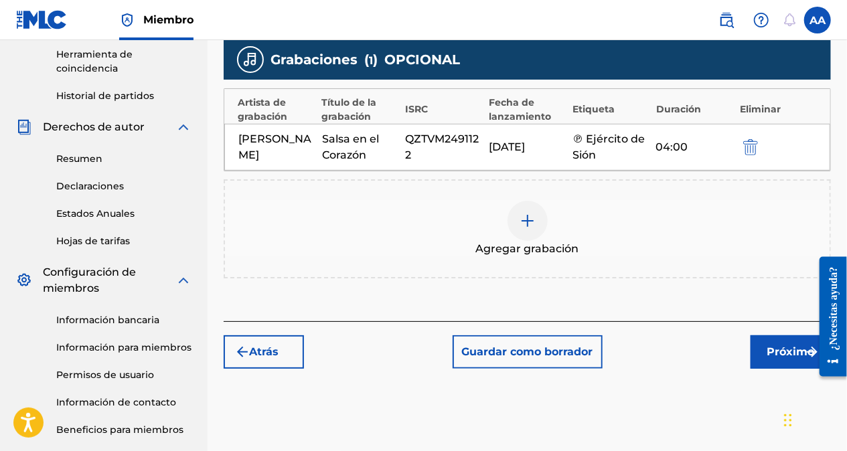
scroll to position [398, 0]
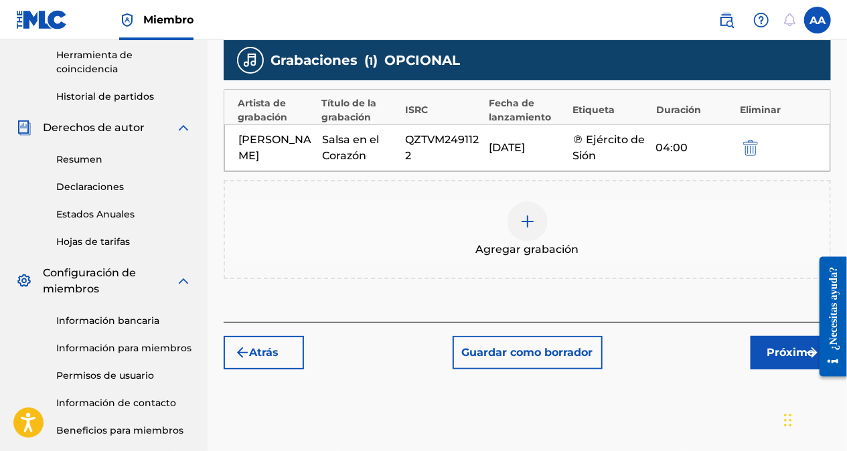
click at [785, 359] on font "Próximo" at bounding box center [792, 353] width 48 height 16
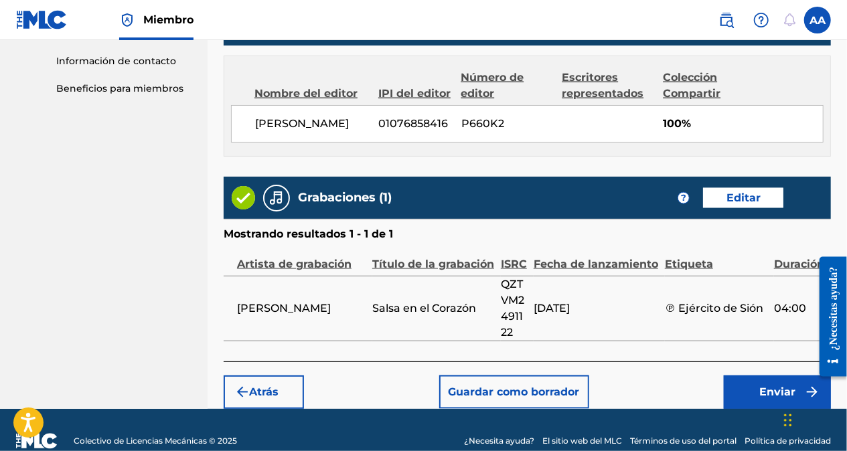
scroll to position [776, 0]
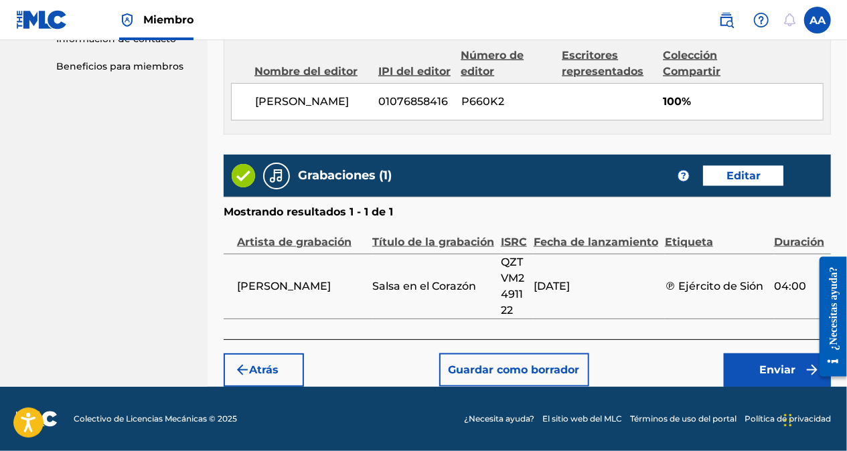
click at [776, 367] on font "Enviar" at bounding box center [777, 370] width 36 height 16
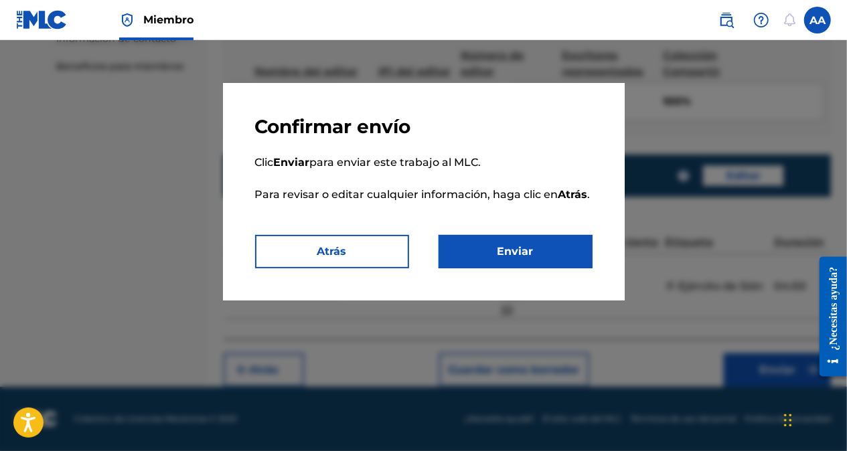
click at [517, 247] on button "Enviar" at bounding box center [516, 251] width 154 height 33
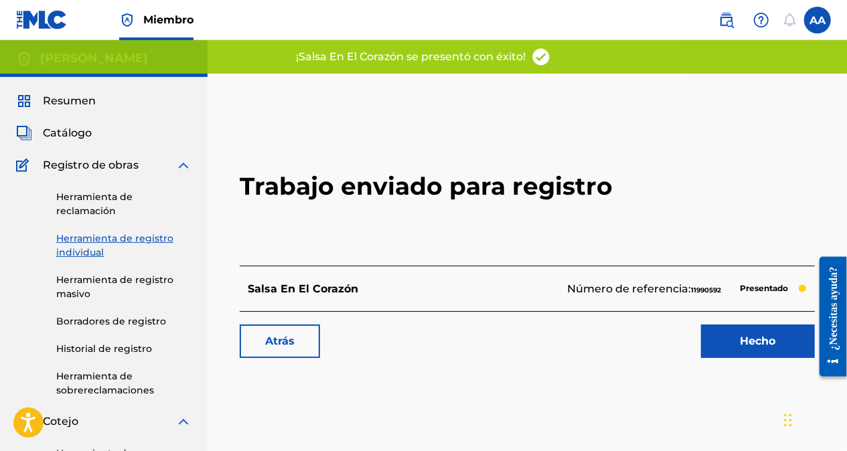
click at [755, 333] on link "Hecho" at bounding box center [758, 341] width 114 height 33
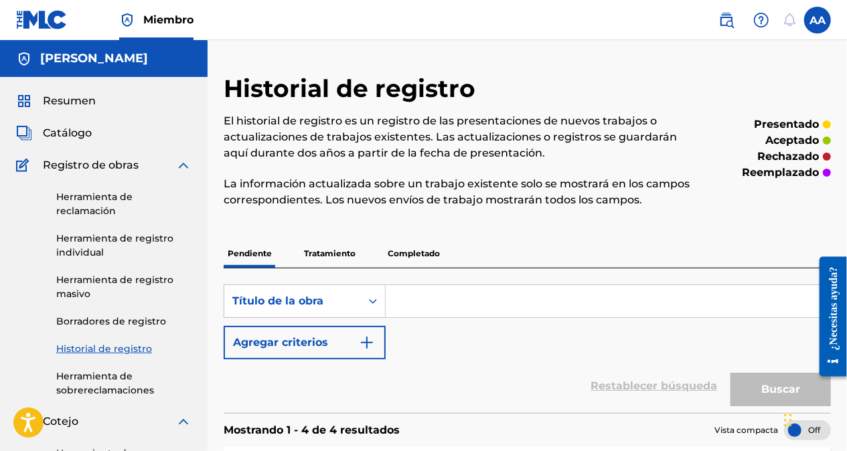
click at [82, 246] on link "Herramienta de registro individual" at bounding box center [123, 246] width 135 height 28
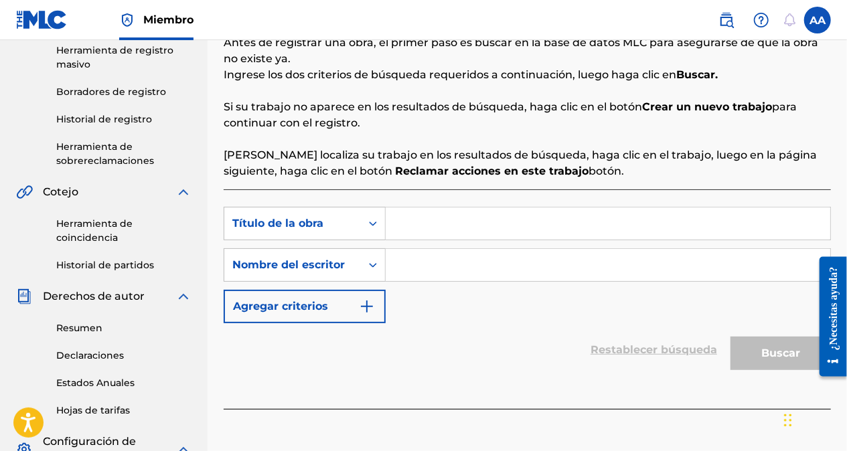
scroll to position [234, 0]
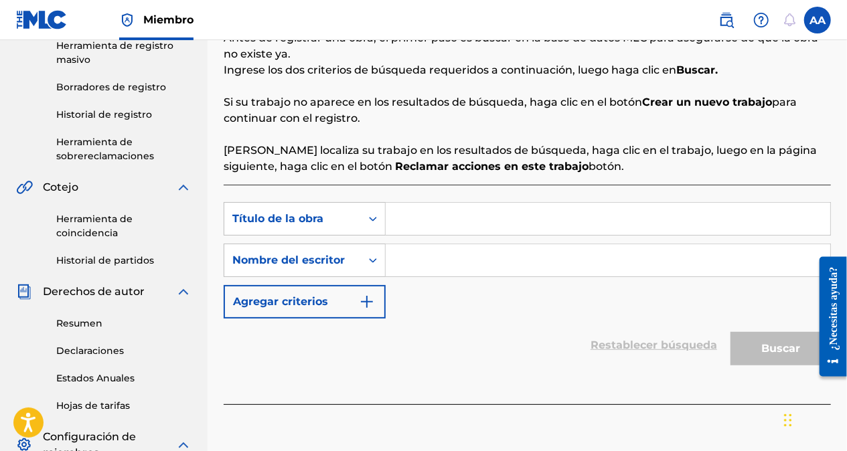
click at [423, 219] on input "Formulario de búsqueda" at bounding box center [608, 219] width 445 height 32
paste input "Pasión por la Salsa"
type input "Pasión por la Salsa"
click at [427, 261] on input "Formulario de búsqueda" at bounding box center [608, 260] width 445 height 32
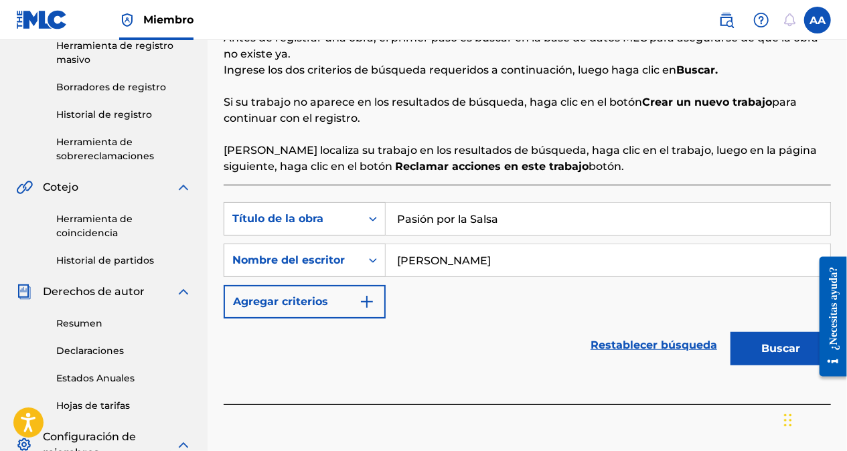
type input "[PERSON_NAME]"
click at [771, 339] on button "Buscar" at bounding box center [781, 348] width 100 height 33
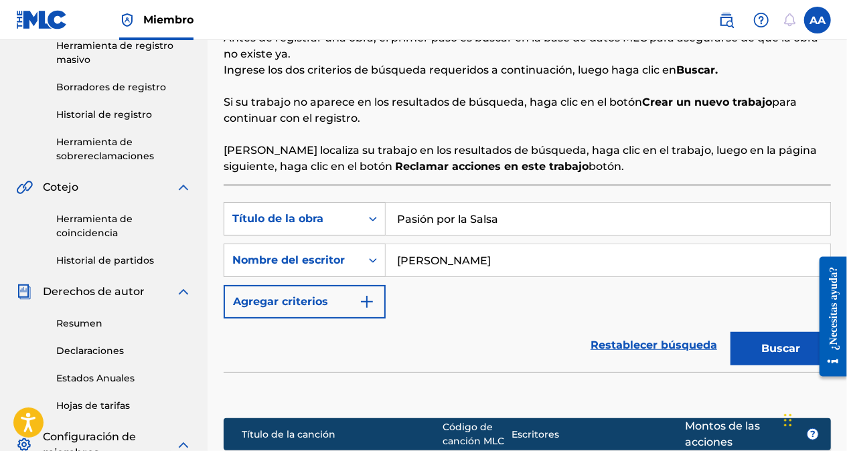
scroll to position [465, 0]
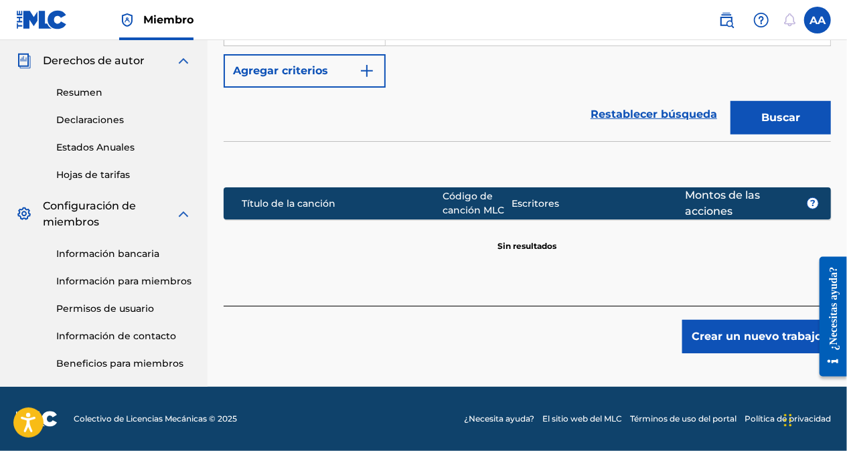
click at [748, 334] on button "Crear un nuevo trabajo" at bounding box center [756, 336] width 149 height 33
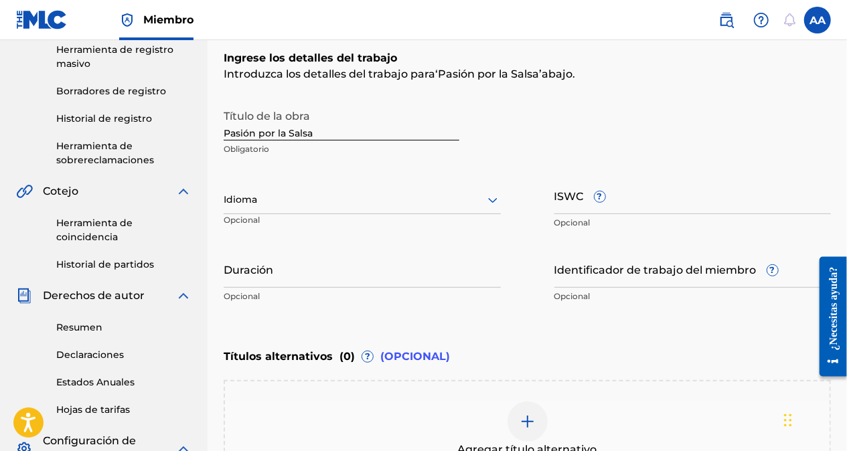
scroll to position [271, 0]
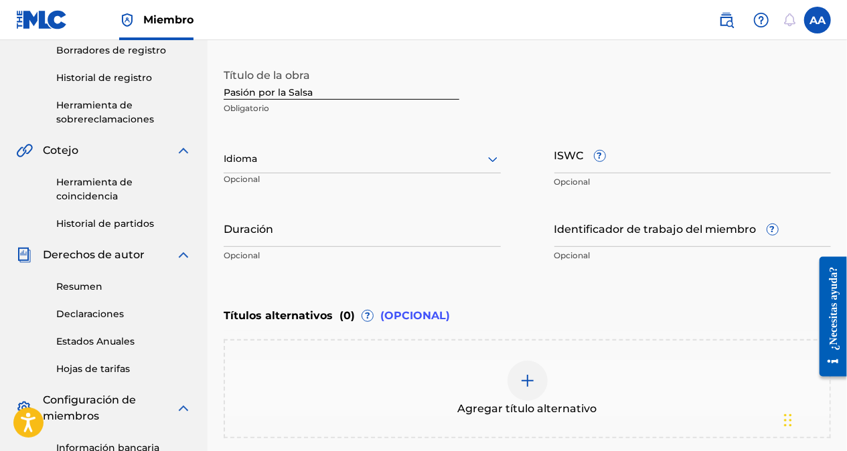
click at [485, 154] on icon at bounding box center [493, 159] width 16 height 16
click at [326, 158] on div at bounding box center [362, 159] width 277 height 17
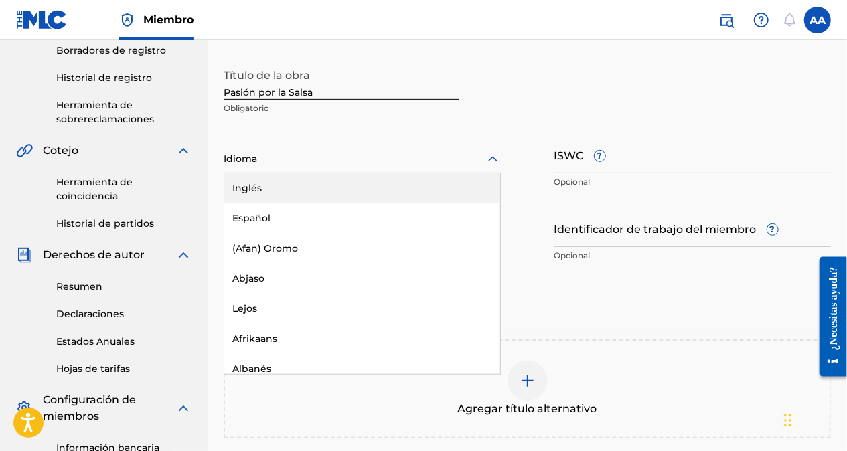
click at [326, 158] on div at bounding box center [362, 159] width 277 height 17
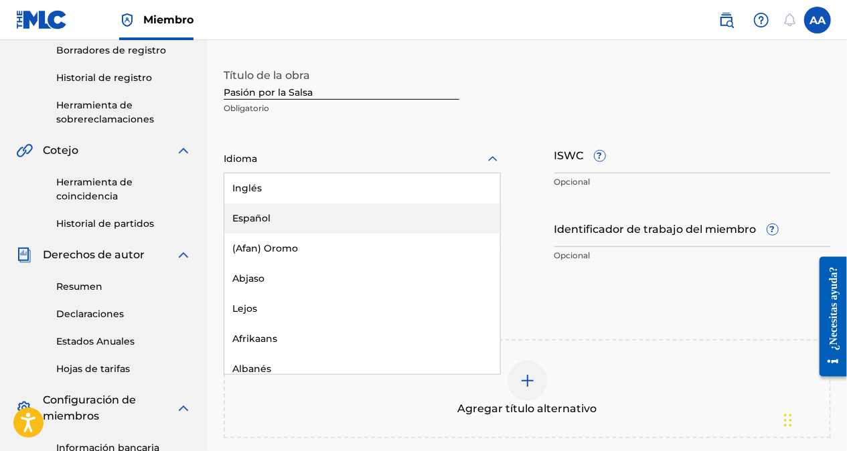
click at [321, 224] on div "Español" at bounding box center [362, 219] width 276 height 30
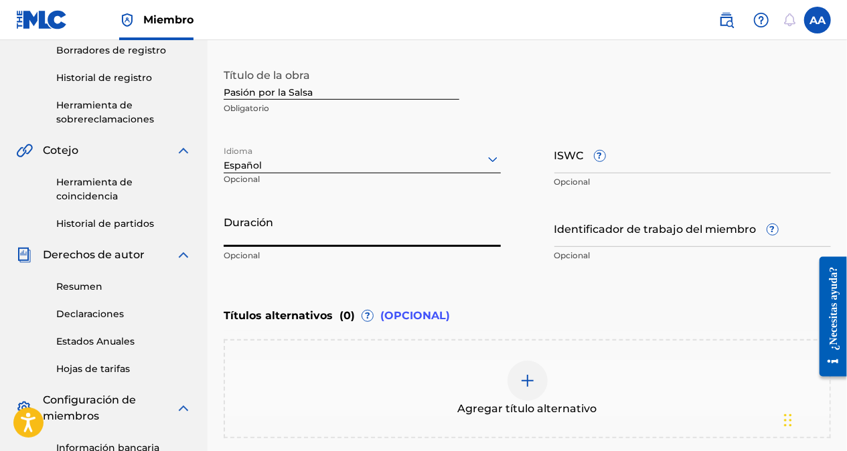
click at [273, 236] on input "Duración" at bounding box center [362, 228] width 277 height 38
type input "04:00"
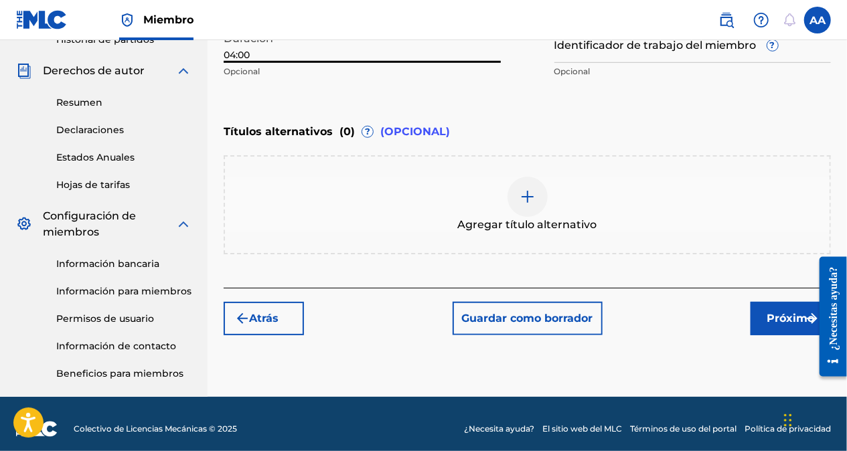
scroll to position [465, 0]
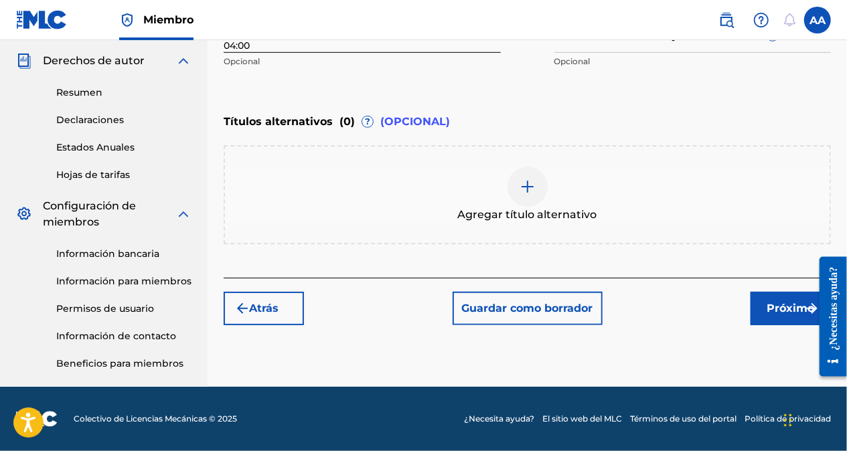
click at [788, 303] on font "Próximo" at bounding box center [792, 309] width 48 height 16
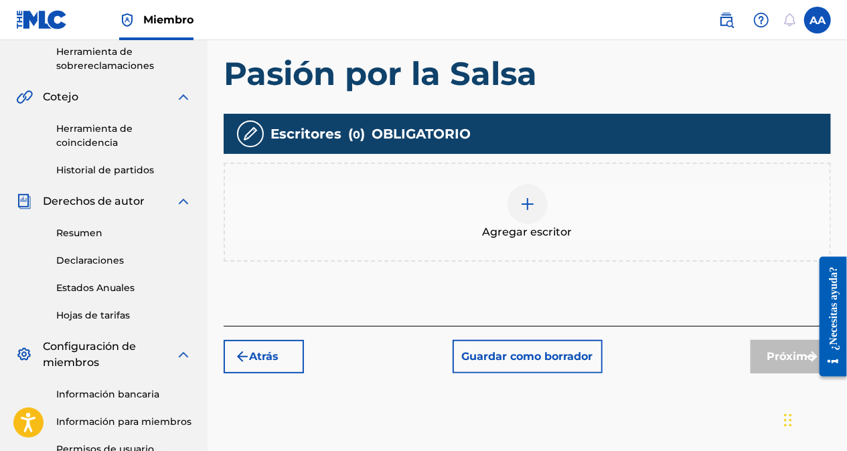
scroll to position [328, 0]
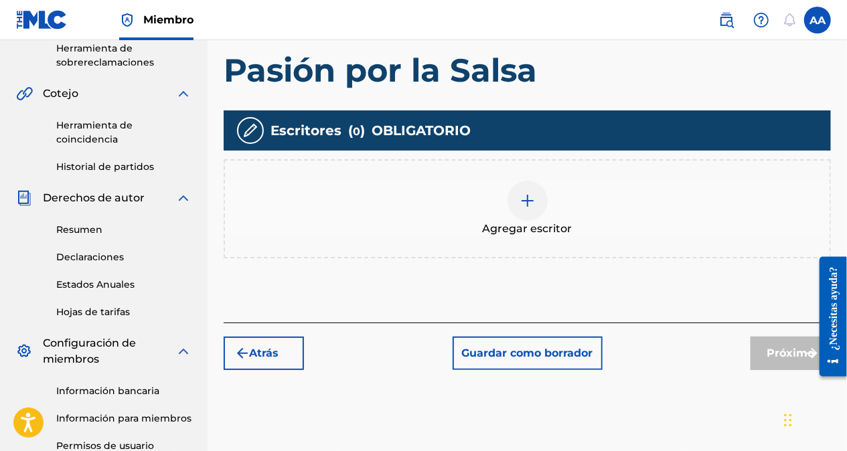
click at [522, 198] on img at bounding box center [528, 201] width 16 height 16
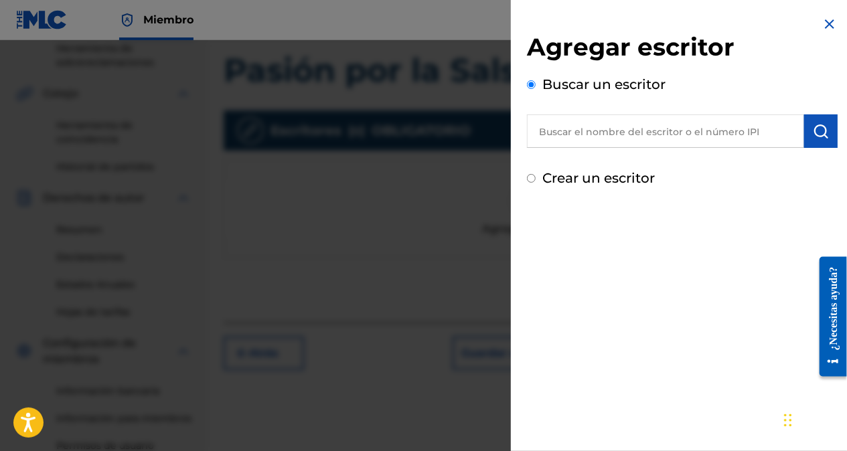
click at [530, 181] on input "Crear un escritor" at bounding box center [531, 178] width 9 height 9
radio input "false"
radio input "true"
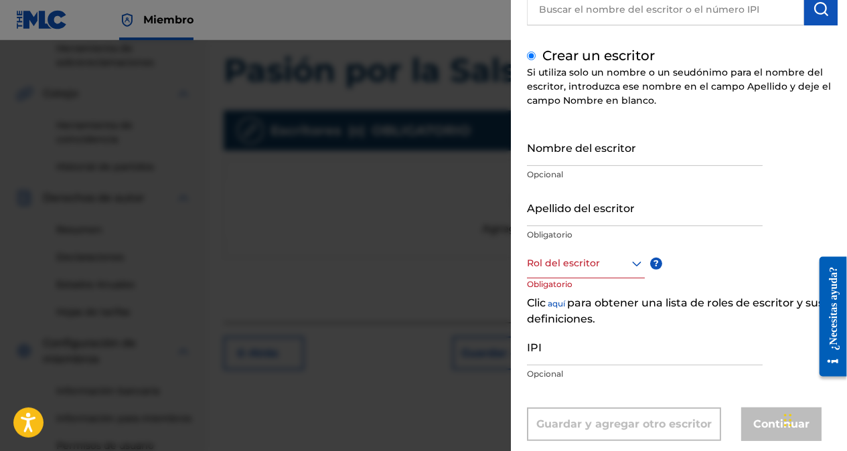
scroll to position [134, 0]
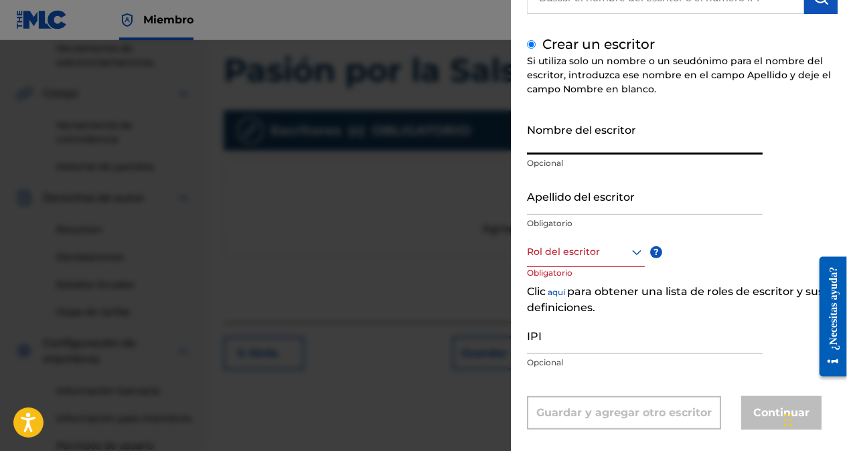
click at [573, 148] on input "Nombre del escritor" at bounding box center [645, 136] width 236 height 38
type input "[PERSON_NAME]"
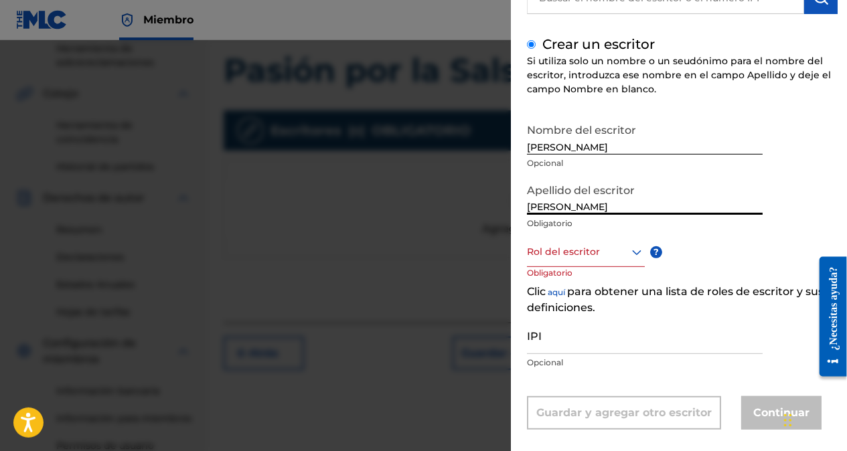
type input "[PERSON_NAME]"
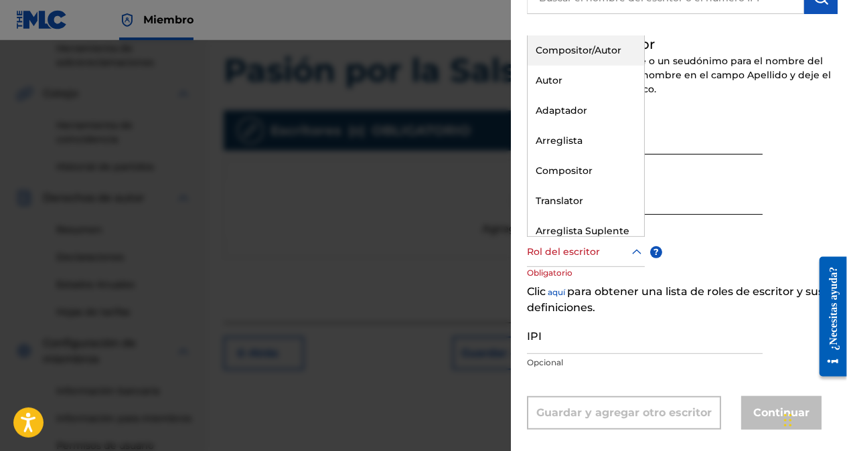
click at [638, 251] on icon at bounding box center [636, 251] width 9 height 5
click at [568, 50] on div "Compositor/Autor" at bounding box center [586, 50] width 117 height 30
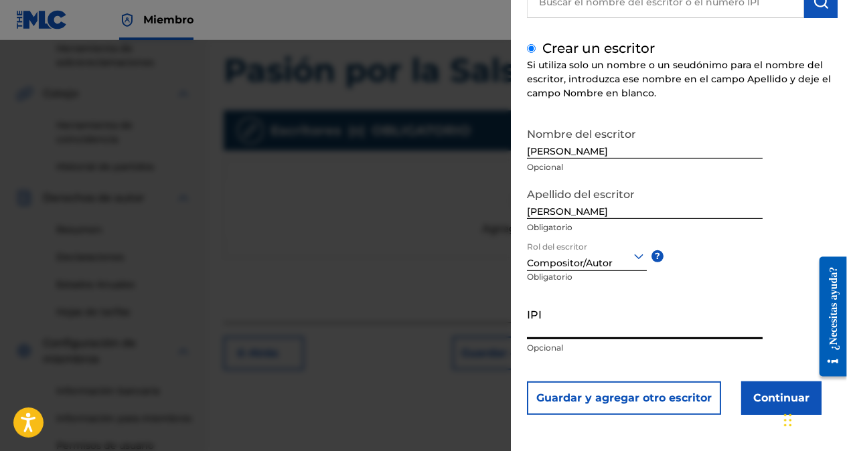
click at [571, 332] on input "IPI" at bounding box center [645, 320] width 236 height 38
paste input "01076858416"
type input "01076858416"
click at [776, 394] on button "Continuar" at bounding box center [781, 398] width 80 height 33
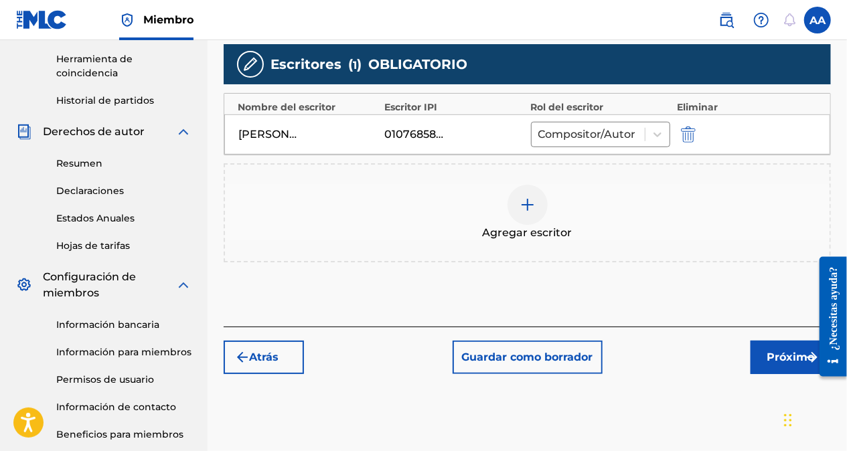
scroll to position [395, 0]
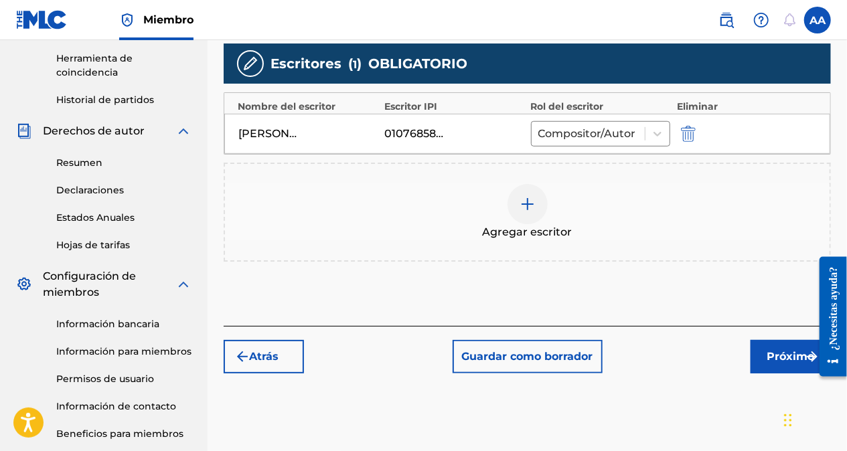
click at [796, 362] on font "Próximo" at bounding box center [792, 357] width 48 height 16
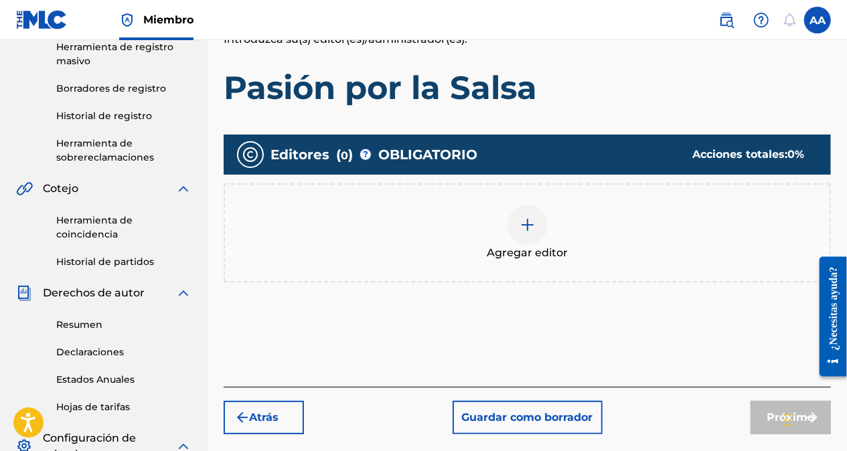
scroll to position [261, 0]
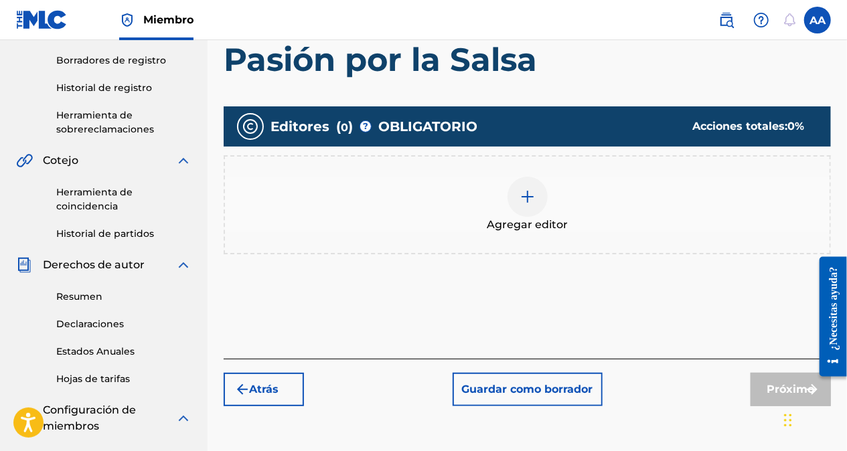
click at [518, 192] on div at bounding box center [528, 197] width 40 height 40
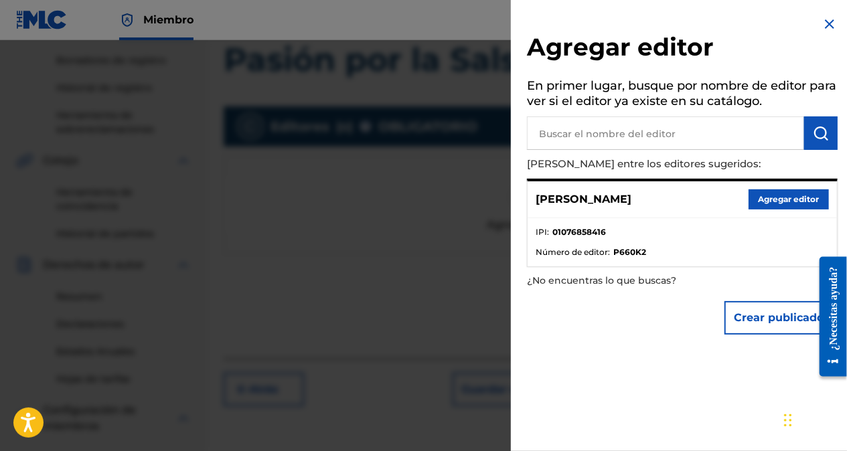
click at [782, 201] on button "Agregar editor" at bounding box center [789, 200] width 80 height 20
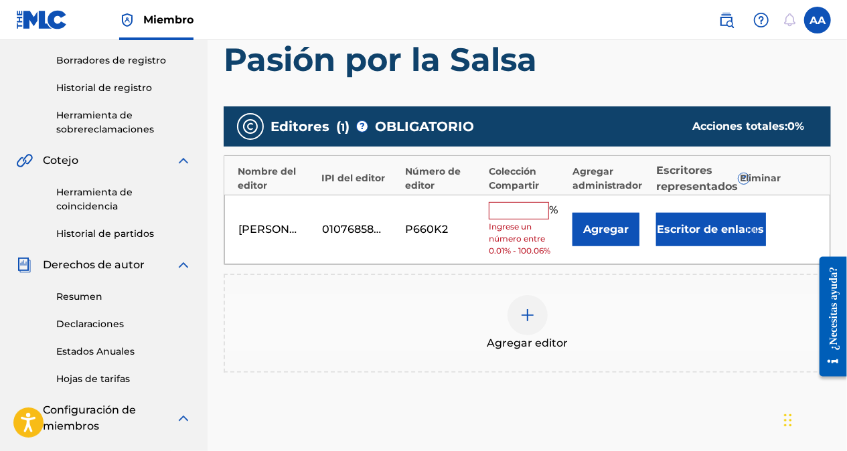
click at [506, 215] on input "text" at bounding box center [519, 210] width 60 height 17
type input "100"
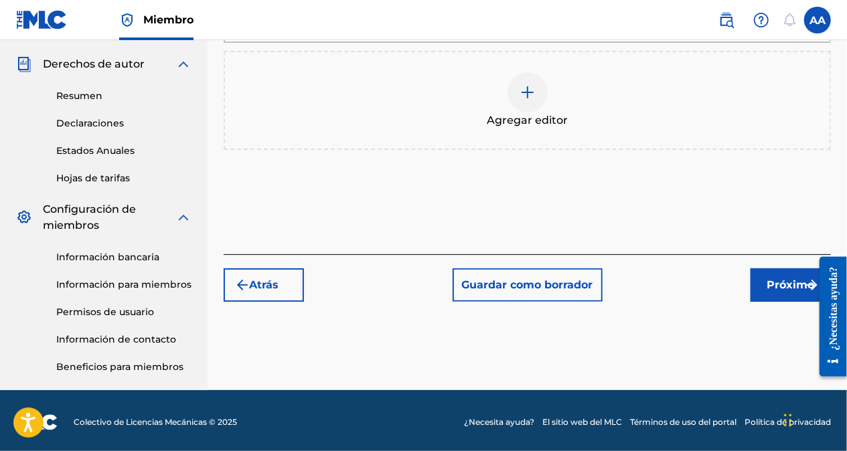
click at [774, 295] on button "Próximo" at bounding box center [791, 285] width 80 height 33
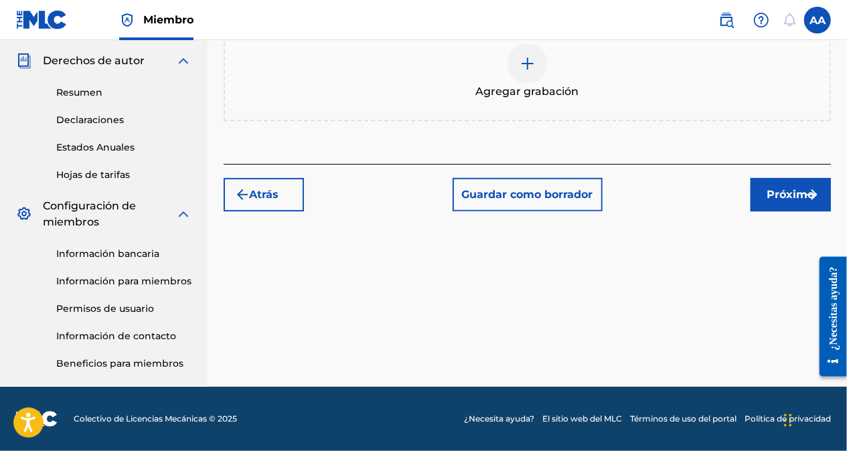
click at [769, 198] on font "Próximo" at bounding box center [792, 195] width 48 height 16
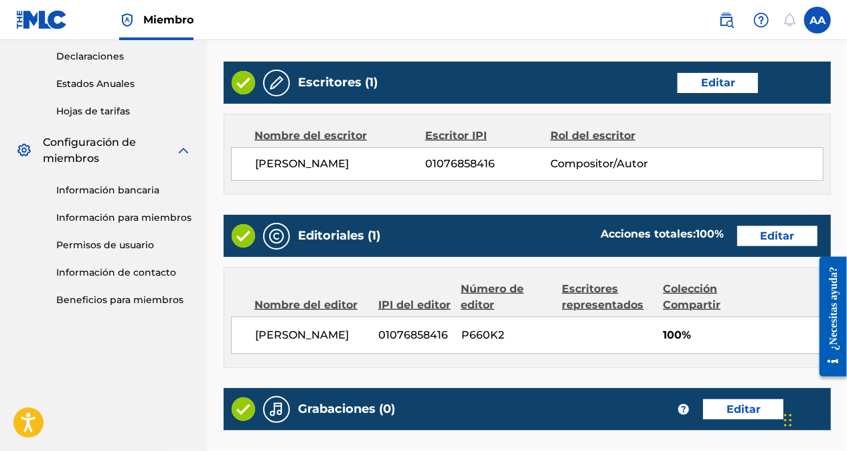
scroll to position [697, 0]
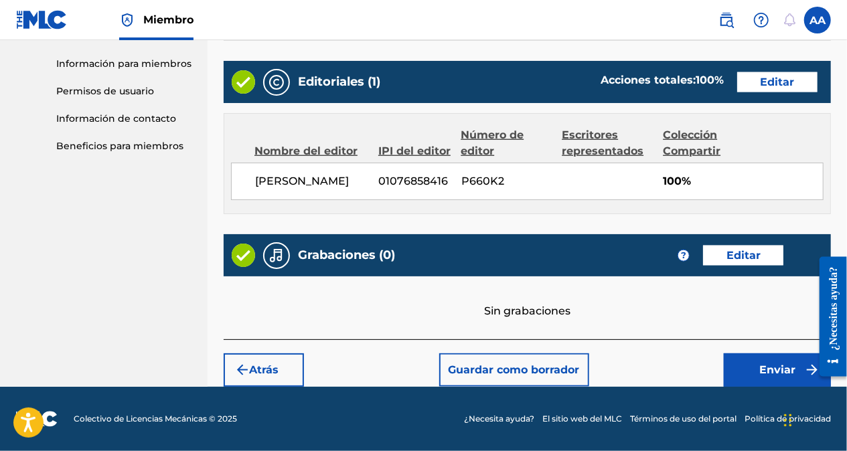
click at [742, 381] on button "Enviar" at bounding box center [777, 370] width 107 height 33
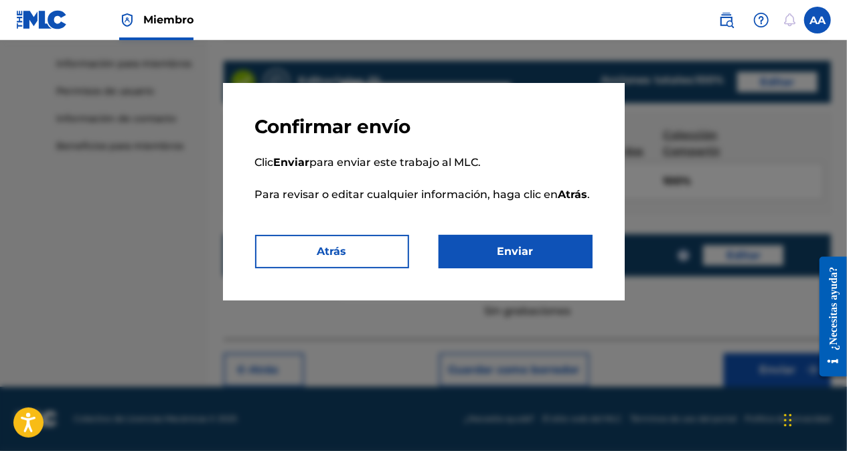
click at [530, 255] on button "Enviar" at bounding box center [516, 251] width 154 height 33
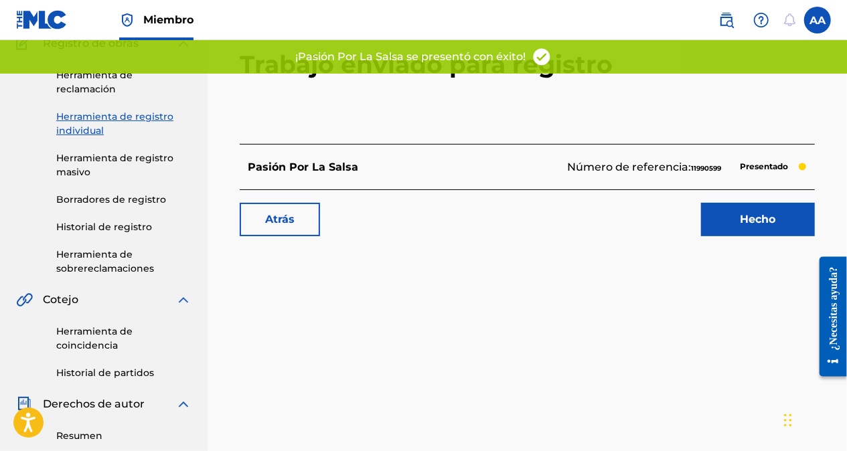
scroll to position [134, 0]
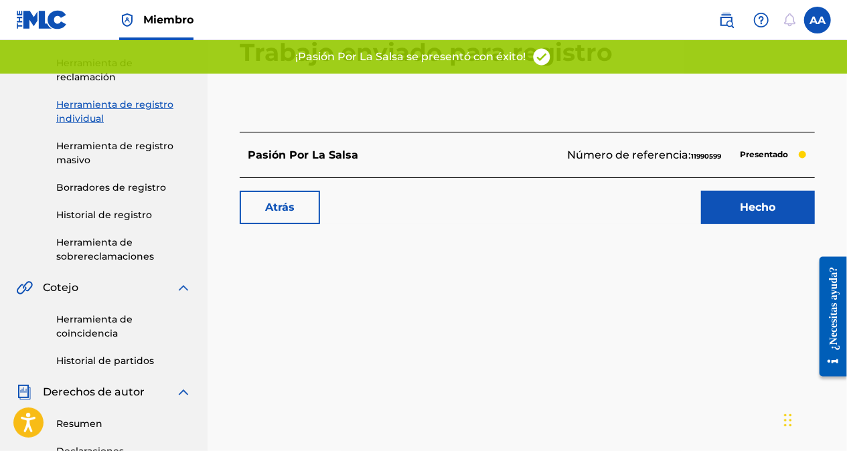
click at [748, 212] on link "Hecho" at bounding box center [758, 207] width 114 height 33
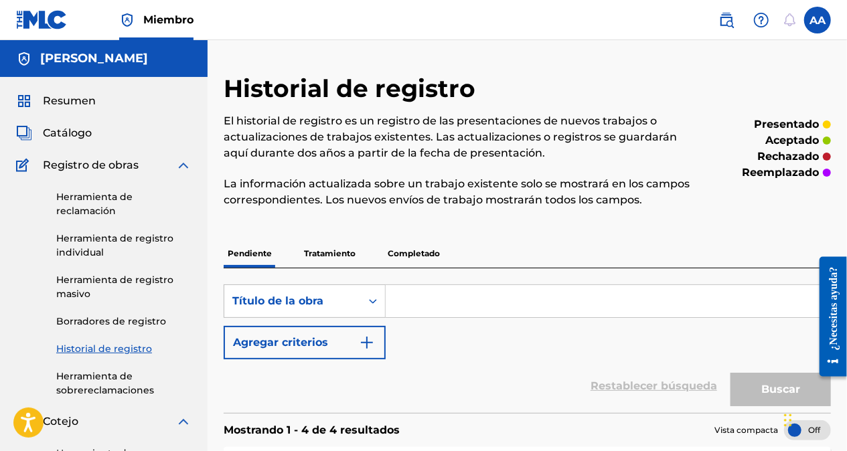
click at [431, 304] on input "Formulario de búsqueda" at bounding box center [608, 301] width 445 height 32
paste input "Salsa y Alegría"
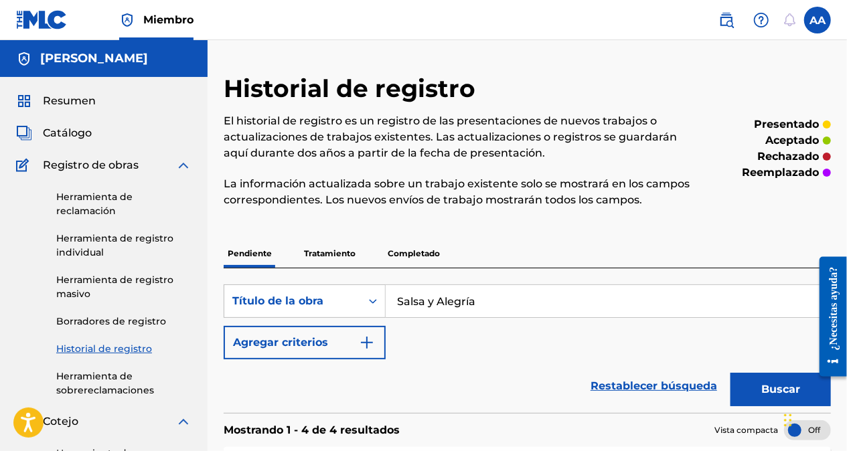
type input "Salsa y Alegría"
click at [98, 238] on link "Herramienta de registro individual" at bounding box center [123, 246] width 135 height 28
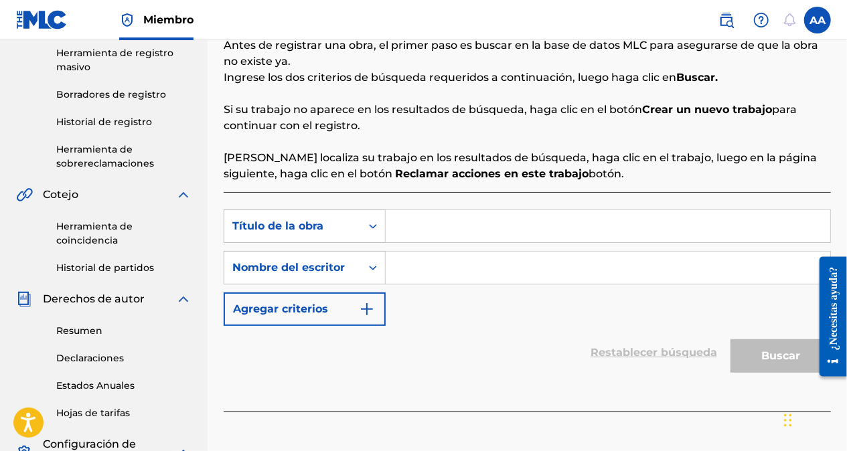
scroll to position [268, 0]
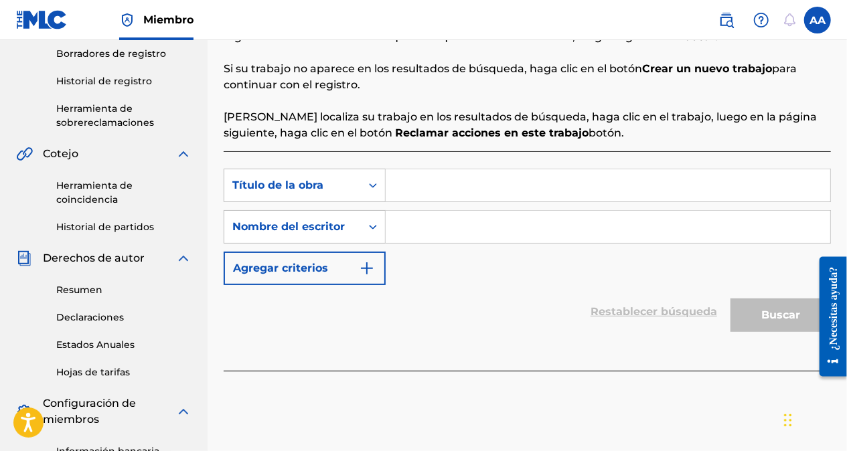
click at [430, 182] on input "Formulario de búsqueda" at bounding box center [608, 185] width 445 height 32
paste input "Salsa y Alegría"
type input "Salsa y Alegría"
click at [423, 225] on input "Formulario de búsqueda" at bounding box center [608, 227] width 445 height 32
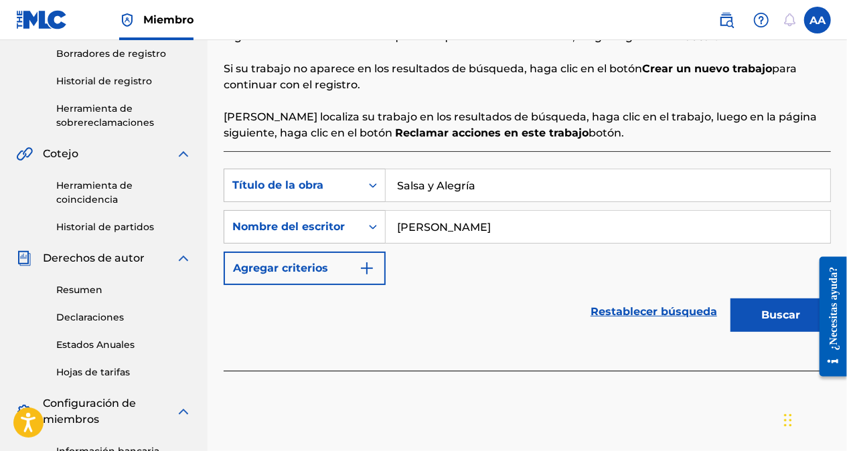
type input "[PERSON_NAME]"
click at [759, 313] on button "Buscar" at bounding box center [781, 315] width 100 height 33
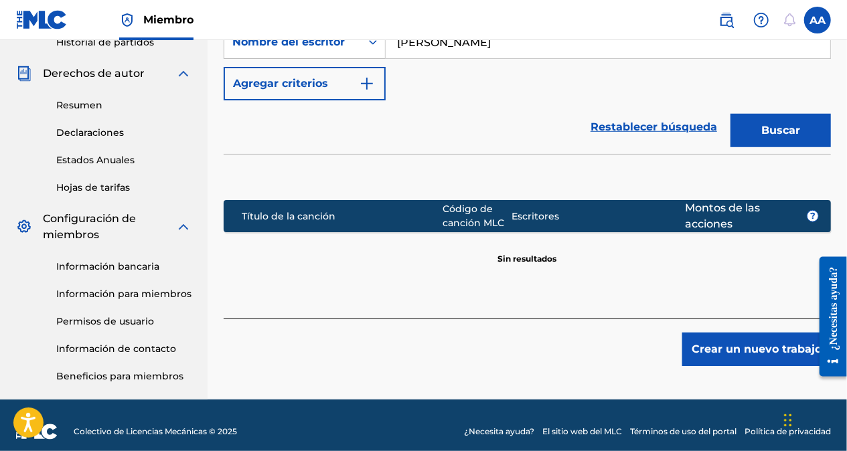
scroll to position [465, 0]
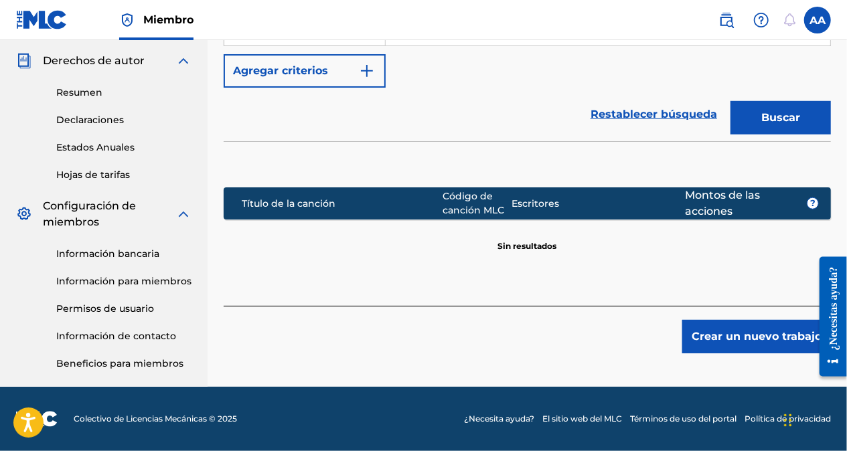
click at [755, 340] on button "Crear un nuevo trabajo" at bounding box center [756, 336] width 149 height 33
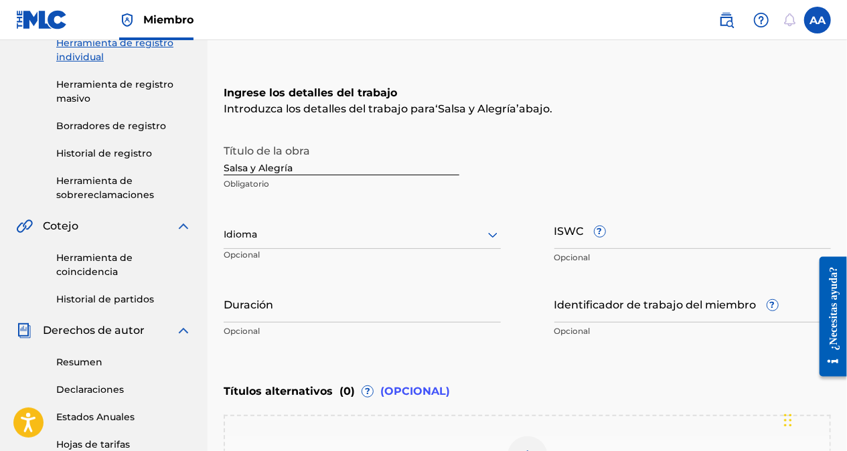
scroll to position [201, 0]
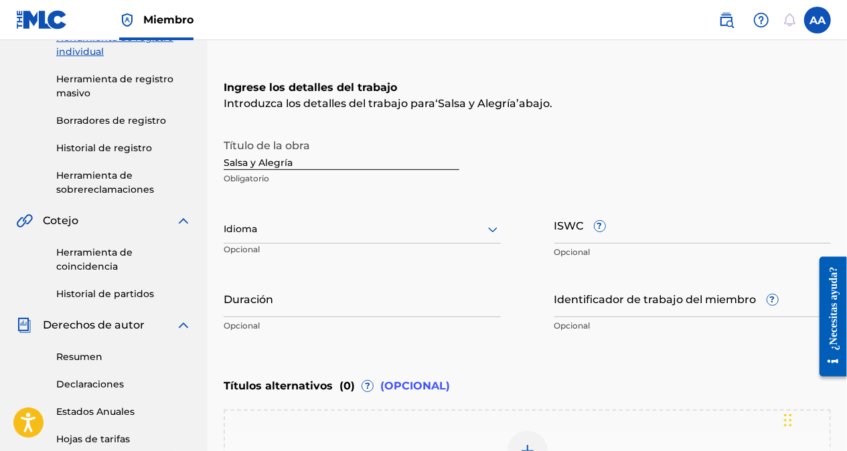
click at [358, 231] on div at bounding box center [362, 229] width 277 height 17
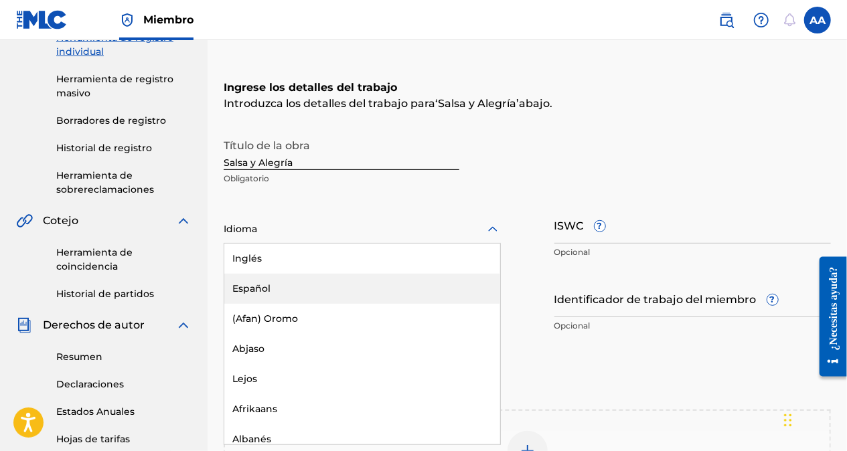
click at [319, 283] on div "Español" at bounding box center [362, 289] width 276 height 30
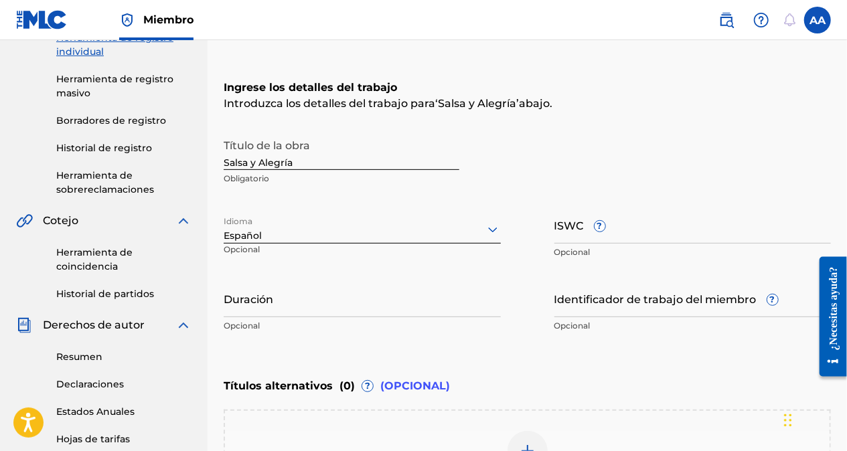
click at [571, 236] on input "ISWC ?" at bounding box center [693, 225] width 277 height 38
click at [262, 311] on input "Duración" at bounding box center [362, 298] width 277 height 38
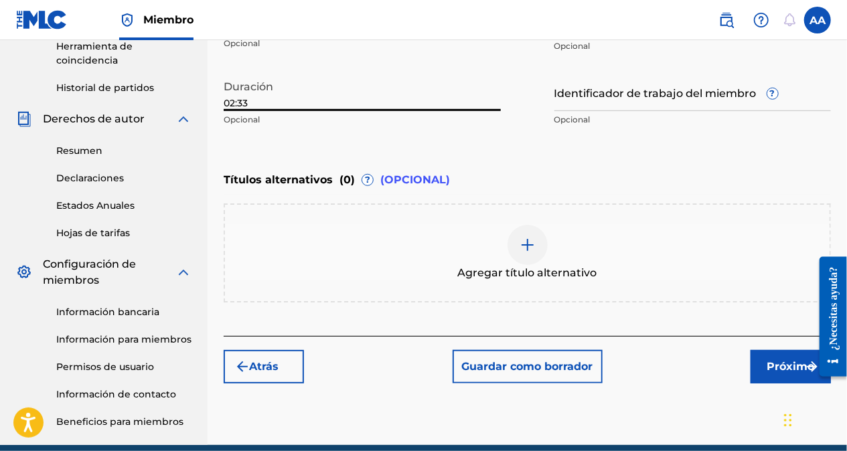
scroll to position [465, 0]
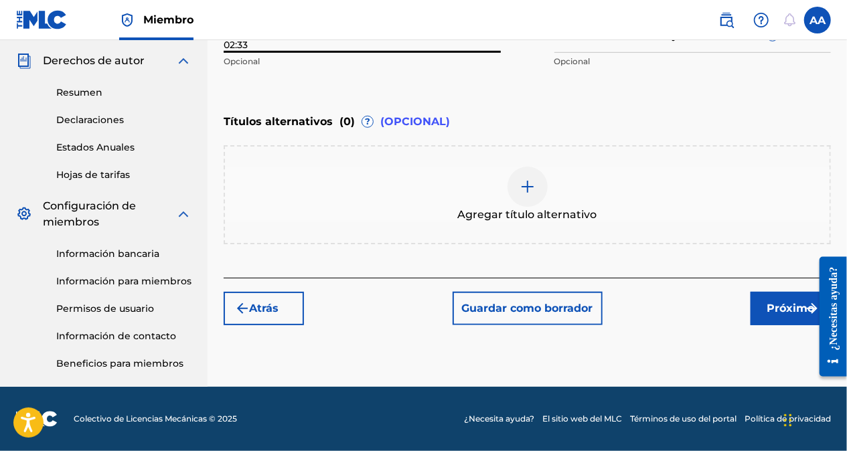
type input "02:33"
click at [777, 306] on font "Próximo" at bounding box center [792, 309] width 48 height 16
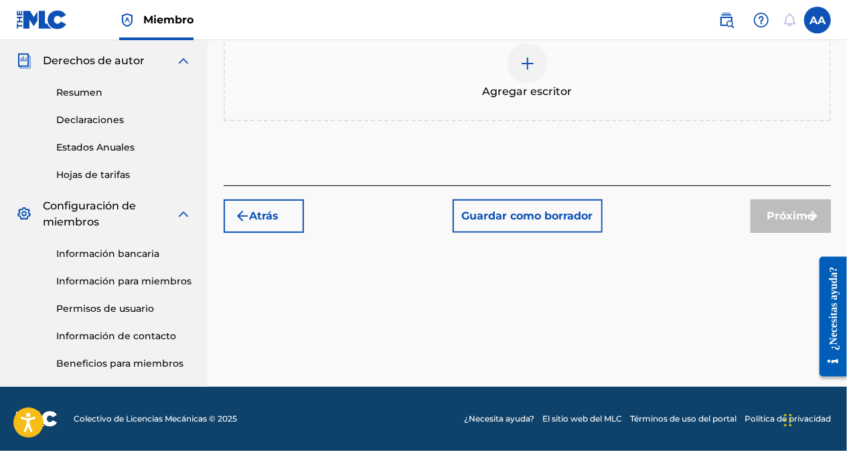
scroll to position [332, 0]
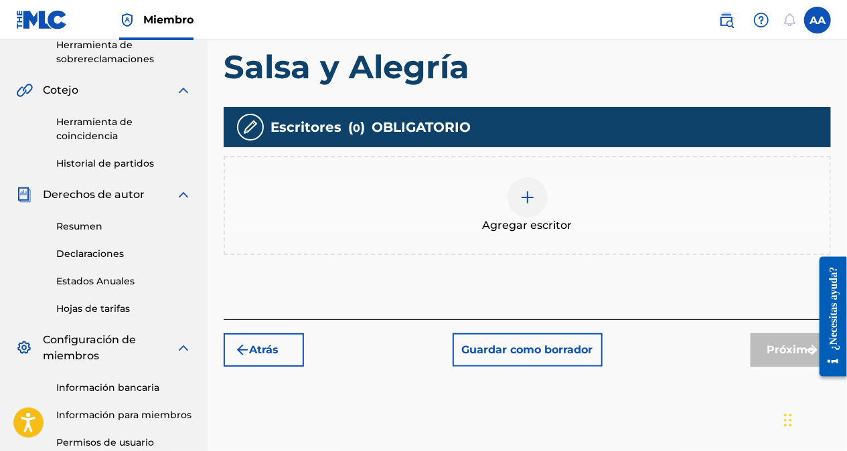
click at [533, 194] on img at bounding box center [528, 198] width 16 height 16
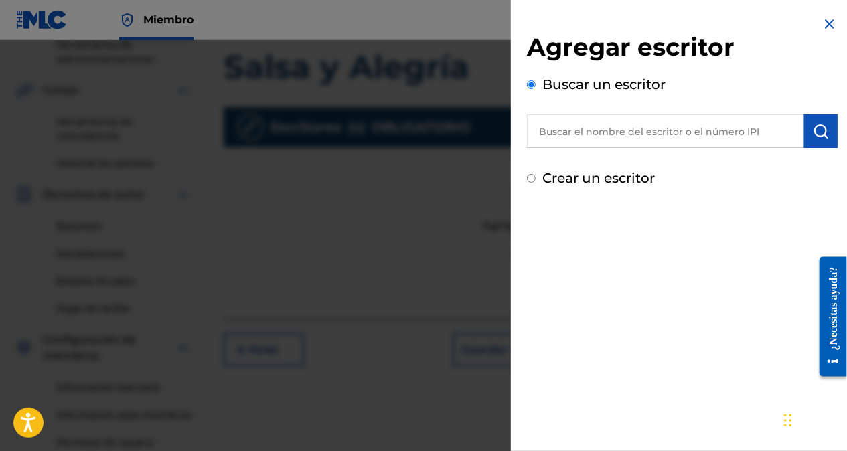
click at [532, 177] on input "Crear un escritor" at bounding box center [531, 178] width 9 height 9
radio input "false"
radio input "true"
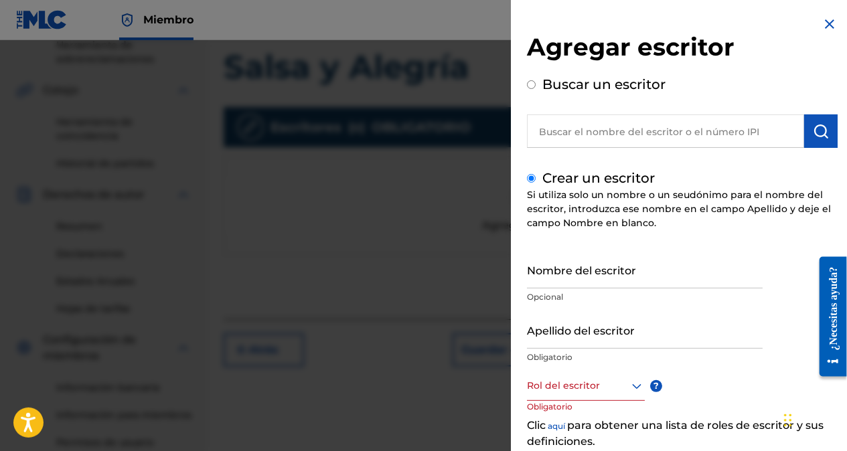
click at [549, 282] on input "Nombre del escritor" at bounding box center [645, 269] width 236 height 38
type input "[PERSON_NAME]"
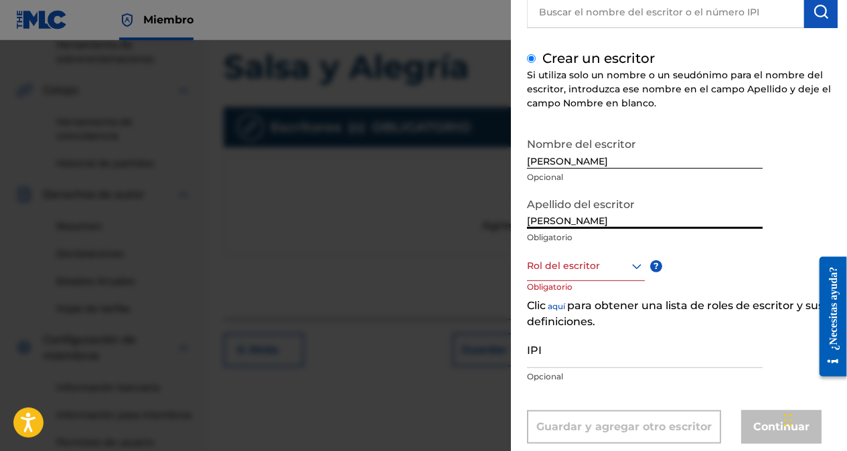
scroll to position [134, 0]
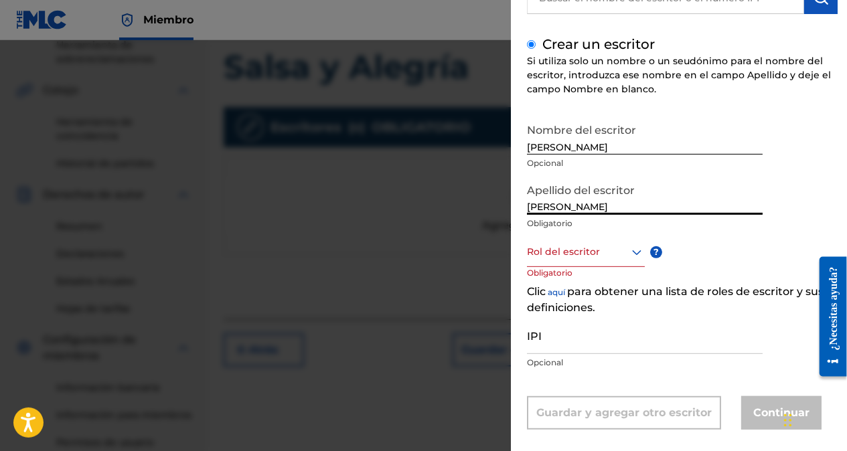
type input "[PERSON_NAME]"
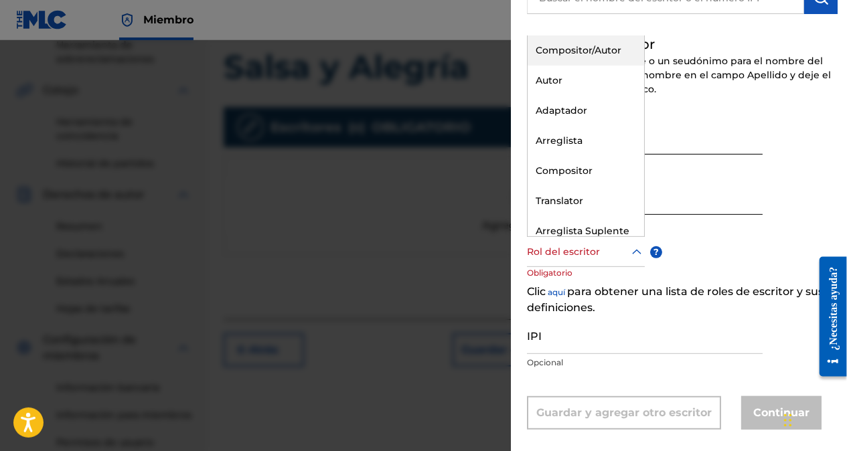
click at [609, 254] on div at bounding box center [586, 252] width 118 height 17
click at [563, 48] on div "Compositor/Autor" at bounding box center [586, 50] width 117 height 30
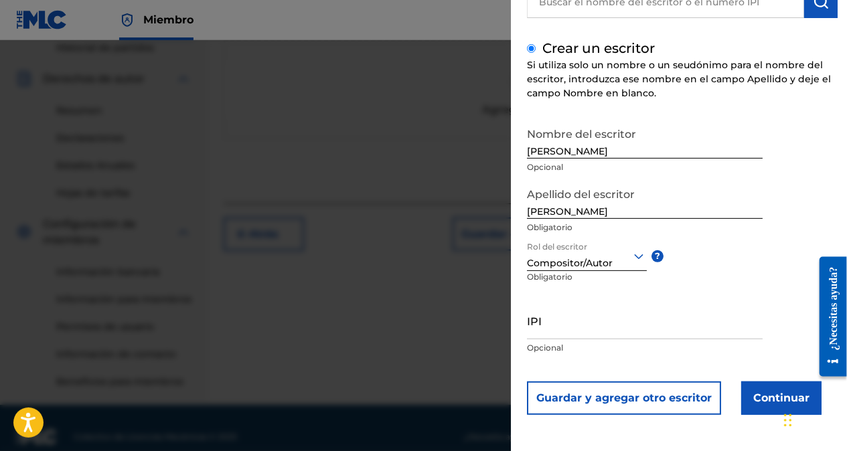
scroll to position [465, 0]
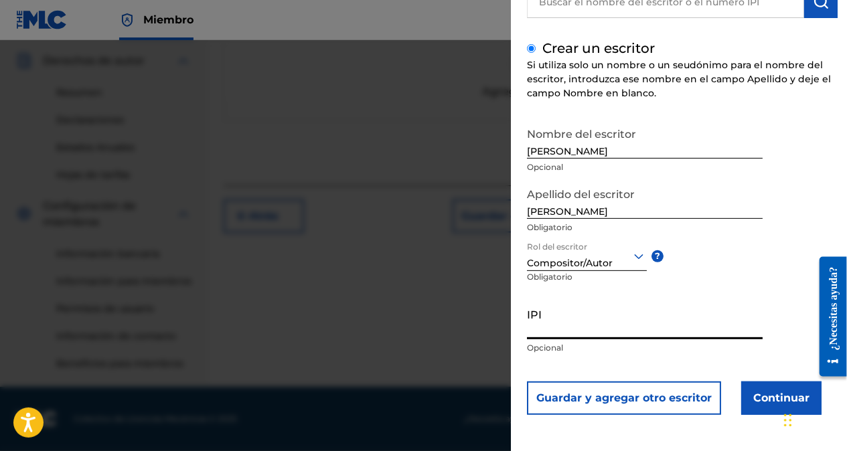
click at [589, 328] on input "IPI" at bounding box center [645, 320] width 236 height 38
click at [611, 433] on div "Agregar escritor Buscar un escritor [DEMOGRAPHIC_DATA] un escritor Si utiliza s…" at bounding box center [682, 160] width 343 height 581
click at [610, 433] on div "Agregar escritor Buscar un escritor [DEMOGRAPHIC_DATA] un escritor Si utiliza s…" at bounding box center [682, 160] width 343 height 581
drag, startPoint x: 610, startPoint y: 433, endPoint x: 560, endPoint y: 330, distance: 115.3
click at [560, 330] on input "IPI" at bounding box center [645, 320] width 236 height 38
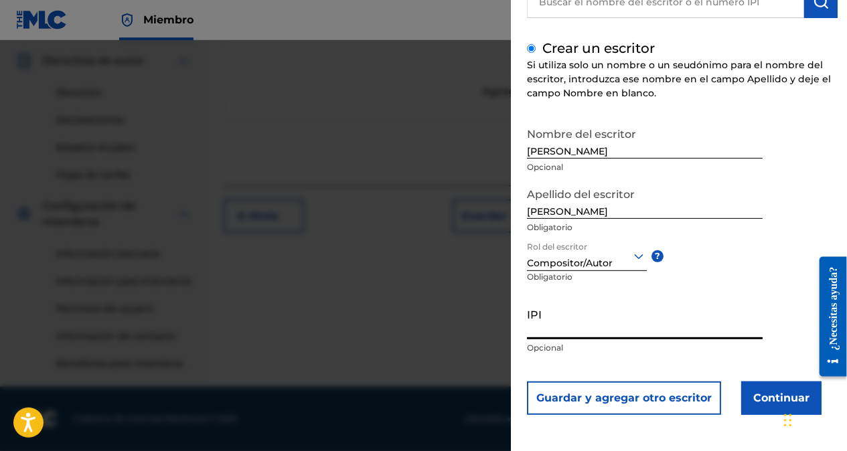
paste input "01076858416"
type input "01076858416"
click at [747, 393] on button "Continuar" at bounding box center [781, 398] width 80 height 33
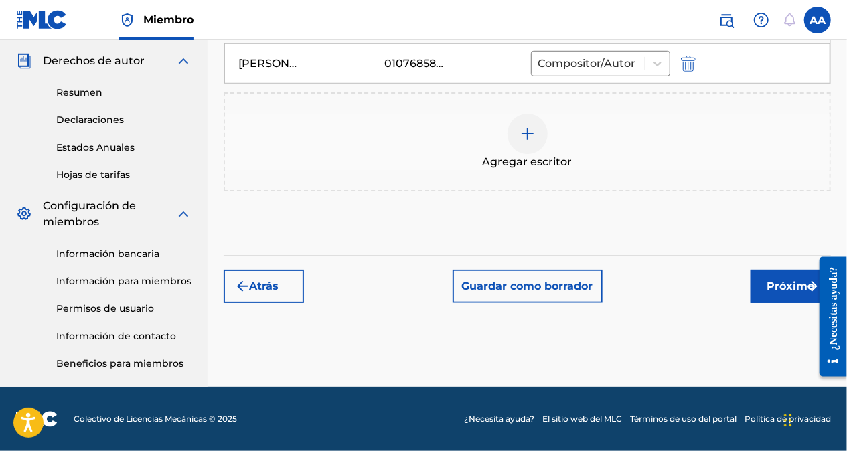
drag, startPoint x: 747, startPoint y: 393, endPoint x: 792, endPoint y: 284, distance: 118.0
click at [792, 284] on font "Próximo" at bounding box center [792, 287] width 48 height 16
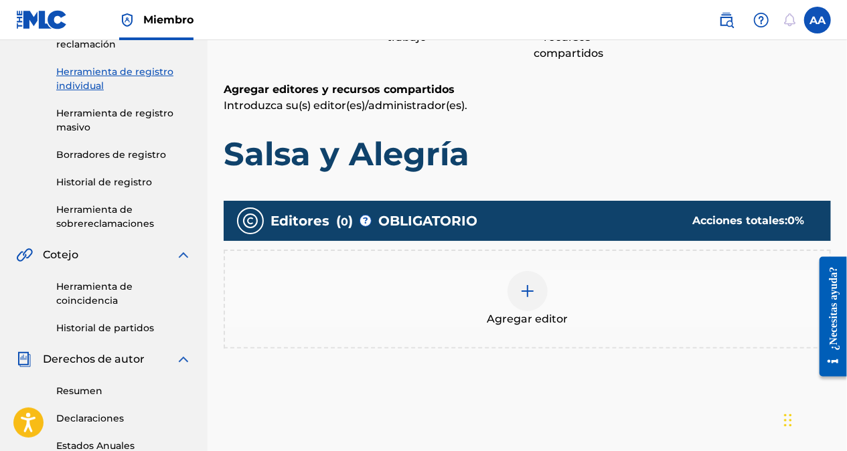
scroll to position [194, 0]
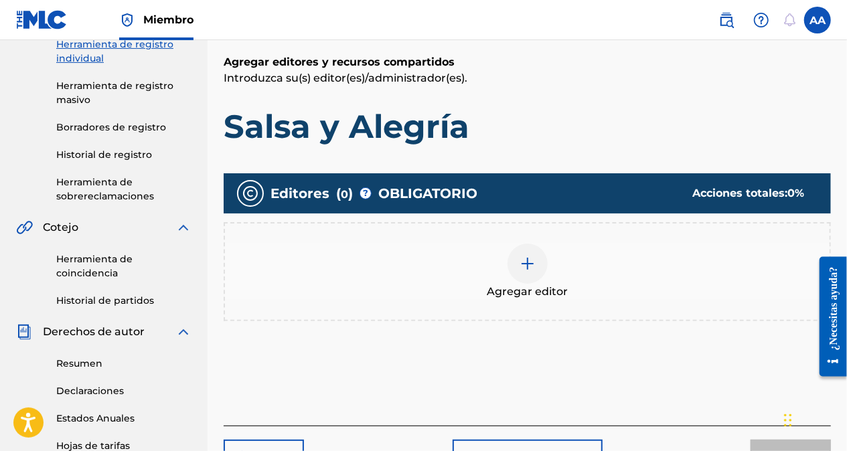
click at [529, 268] on img at bounding box center [528, 264] width 16 height 16
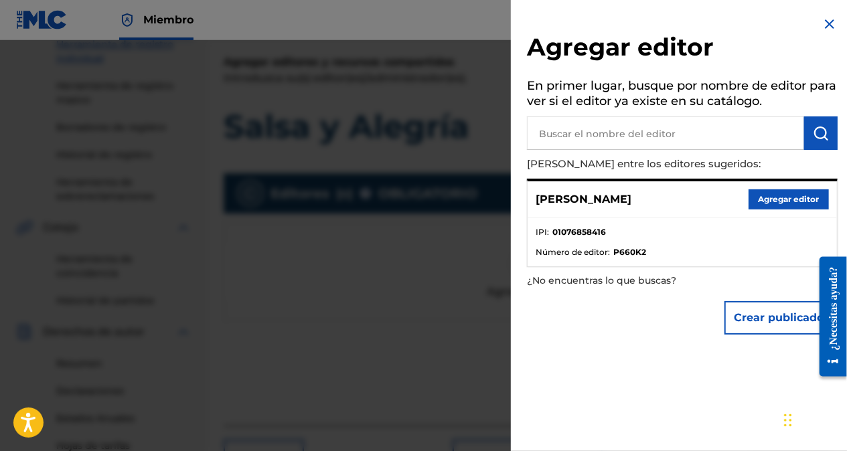
click at [777, 206] on button "Agregar editor" at bounding box center [789, 200] width 80 height 20
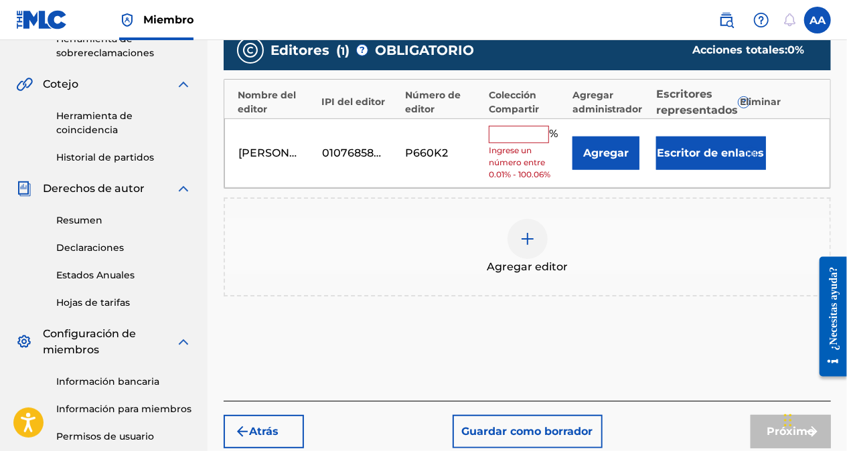
scroll to position [395, 0]
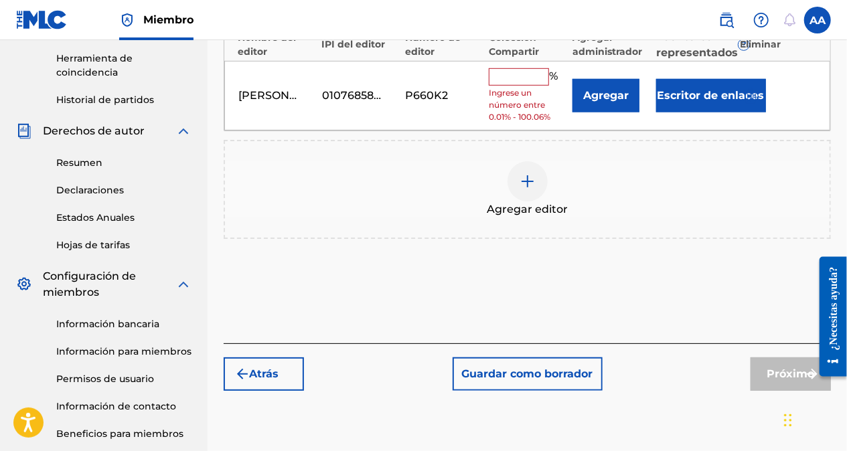
click at [520, 82] on input "text" at bounding box center [519, 76] width 60 height 17
type input "100"
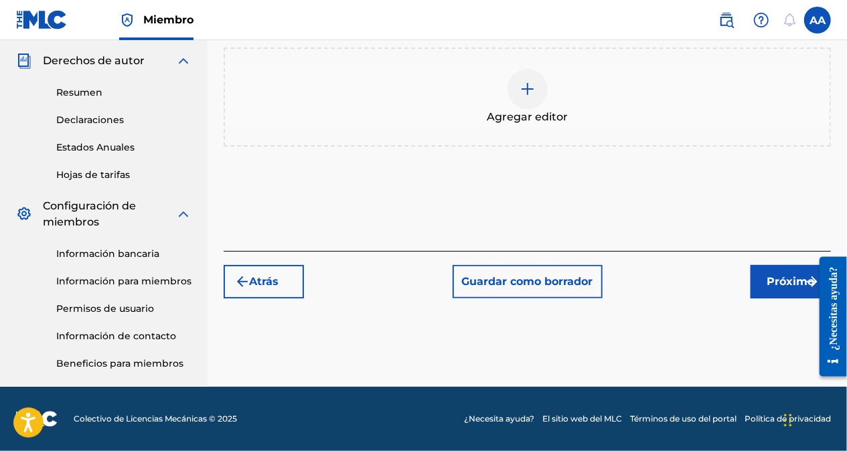
click at [774, 286] on font "Próximo" at bounding box center [792, 282] width 48 height 16
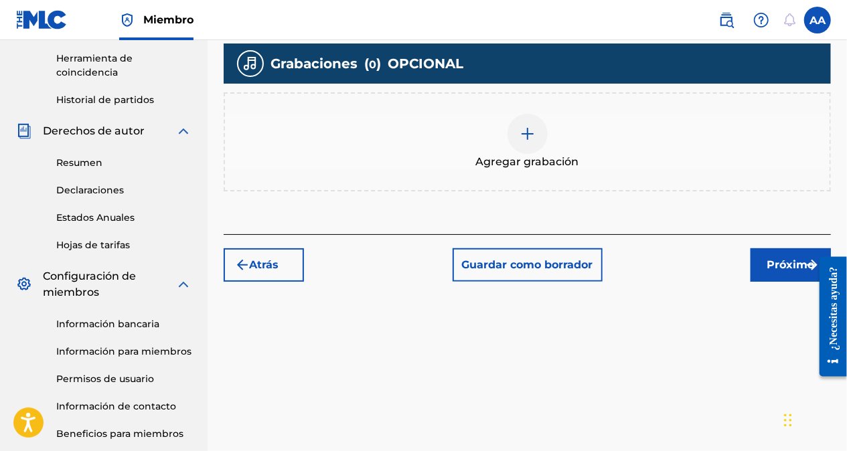
click at [535, 141] on img at bounding box center [528, 134] width 16 height 16
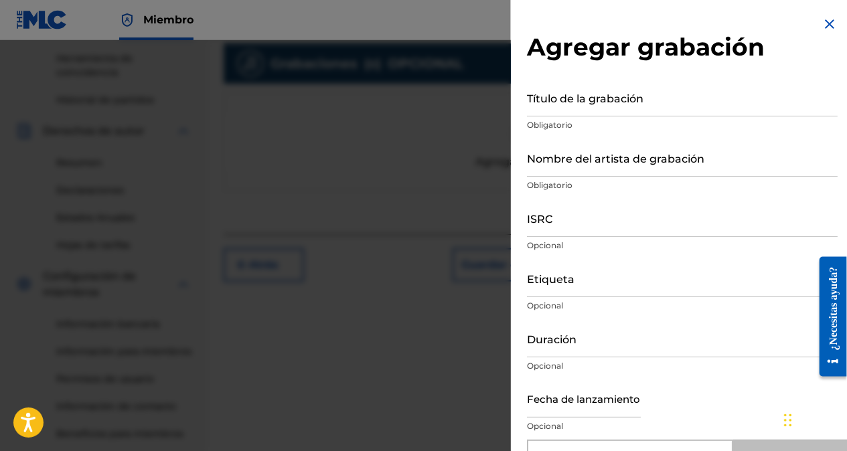
click at [544, 103] on input "Título de la grabación" at bounding box center [682, 97] width 311 height 38
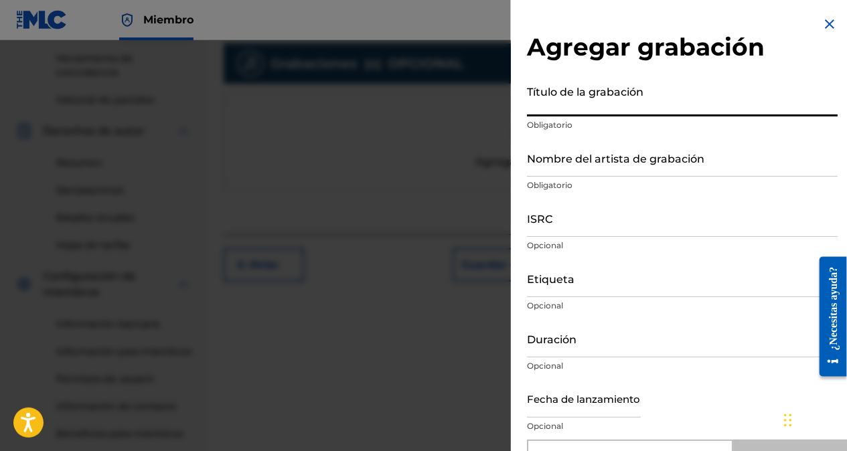
paste input "Salsa y Alegría"
type input "Salsa y Alegría"
type input "Add Recording"
type input "Salsa y Alegría"
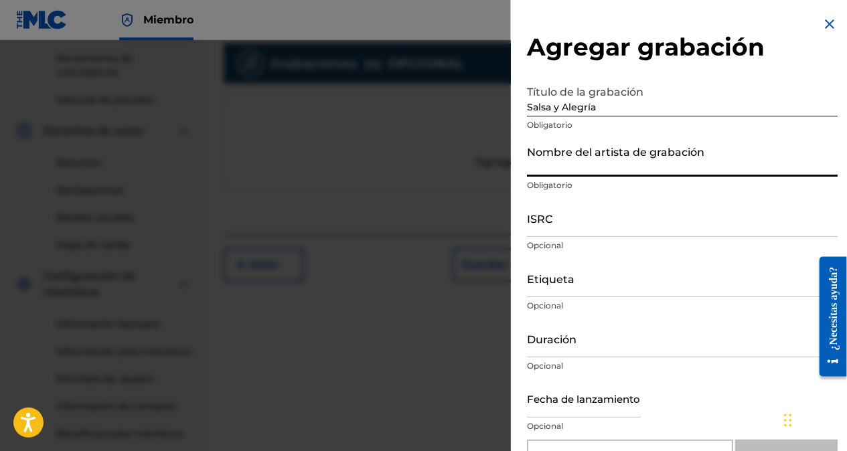
click at [569, 169] on input "Nombre del artista de grabación" at bounding box center [682, 158] width 311 height 38
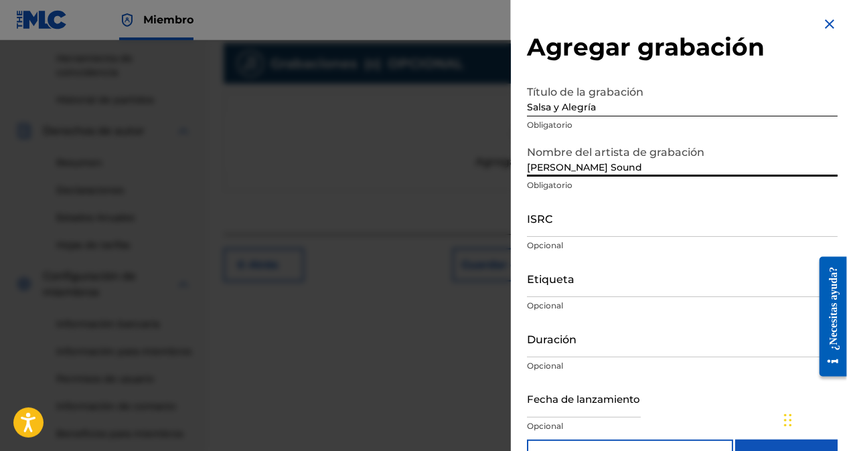
type input "[PERSON_NAME] Sound"
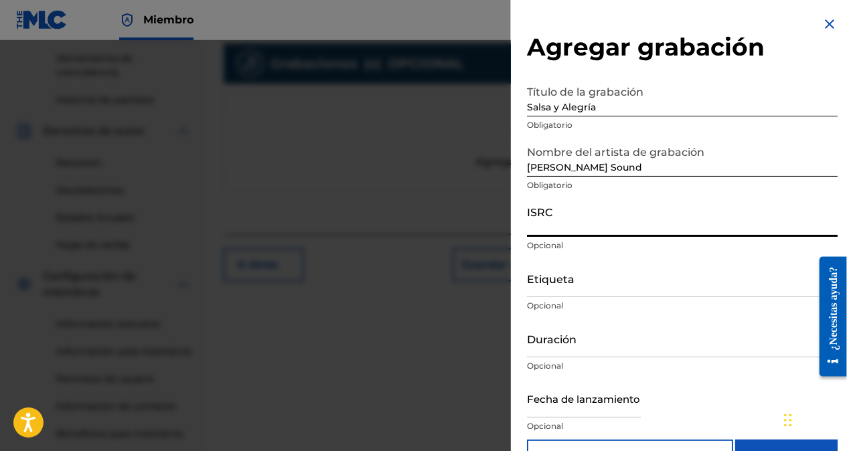
click at [572, 226] on input "ISRC" at bounding box center [682, 218] width 311 height 38
paste input "QZTVM2491123"
type input "QZTVM2491123"
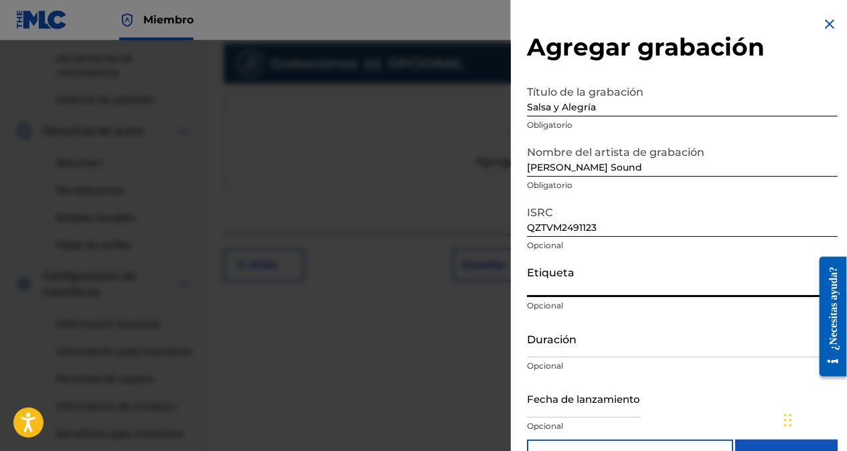
click at [547, 290] on input "Etiqueta" at bounding box center [682, 278] width 311 height 38
type input "℗ Ejercito de Sion"
type input "04:00"
type input "[DATE]"
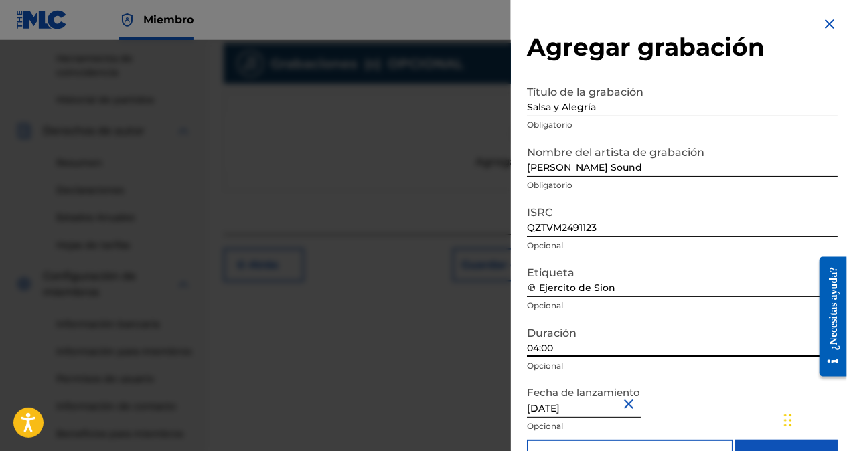
click at [538, 347] on input "04:00" at bounding box center [682, 338] width 311 height 38
click at [555, 344] on input "02:00" at bounding box center [682, 338] width 311 height 38
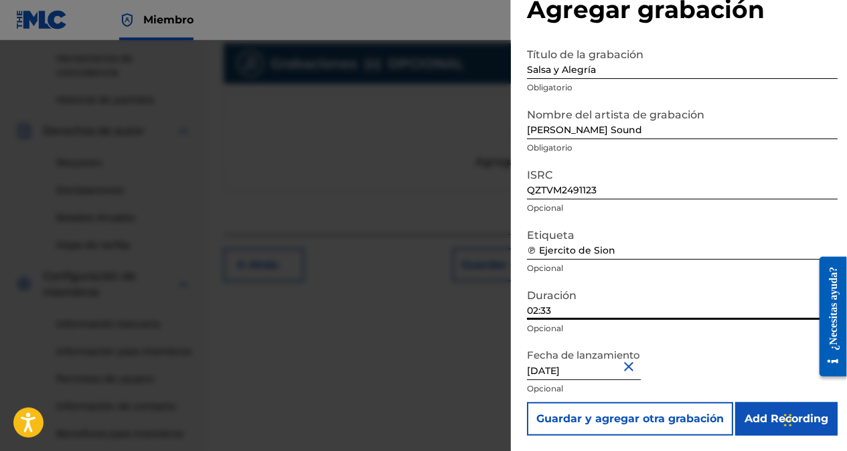
scroll to position [38, 0]
type input "02:33"
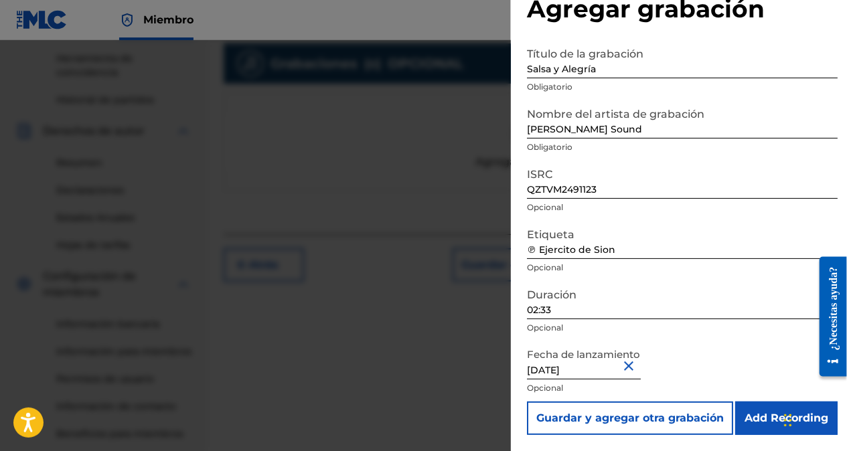
click at [755, 425] on input "Add Recording" at bounding box center [786, 418] width 102 height 33
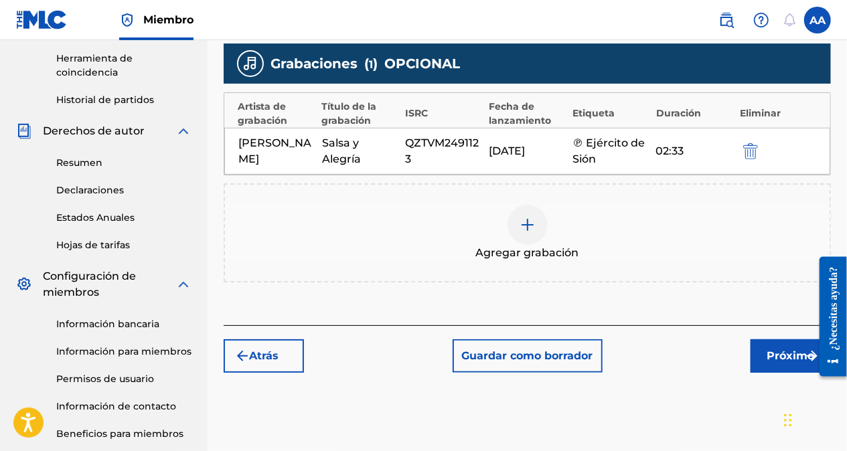
click at [776, 362] on font "Próximo" at bounding box center [792, 356] width 48 height 16
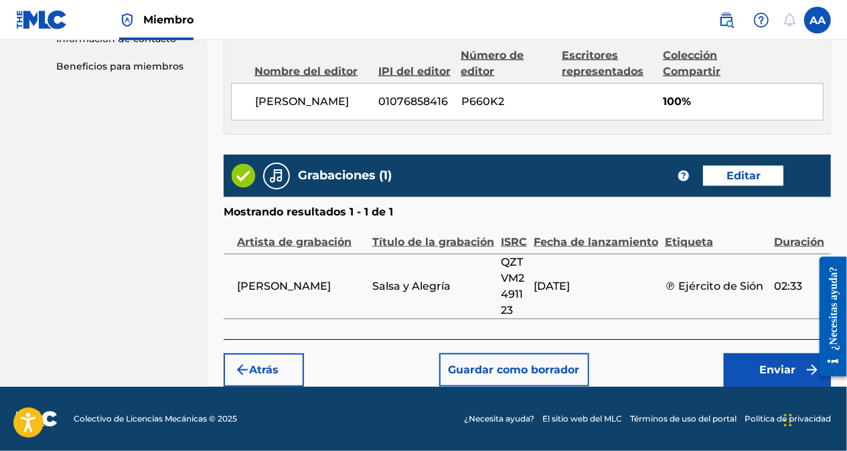
scroll to position [776, 0]
click at [781, 372] on font "Enviar" at bounding box center [777, 370] width 36 height 16
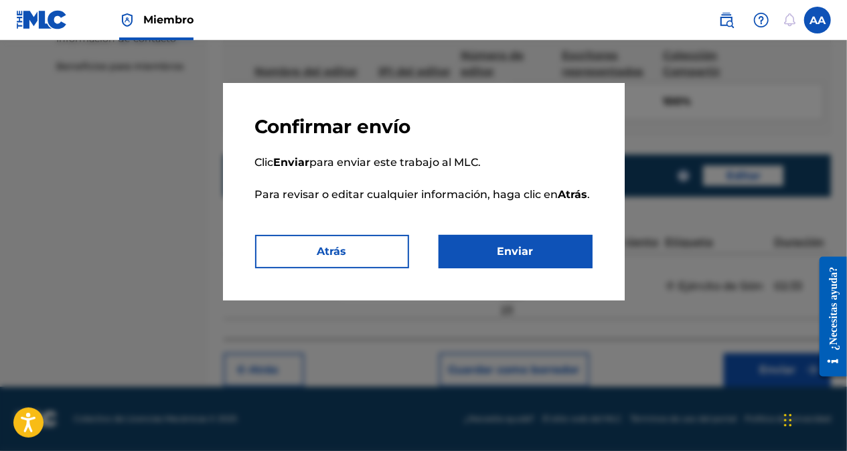
click at [521, 261] on button "Enviar" at bounding box center [516, 251] width 154 height 33
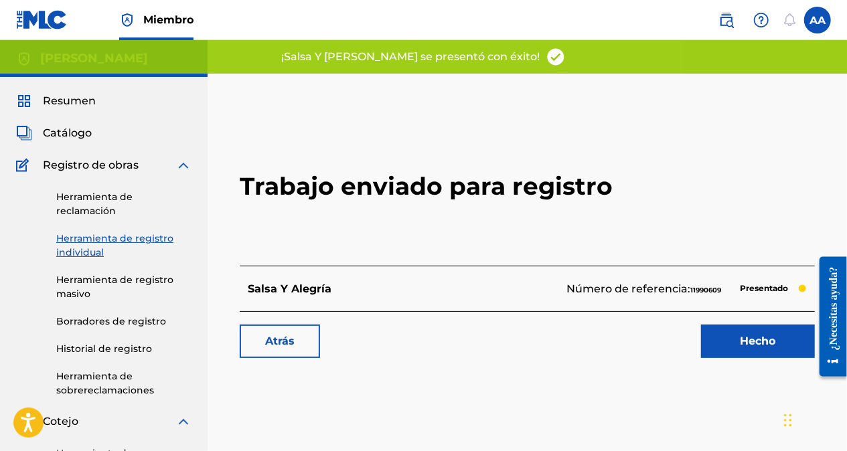
click at [743, 336] on link "Hecho" at bounding box center [758, 341] width 114 height 33
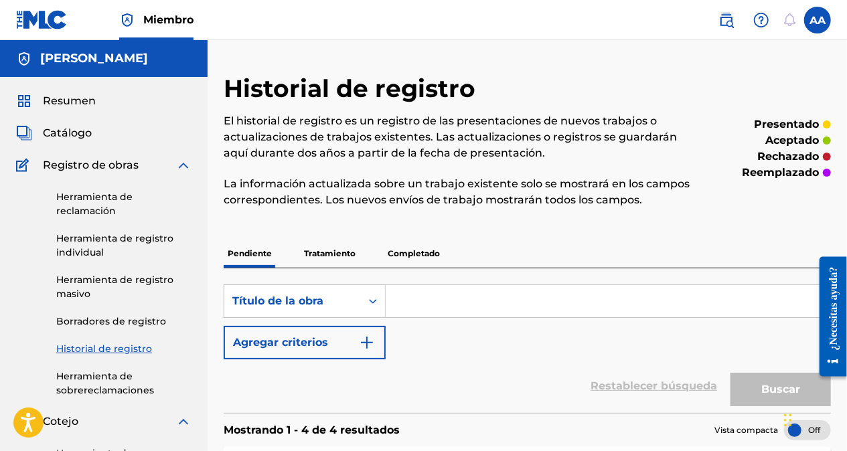
click at [90, 244] on link "Herramienta de registro individual" at bounding box center [123, 246] width 135 height 28
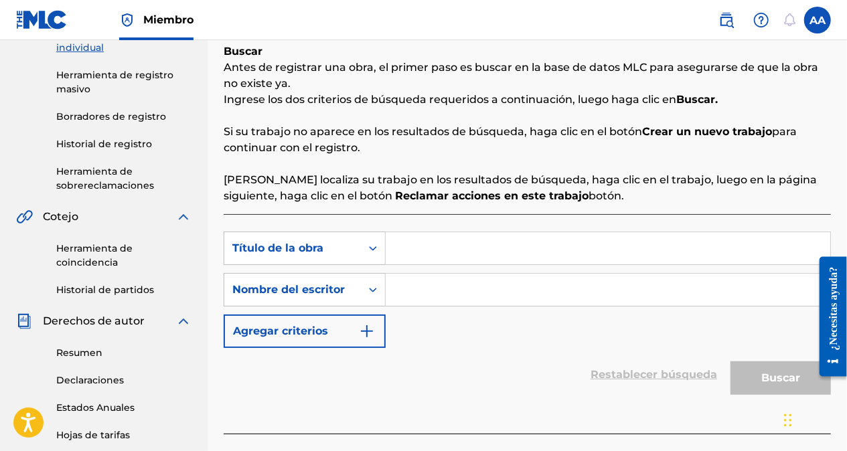
scroll to position [201, 0]
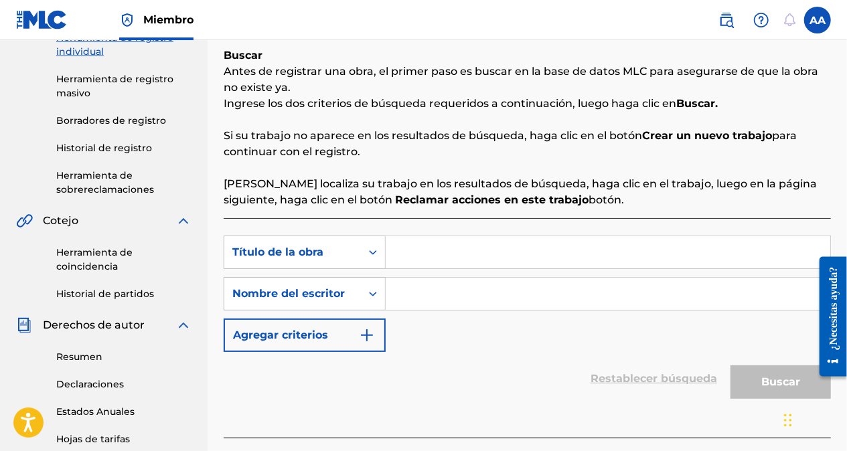
click at [438, 256] on input "Formulario de búsqueda" at bounding box center [608, 252] width 445 height 32
click at [494, 254] on input "Formulario de búsqueda" at bounding box center [608, 252] width 445 height 32
type input "s"
paste input "Salsa del Caribe"
type input "Salsa del Caribe"
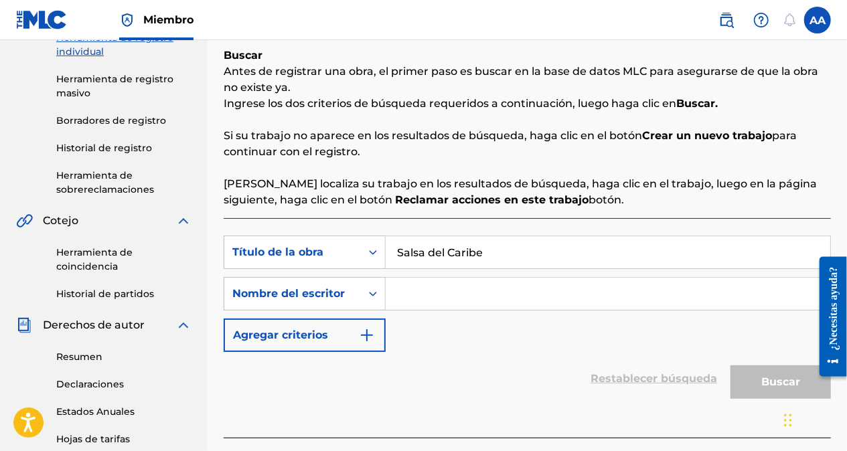
click at [431, 297] on input "Formulario de búsqueda" at bounding box center [608, 294] width 445 height 32
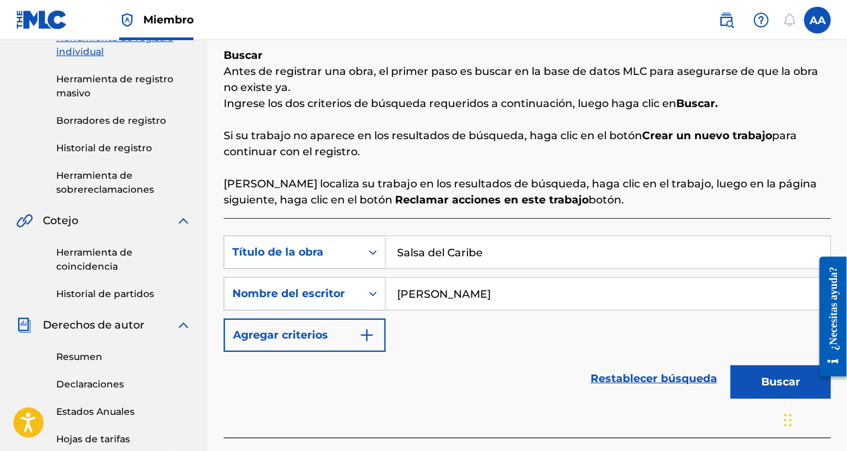
type input "[PERSON_NAME]"
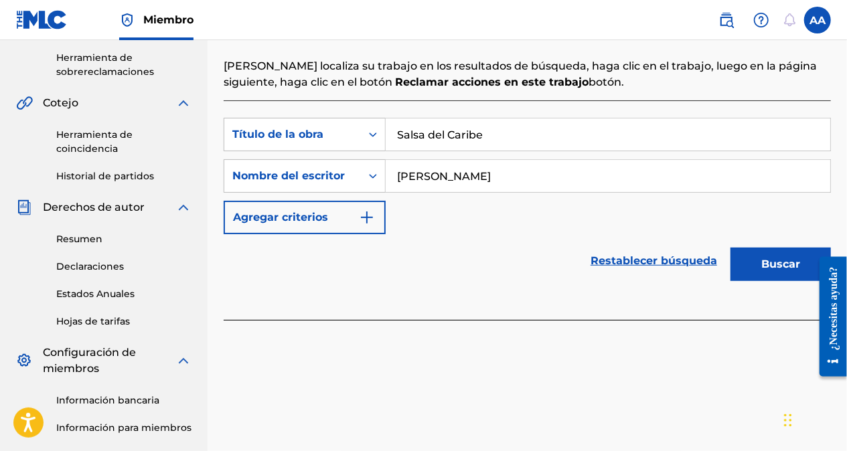
scroll to position [335, 0]
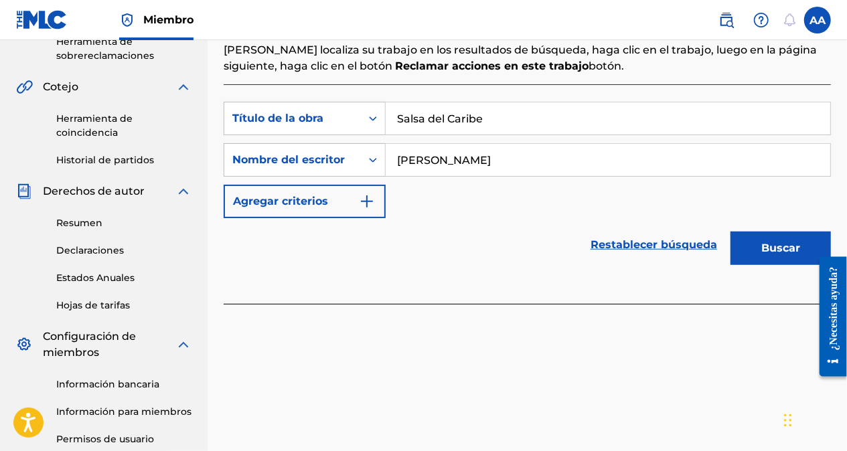
click at [759, 252] on button "Buscar" at bounding box center [781, 248] width 100 height 33
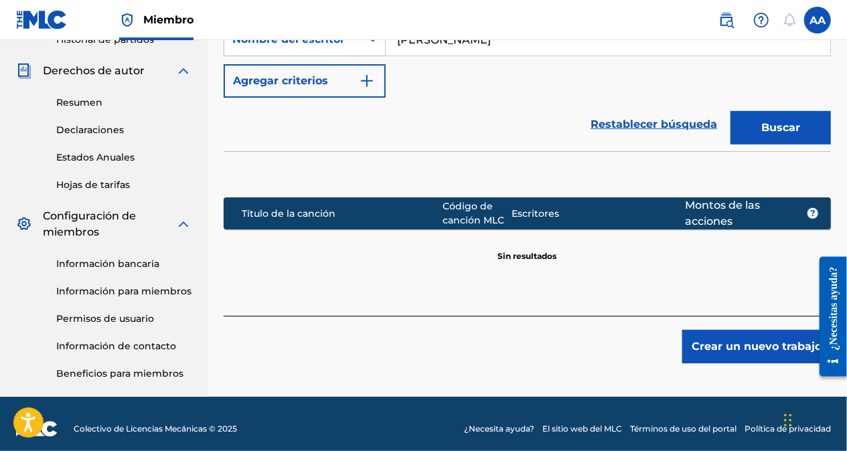
scroll to position [465, 0]
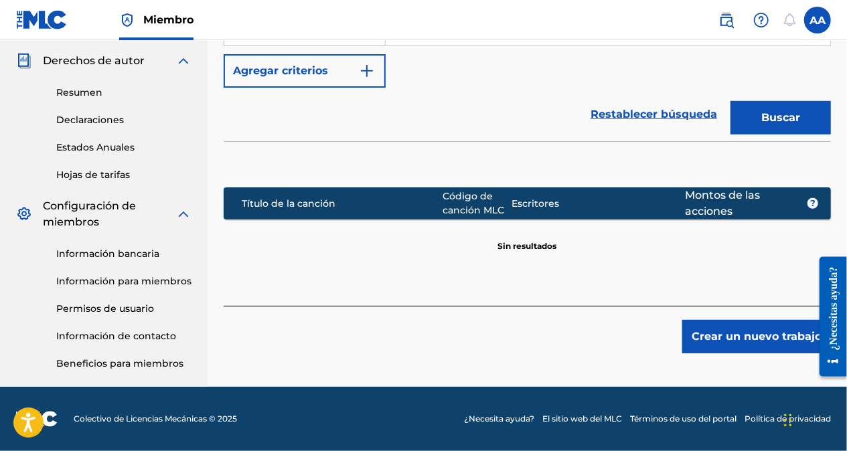
click at [739, 331] on button "Crear un nuevo trabajo" at bounding box center [756, 336] width 149 height 33
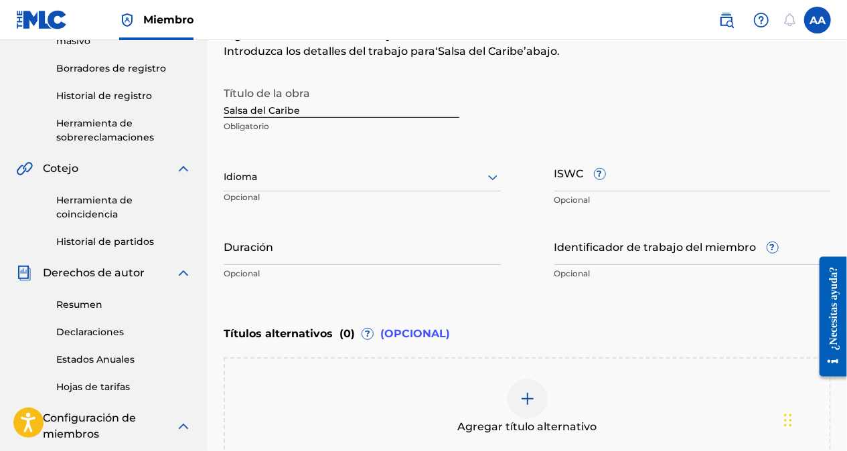
scroll to position [268, 0]
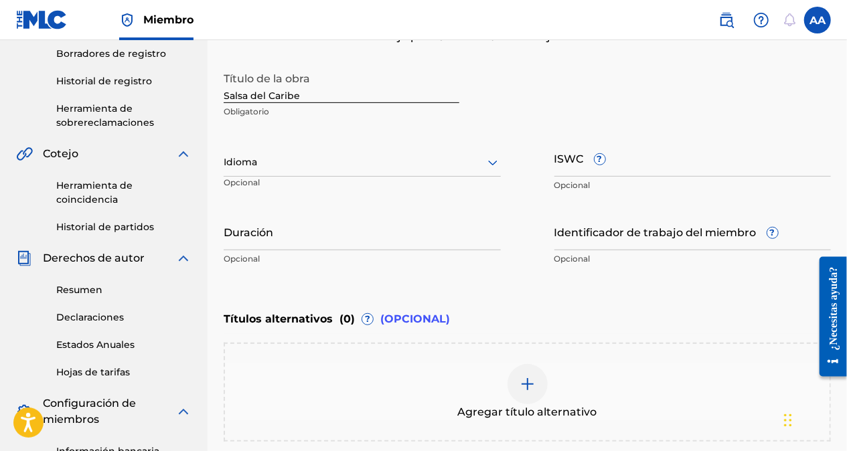
click at [490, 166] on icon at bounding box center [493, 163] width 16 height 16
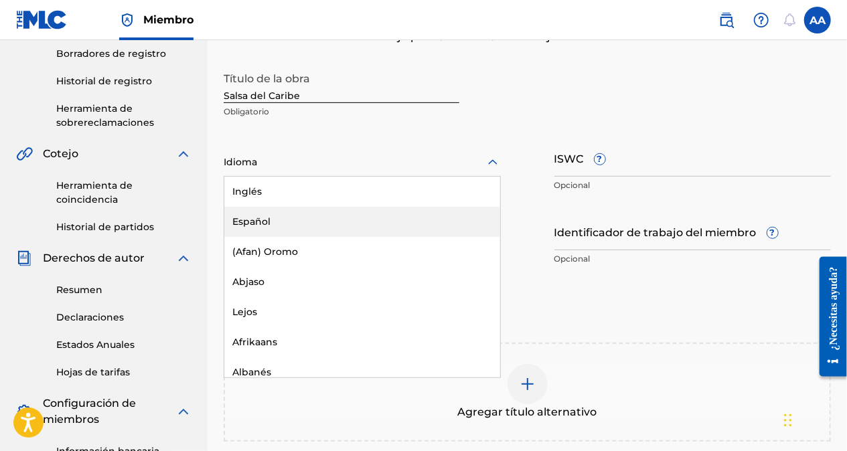
click at [421, 219] on div "Español" at bounding box center [362, 222] width 276 height 30
click at [421, 220] on input "Duración" at bounding box center [362, 231] width 277 height 38
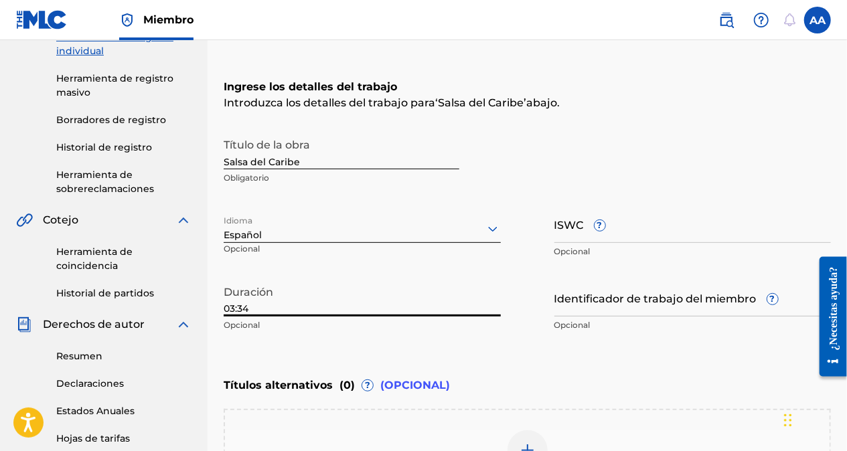
scroll to position [201, 0]
type input "03:34"
click at [580, 230] on input "ISWC ?" at bounding box center [693, 225] width 277 height 38
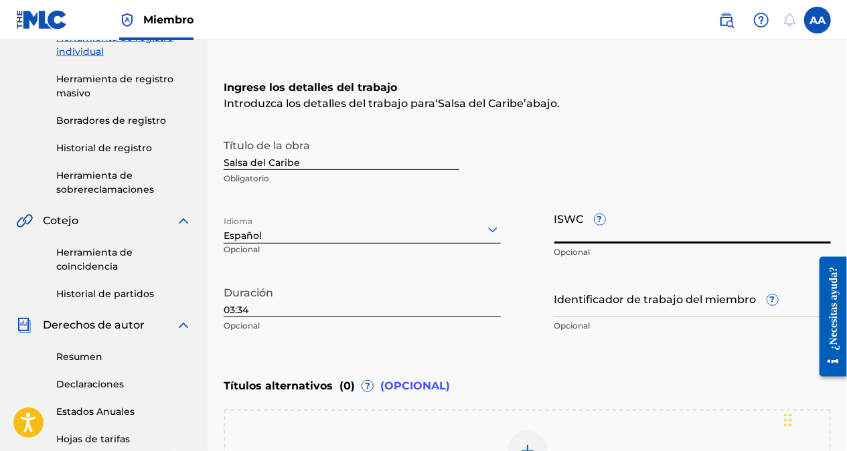
paste input "T-333.369.919-3"
type input "T-333.369.919-3"
click at [572, 303] on input "Identificador de trabajo del miembro ?" at bounding box center [693, 298] width 277 height 38
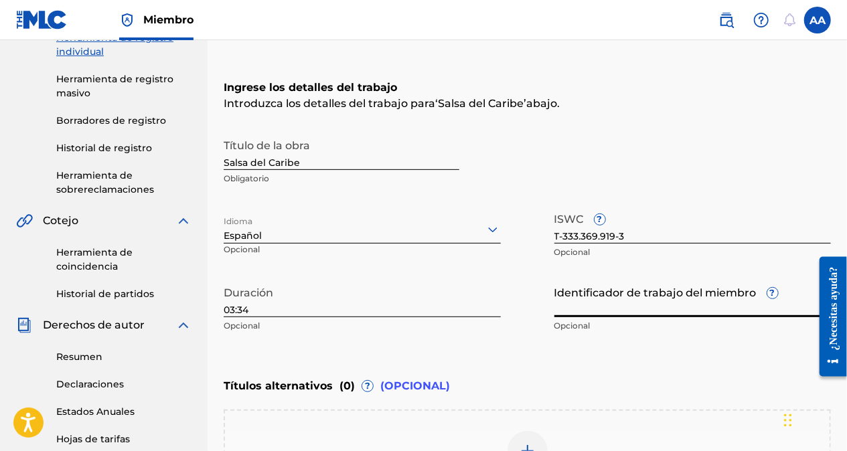
paste input "74029876"
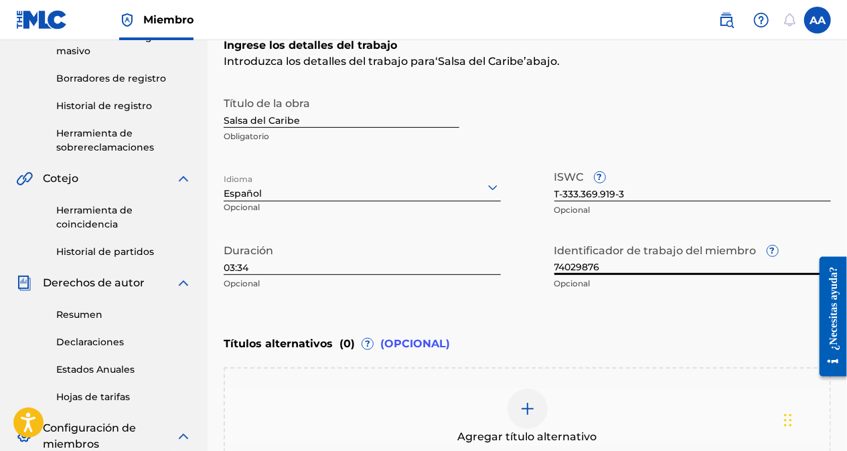
scroll to position [402, 0]
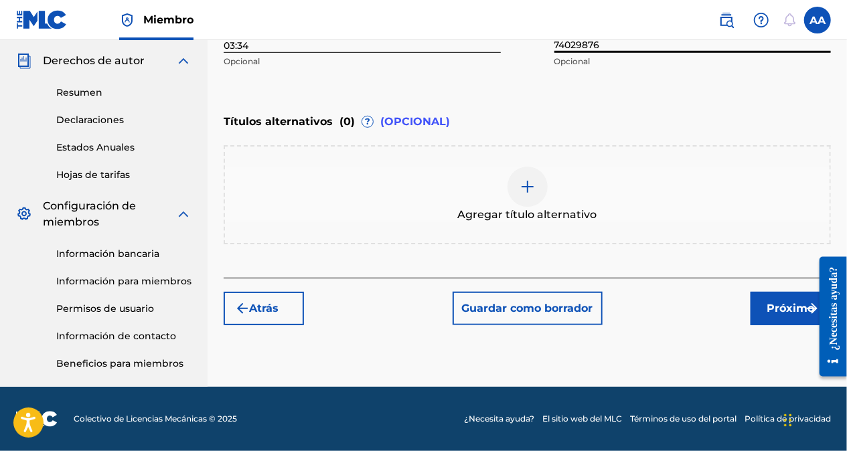
type input "74029876"
click at [778, 315] on font "Próximo" at bounding box center [792, 309] width 48 height 16
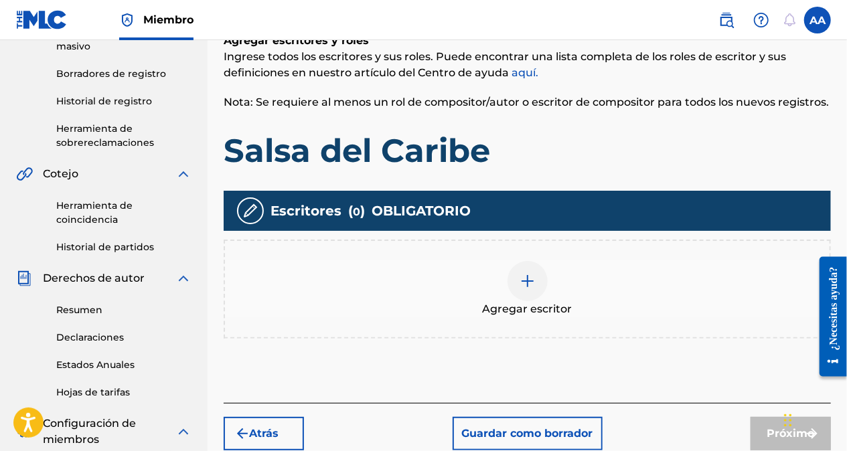
scroll to position [261, 0]
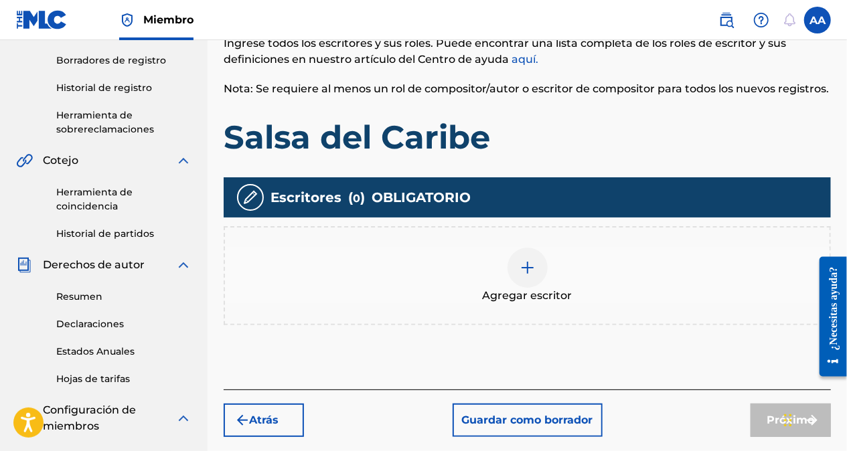
click at [526, 271] on img at bounding box center [528, 268] width 16 height 16
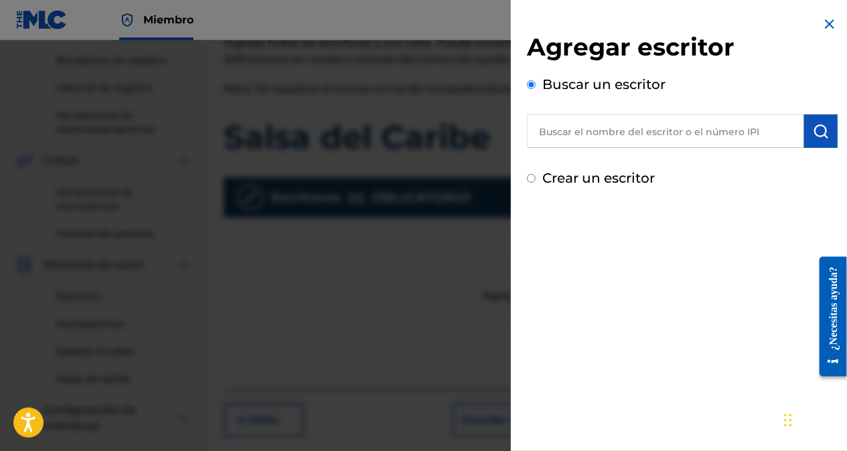
click at [534, 178] on input "Crear un escritor" at bounding box center [531, 178] width 9 height 9
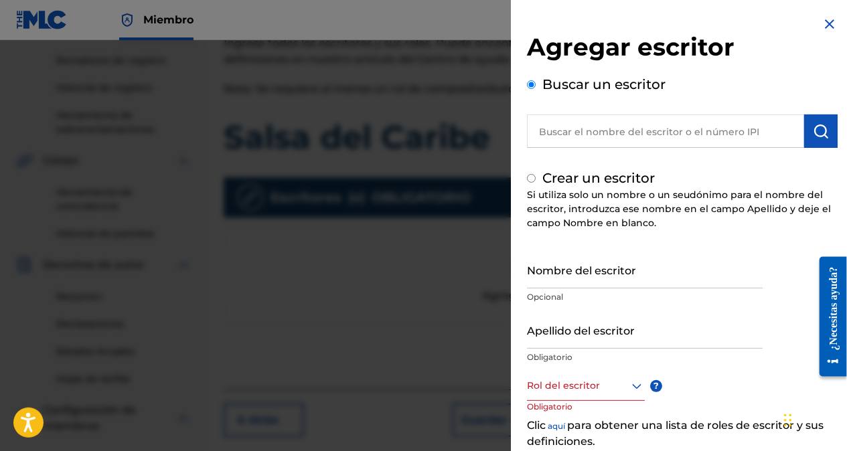
radio input "false"
radio input "true"
click at [569, 277] on input "Nombre del escritor" at bounding box center [645, 269] width 236 height 38
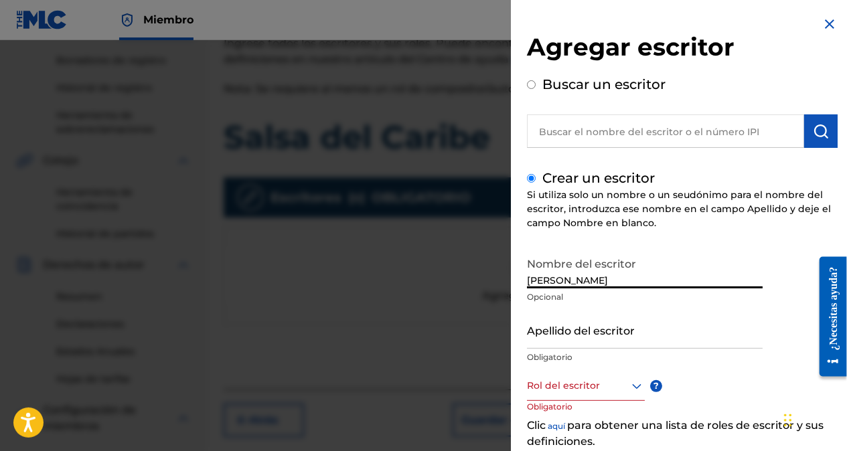
type input "[PERSON_NAME]"
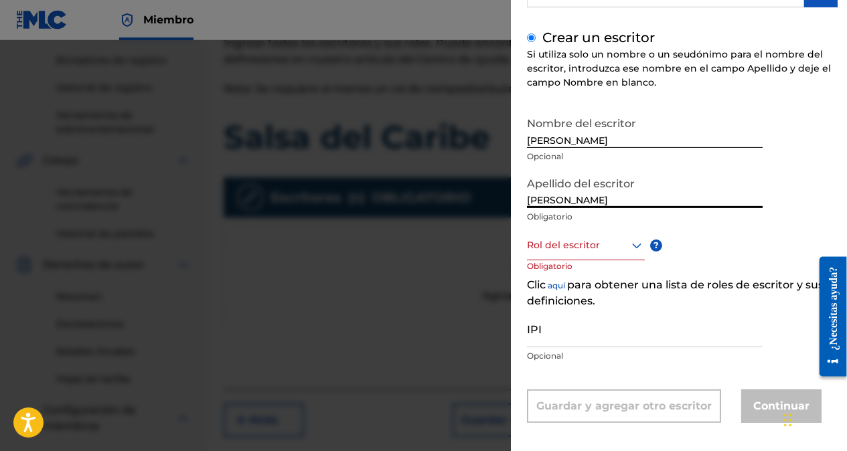
scroll to position [149, 0]
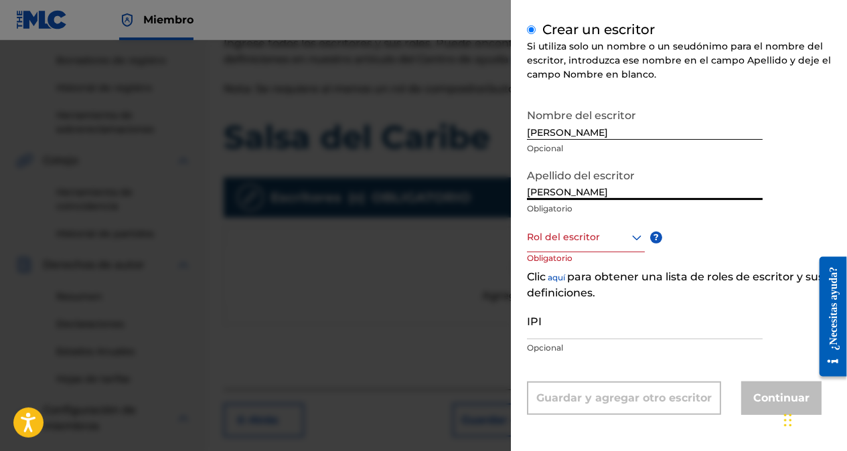
type input "[PERSON_NAME]"
click at [628, 236] on div at bounding box center [586, 237] width 118 height 17
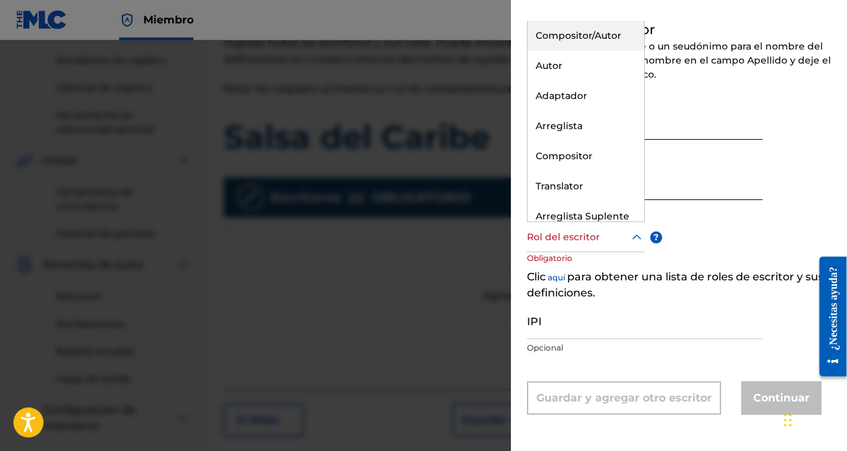
click at [564, 36] on div "Compositor/Autor" at bounding box center [586, 36] width 117 height 30
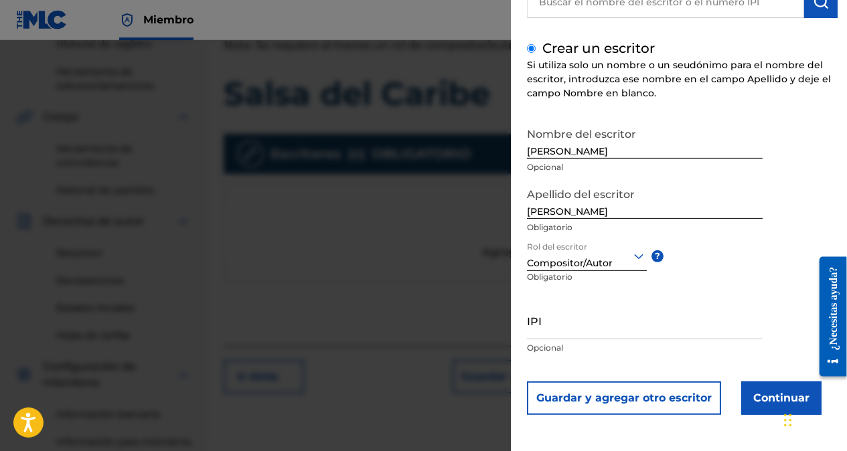
scroll to position [328, 0]
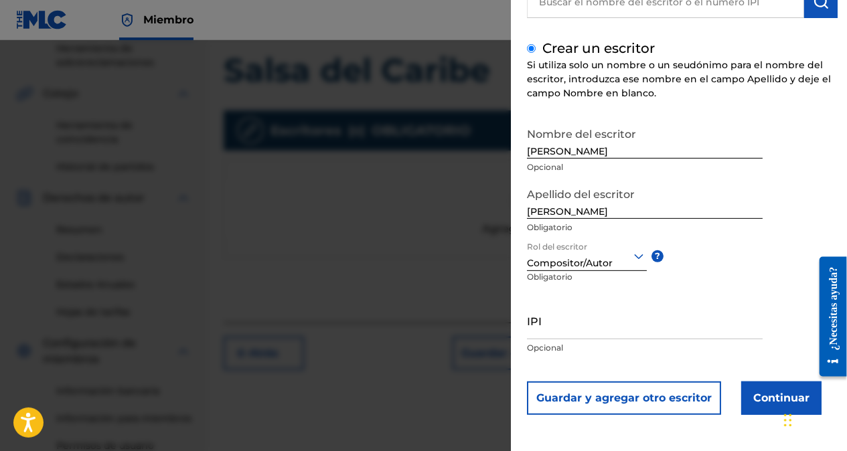
click at [613, 332] on input "IPI" at bounding box center [645, 320] width 236 height 38
click at [575, 443] on div "Agregar escritor Buscar un escritor [DEMOGRAPHIC_DATA] un escritor Si utiliza s…" at bounding box center [682, 160] width 343 height 581
click at [567, 331] on input "IPI" at bounding box center [645, 320] width 236 height 38
paste input "01076858416"
type input "01076858416"
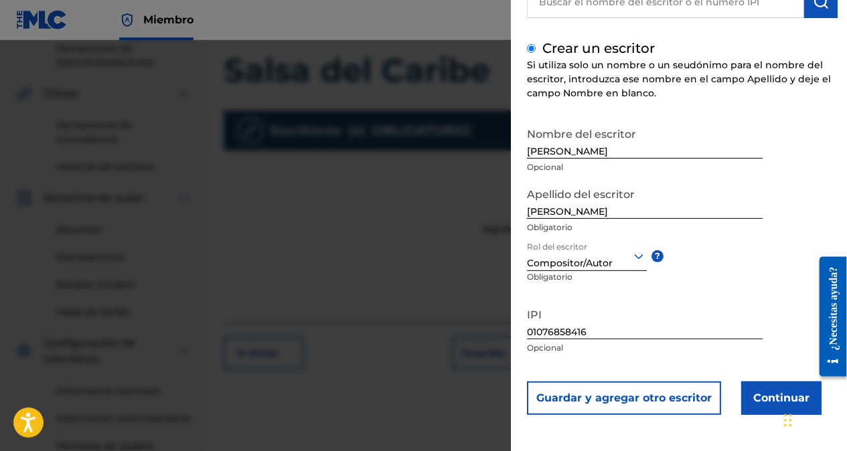
click at [772, 391] on button "Continuar" at bounding box center [781, 398] width 80 height 33
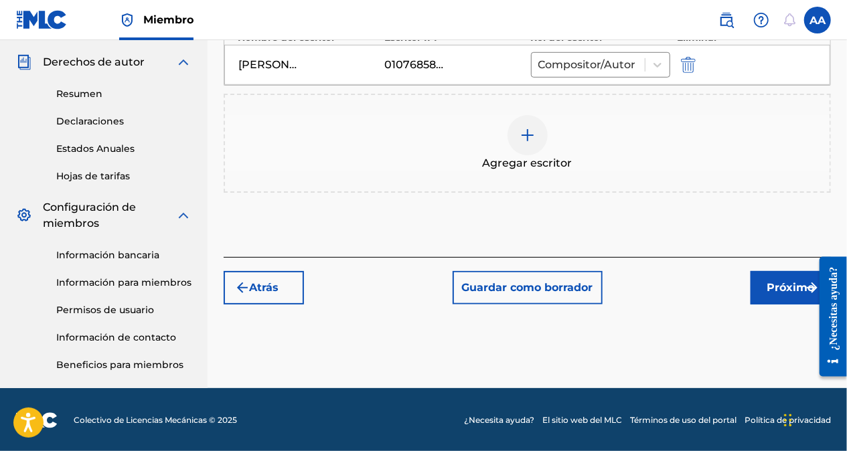
scroll to position [465, 0]
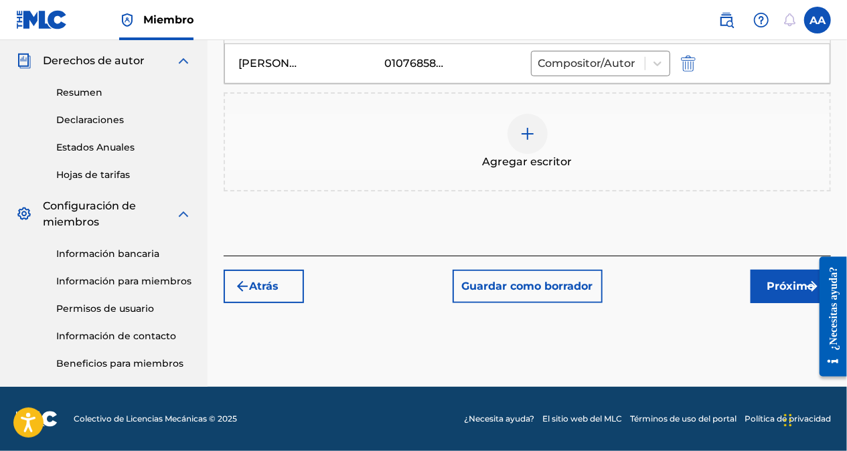
click at [773, 283] on font "Próximo" at bounding box center [792, 287] width 48 height 16
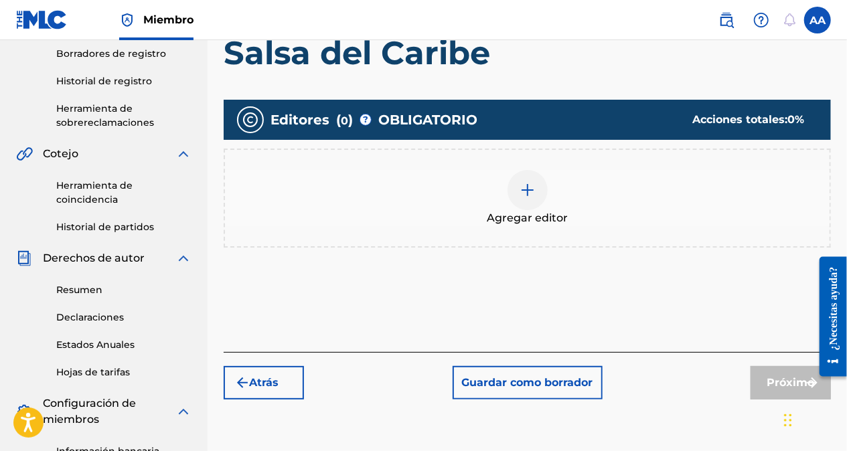
scroll to position [328, 0]
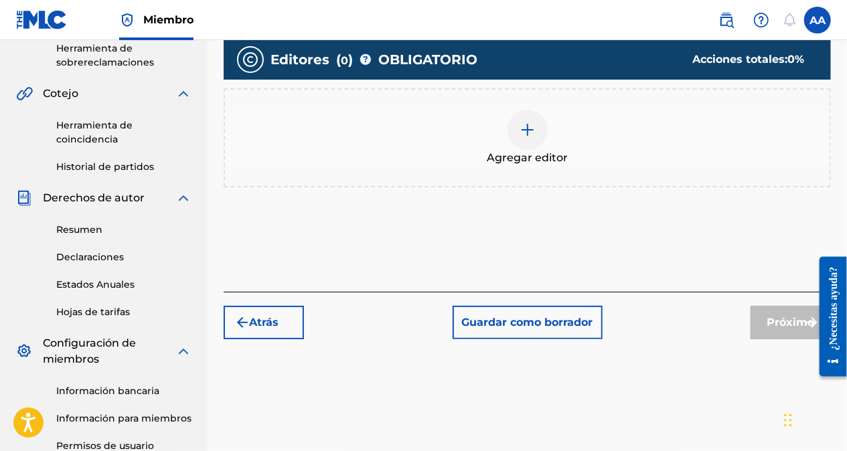
click at [522, 142] on div at bounding box center [528, 130] width 40 height 40
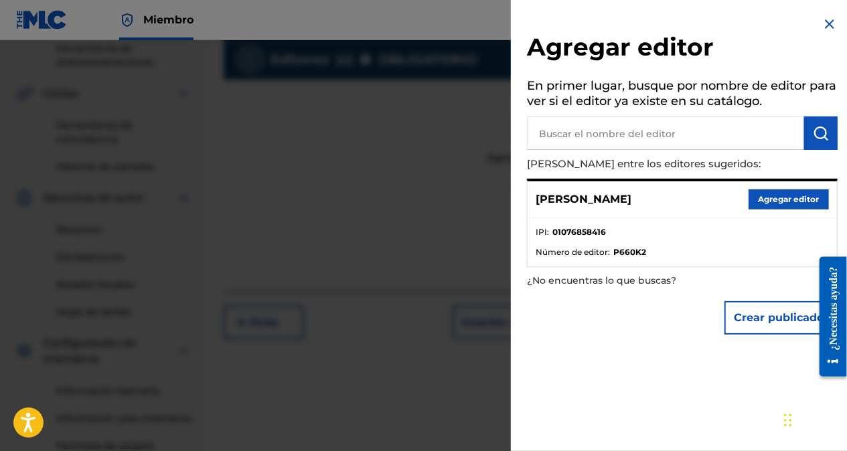
click at [779, 196] on button "Agregar editor" at bounding box center [789, 200] width 80 height 20
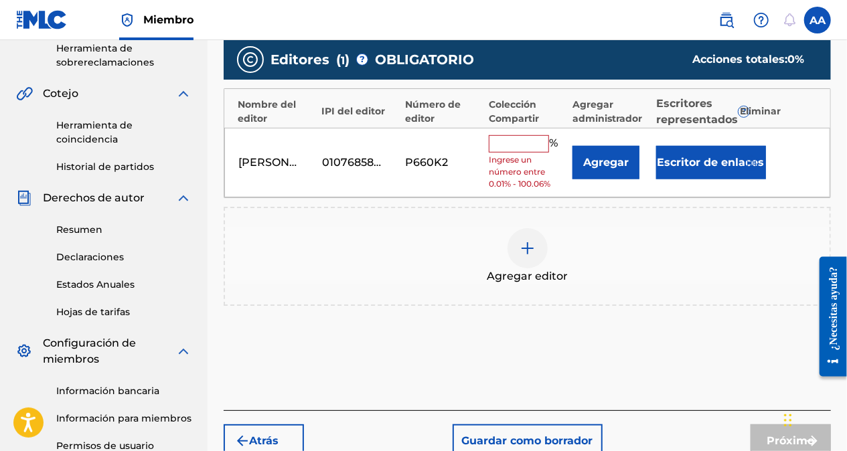
click at [520, 136] on input "text" at bounding box center [519, 143] width 60 height 17
type input "100"
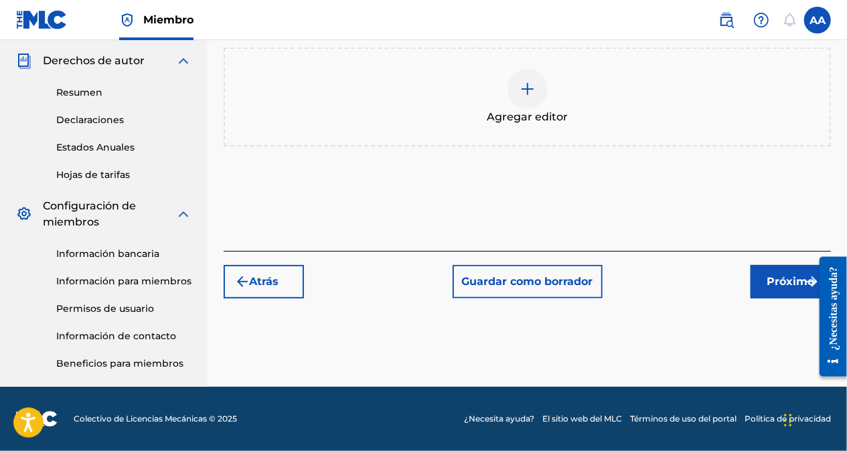
click at [766, 288] on button "Próximo" at bounding box center [791, 281] width 80 height 33
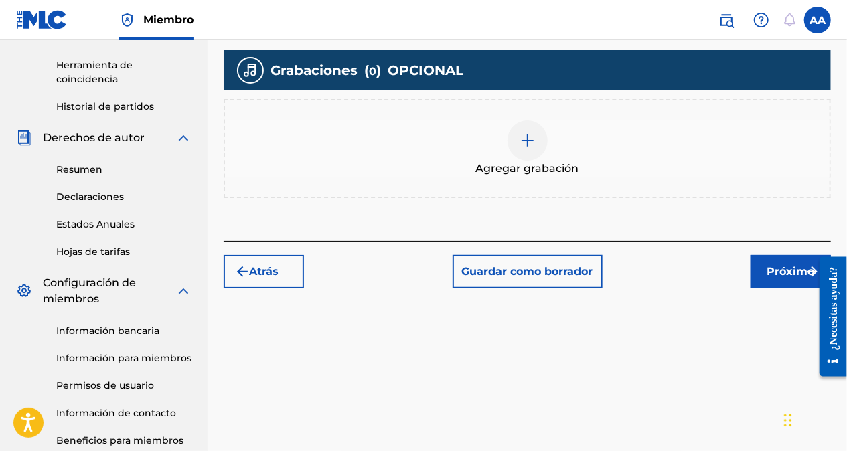
scroll to position [395, 0]
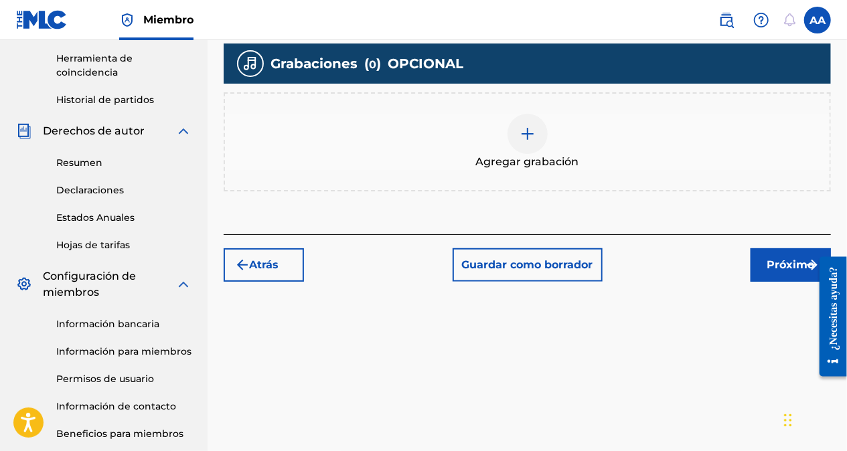
click at [529, 142] on div at bounding box center [528, 134] width 40 height 40
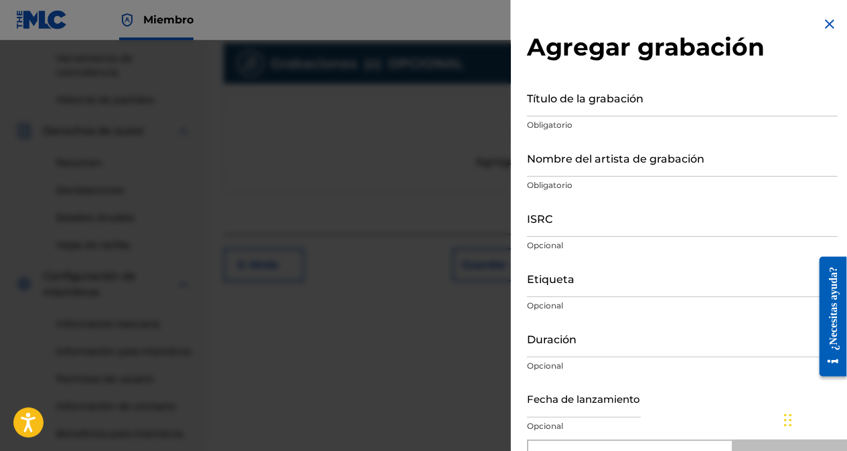
click at [547, 103] on input "Título de la grabación" at bounding box center [682, 97] width 311 height 38
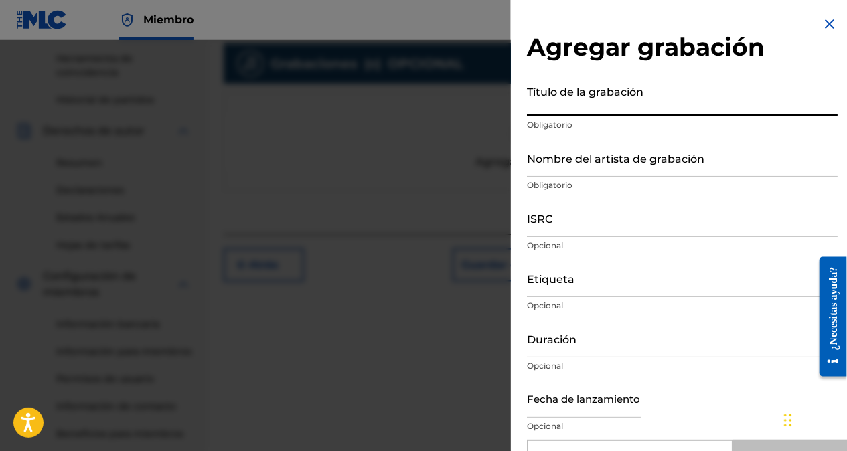
paste input "Salsa del Caribe"
type input "Salsa del Caribe"
type input "Add Recording"
type input "Salsa del Caribe"
click at [551, 169] on input "Nombre del artista de grabación" at bounding box center [682, 158] width 311 height 38
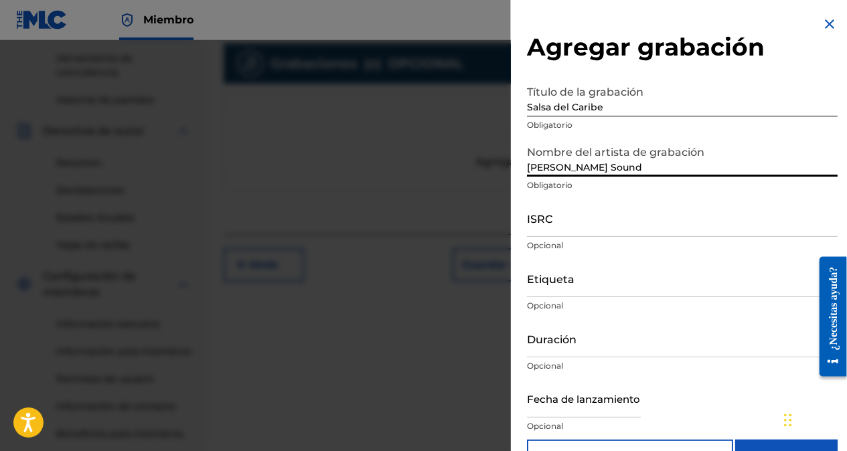
type input "[PERSON_NAME] Sound"
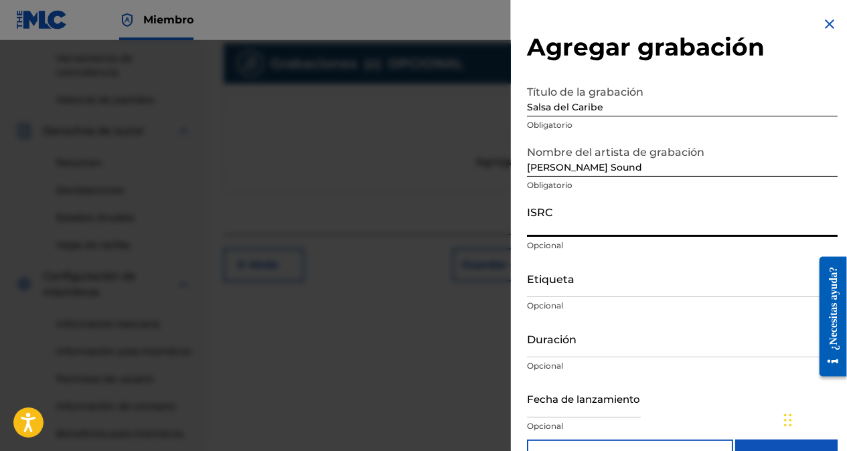
click at [567, 226] on input "ISRC" at bounding box center [682, 218] width 311 height 38
paste input "QZTVM2491124"
type input "QZTVM2491124"
click at [538, 296] on input "Etiqueta" at bounding box center [682, 278] width 311 height 38
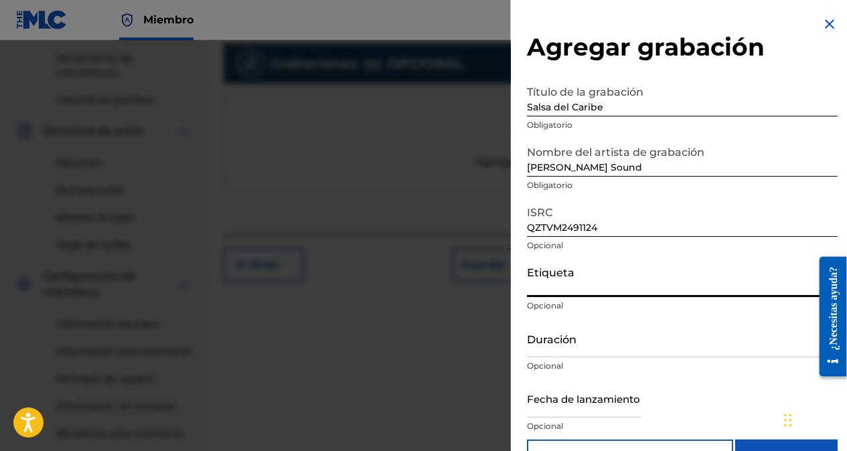
type input "℗ Ejercito de Sion"
type input "02:33"
type input "[DATE]"
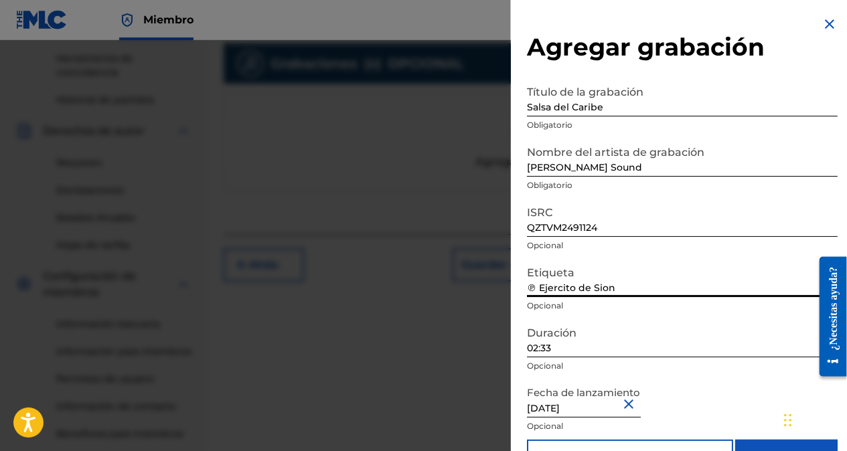
click at [559, 352] on input "02:33" at bounding box center [682, 338] width 311 height 38
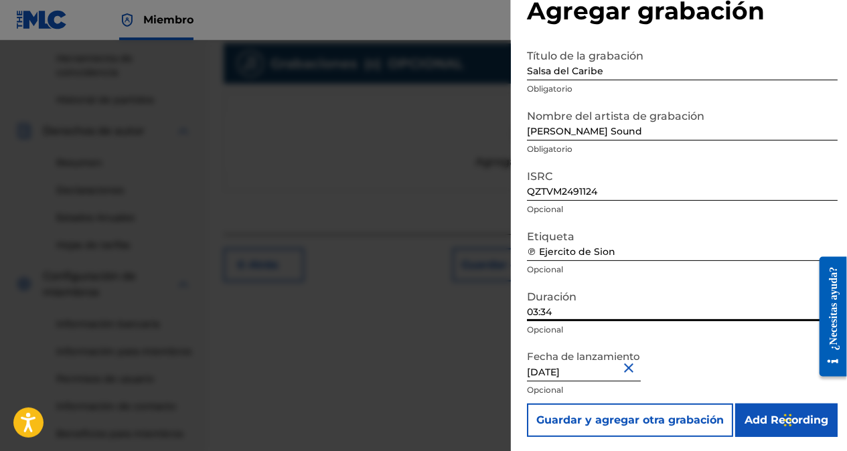
scroll to position [38, 0]
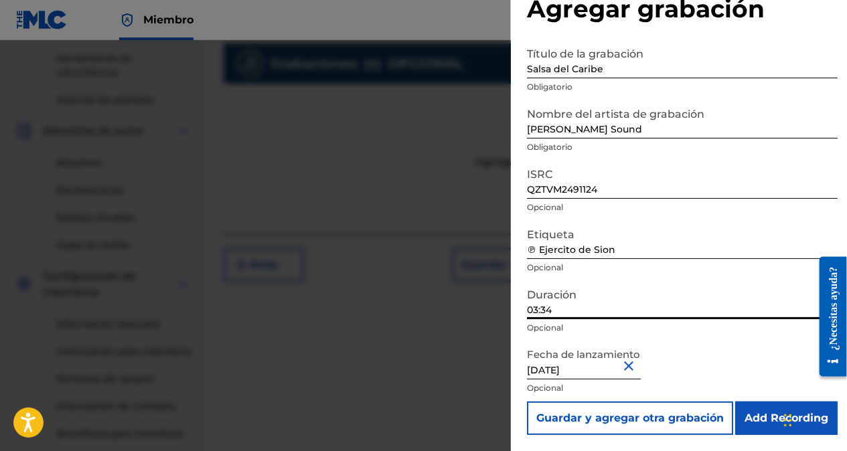
type input "03:34"
click at [763, 420] on input "Add Recording" at bounding box center [786, 418] width 102 height 33
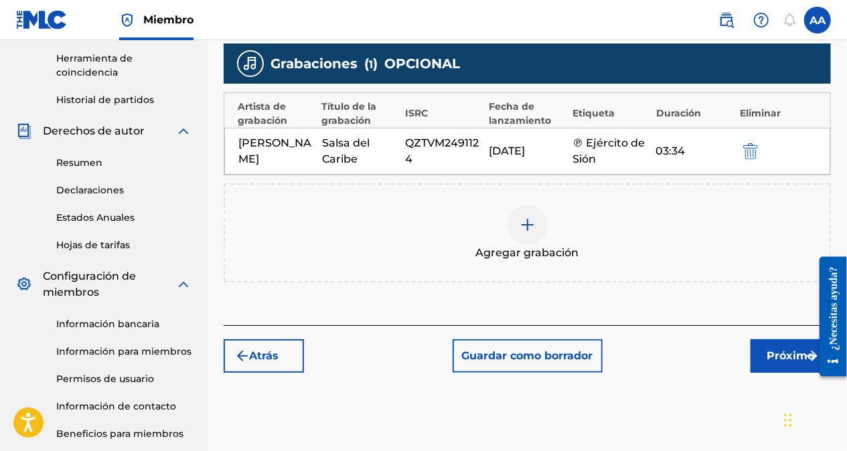
click at [788, 352] on font "Próximo" at bounding box center [792, 356] width 48 height 16
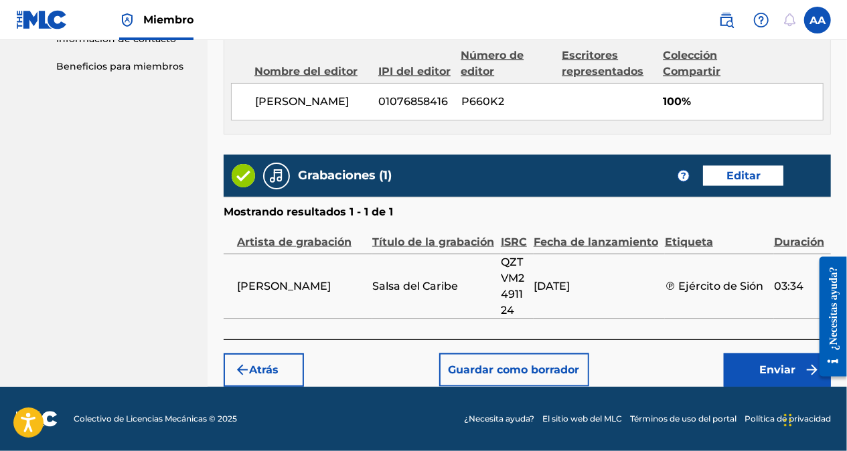
scroll to position [776, 0]
click at [774, 366] on font "Enviar" at bounding box center [777, 370] width 36 height 16
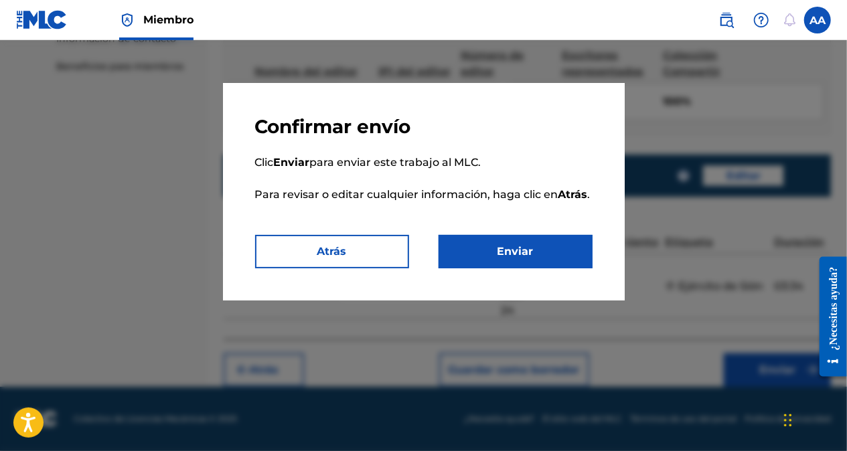
click at [557, 250] on button "Enviar" at bounding box center [516, 251] width 154 height 33
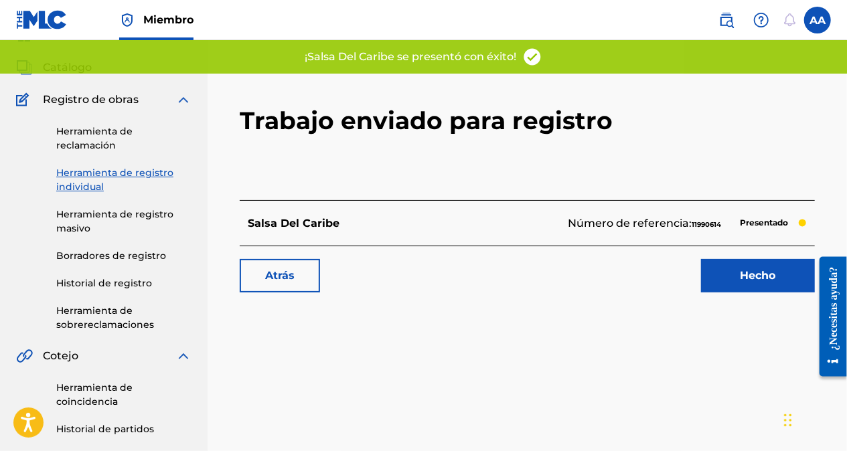
scroll to position [67, 0]
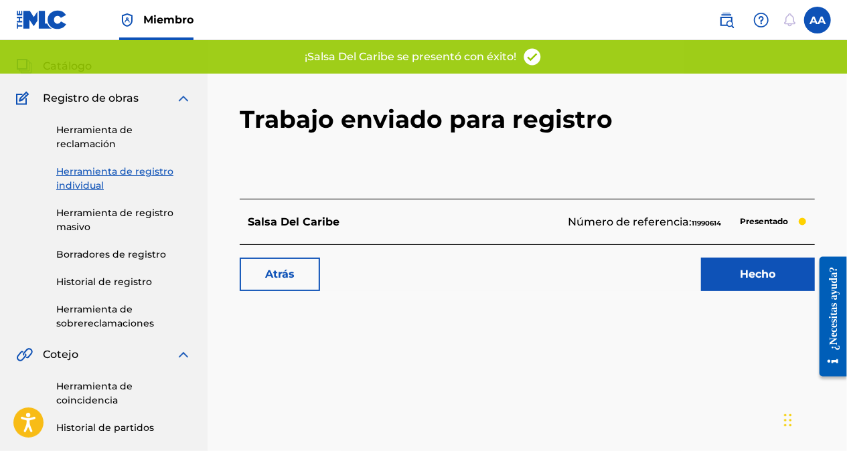
click at [746, 274] on link "Hecho" at bounding box center [758, 274] width 114 height 33
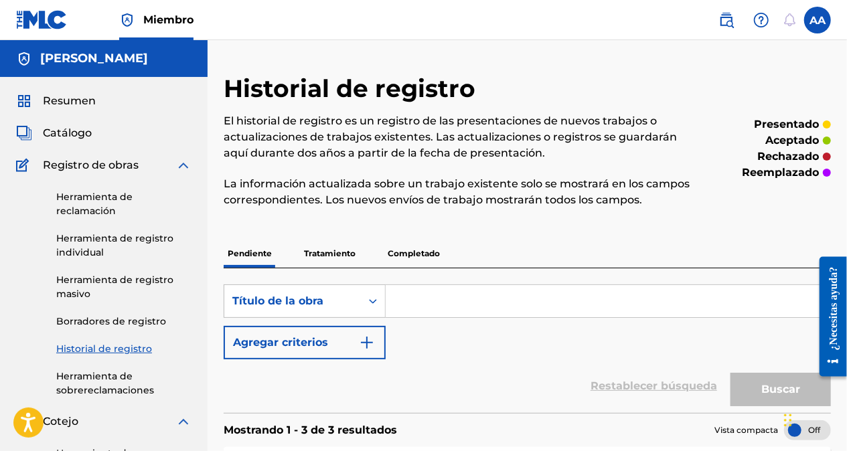
click at [80, 242] on link "Herramienta de registro individual" at bounding box center [123, 246] width 135 height 28
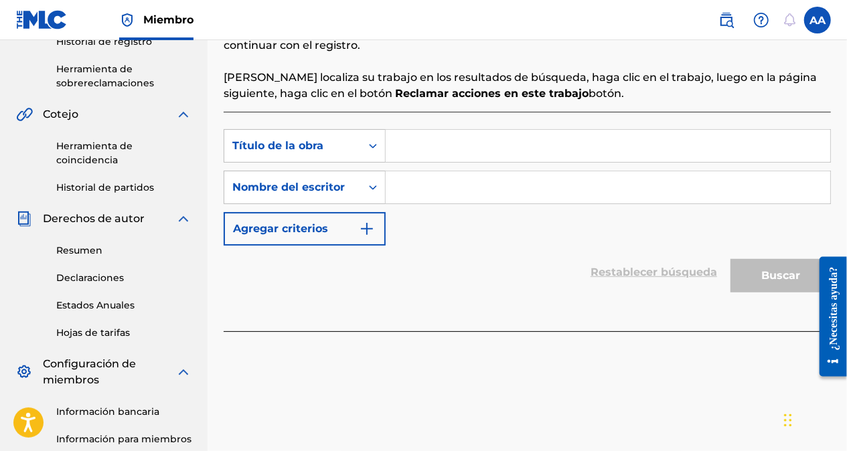
scroll to position [301, 0]
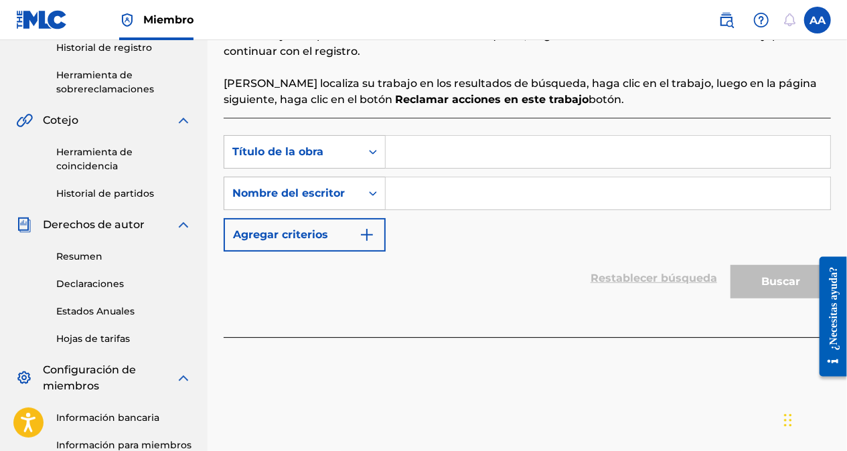
click at [449, 156] on input "Formulario de búsqueda" at bounding box center [608, 152] width 445 height 32
paste input "Bailando Salsa"
type input "Bailando Salsa"
click at [433, 182] on input "Formulario de búsqueda" at bounding box center [608, 193] width 445 height 32
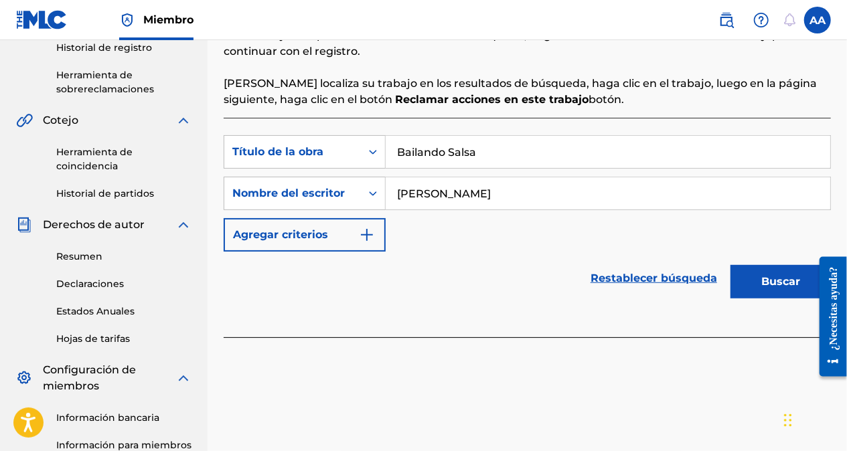
type input "[PERSON_NAME]"
click at [777, 281] on button "Buscar" at bounding box center [781, 281] width 100 height 33
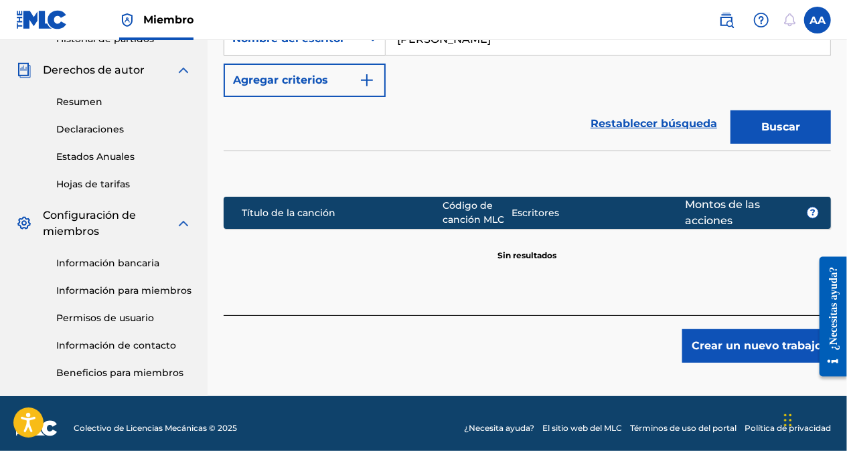
scroll to position [465, 0]
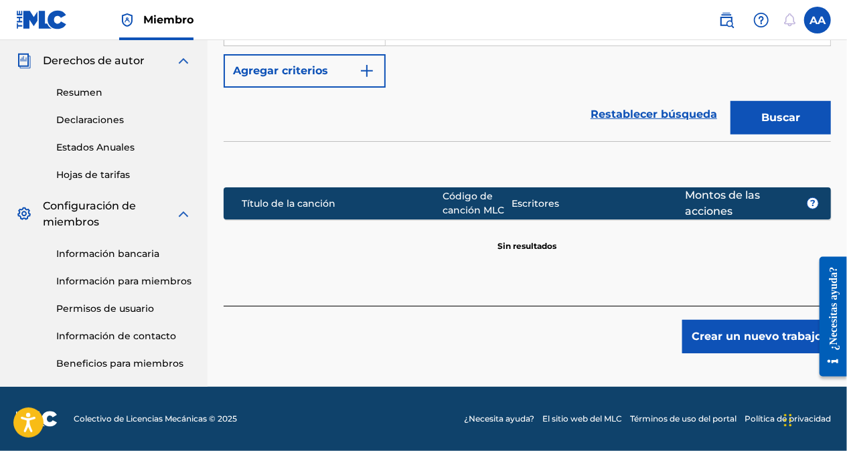
click at [780, 347] on button "Crear un nuevo trabajo" at bounding box center [756, 336] width 149 height 33
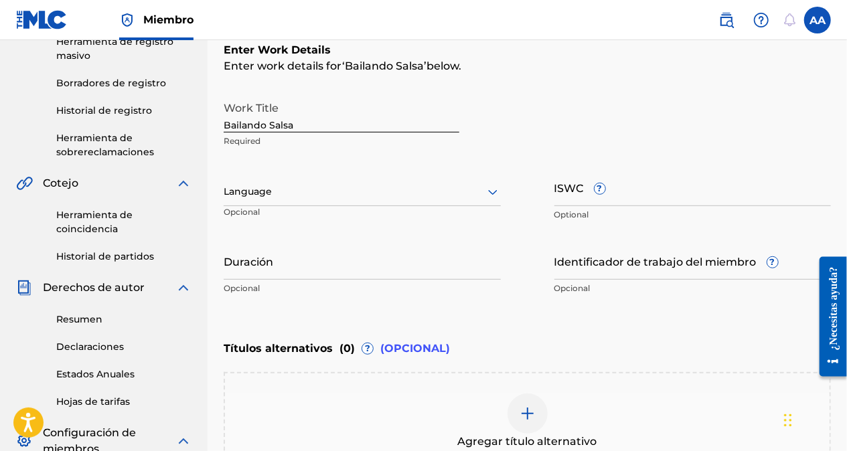
scroll to position [198, 0]
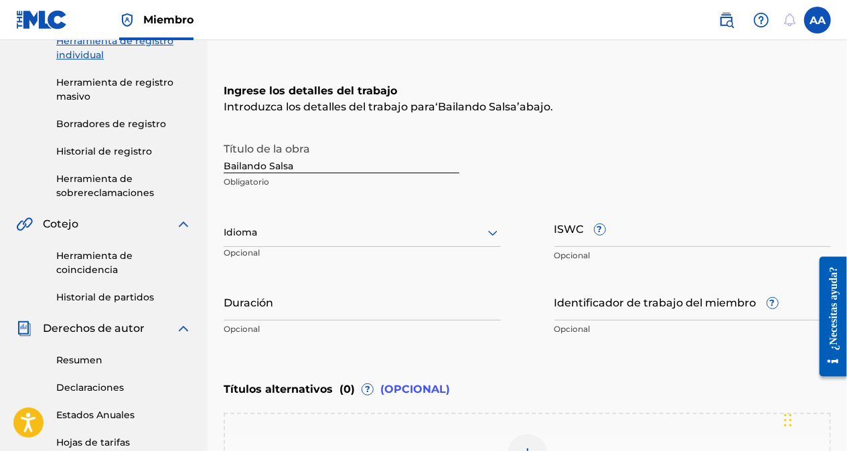
click at [342, 233] on div at bounding box center [362, 232] width 277 height 17
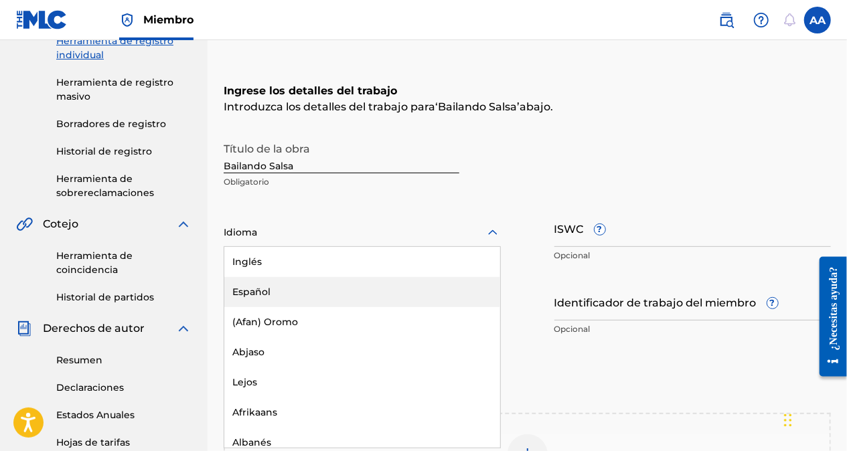
click at [288, 288] on div "Español" at bounding box center [362, 292] width 276 height 30
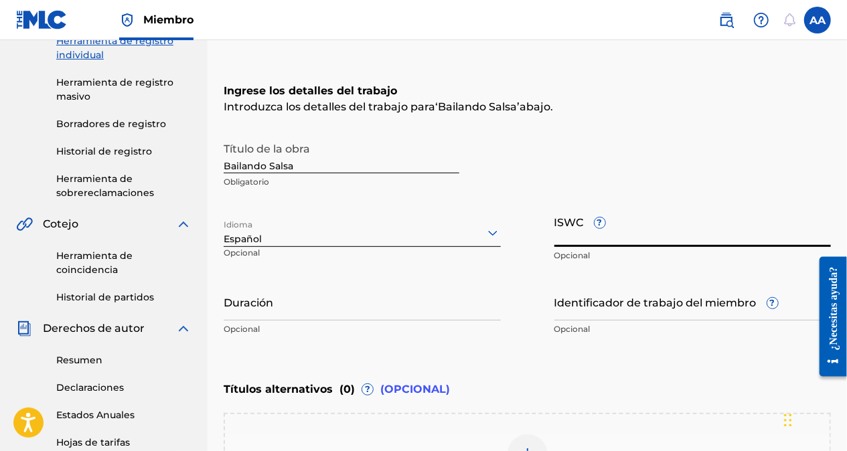
click at [622, 228] on input "ISWC ?" at bounding box center [693, 228] width 277 height 38
paste input "T-334.434.903-3"
type input "T-334.434.903-3"
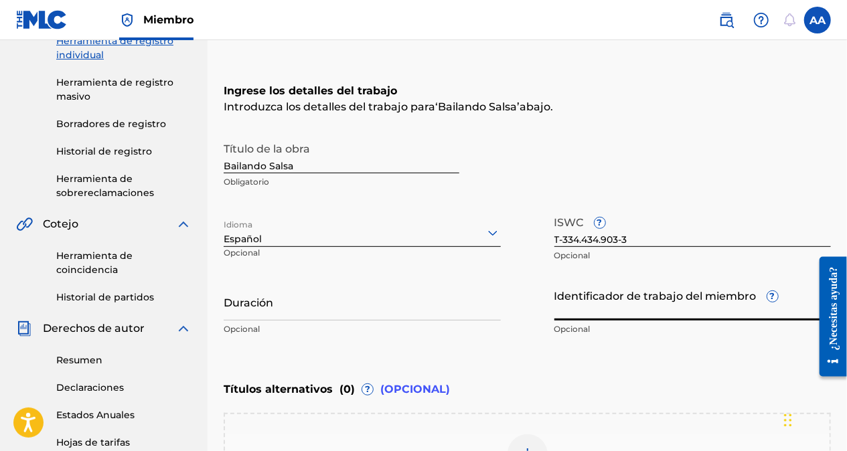
click at [604, 311] on input "Identificador de trabajo del miembro ?" at bounding box center [693, 302] width 277 height 38
paste input "74673228"
type input "74673228"
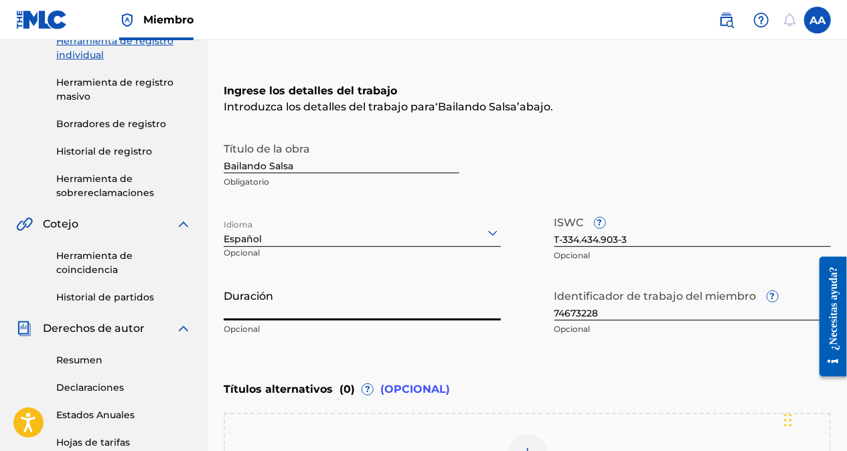
click at [288, 312] on input "Duración" at bounding box center [362, 302] width 277 height 38
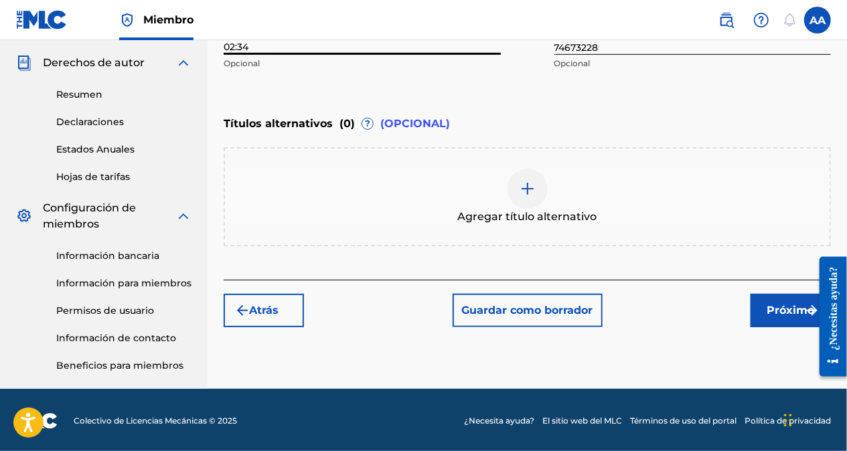
scroll to position [465, 0]
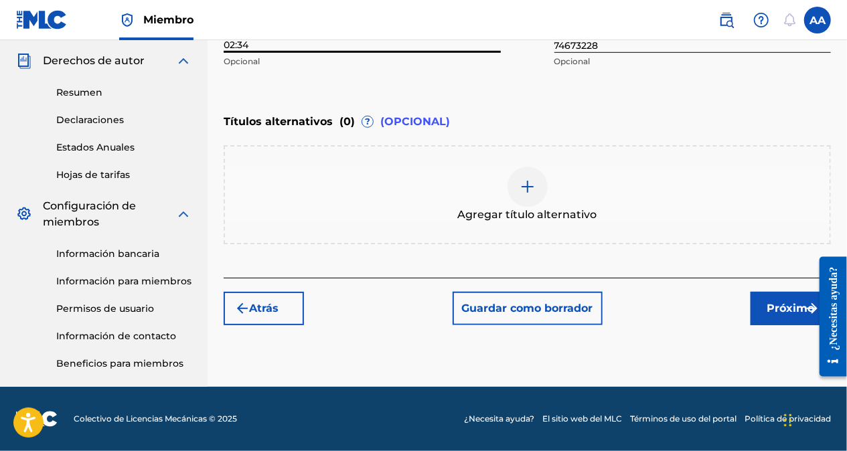
type input "02:34"
click at [789, 307] on font "Próximo" at bounding box center [792, 309] width 48 height 16
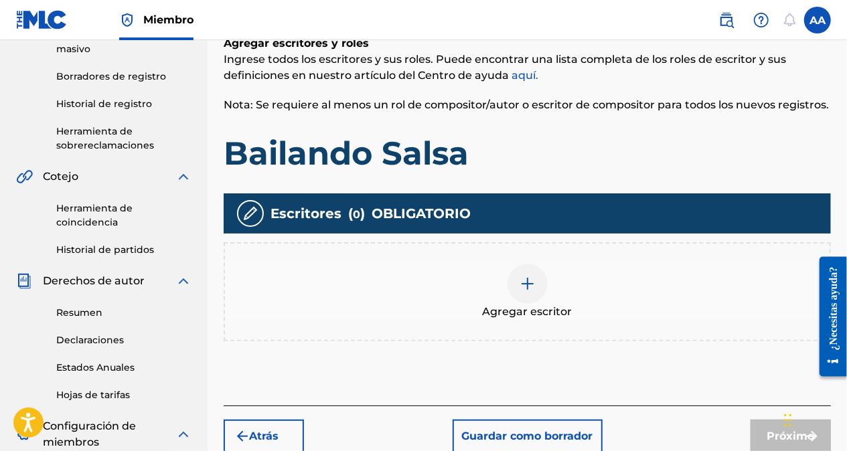
scroll to position [332, 0]
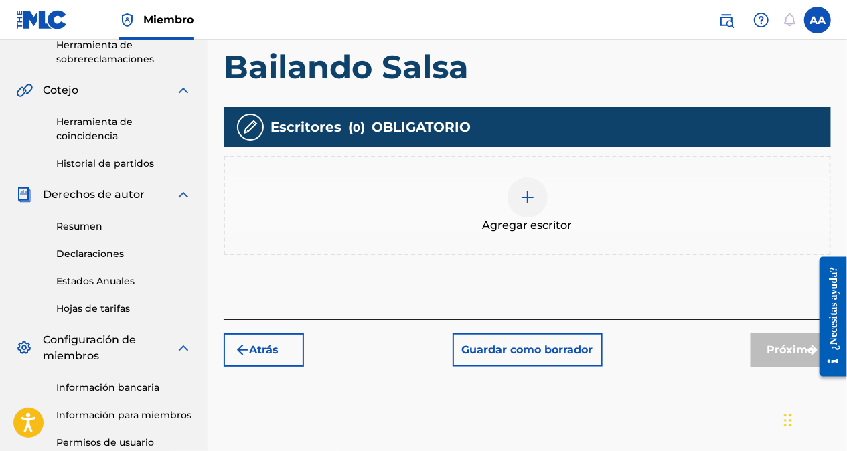
click at [532, 196] on img at bounding box center [528, 198] width 16 height 16
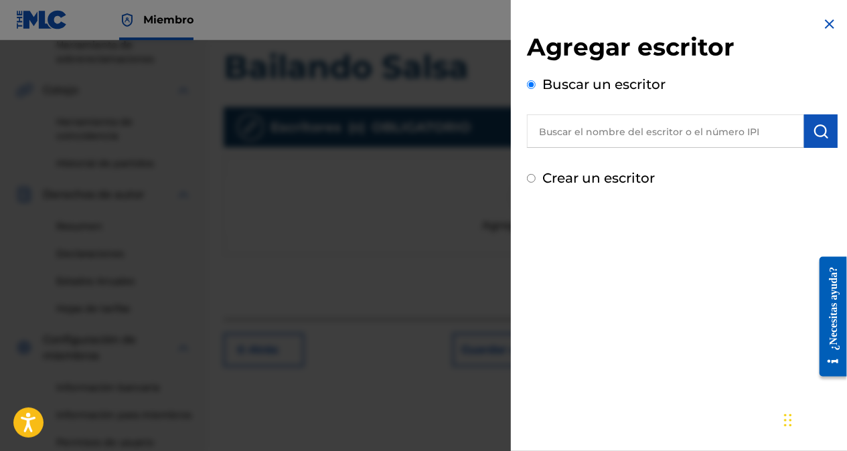
click at [526, 180] on div "Agregar escritor Buscar un escritor Crear un escritor" at bounding box center [682, 102] width 343 height 204
click at [530, 182] on input "Crear un escritor" at bounding box center [531, 178] width 9 height 9
radio input "false"
radio input "true"
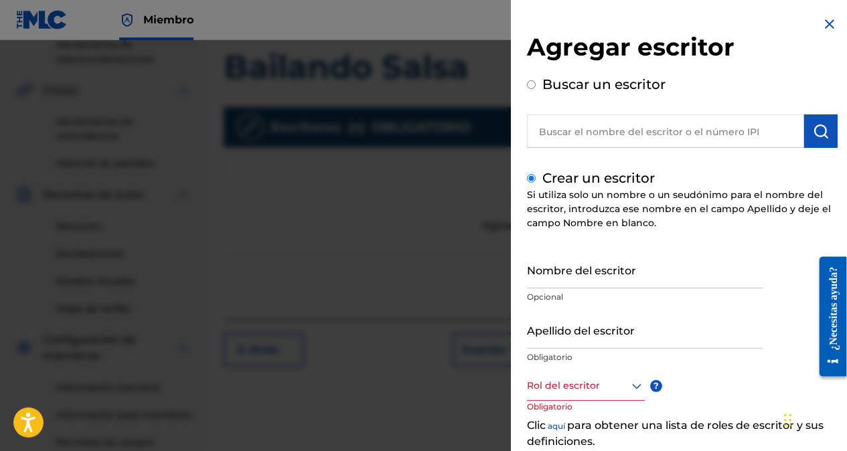
click at [557, 283] on input "Nombre del escritor" at bounding box center [645, 269] width 236 height 38
type input "[PERSON_NAME]"
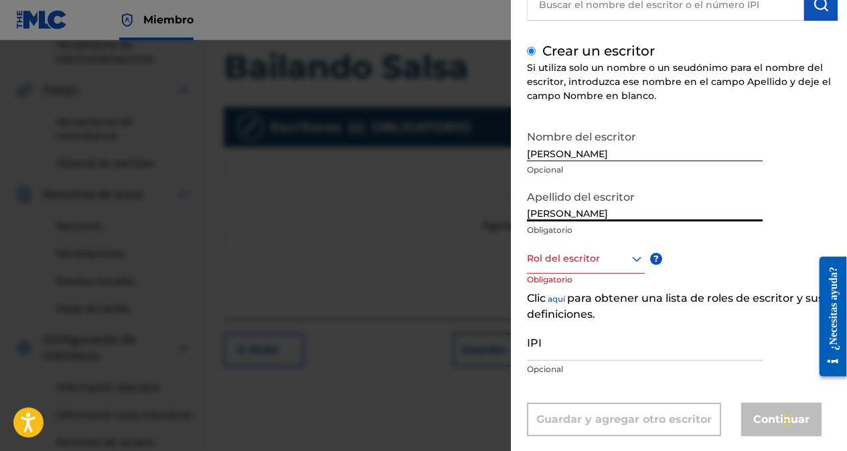
scroll to position [134, 0]
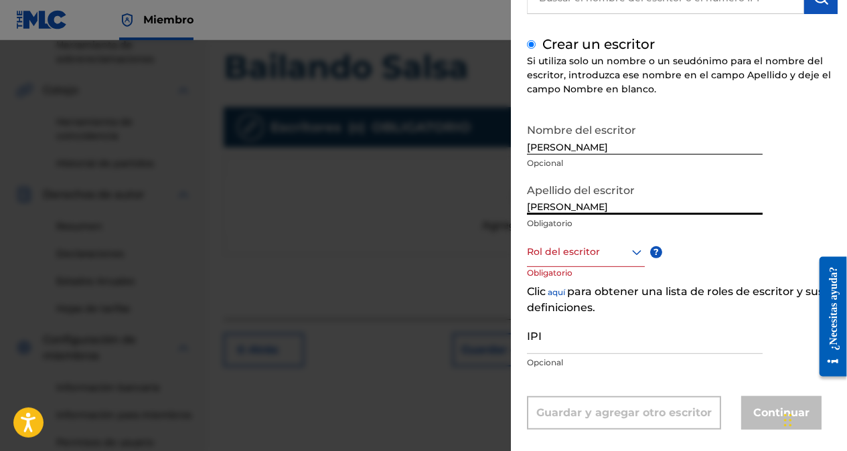
type input "[PERSON_NAME]"
click at [638, 244] on div at bounding box center [637, 252] width 16 height 16
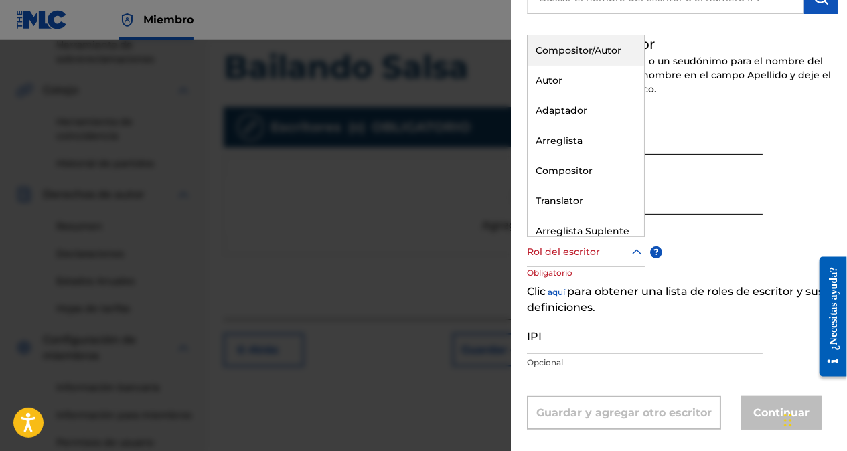
click at [570, 45] on div "Compositor/Autor" at bounding box center [586, 50] width 117 height 30
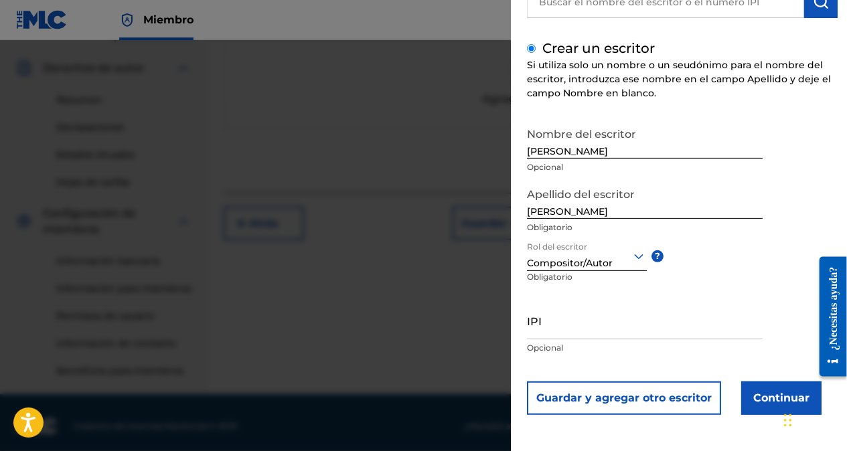
scroll to position [465, 0]
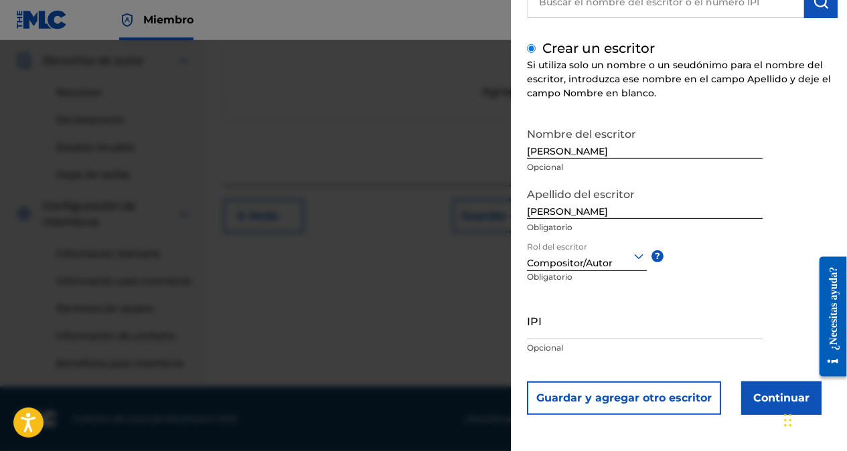
click at [579, 330] on input "IPI" at bounding box center [645, 320] width 236 height 38
paste input "01076858416"
type input "01076858416"
click at [754, 401] on button "Continuar" at bounding box center [781, 398] width 80 height 33
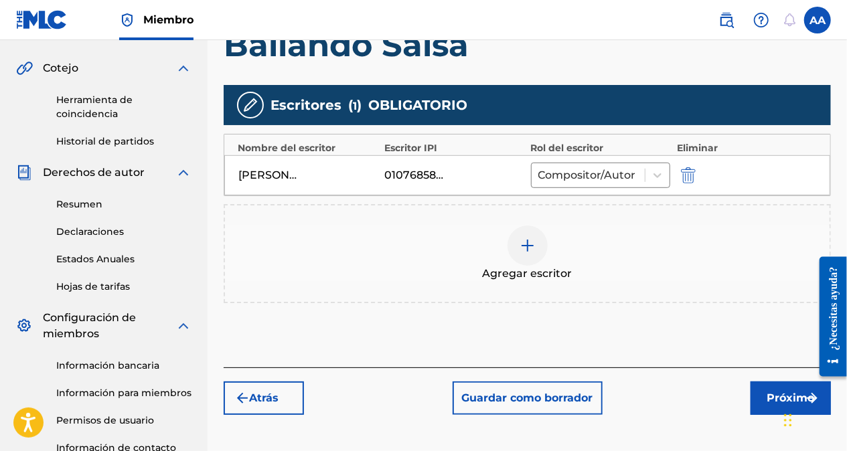
scroll to position [332, 0]
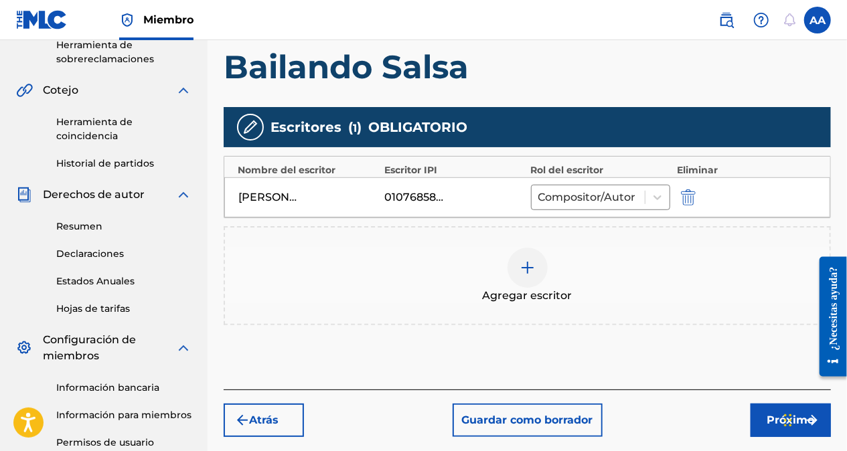
click at [763, 408] on button "Próximo" at bounding box center [791, 420] width 80 height 33
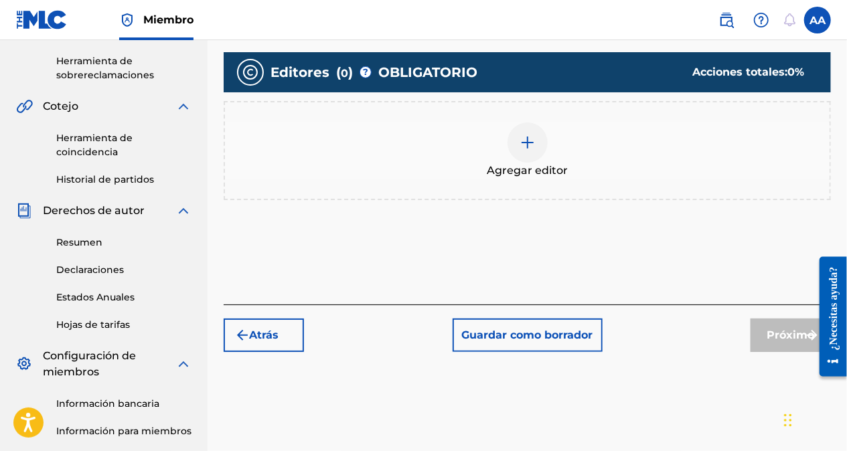
scroll to position [328, 0]
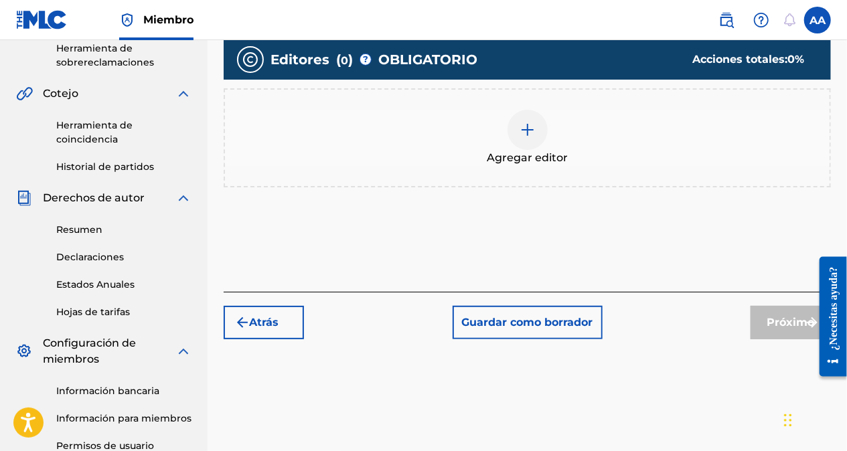
click at [537, 133] on div at bounding box center [528, 130] width 40 height 40
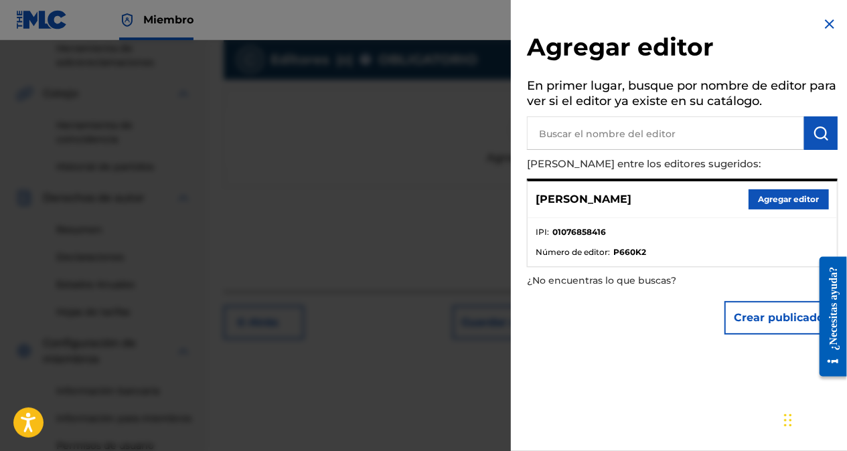
click at [778, 198] on button "Agregar editor" at bounding box center [789, 200] width 80 height 20
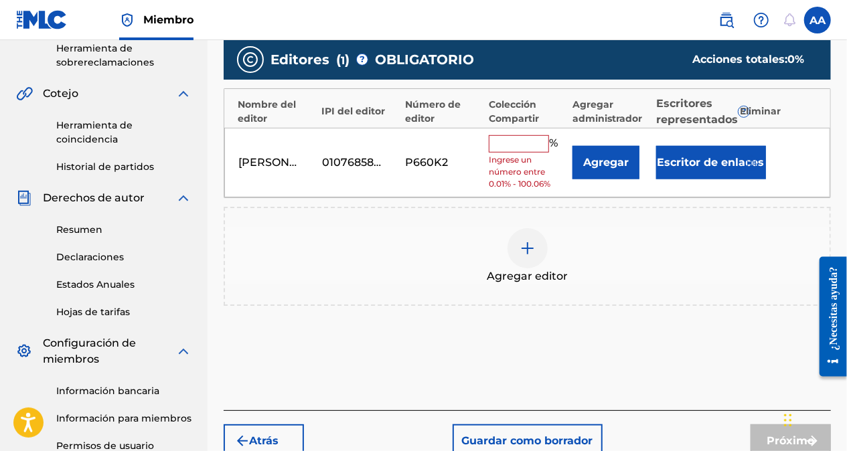
click at [516, 145] on input "text" at bounding box center [519, 143] width 60 height 17
type input "100"
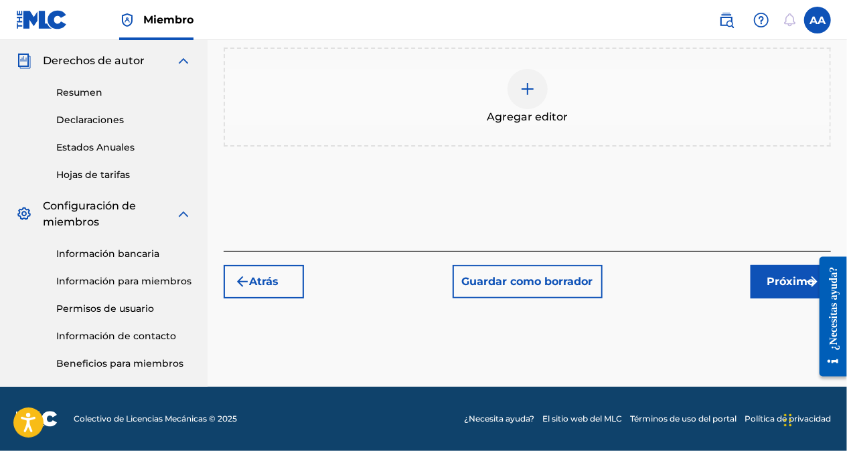
click at [778, 275] on font "Próximo" at bounding box center [792, 282] width 48 height 16
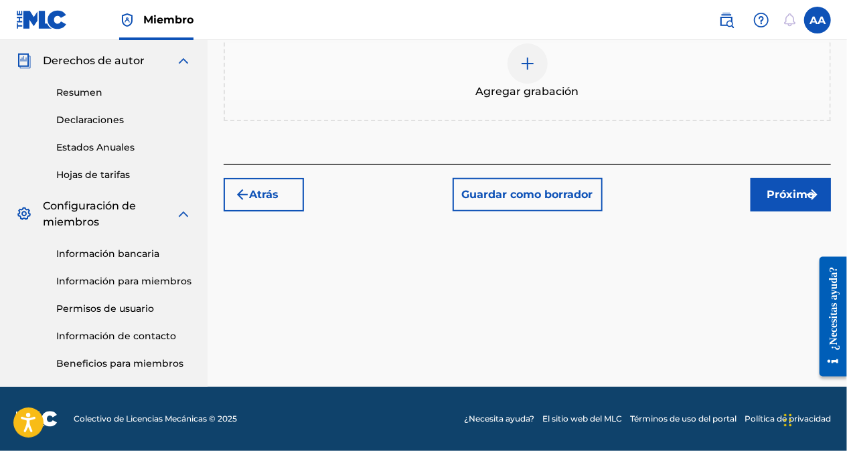
click at [768, 189] on font "Próximo" at bounding box center [792, 195] width 48 height 16
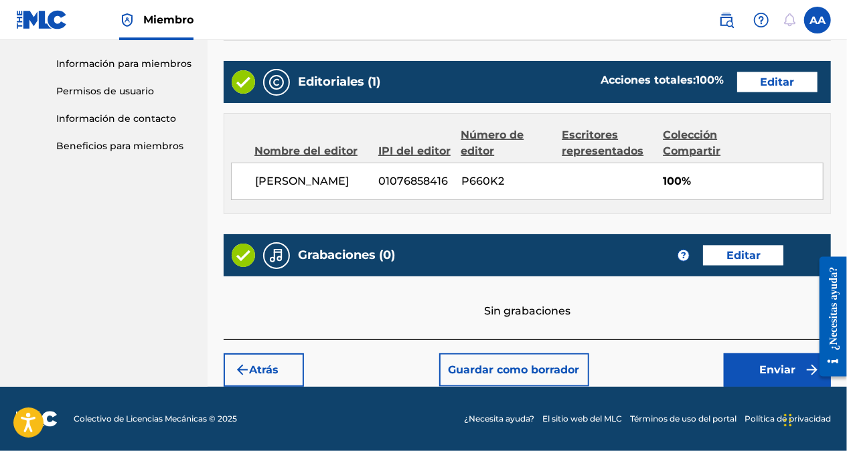
scroll to position [697, 0]
click at [763, 368] on font "Enviar" at bounding box center [777, 370] width 36 height 16
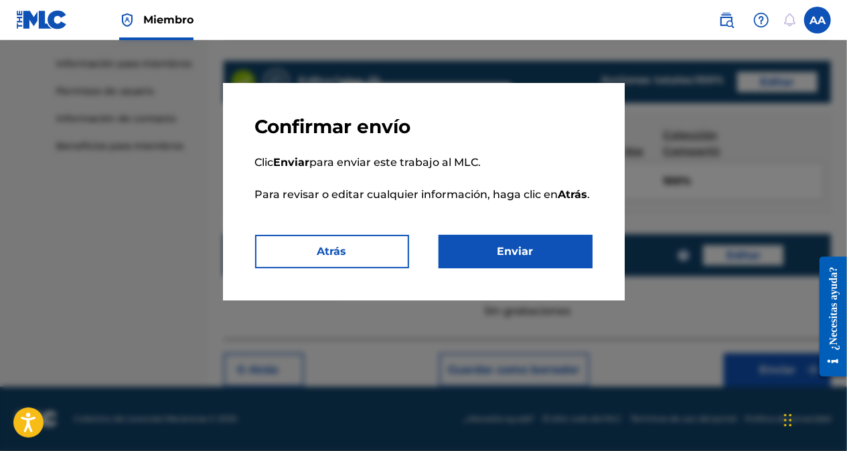
click at [531, 248] on button "Enviar" at bounding box center [516, 251] width 154 height 33
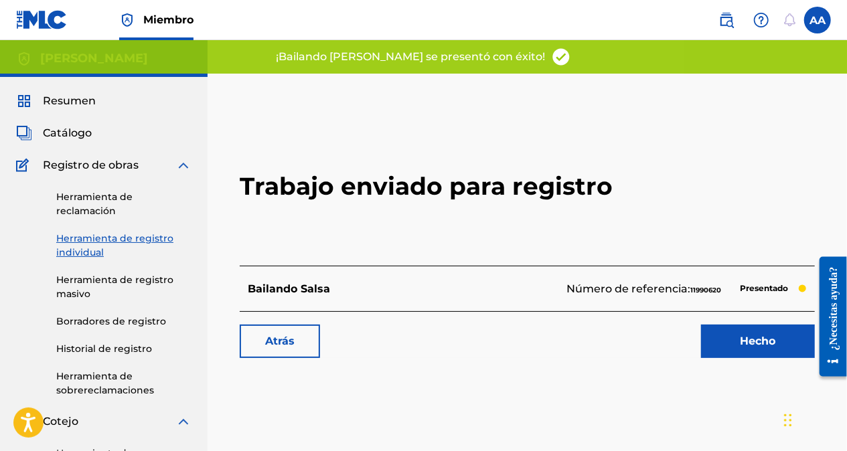
click at [734, 334] on link "Hecho" at bounding box center [758, 341] width 114 height 33
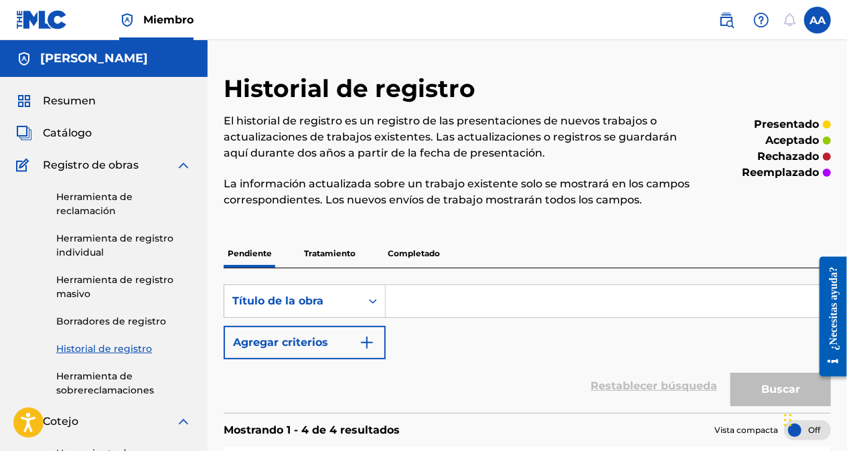
click at [86, 243] on link "Herramienta de registro individual" at bounding box center [123, 246] width 135 height 28
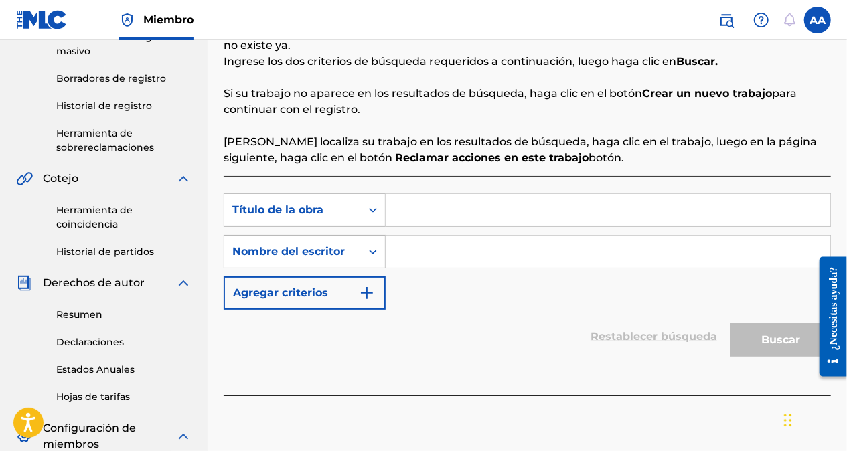
scroll to position [268, 0]
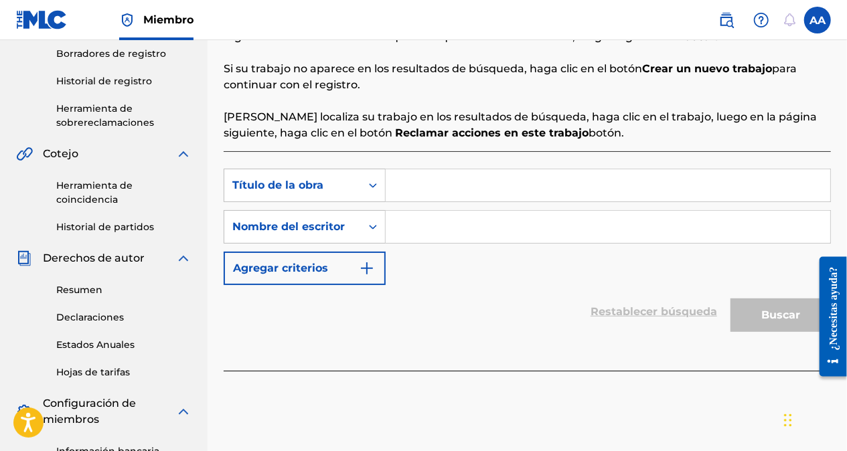
click at [434, 187] on input "Formulario de búsqueda" at bounding box center [608, 185] width 445 height 32
paste input "Salsa Vibes"
type input "Salsa Vibes"
click at [407, 230] on input "Formulario de búsqueda" at bounding box center [608, 227] width 445 height 32
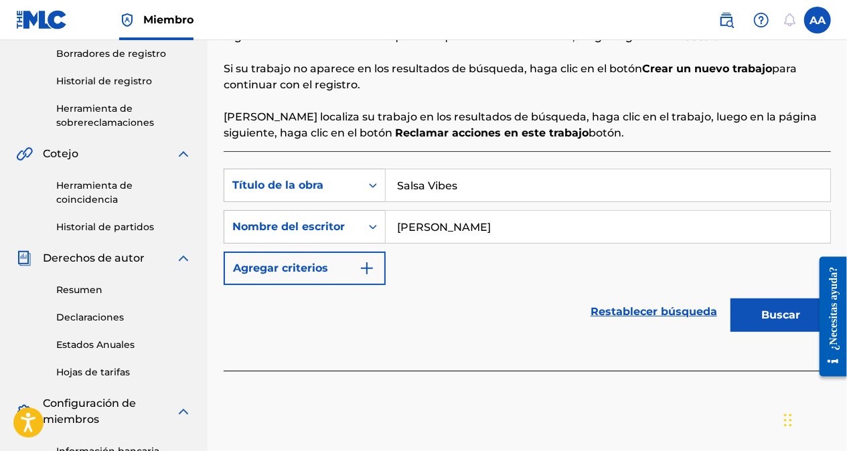
type input "[PERSON_NAME]"
click at [784, 313] on button "Buscar" at bounding box center [781, 315] width 100 height 33
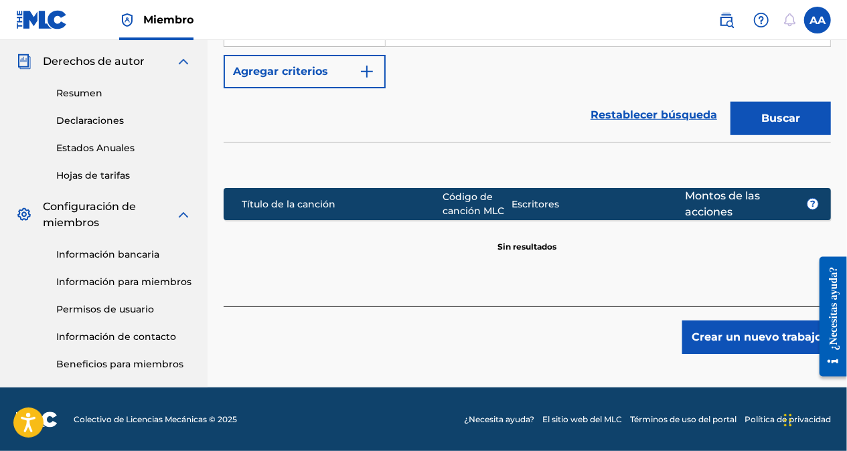
scroll to position [465, 0]
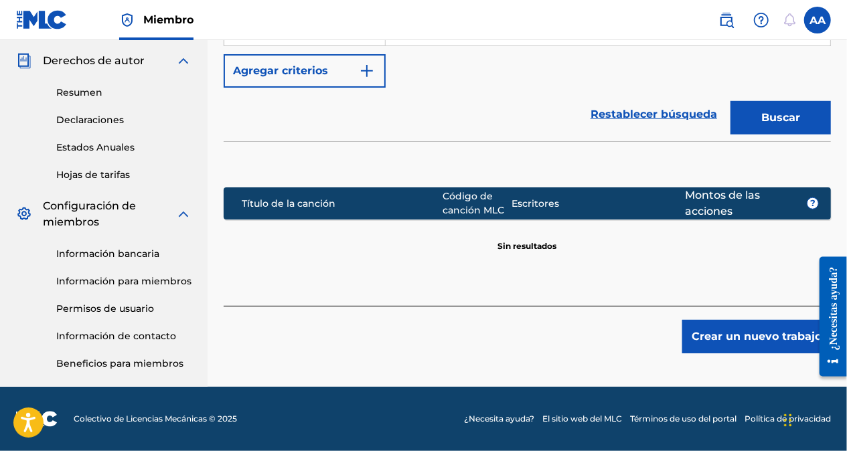
click at [762, 340] on button "Crear un nuevo trabajo" at bounding box center [756, 336] width 149 height 33
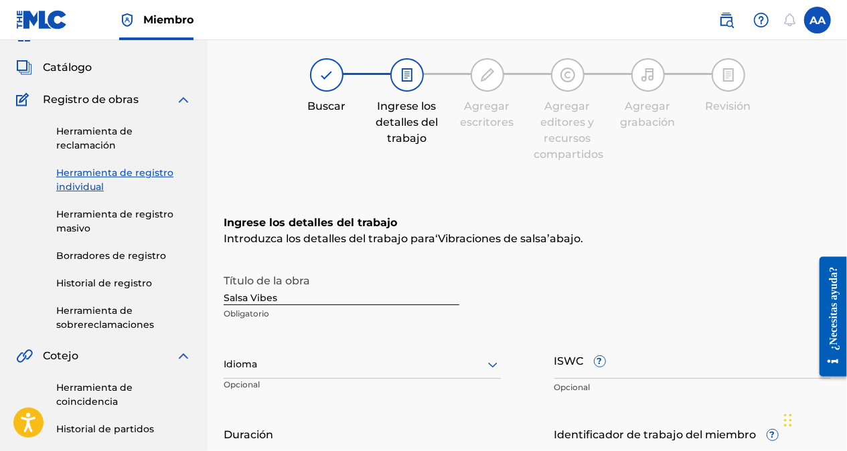
scroll to position [64, 0]
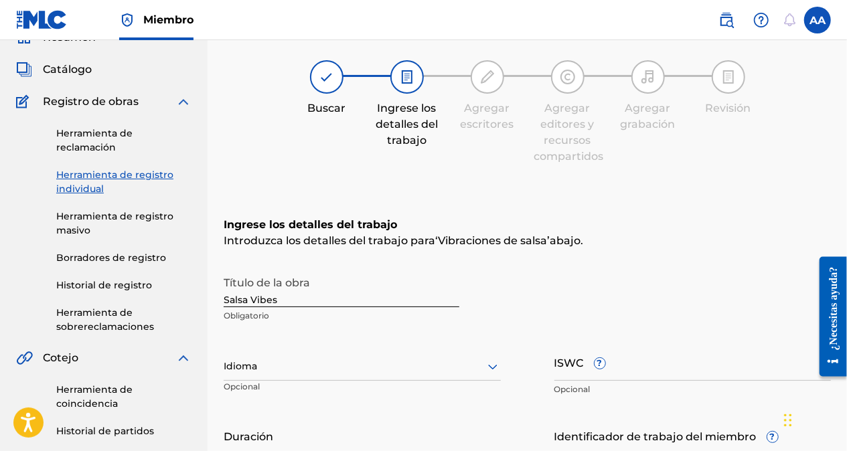
click at [438, 362] on div at bounding box center [362, 366] width 277 height 17
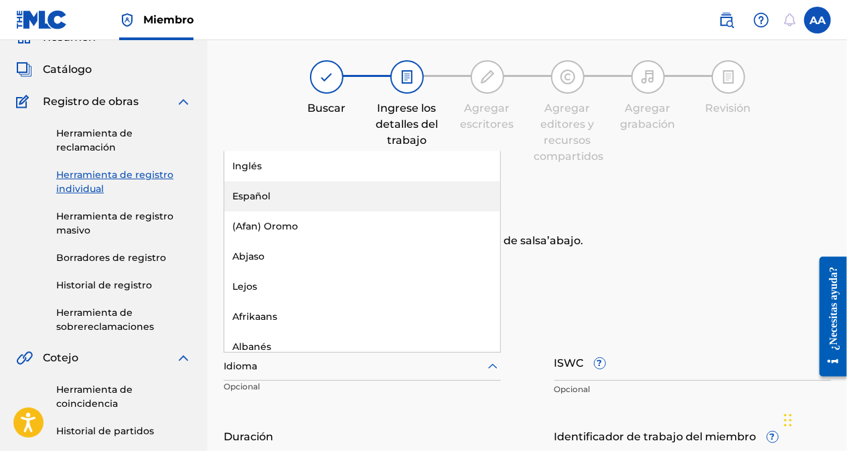
click at [263, 194] on div "Español" at bounding box center [362, 196] width 276 height 30
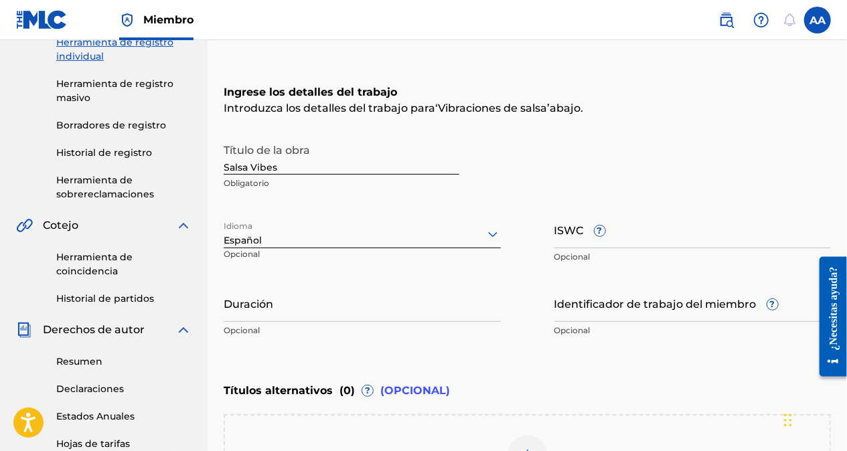
scroll to position [198, 0]
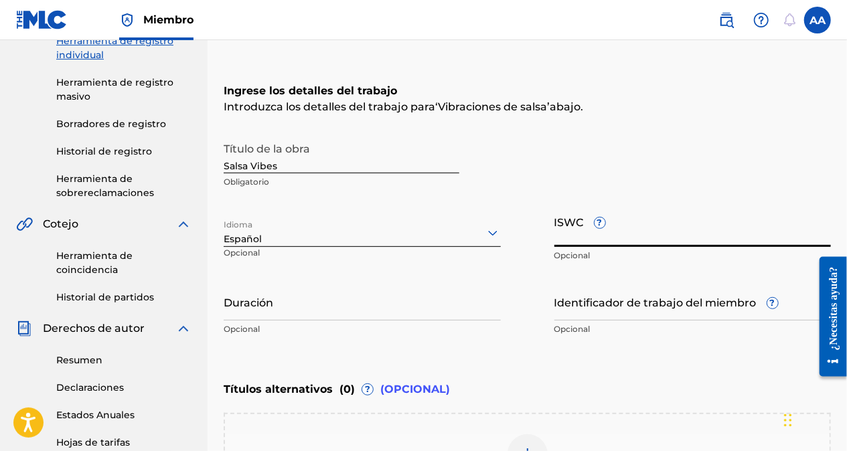
click at [615, 239] on input "ISWC ?" at bounding box center [693, 228] width 277 height 38
paste input "T-334.442.073-7"
type input "T-334.442.073-7"
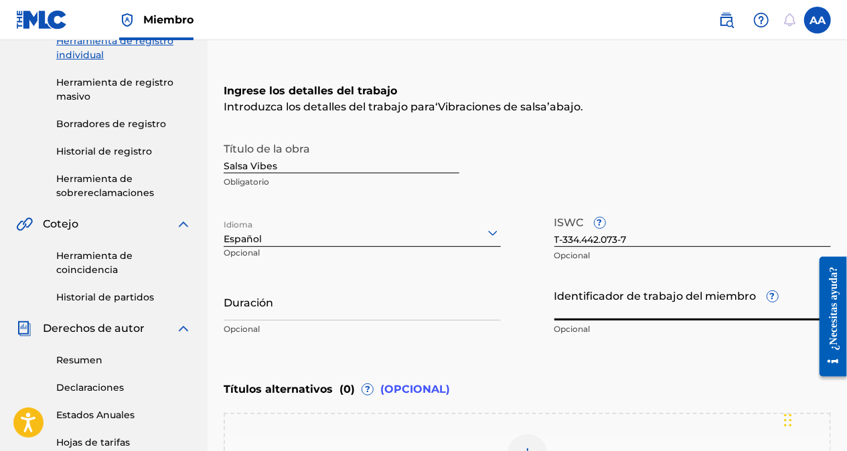
click at [571, 312] on input "Identificador de trabajo del miembro ?" at bounding box center [693, 302] width 277 height 38
paste input "74673129"
type input "74673129"
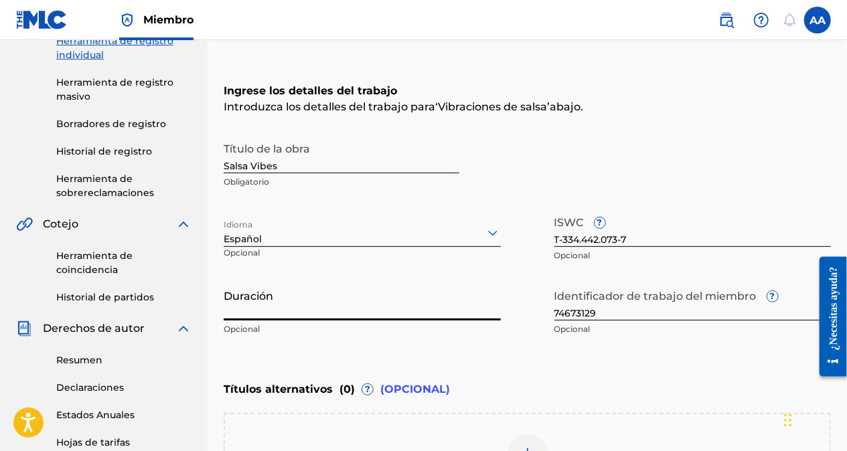
click at [314, 305] on input "Duración" at bounding box center [362, 302] width 277 height 38
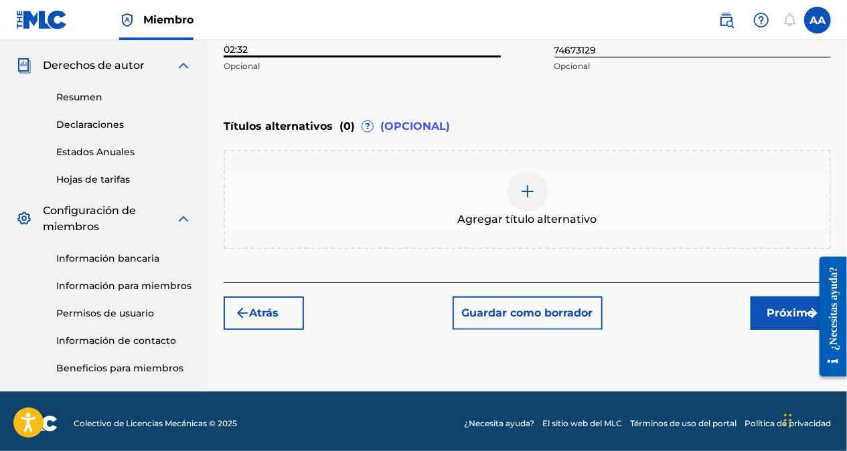
scroll to position [465, 0]
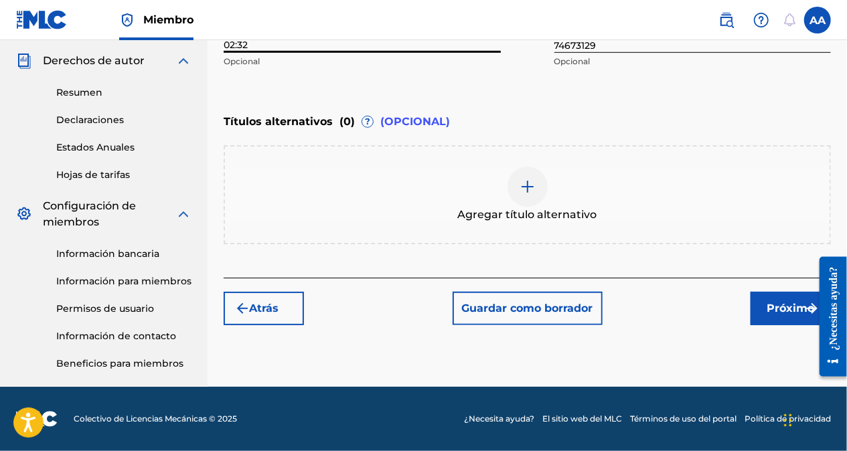
type input "02:32"
click at [760, 304] on button "Próximo" at bounding box center [791, 308] width 80 height 33
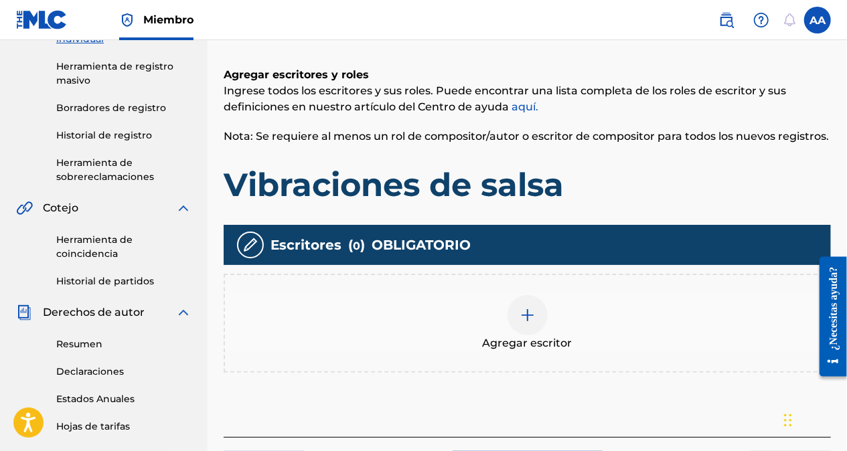
scroll to position [194, 0]
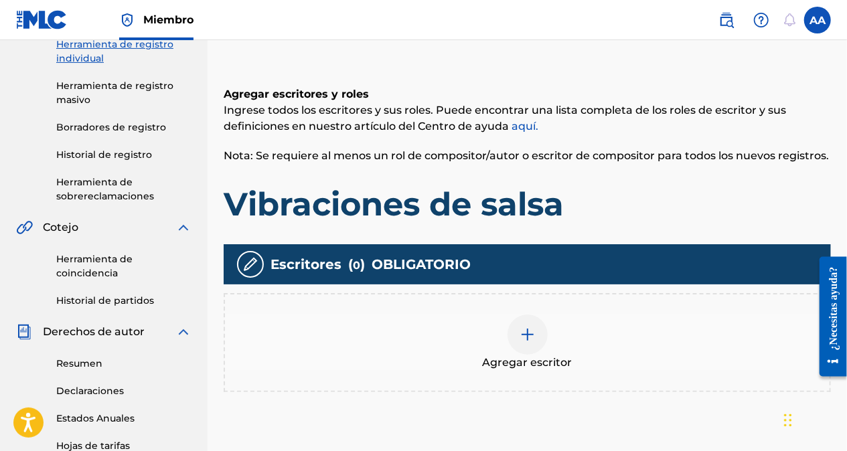
click at [530, 334] on img at bounding box center [528, 335] width 16 height 16
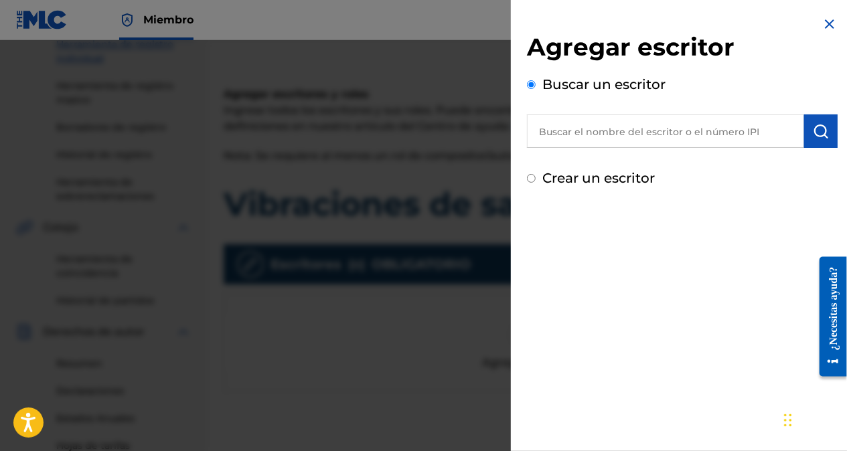
click at [534, 178] on input "Crear un escritor" at bounding box center [531, 178] width 9 height 9
radio input "false"
radio input "true"
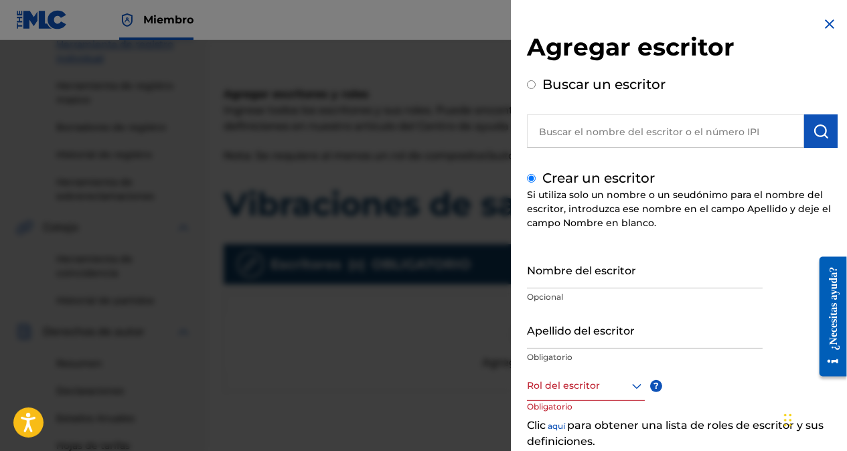
click at [547, 279] on input "Nombre del escritor" at bounding box center [645, 269] width 236 height 38
type input "[PERSON_NAME]"
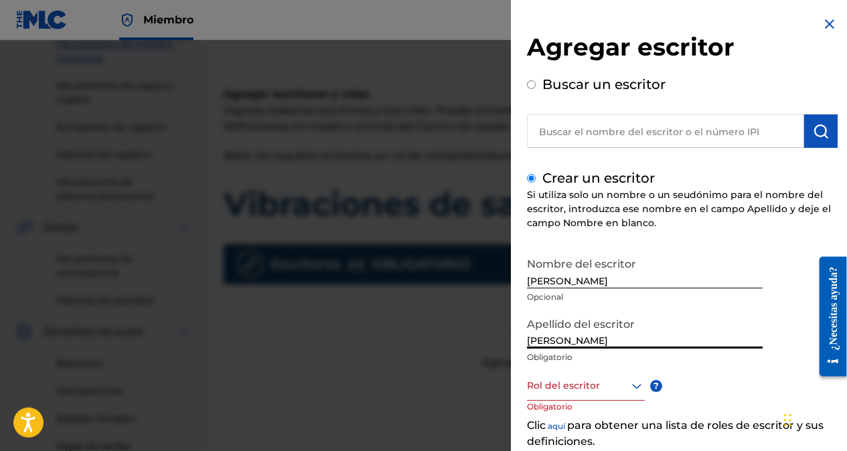
type input "[PERSON_NAME]"
click at [638, 390] on icon at bounding box center [637, 386] width 16 height 16
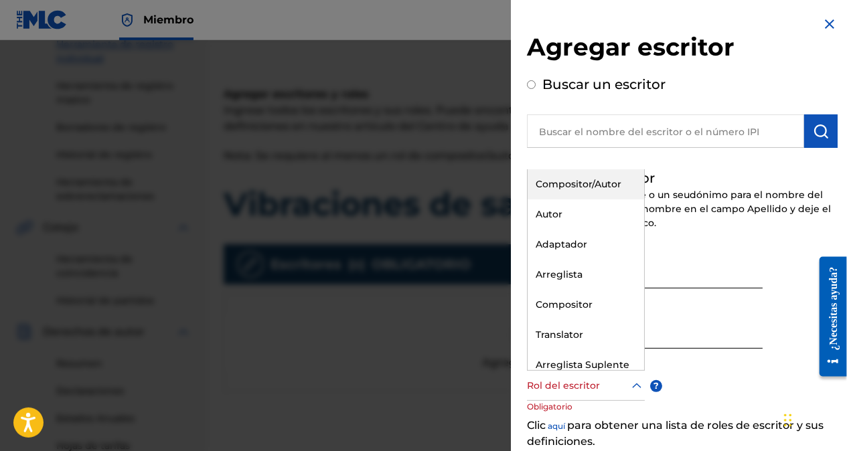
click at [564, 177] on div "Compositor/Autor" at bounding box center [586, 184] width 117 height 30
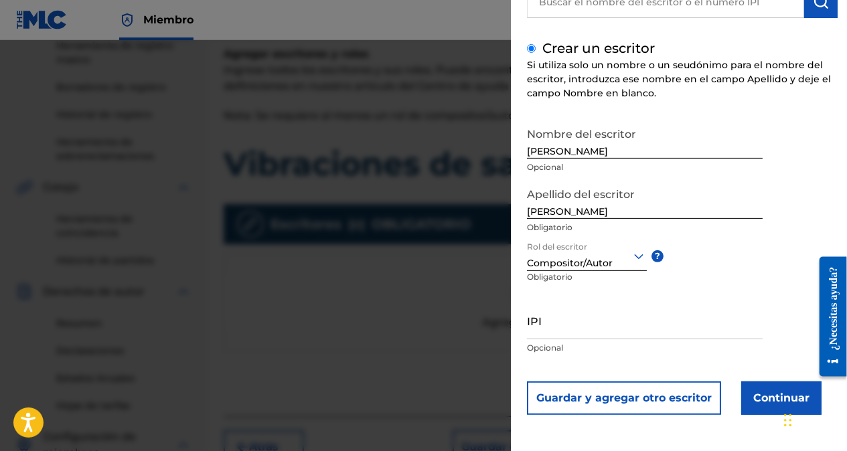
scroll to position [395, 0]
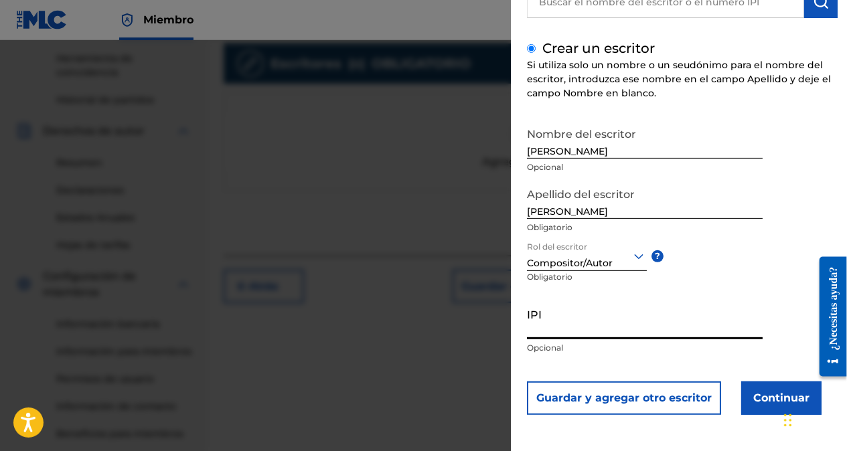
click at [595, 334] on input "IPI" at bounding box center [645, 320] width 236 height 38
paste input "01076858416"
type input "01076858416"
click at [765, 396] on button "Continuar" at bounding box center [781, 398] width 80 height 33
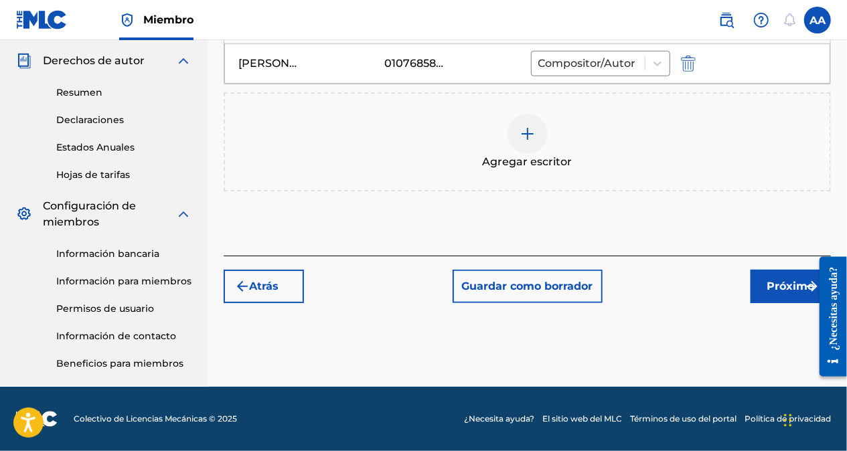
click at [784, 284] on font "Próximo" at bounding box center [792, 287] width 48 height 16
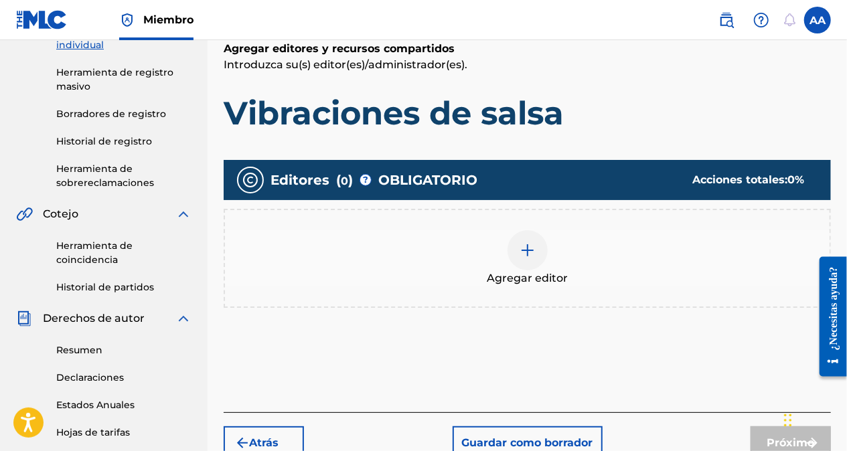
scroll to position [332, 0]
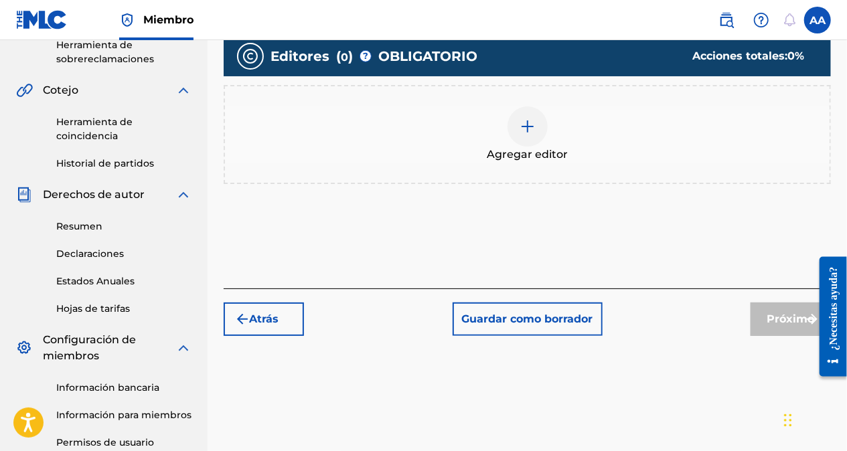
click at [532, 131] on img at bounding box center [528, 127] width 16 height 16
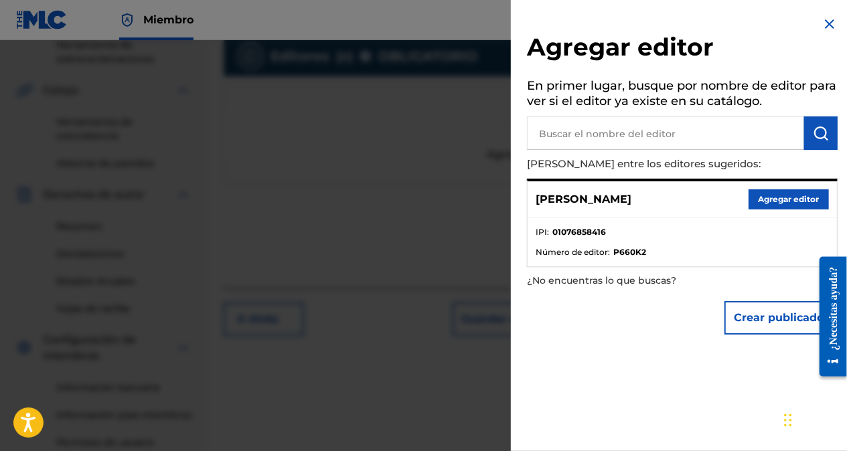
click at [771, 198] on button "Agregar editor" at bounding box center [789, 200] width 80 height 20
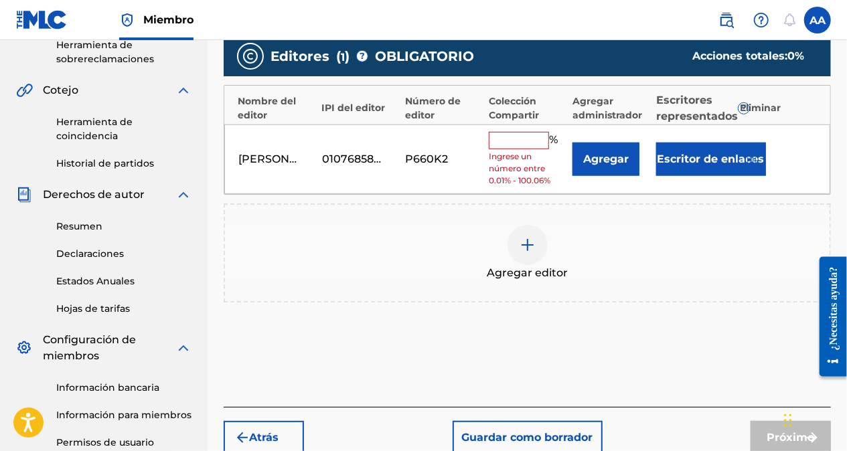
click at [513, 143] on input "text" at bounding box center [519, 140] width 60 height 17
type input "100"
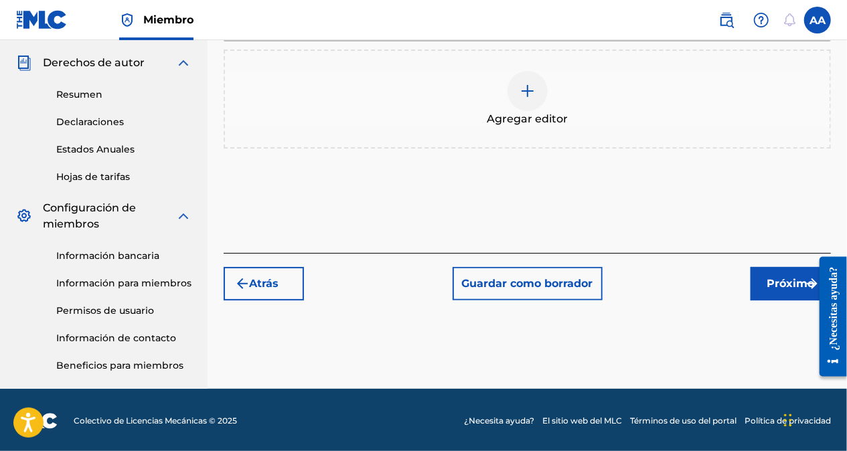
scroll to position [465, 0]
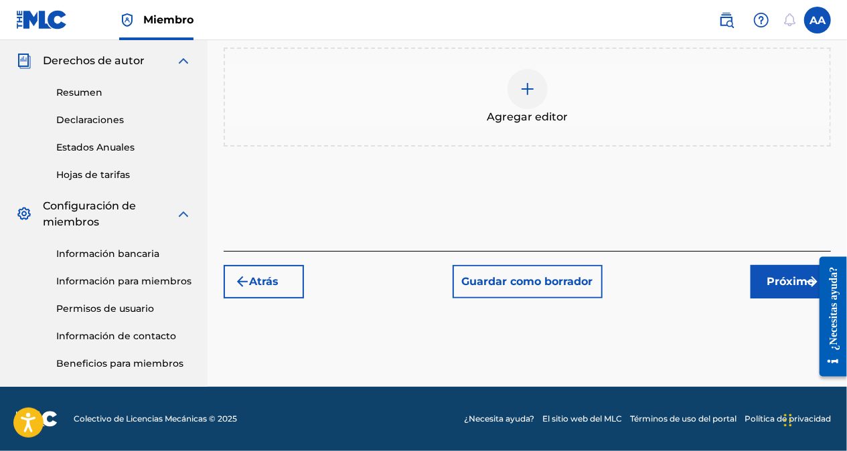
click at [782, 281] on font "Próximo" at bounding box center [792, 282] width 48 height 16
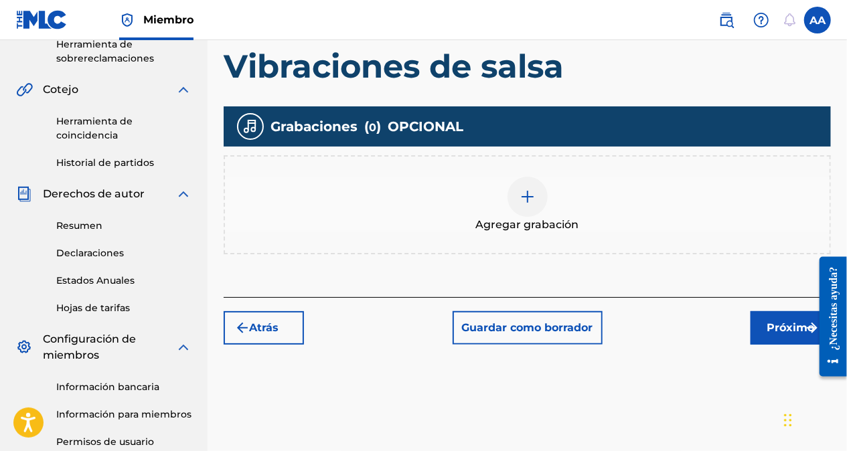
scroll to position [328, 0]
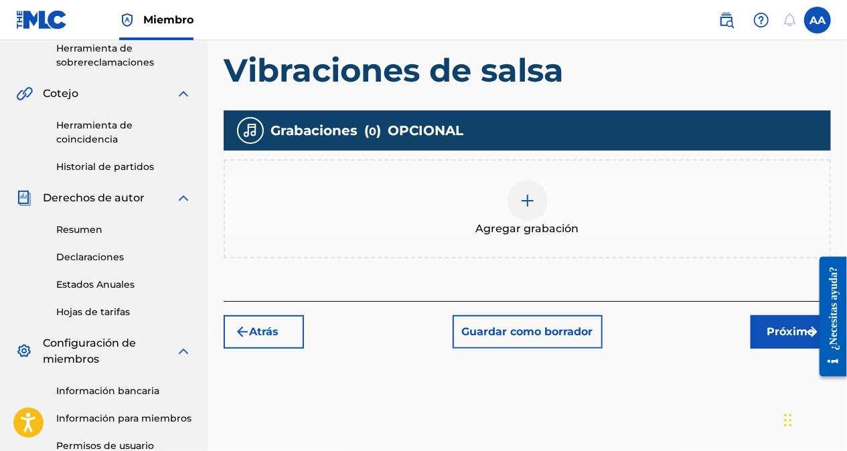
click at [539, 201] on div at bounding box center [528, 201] width 40 height 40
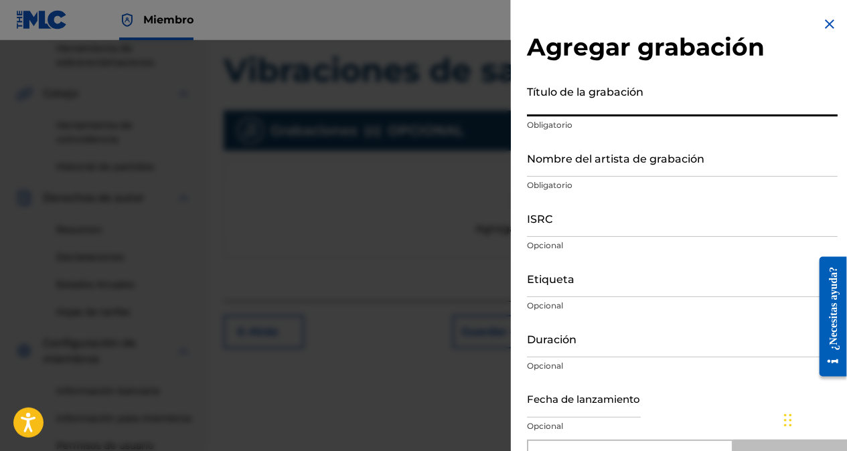
click at [560, 106] on input "Título de la grabación" at bounding box center [682, 97] width 311 height 38
paste input "Salsa Vibes"
type input "Salsa Vibes"
type input "Add Recording"
type input "Salsa Vibes"
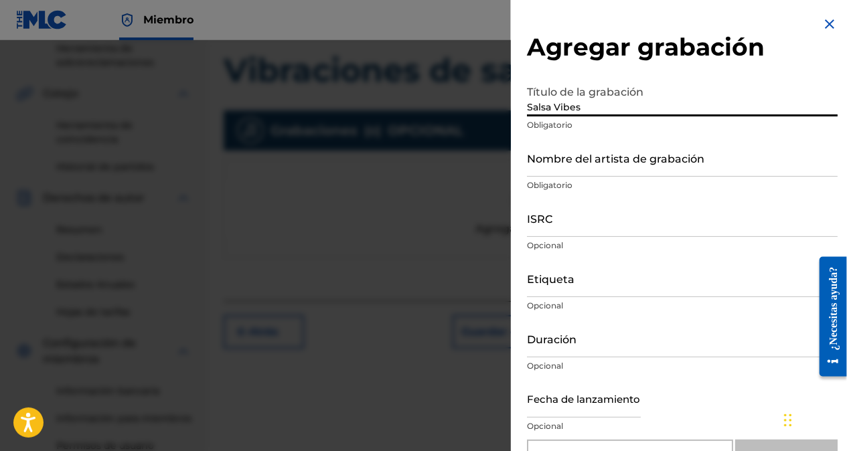
click at [538, 163] on input "Nombre del artista de grabación" at bounding box center [682, 158] width 311 height 38
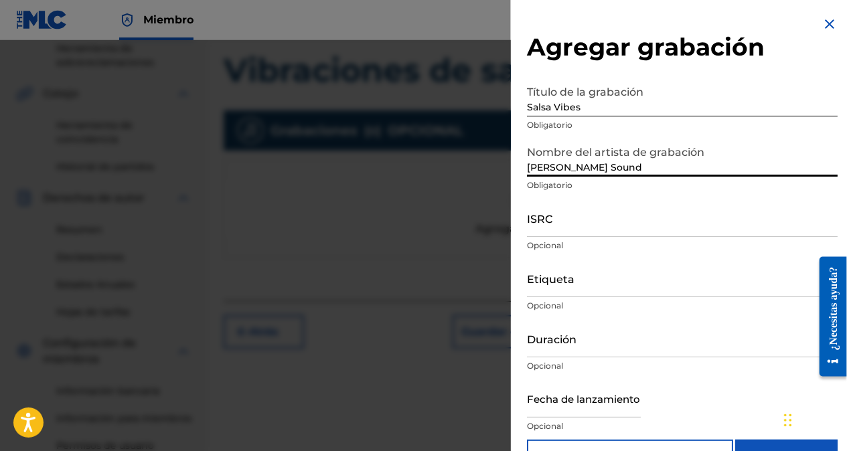
type input "[PERSON_NAME] Sound"
click at [592, 235] on input "ISRC" at bounding box center [682, 218] width 311 height 38
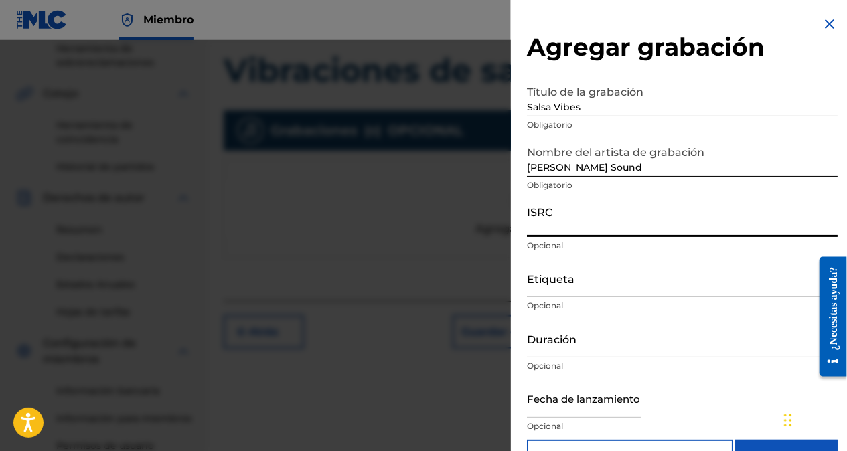
paste input "Vibraciones de salsa"
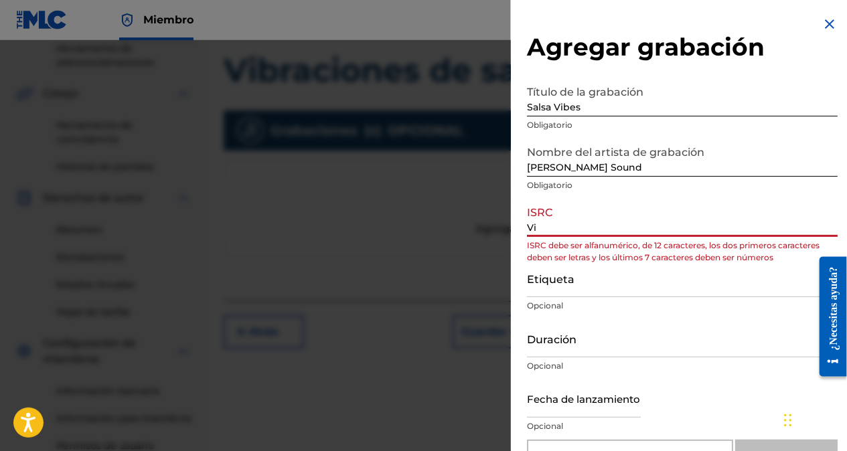
type input "V"
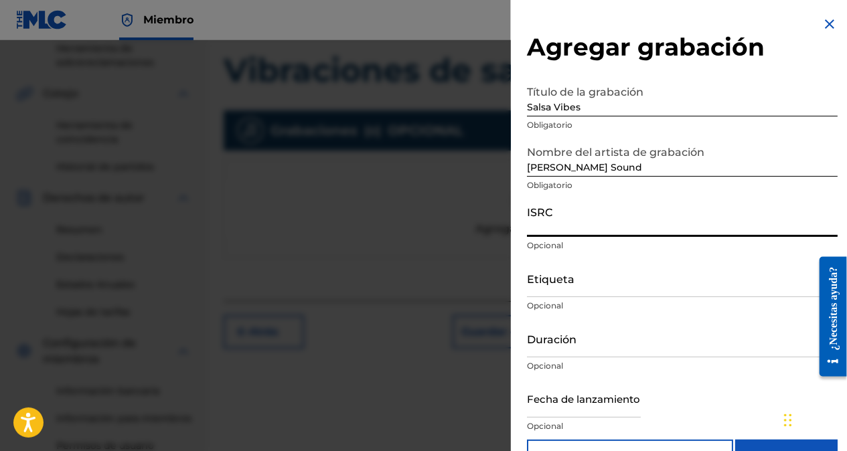
paste input "QZTVM2491127"
type input "QZTVM2491127"
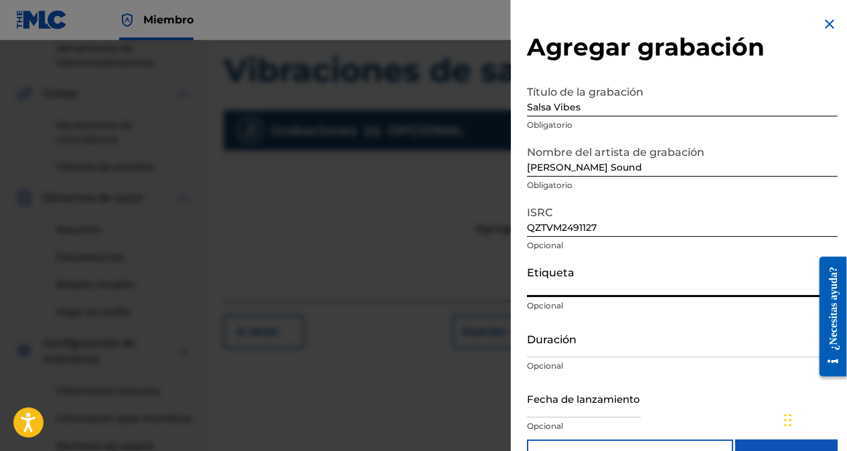
click at [544, 291] on input "Etiqueta" at bounding box center [682, 278] width 311 height 38
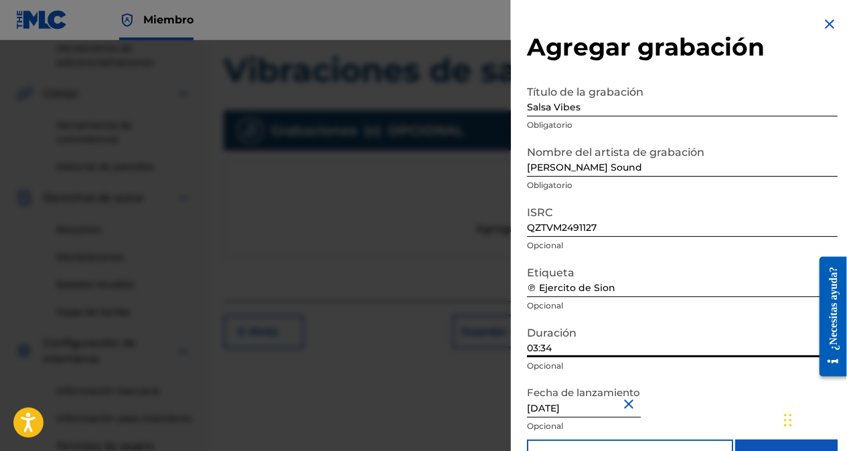
click at [563, 350] on input "03:34" at bounding box center [682, 338] width 311 height 38
click at [538, 348] on input "03:23" at bounding box center [682, 338] width 311 height 38
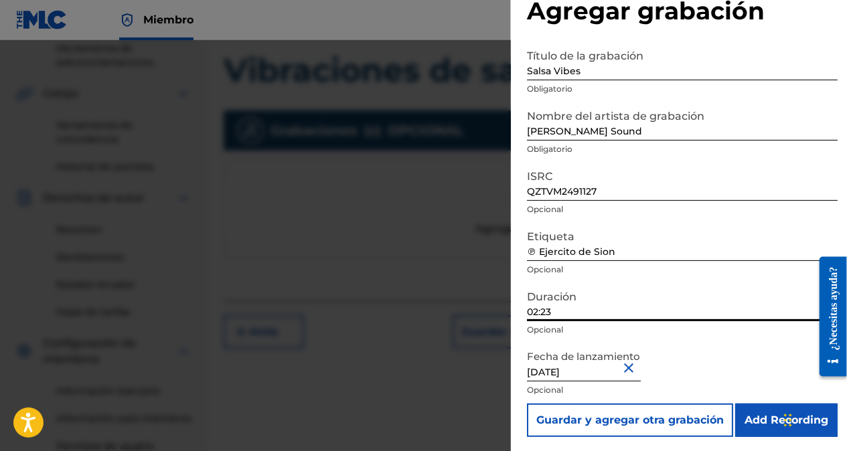
scroll to position [38, 0]
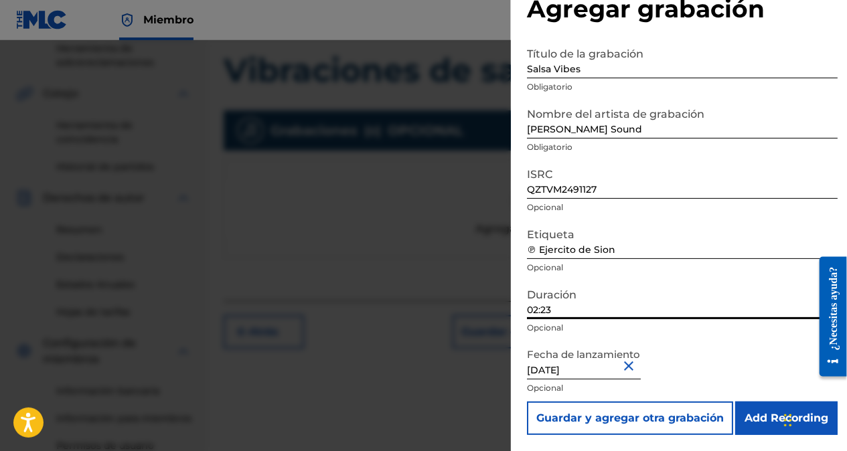
click at [772, 413] on input "Add Recording" at bounding box center [786, 418] width 102 height 33
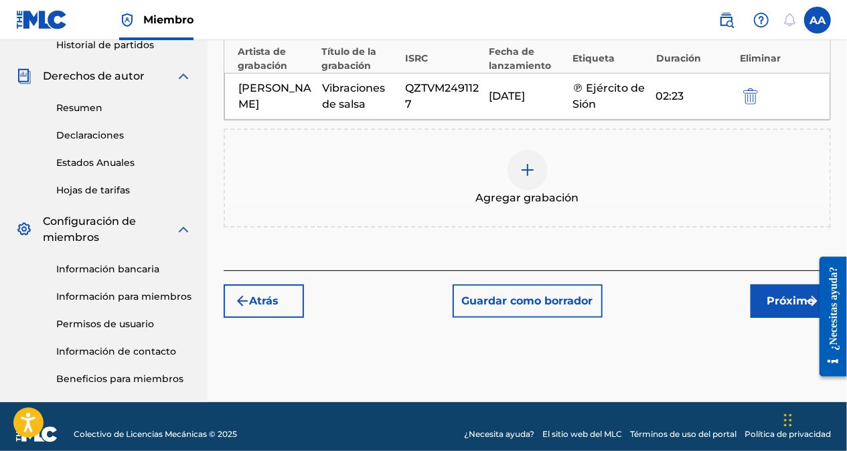
scroll to position [465, 0]
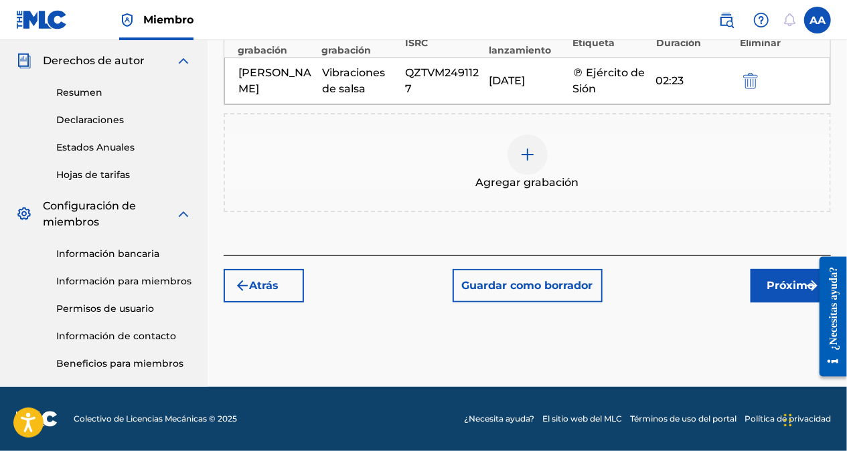
click at [782, 281] on font "Próximo" at bounding box center [792, 286] width 48 height 16
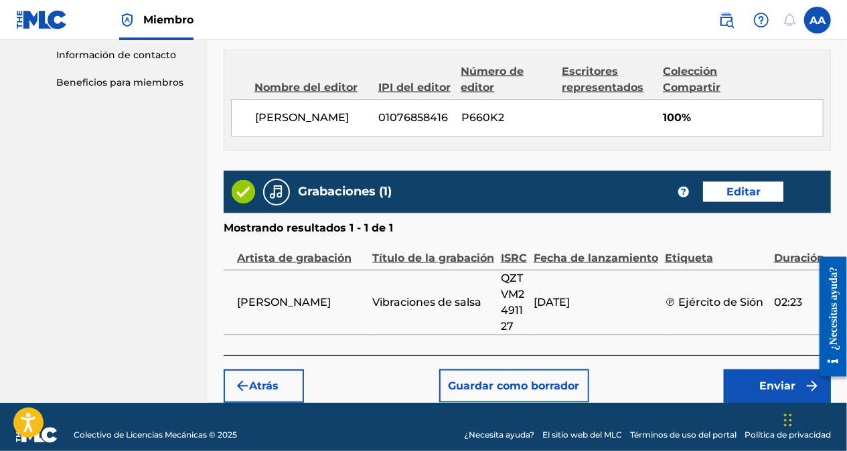
scroll to position [776, 0]
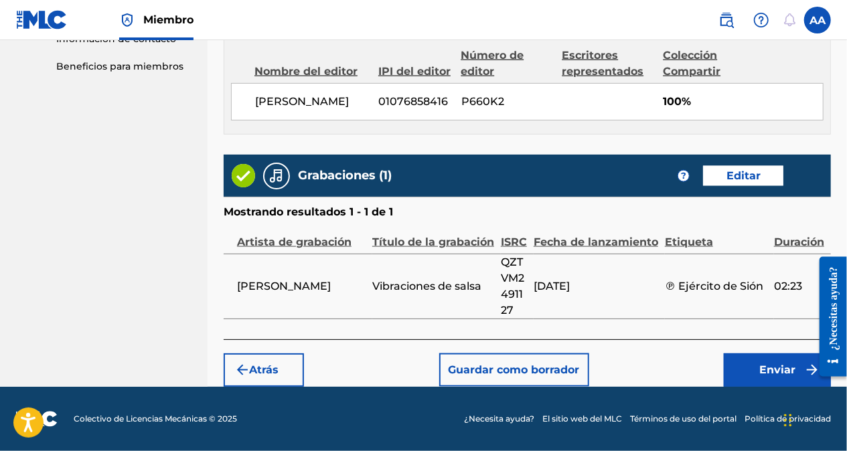
click at [768, 365] on font "Enviar" at bounding box center [777, 370] width 36 height 16
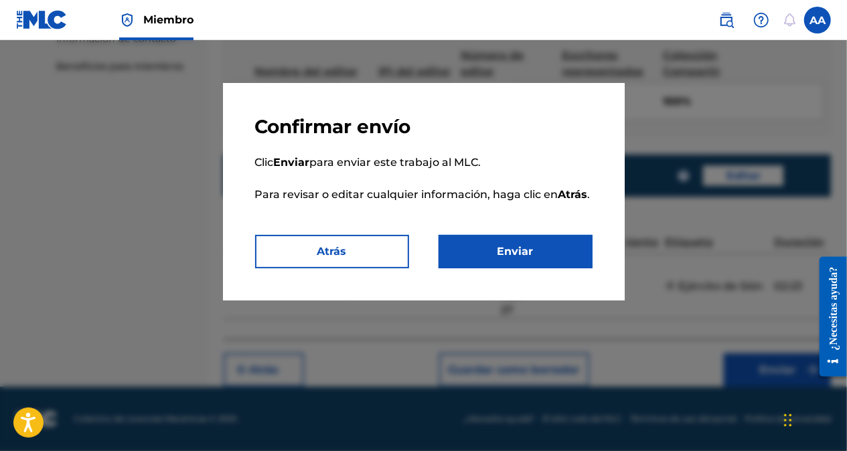
click at [542, 249] on button "Enviar" at bounding box center [516, 251] width 154 height 33
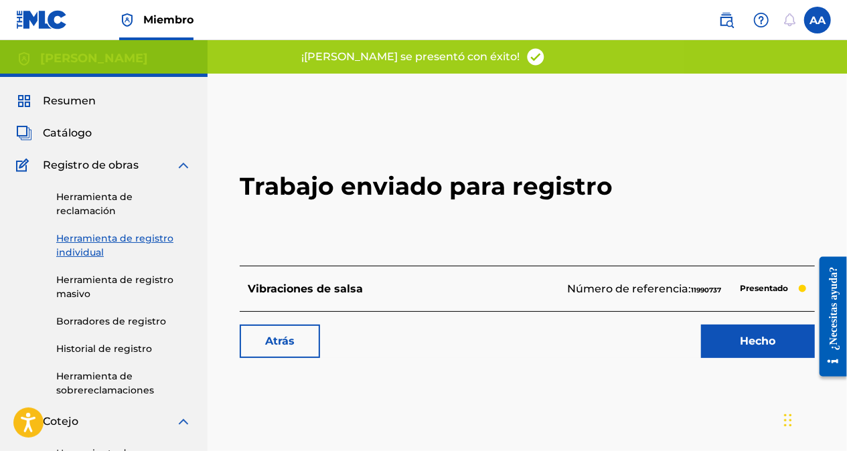
click at [740, 347] on link "Hecho" at bounding box center [758, 341] width 114 height 33
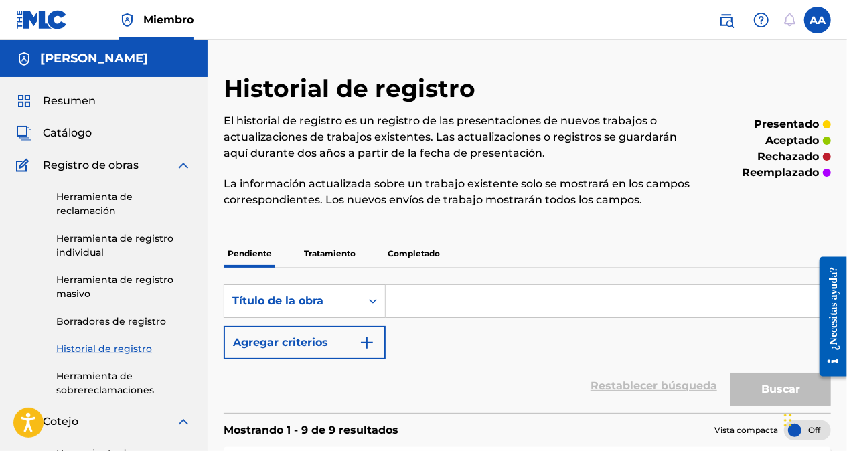
click at [84, 244] on link "Herramienta de registro individual" at bounding box center [123, 246] width 135 height 28
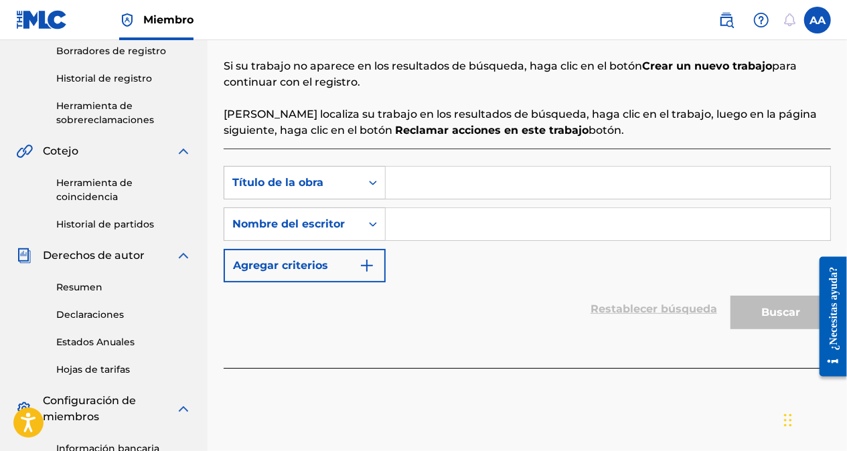
scroll to position [268, 0]
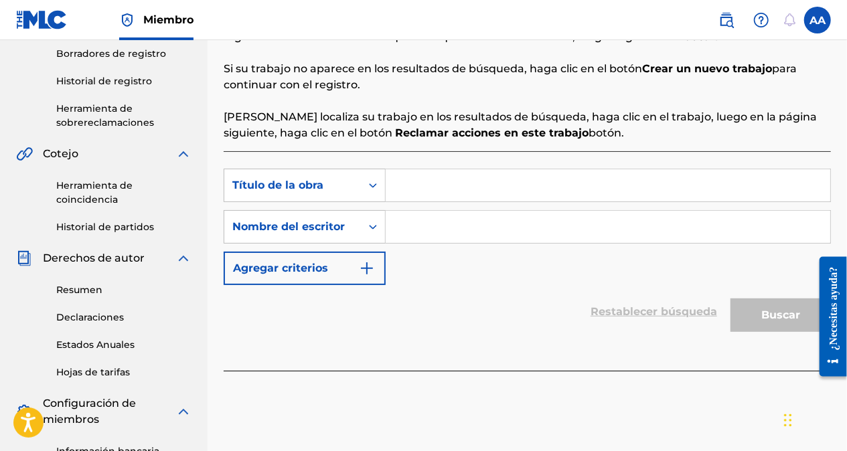
click at [415, 181] on input "Formulario de búsqueda" at bounding box center [608, 185] width 445 height 32
paste input "Salsa y Tradición"
click at [427, 217] on input "Formulario de búsqueda" at bounding box center [608, 227] width 445 height 32
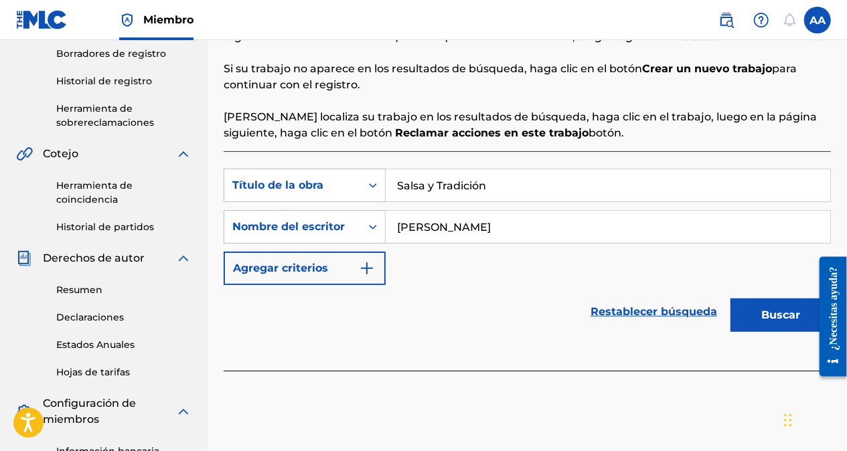
click at [753, 312] on button "Buscar" at bounding box center [781, 315] width 100 height 33
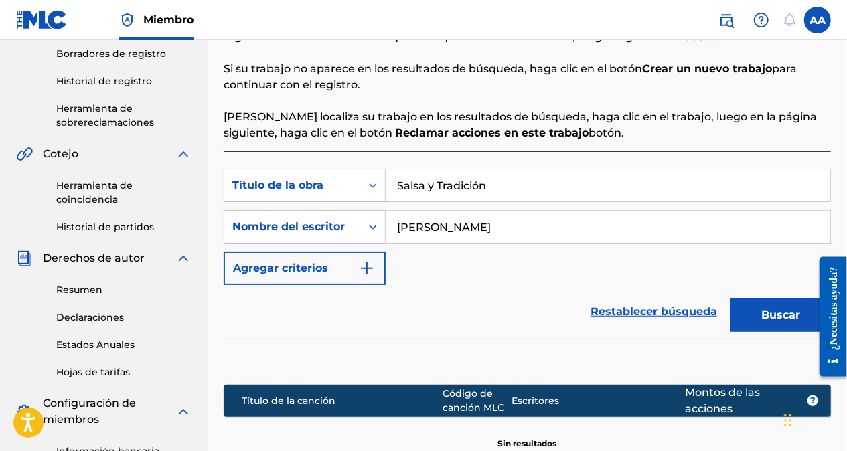
scroll to position [465, 0]
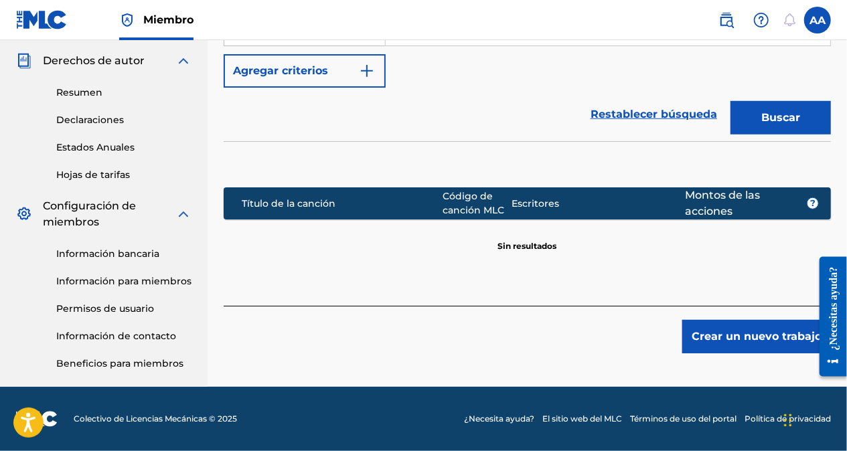
click at [719, 340] on button "Crear un nuevo trabajo" at bounding box center [756, 336] width 149 height 33
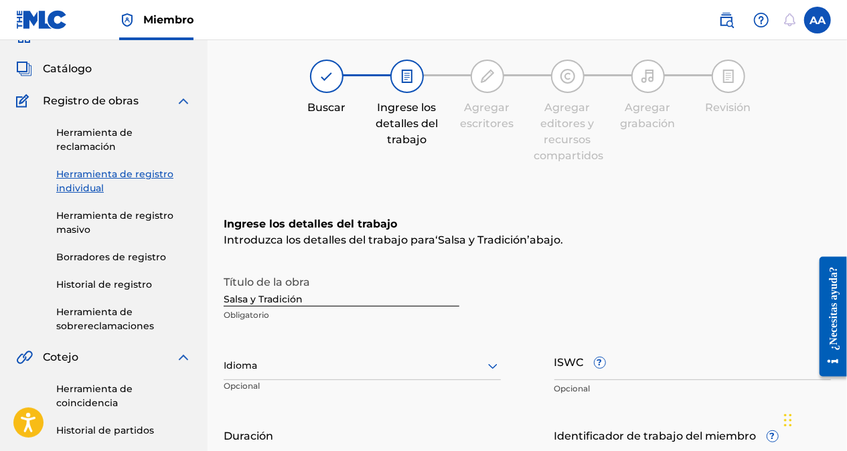
scroll to position [64, 0]
click at [358, 375] on div "Idioma" at bounding box center [362, 367] width 277 height 28
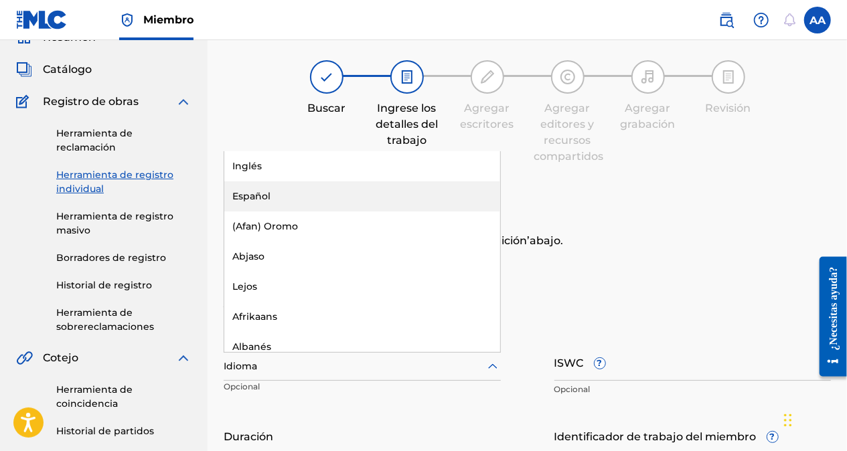
click at [268, 198] on div "Español" at bounding box center [362, 196] width 276 height 30
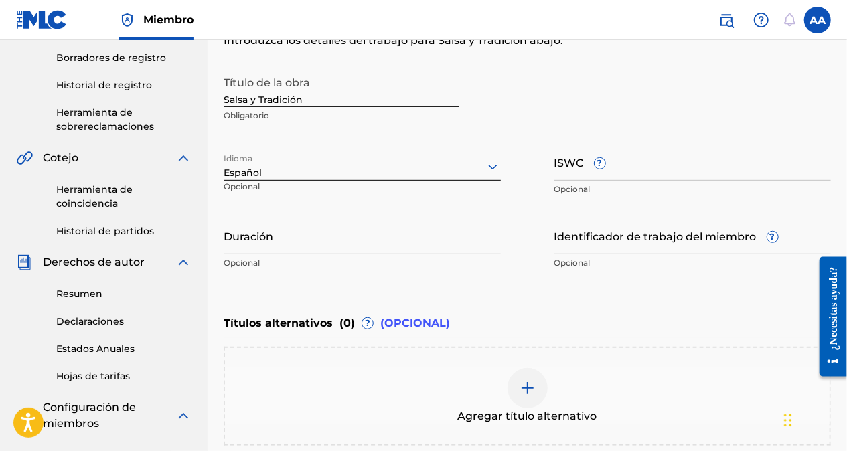
scroll to position [265, 0]
click at [673, 175] on input "ISWC ?" at bounding box center [693, 161] width 277 height 38
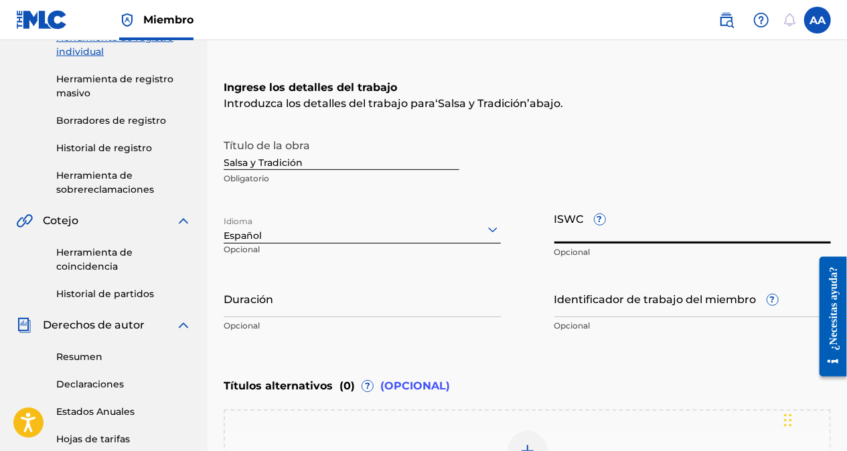
scroll to position [198, 0]
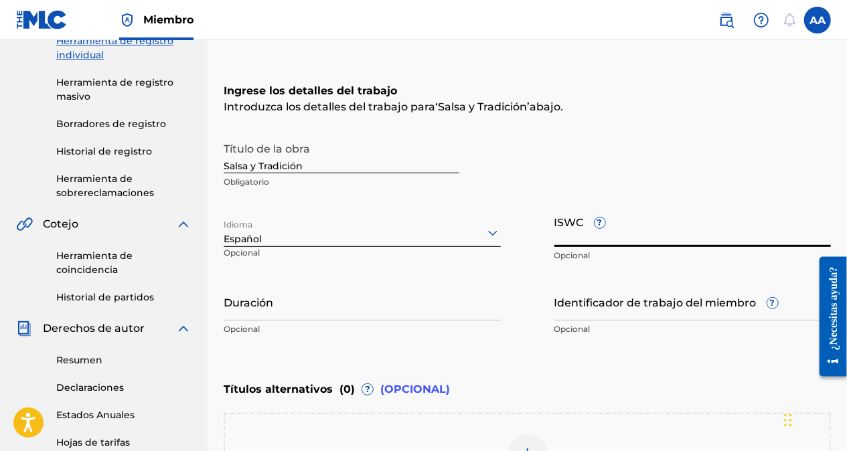
paste input "T-334.434.899-4"
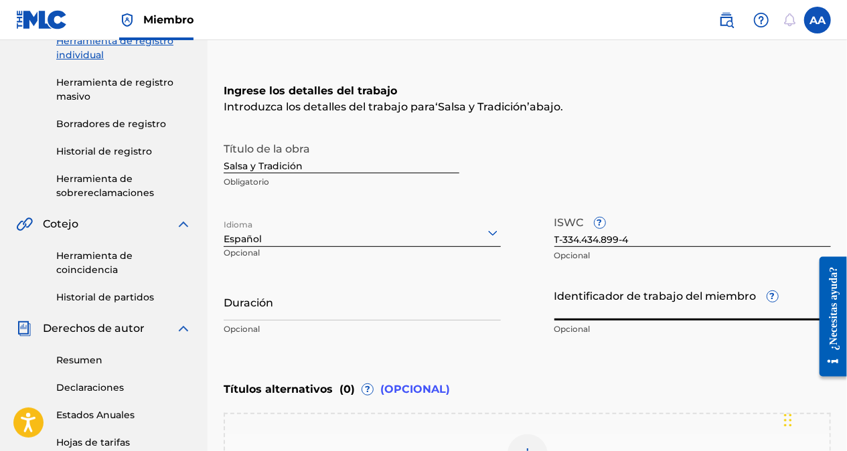
click at [581, 312] on input "Identificador de trabajo del miembro ?" at bounding box center [693, 302] width 277 height 38
paste input "74673231"
click at [247, 310] on input "Duración" at bounding box center [362, 302] width 277 height 38
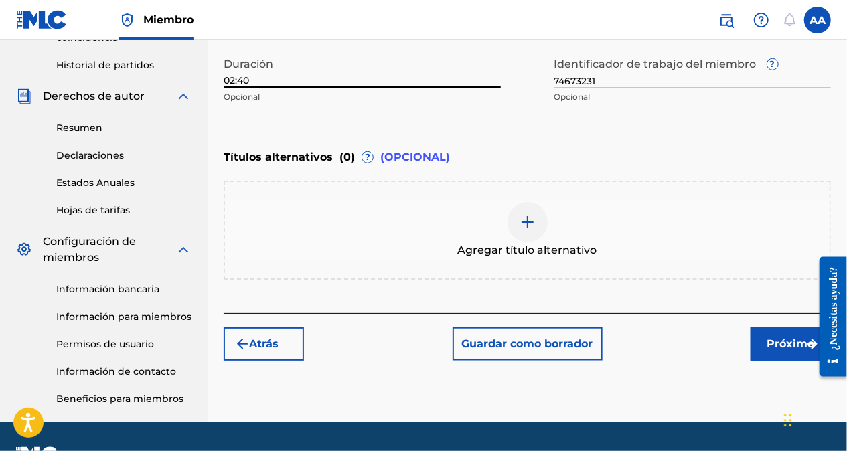
scroll to position [465, 0]
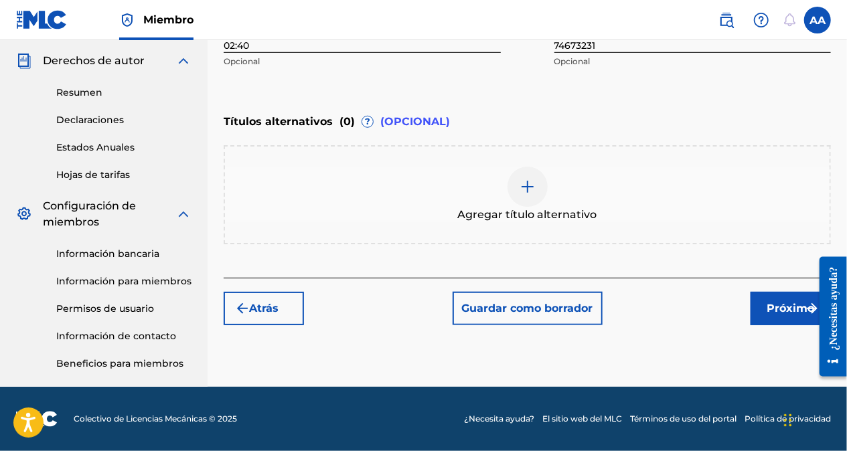
click at [772, 308] on font "Próximo" at bounding box center [792, 309] width 48 height 16
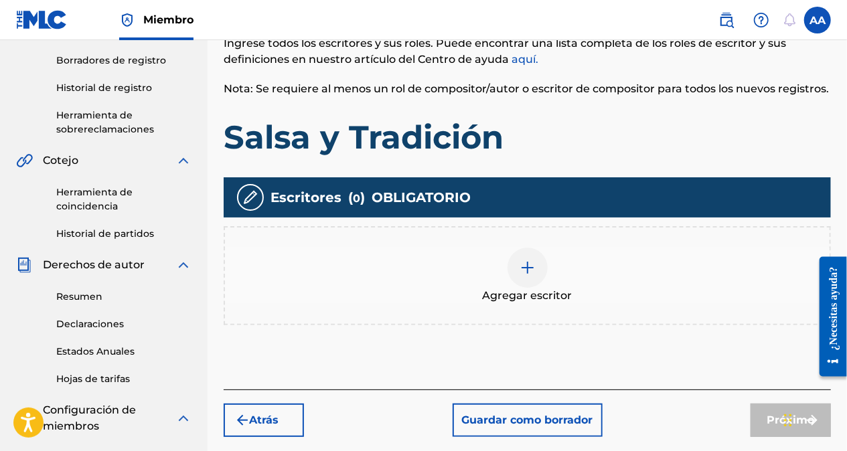
scroll to position [328, 0]
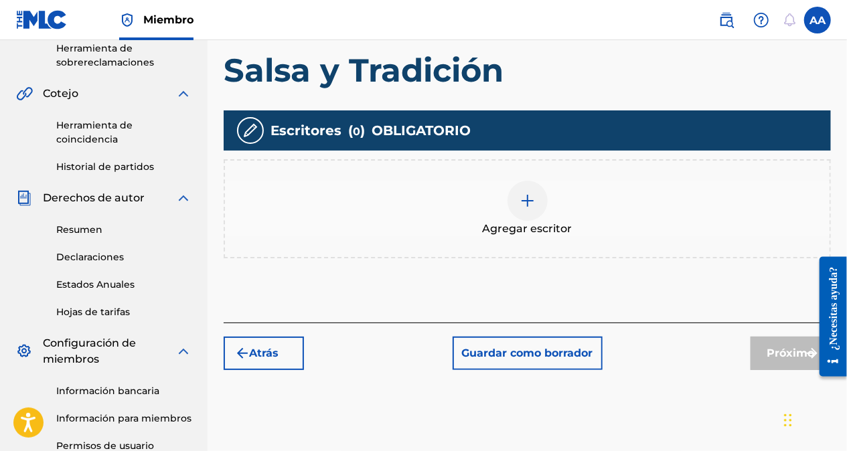
click at [534, 206] on img at bounding box center [528, 201] width 16 height 16
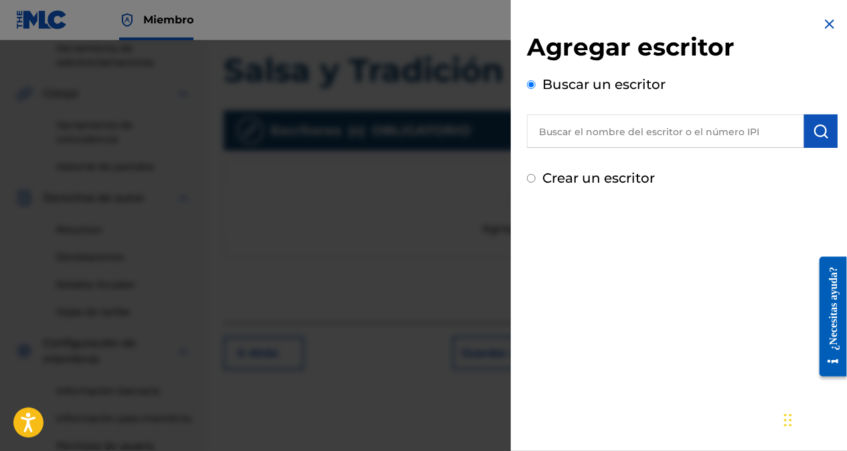
click at [532, 178] on input "Crear un escritor" at bounding box center [531, 178] width 9 height 9
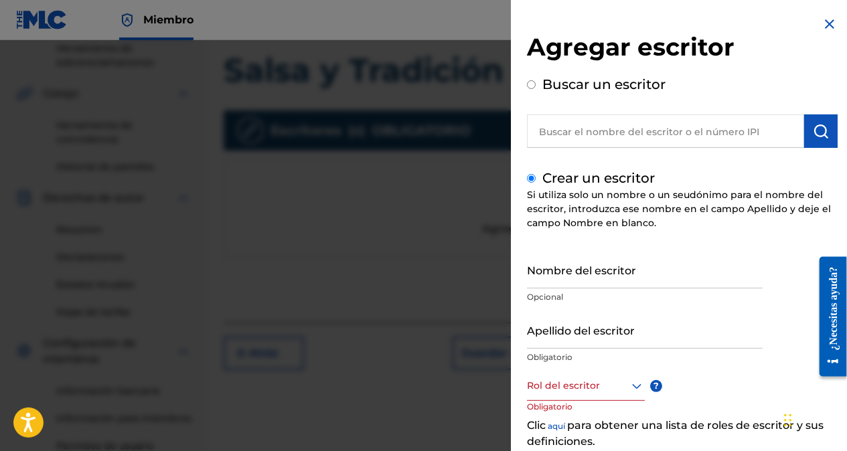
click at [557, 287] on input "Nombre del escritor" at bounding box center [645, 269] width 236 height 38
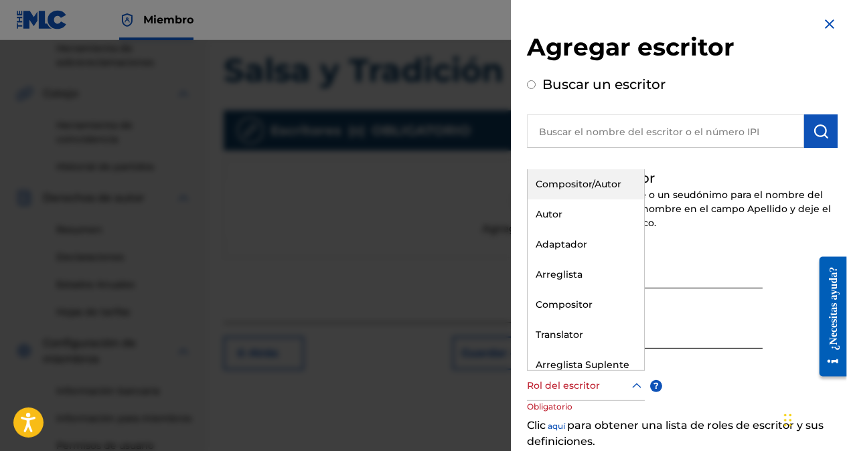
click at [620, 390] on div at bounding box center [586, 386] width 118 height 17
click at [559, 181] on div "Compositor/Autor" at bounding box center [586, 184] width 117 height 30
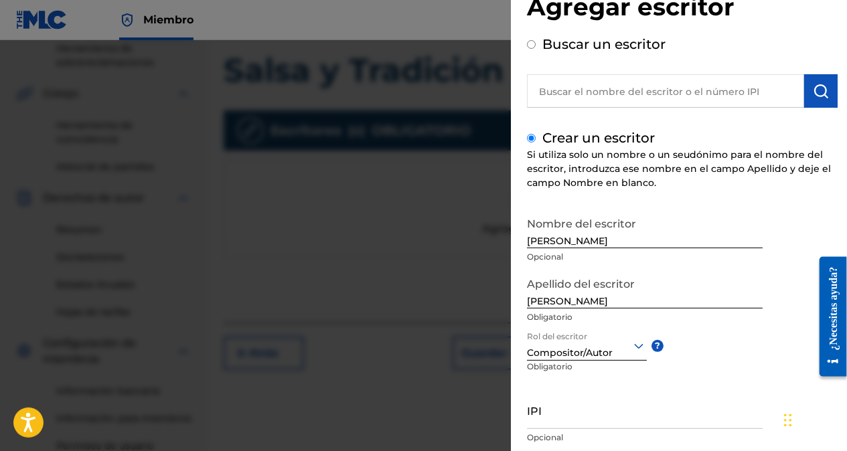
scroll to position [130, 0]
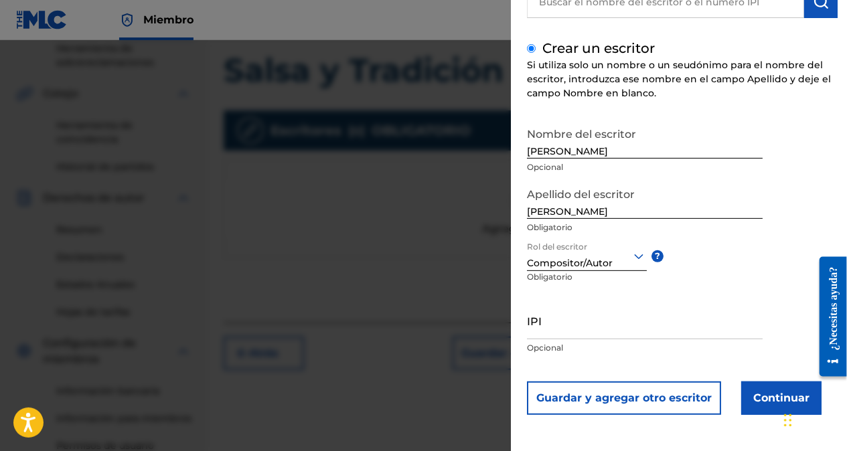
click at [572, 330] on input "IPI" at bounding box center [645, 320] width 236 height 38
paste input "01076858416"
click at [768, 392] on button "Continuar" at bounding box center [781, 398] width 80 height 33
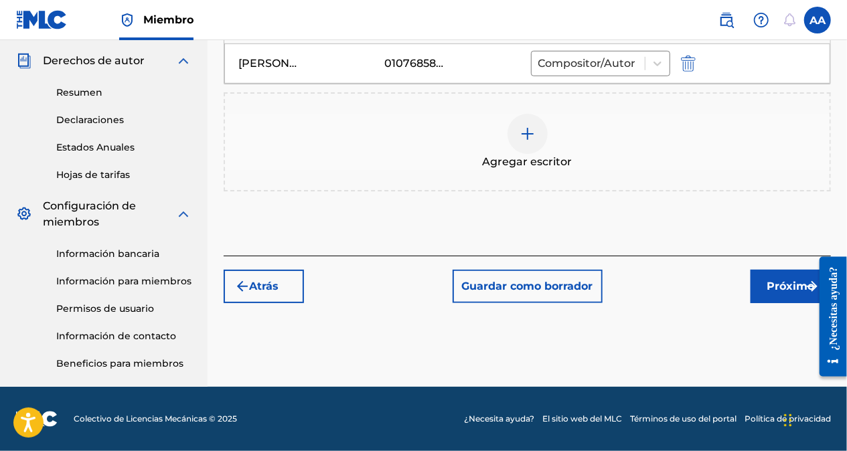
click at [784, 291] on font "Próximo" at bounding box center [792, 287] width 48 height 16
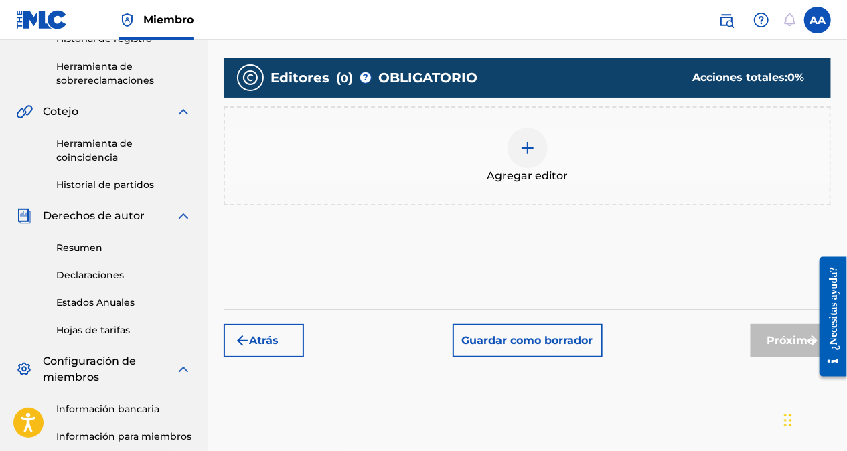
scroll to position [328, 0]
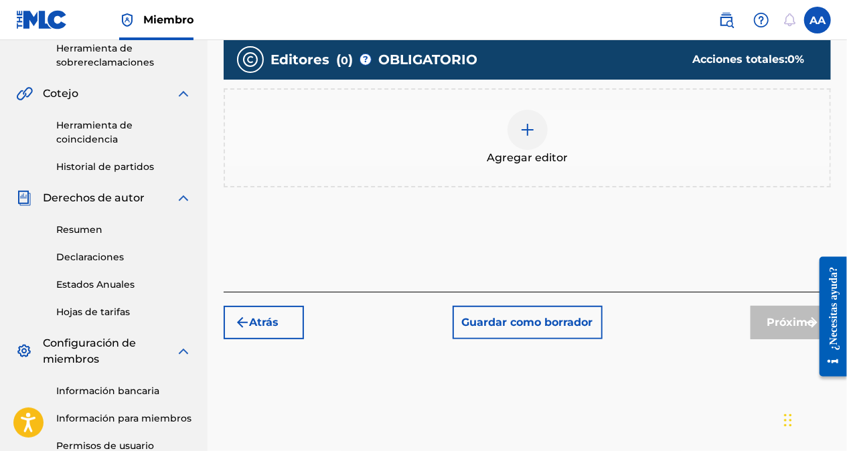
click at [526, 141] on div at bounding box center [528, 130] width 40 height 40
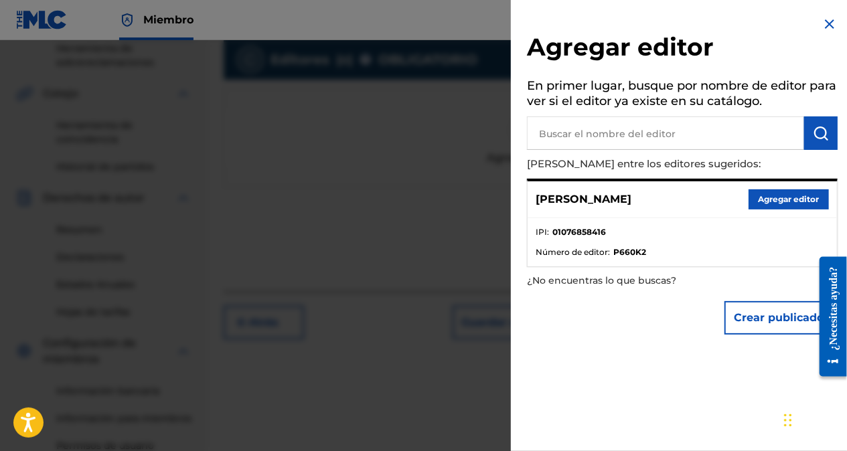
click at [779, 203] on button "Agregar editor" at bounding box center [789, 200] width 80 height 20
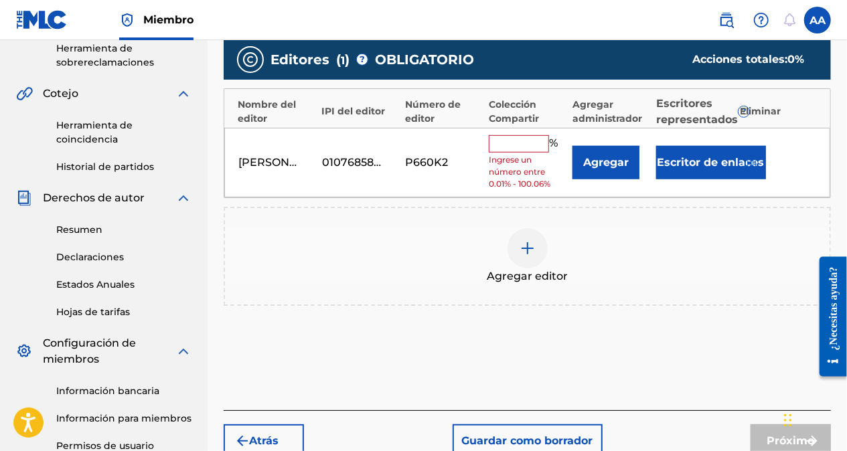
click at [503, 142] on input "text" at bounding box center [519, 143] width 60 height 17
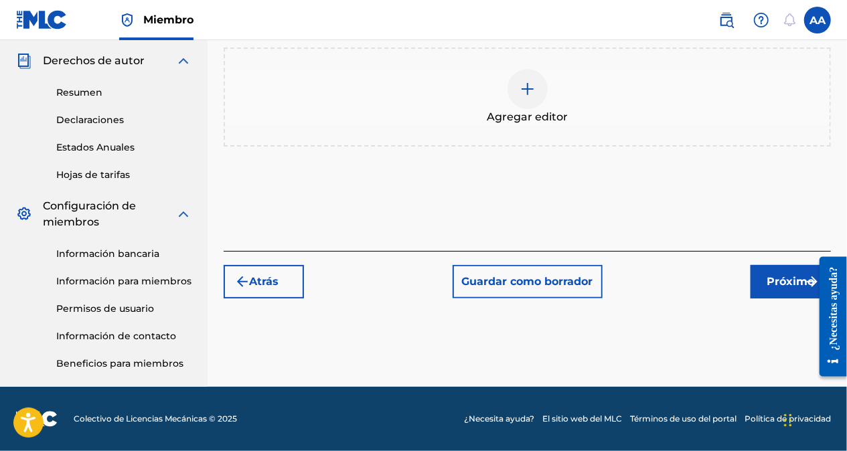
click at [763, 276] on button "Próximo" at bounding box center [791, 281] width 80 height 33
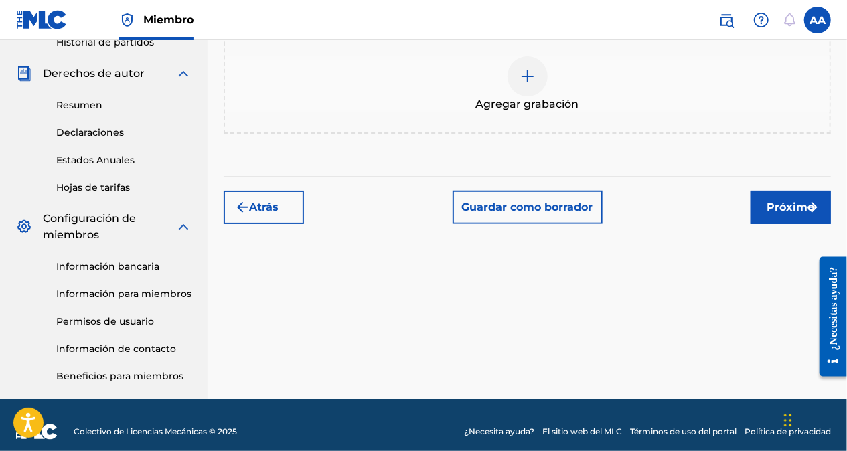
scroll to position [465, 0]
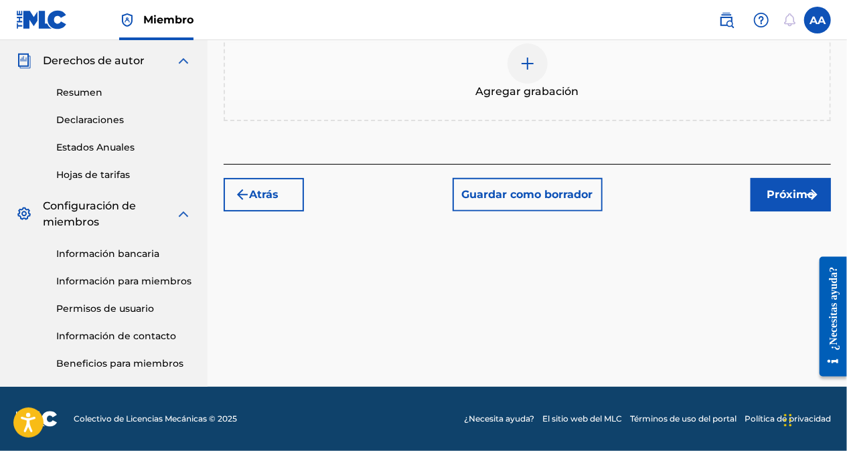
click at [795, 200] on font "Próximo" at bounding box center [792, 195] width 48 height 16
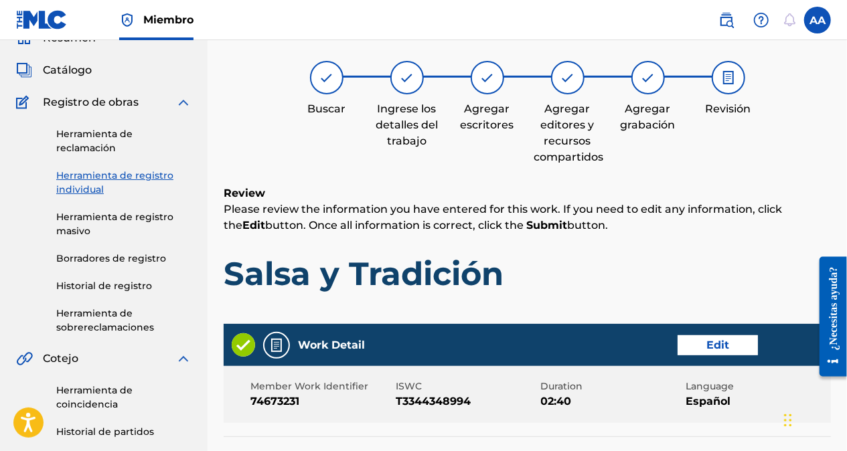
scroll to position [60, 0]
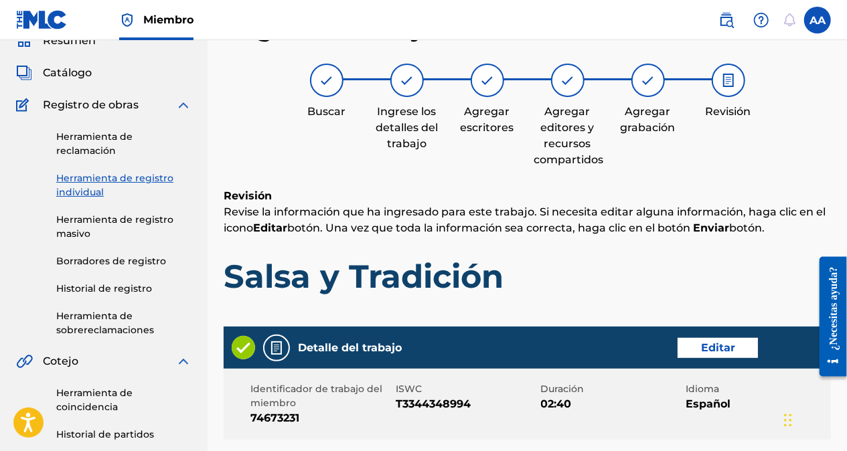
click at [645, 84] on img at bounding box center [648, 80] width 16 height 16
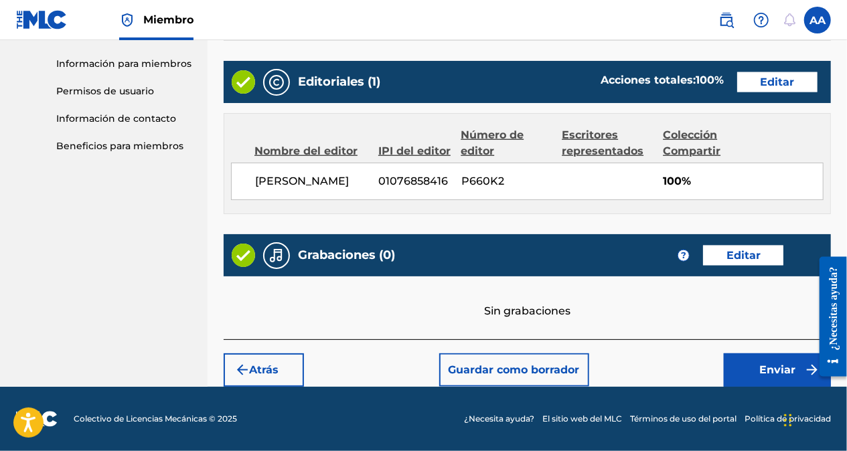
scroll to position [697, 0]
click at [747, 254] on button "Editar" at bounding box center [743, 256] width 80 height 20
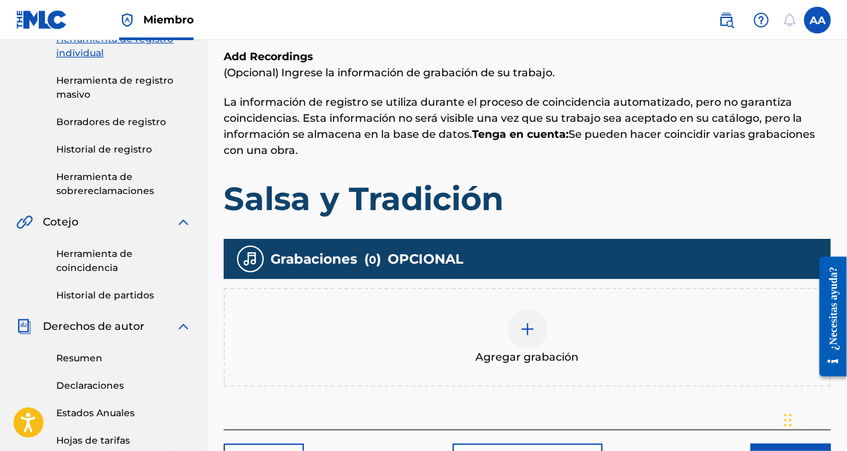
scroll to position [198, 0]
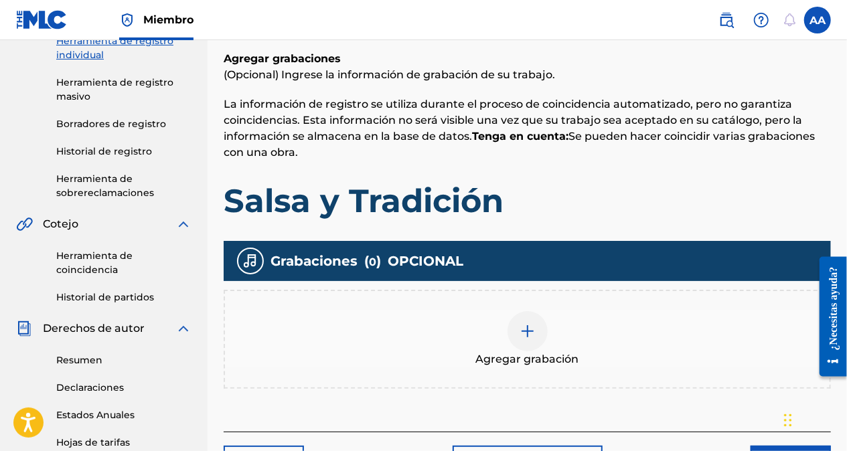
click at [520, 336] on img at bounding box center [528, 331] width 16 height 16
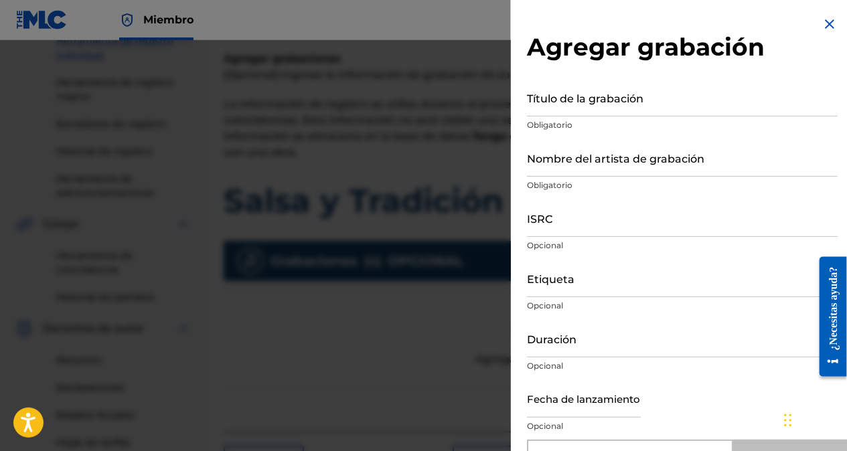
click at [550, 108] on input "Título de la grabación" at bounding box center [682, 97] width 311 height 38
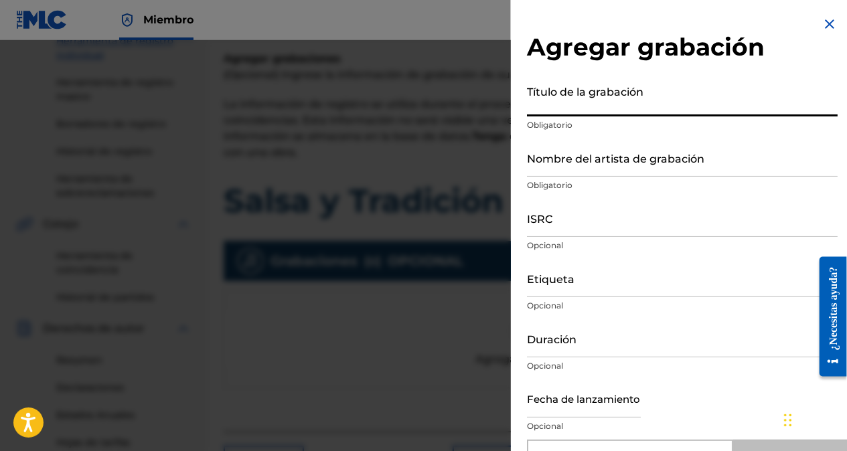
paste input "Salsa y Tradición"
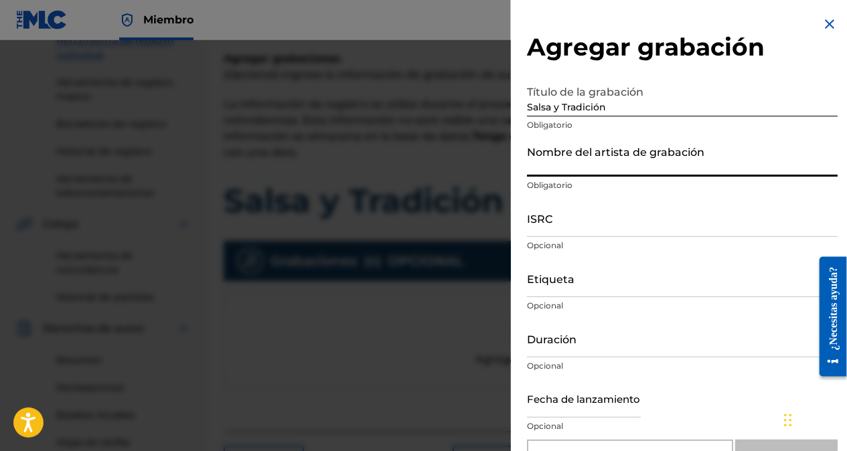
click at [563, 166] on input "Nombre del artista de grabación" at bounding box center [682, 158] width 311 height 38
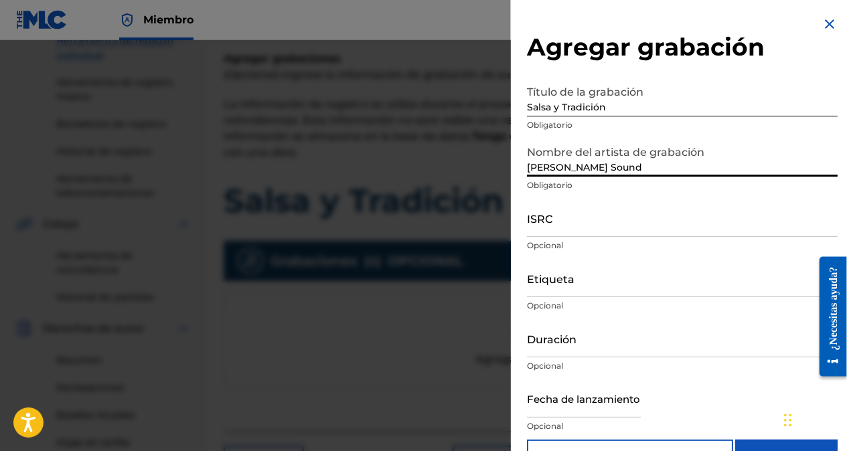
click at [579, 226] on input "ISRC" at bounding box center [682, 218] width 311 height 38
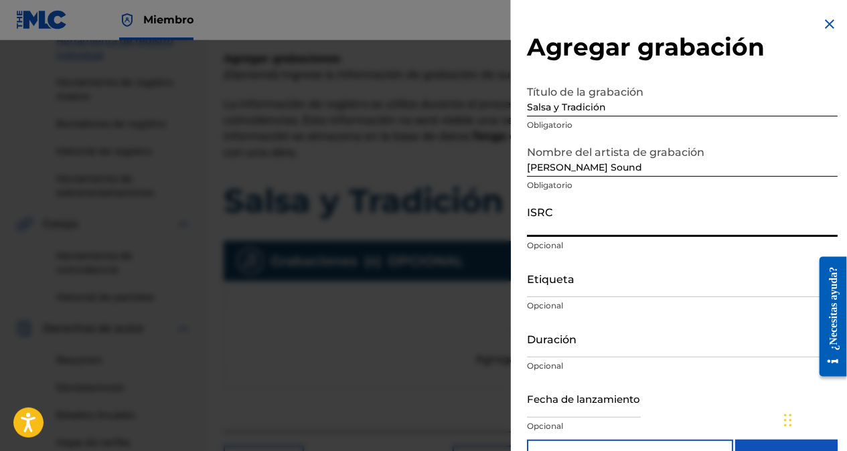
paste input "QZTVM2491128"
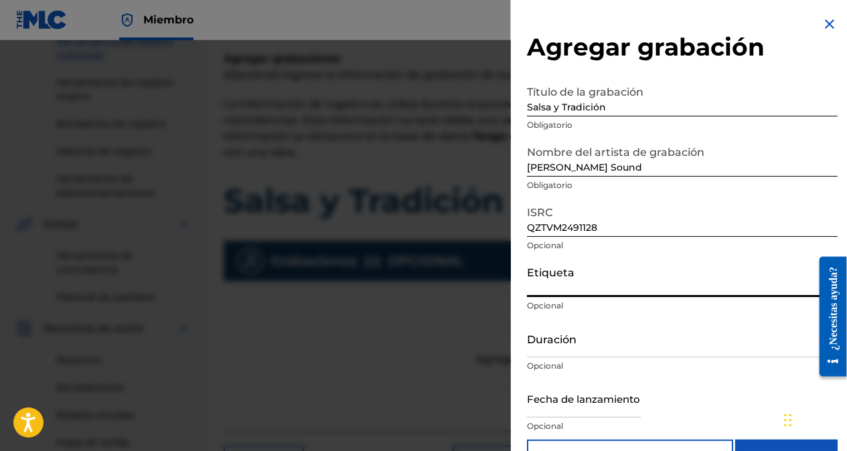
click at [544, 288] on input "Etiqueta" at bounding box center [682, 278] width 311 height 38
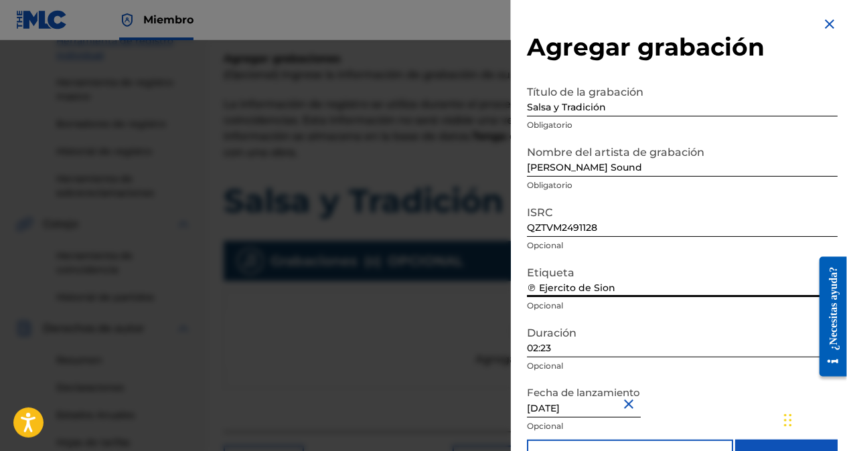
click at [556, 344] on input "02:23" at bounding box center [682, 338] width 311 height 38
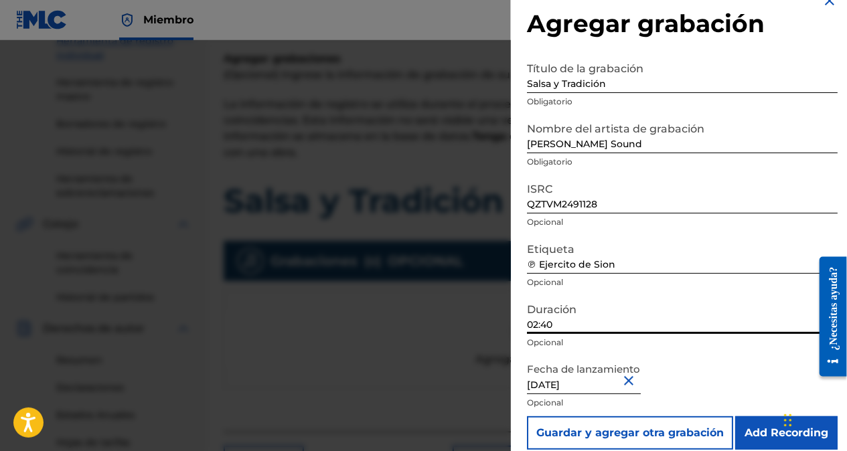
scroll to position [38, 0]
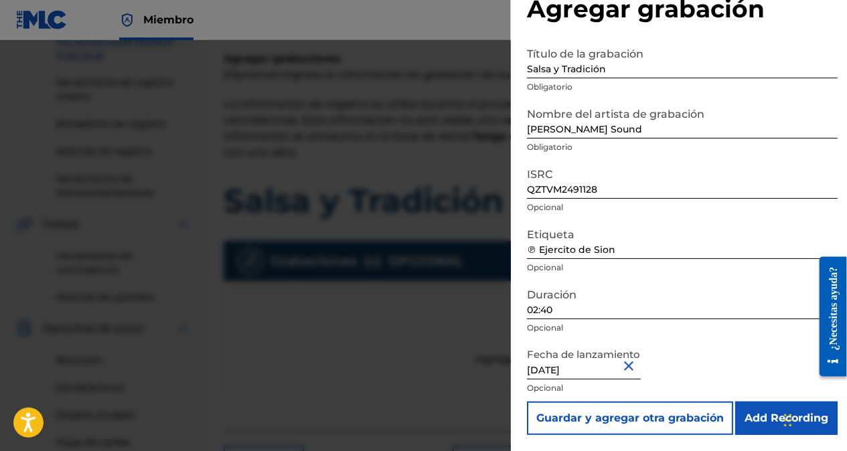
click at [768, 423] on input "Add Recording" at bounding box center [786, 418] width 102 height 33
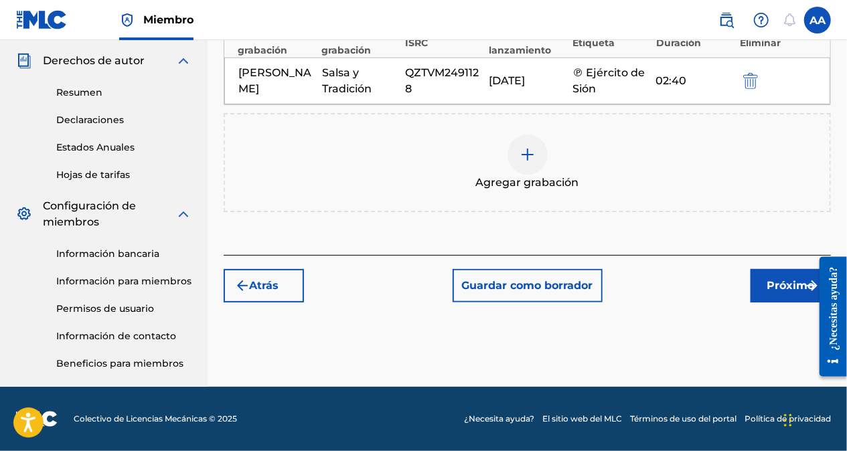
scroll to position [398, 0]
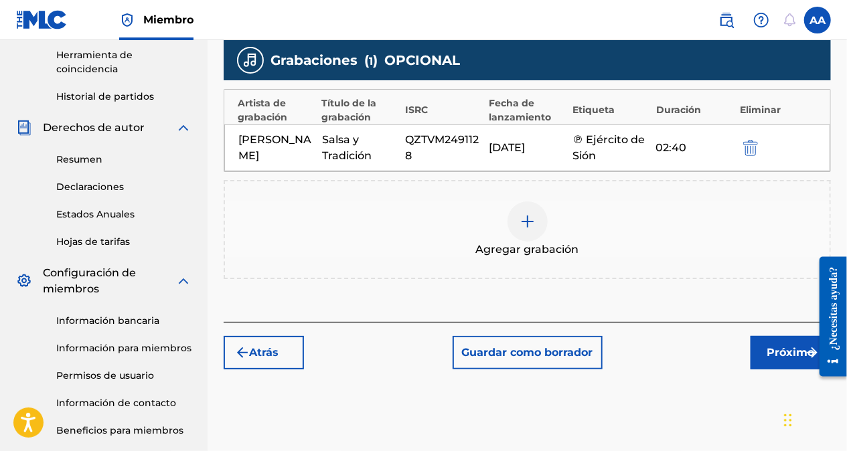
click at [772, 356] on font "Próximo" at bounding box center [792, 353] width 48 height 16
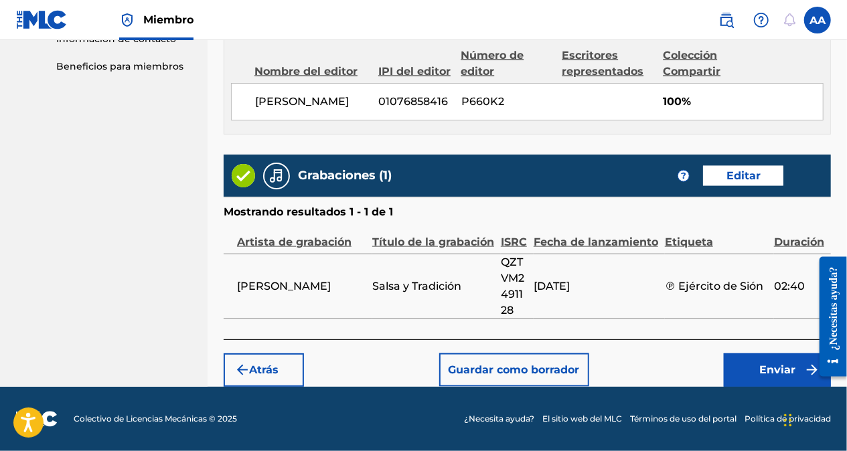
scroll to position [776, 0]
click at [766, 375] on font "Enviar" at bounding box center [777, 370] width 36 height 16
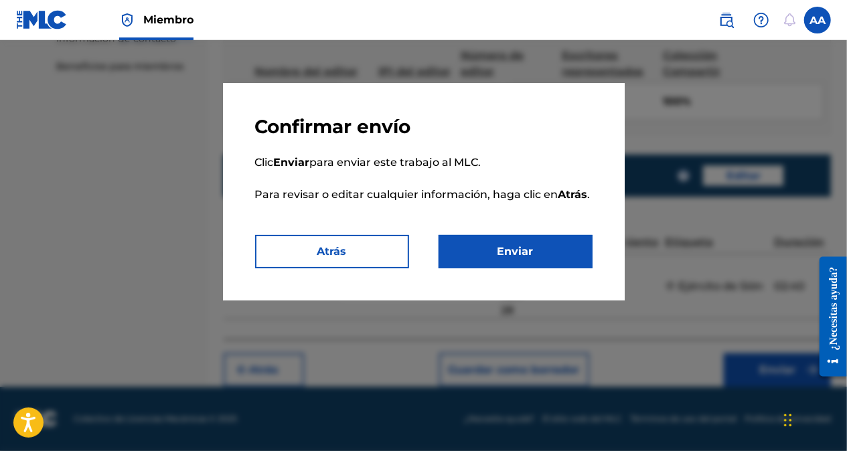
click at [518, 257] on button "Enviar" at bounding box center [516, 251] width 154 height 33
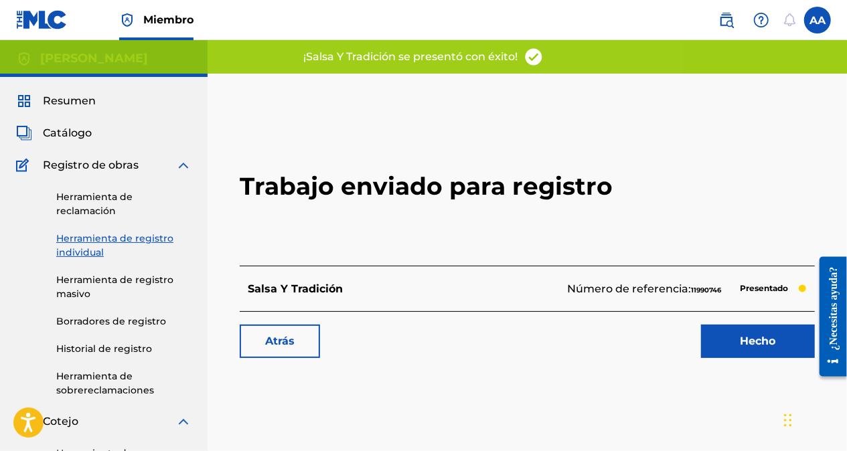
click at [766, 344] on link "Hecho" at bounding box center [758, 341] width 114 height 33
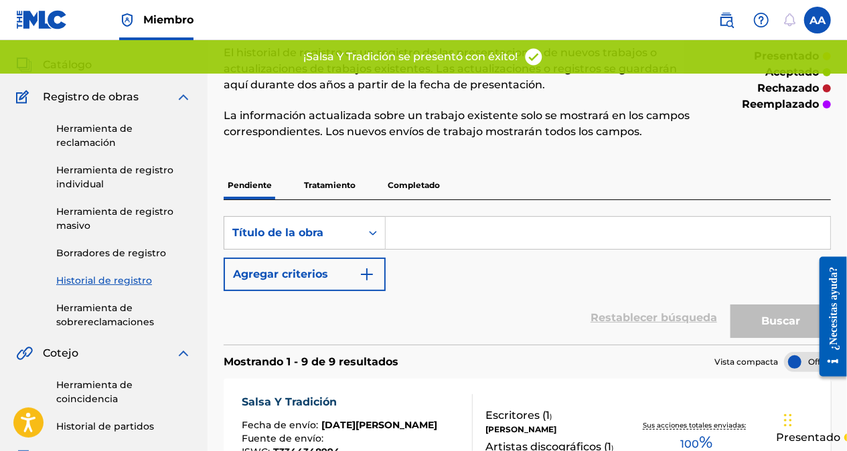
scroll to position [67, 0]
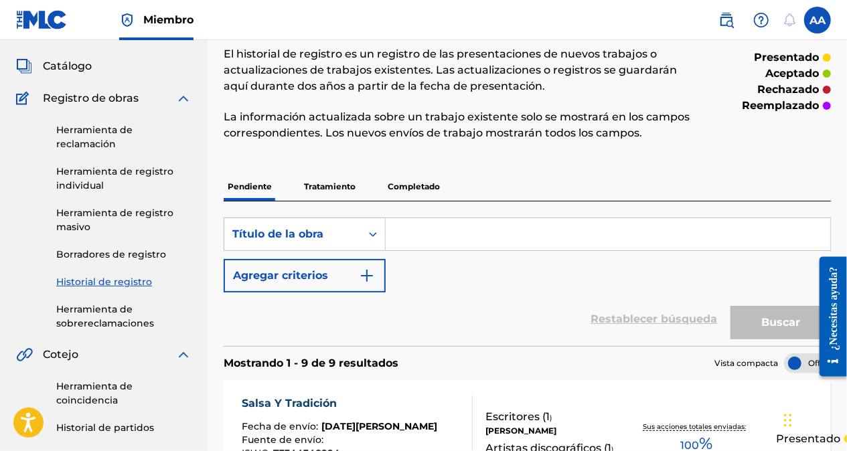
click at [93, 176] on link "Herramienta de registro individual" at bounding box center [123, 179] width 135 height 28
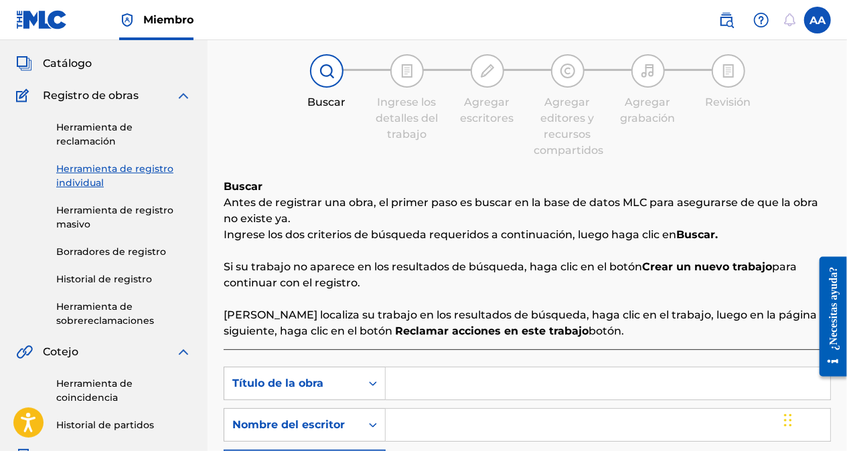
scroll to position [201, 0]
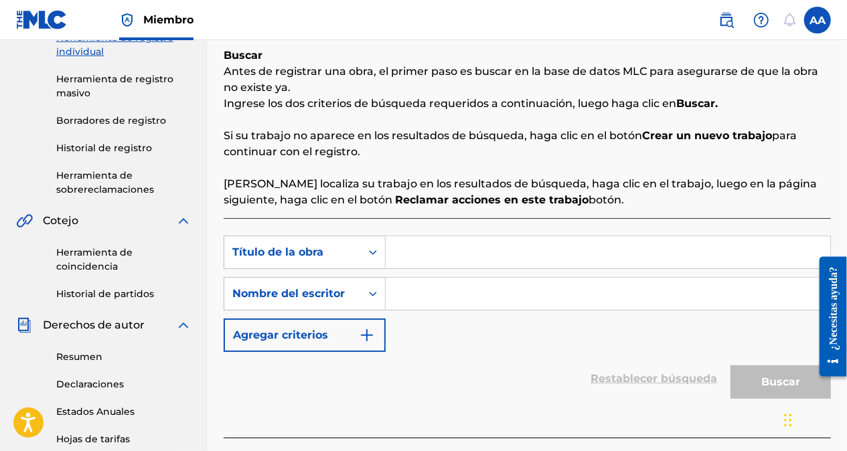
click at [414, 253] on input "Formulario de búsqueda" at bounding box center [608, 252] width 445 height 32
paste input "Salsa en Movimiento"
click at [418, 289] on input "Formulario de búsqueda" at bounding box center [608, 294] width 445 height 32
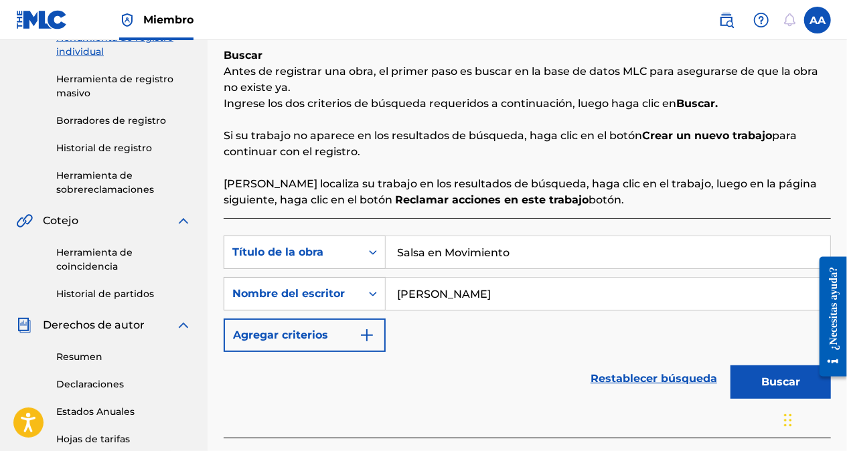
click at [771, 382] on button "Buscar" at bounding box center [781, 382] width 100 height 33
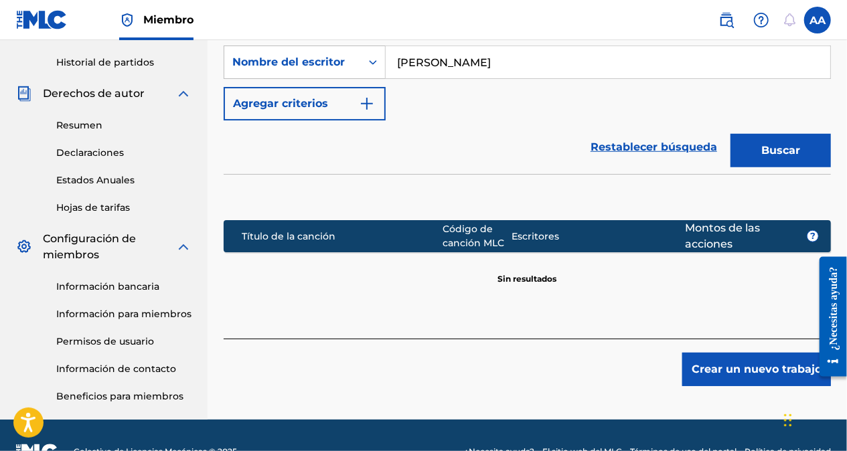
scroll to position [465, 0]
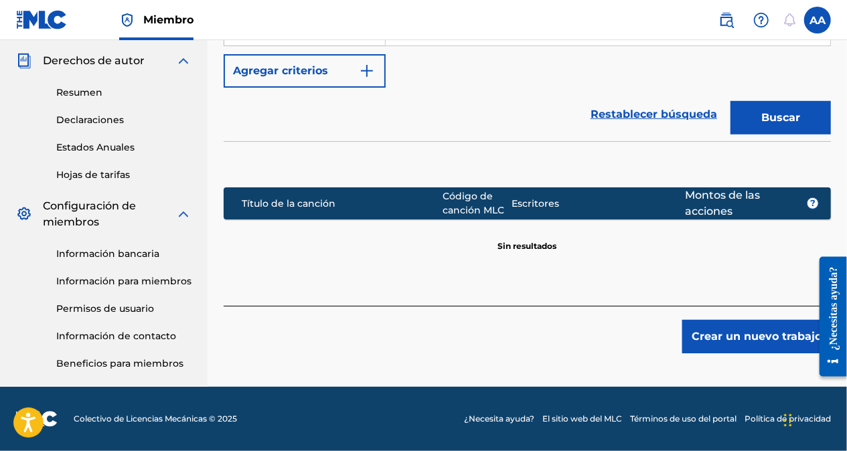
click at [745, 333] on button "Crear un nuevo trabajo" at bounding box center [756, 336] width 149 height 33
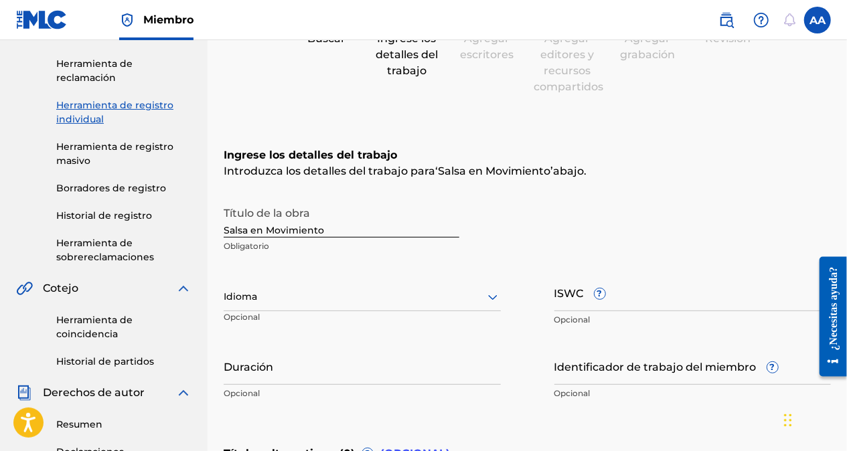
scroll to position [131, 0]
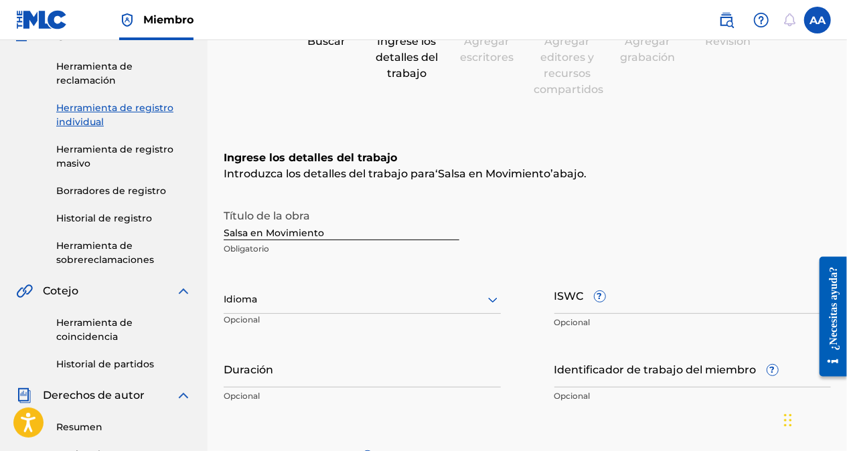
click at [315, 291] on div at bounding box center [362, 299] width 277 height 17
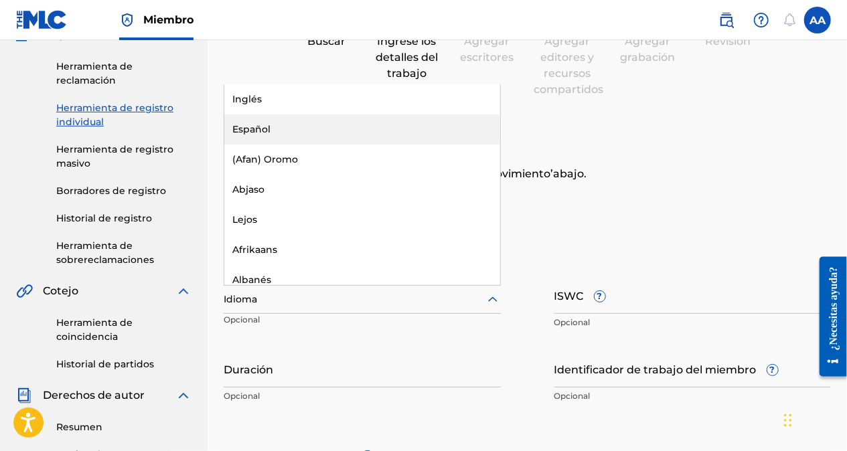
click at [249, 129] on div "Español" at bounding box center [362, 130] width 276 height 30
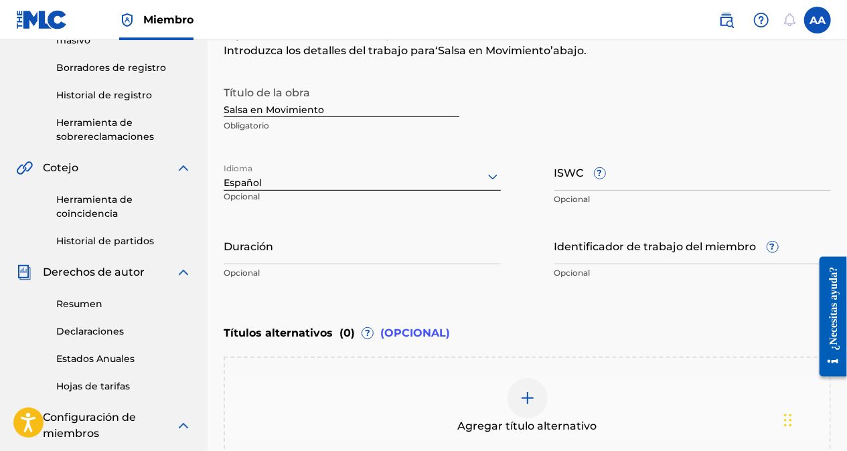
scroll to position [265, 0]
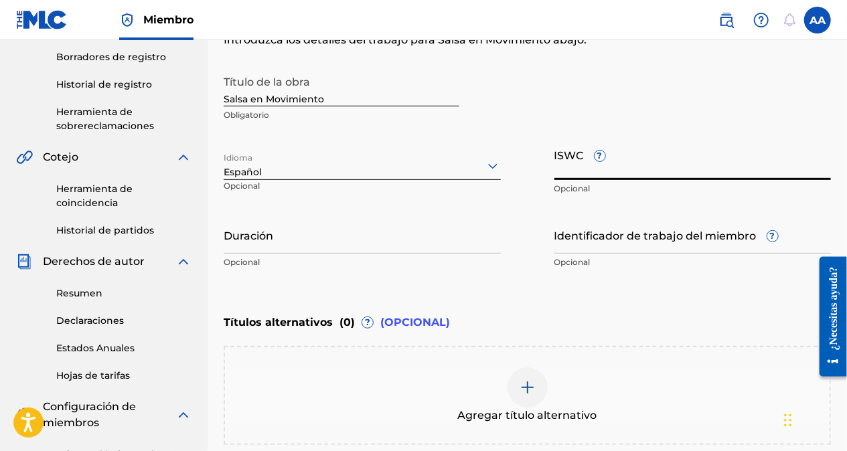
click at [617, 173] on input "ISWC ?" at bounding box center [693, 161] width 277 height 38
paste input "T-334.442.023-7"
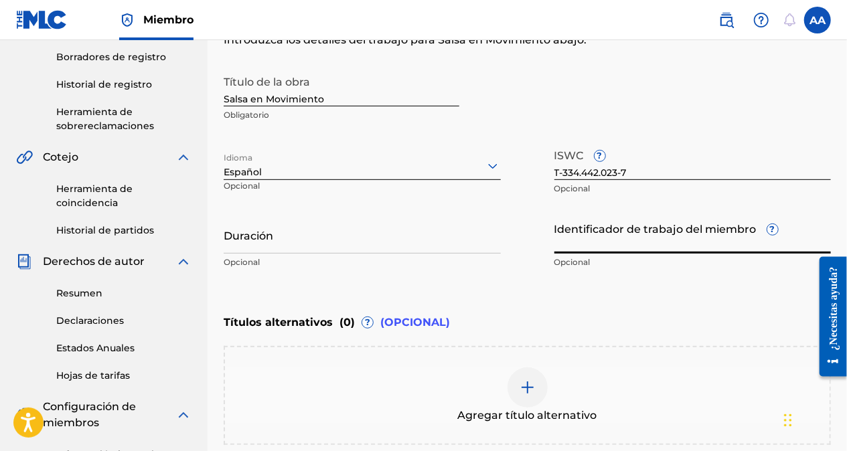
click at [623, 236] on input "Identificador de trabajo del miembro ?" at bounding box center [693, 235] width 277 height 38
paste input "74673233"
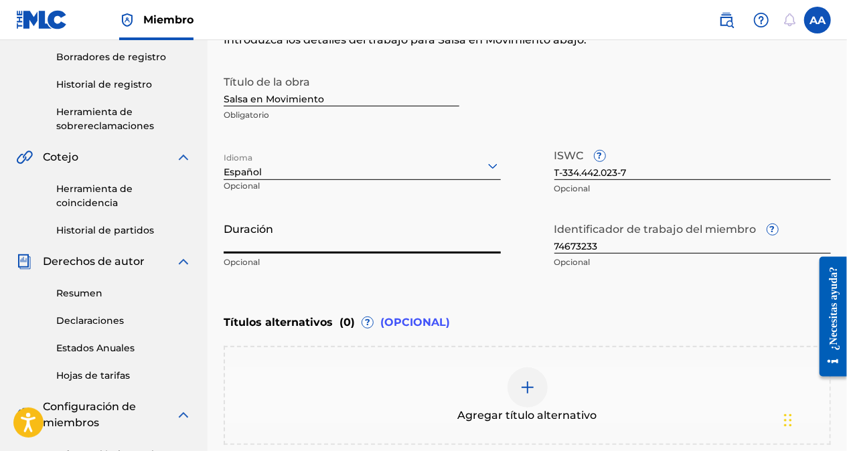
click at [423, 240] on input "Duración" at bounding box center [362, 235] width 277 height 38
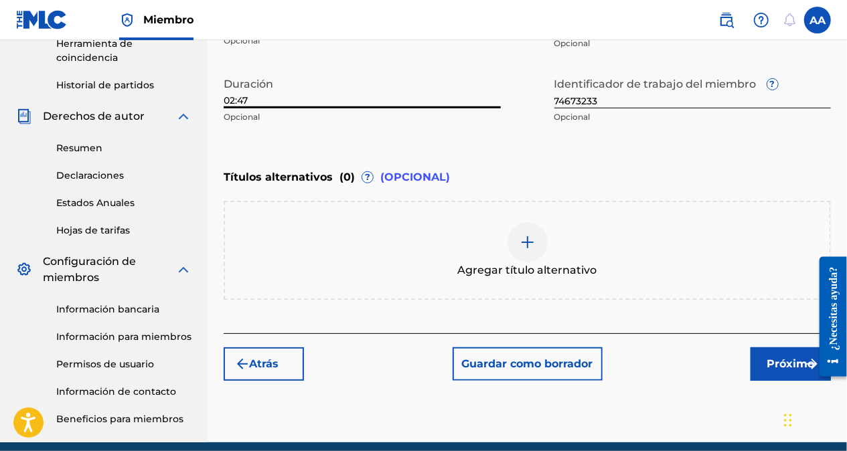
scroll to position [465, 0]
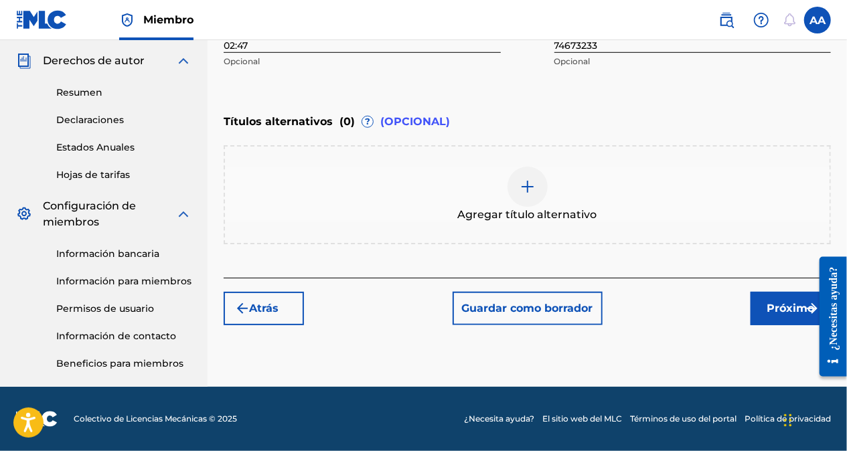
click at [786, 307] on font "Próximo" at bounding box center [792, 309] width 48 height 16
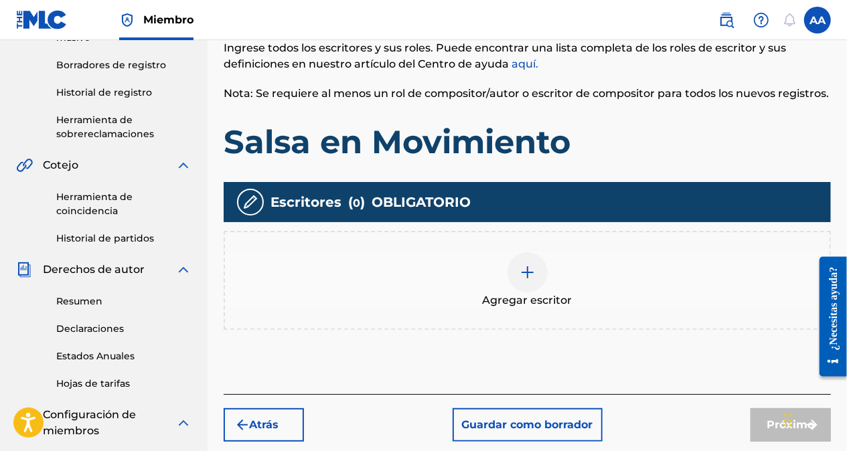
scroll to position [261, 0]
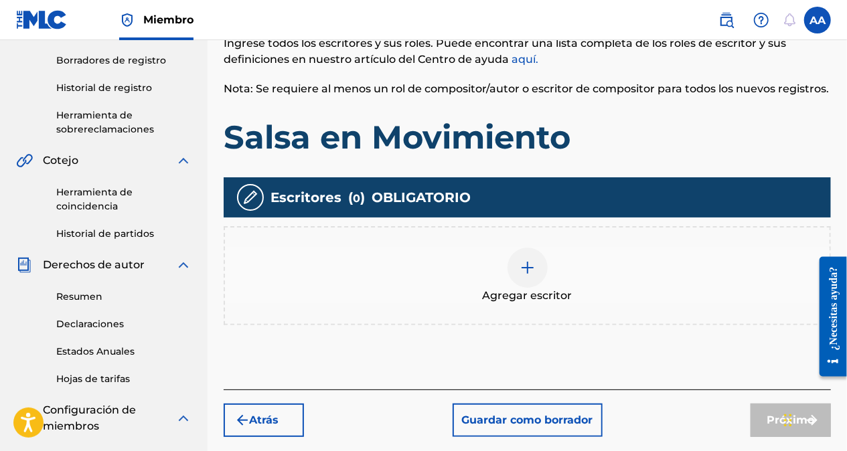
click at [520, 268] on img at bounding box center [528, 268] width 16 height 16
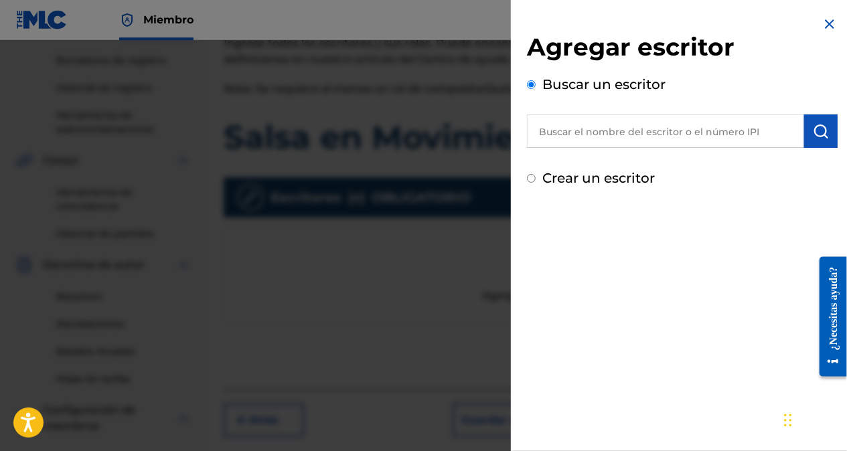
click at [534, 179] on input "Crear un escritor" at bounding box center [531, 178] width 9 height 9
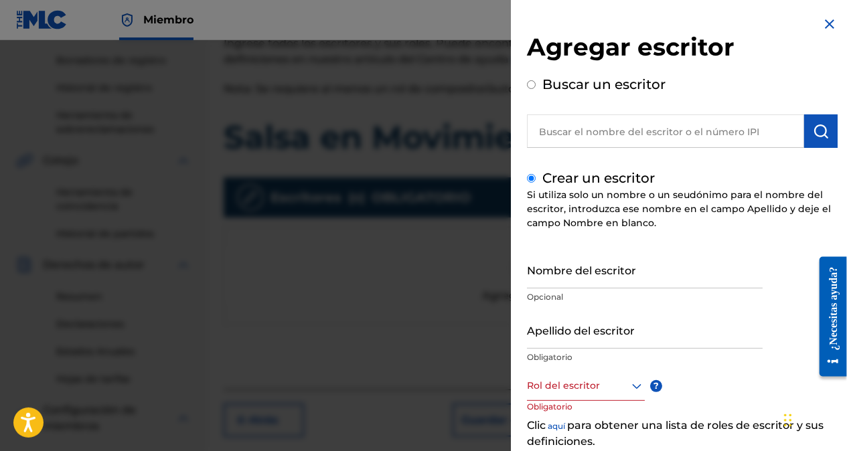
click at [564, 276] on input "Nombre del escritor" at bounding box center [645, 269] width 236 height 38
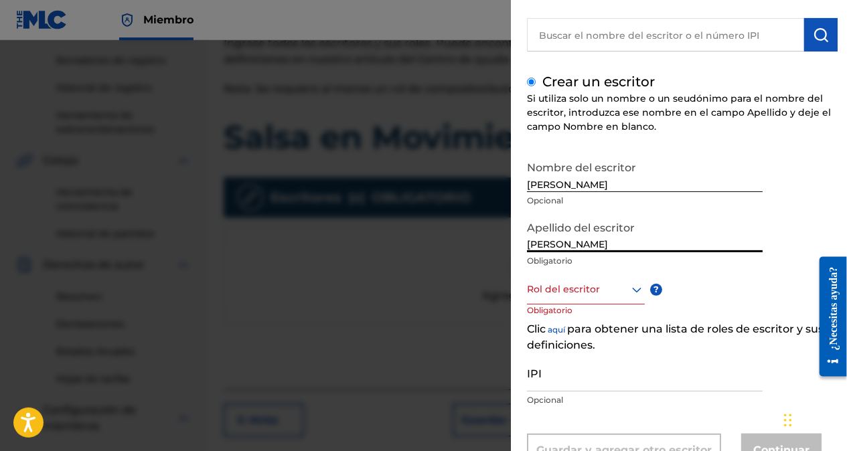
scroll to position [149, 0]
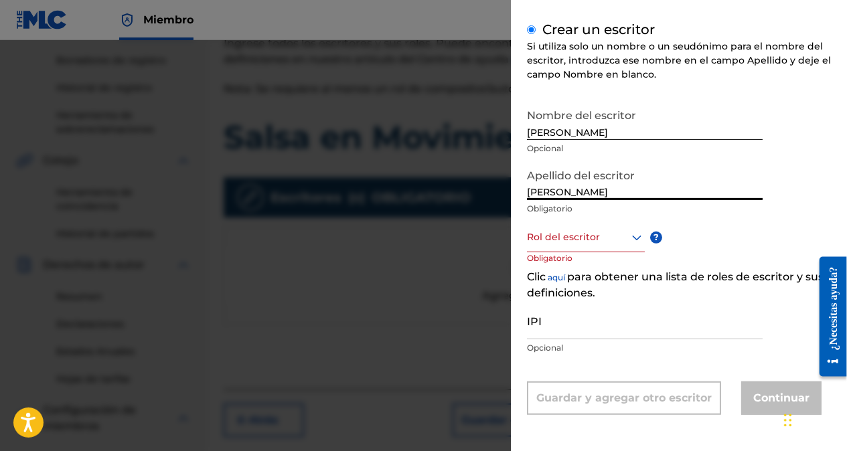
click at [624, 236] on div at bounding box center [586, 237] width 118 height 17
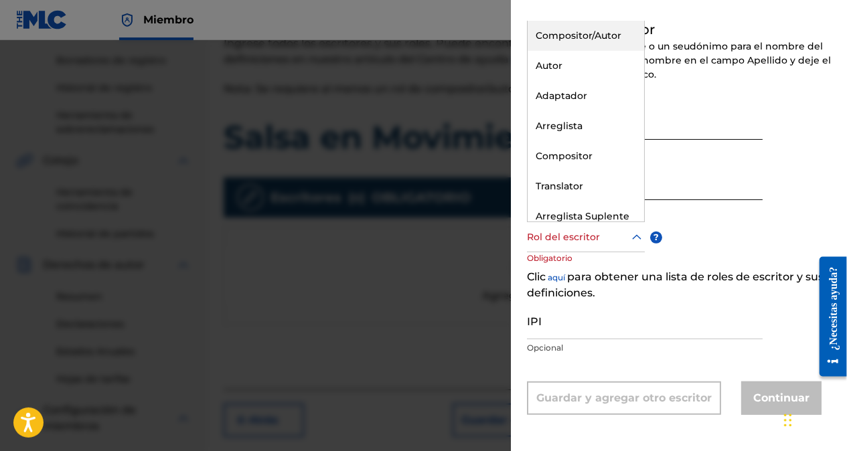
click at [563, 36] on div "Compositor/Autor" at bounding box center [586, 36] width 117 height 30
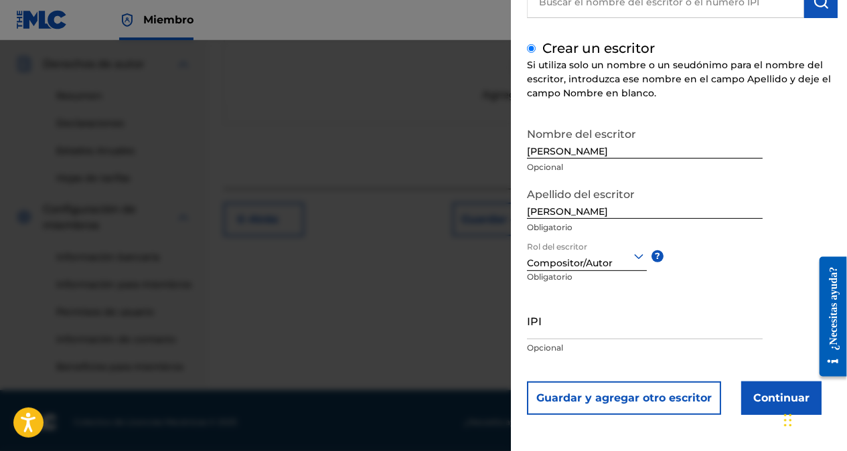
scroll to position [465, 0]
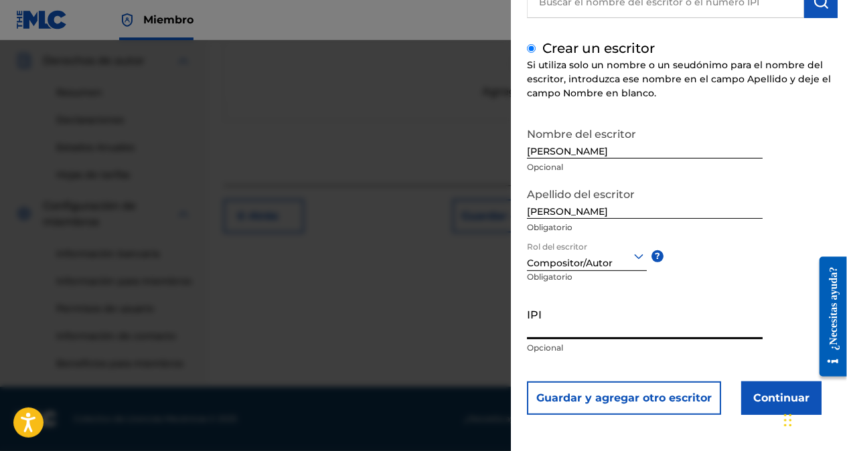
click at [567, 325] on input "IPI" at bounding box center [645, 320] width 236 height 38
paste input "01076858416"
click at [773, 402] on button "Continuar" at bounding box center [781, 398] width 80 height 33
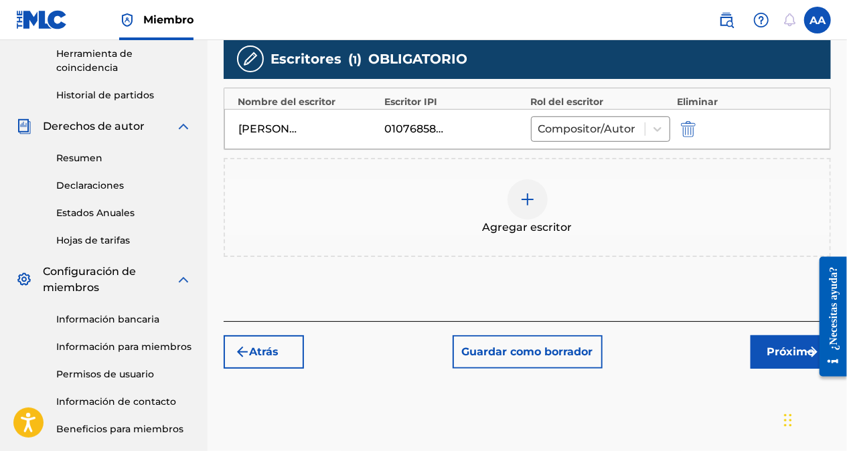
scroll to position [398, 0]
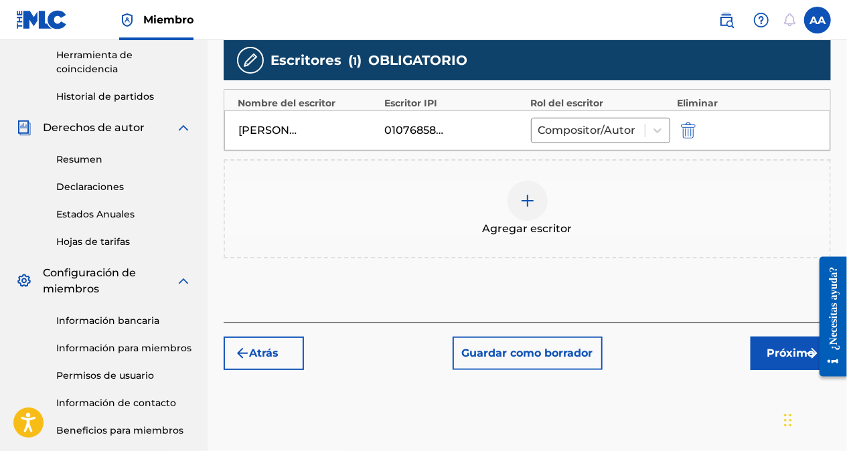
click at [776, 356] on font "Próximo" at bounding box center [792, 354] width 48 height 16
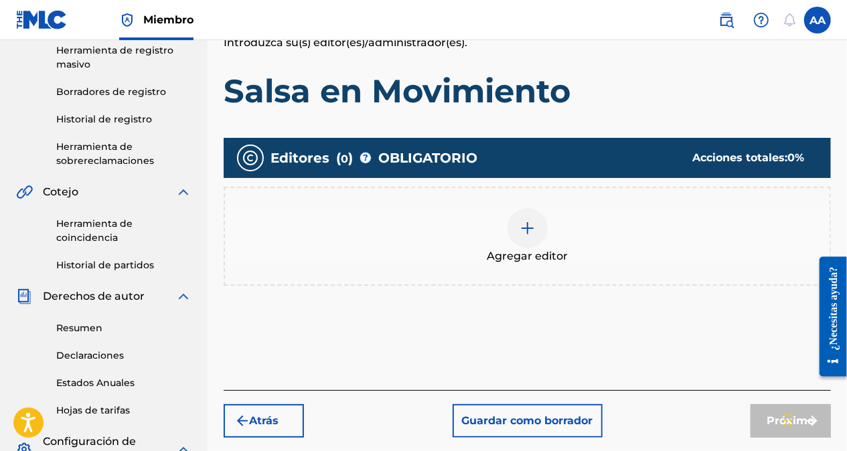
scroll to position [261, 0]
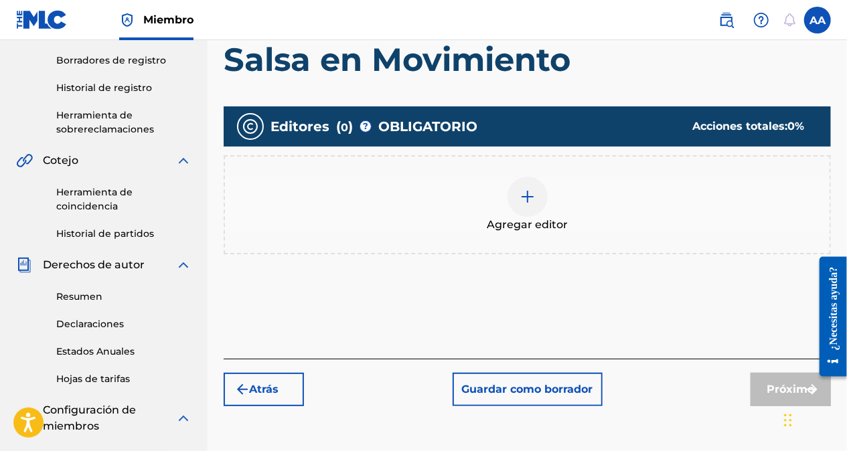
click at [534, 198] on img at bounding box center [528, 197] width 16 height 16
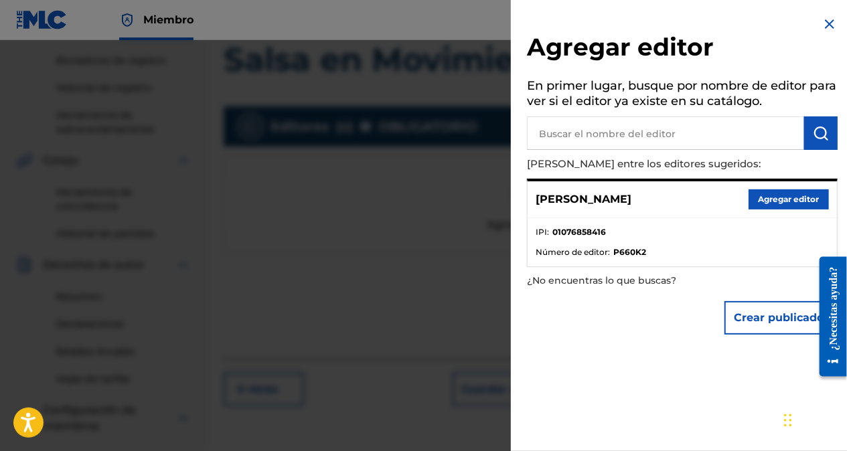
click at [749, 204] on button "Agregar editor" at bounding box center [789, 200] width 80 height 20
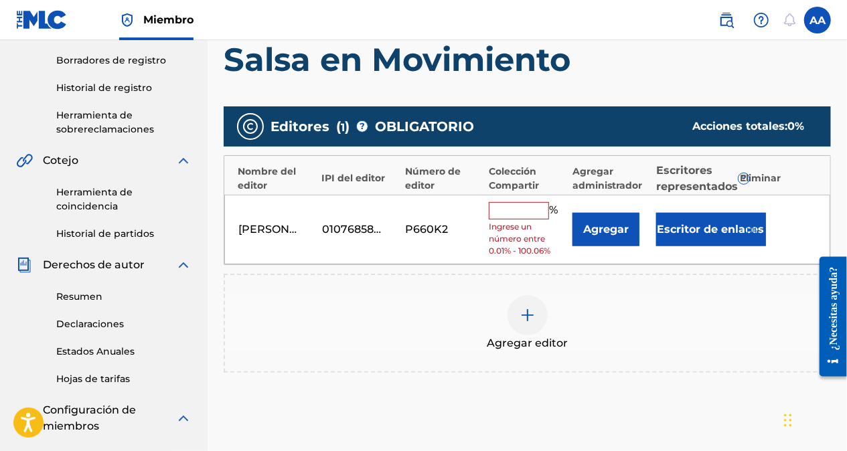
click at [504, 216] on input "text" at bounding box center [519, 210] width 60 height 17
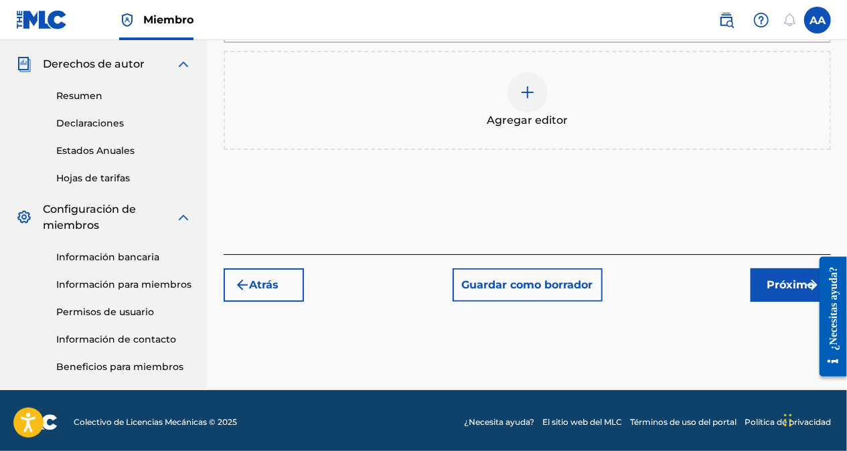
click at [776, 292] on font "Próximo" at bounding box center [792, 285] width 48 height 16
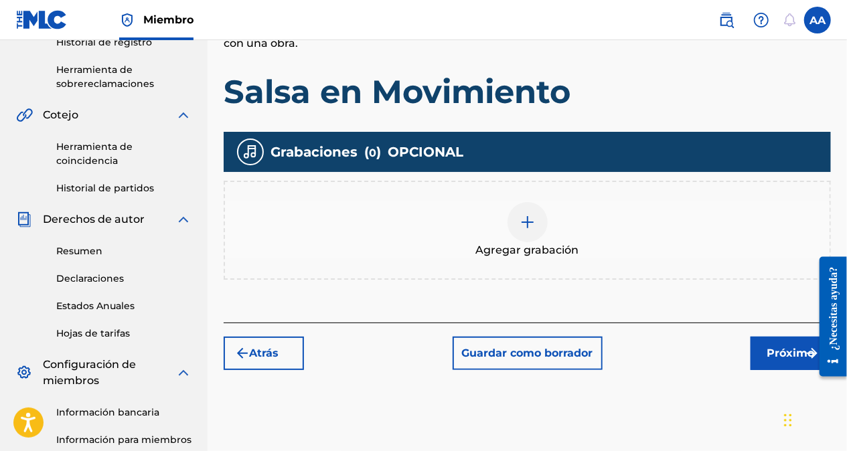
scroll to position [328, 0]
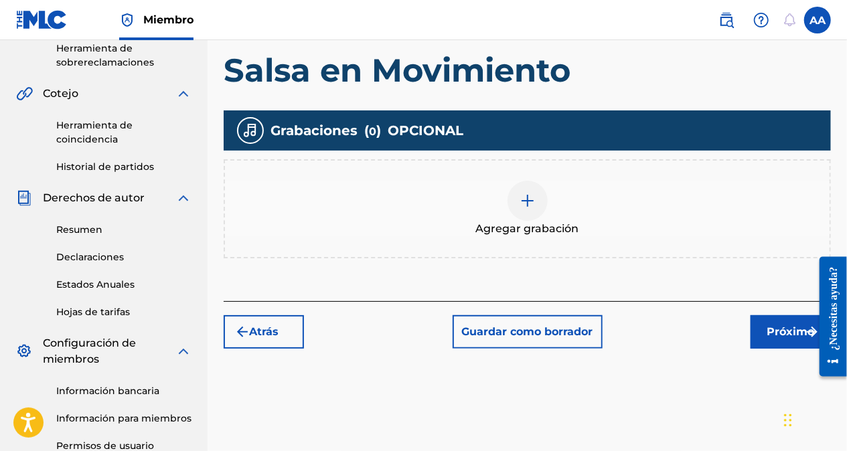
click at [529, 207] on img at bounding box center [528, 201] width 16 height 16
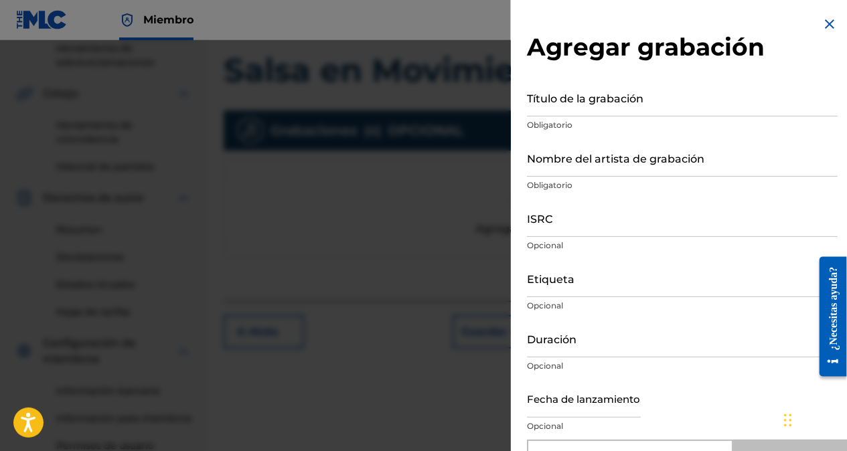
click at [549, 111] on input "Título de la grabación" at bounding box center [682, 97] width 311 height 38
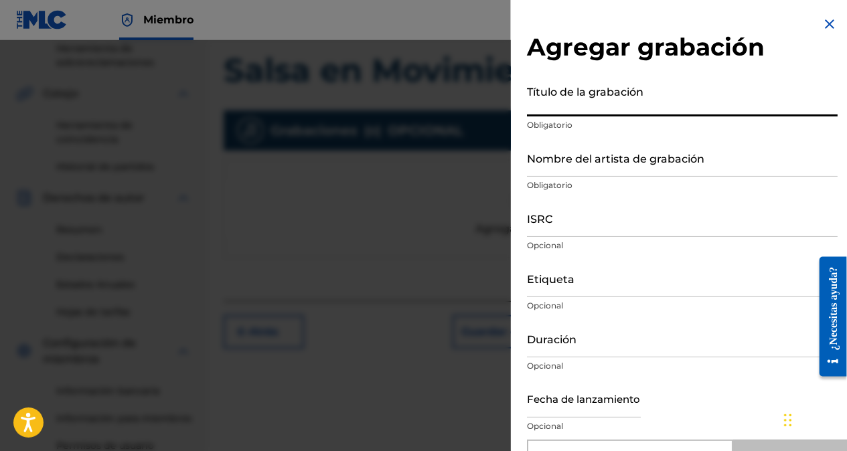
paste input "Salsa en Movimiento"
click at [564, 166] on input "Nombre del artista de grabación" at bounding box center [682, 158] width 311 height 38
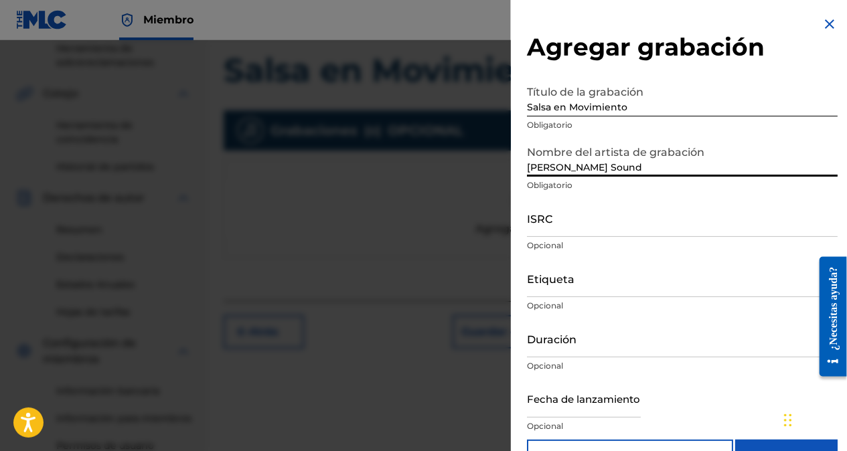
click at [569, 228] on input "ISRC" at bounding box center [682, 218] width 311 height 38
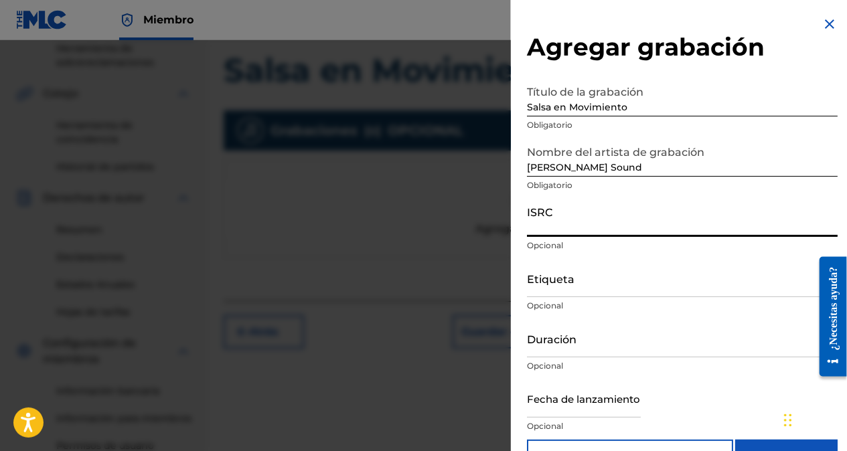
paste input "QZTVM2491129"
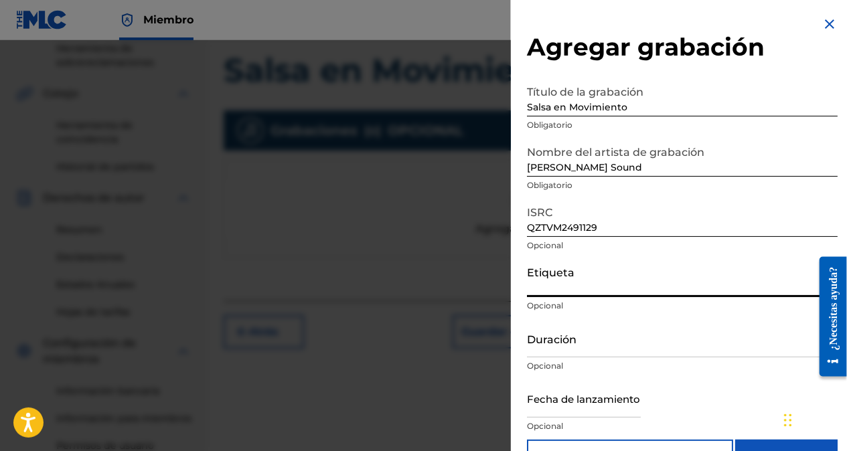
click at [600, 292] on input "Etiqueta" at bounding box center [682, 278] width 311 height 38
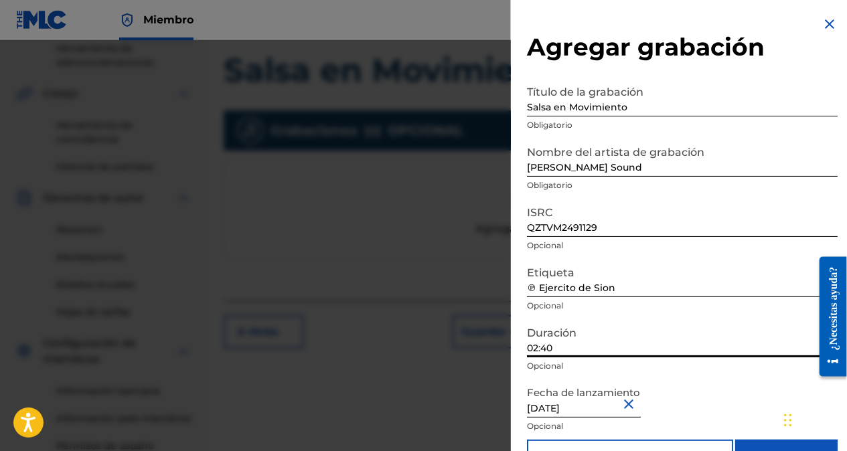
click at [563, 352] on input "02:40" at bounding box center [682, 338] width 311 height 38
click at [777, 441] on input "Add Recording" at bounding box center [786, 456] width 102 height 33
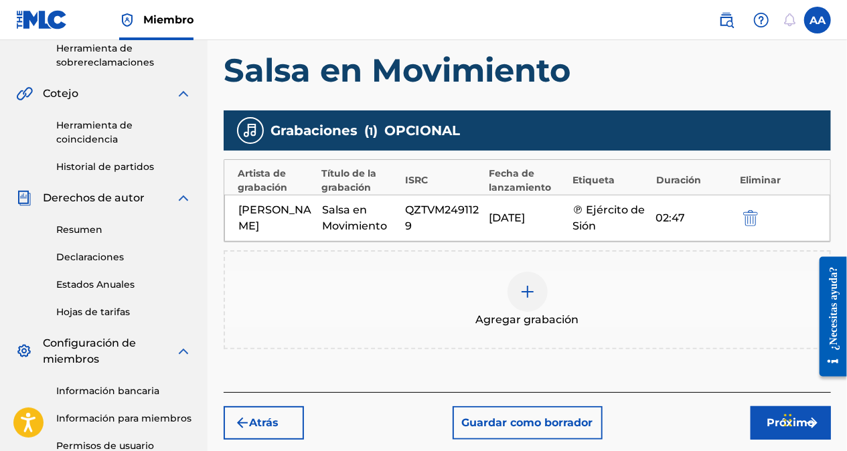
click at [775, 421] on font "Próximo" at bounding box center [792, 423] width 48 height 16
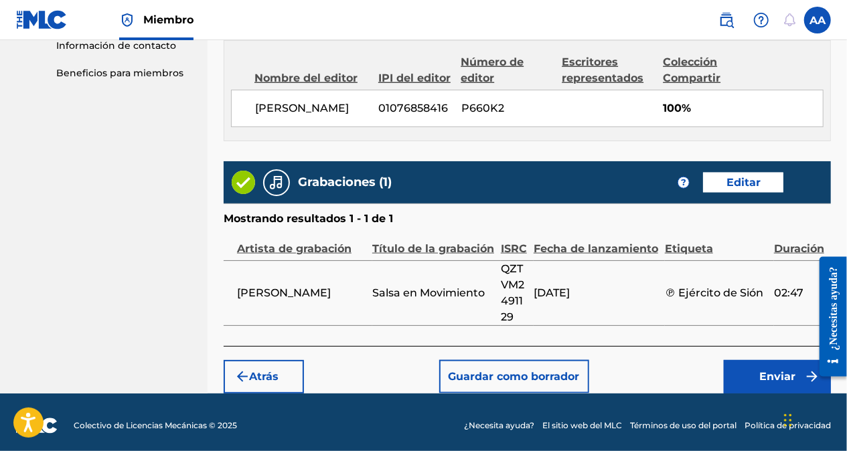
scroll to position [776, 0]
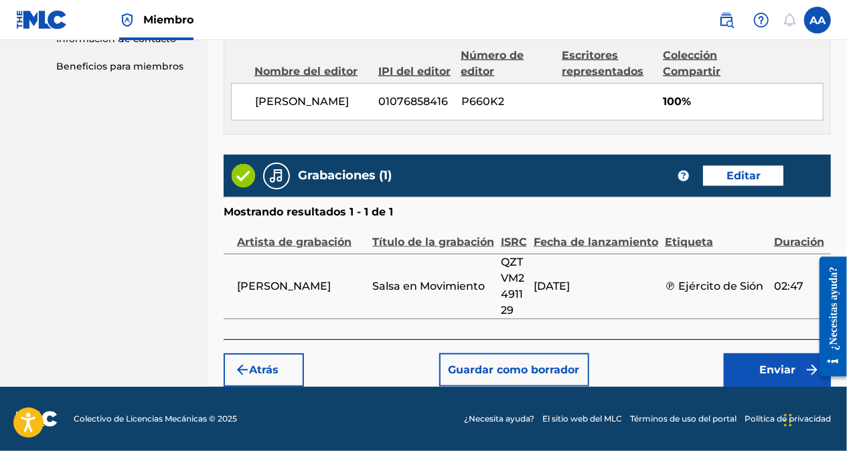
click at [773, 369] on font "Enviar" at bounding box center [777, 370] width 36 height 16
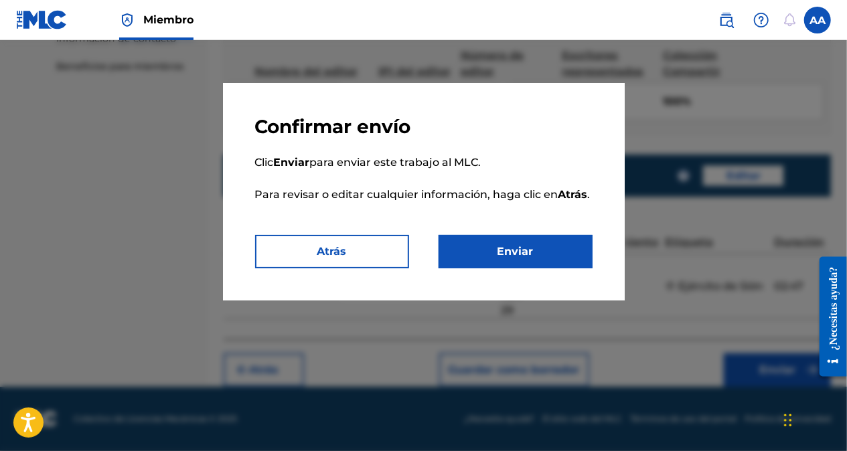
click at [509, 248] on button "Enviar" at bounding box center [516, 251] width 154 height 33
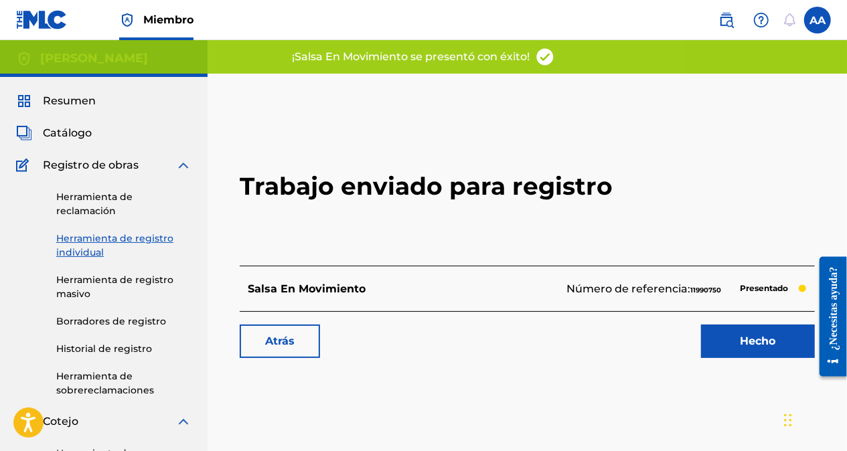
click at [757, 325] on link "Hecho" at bounding box center [758, 341] width 114 height 33
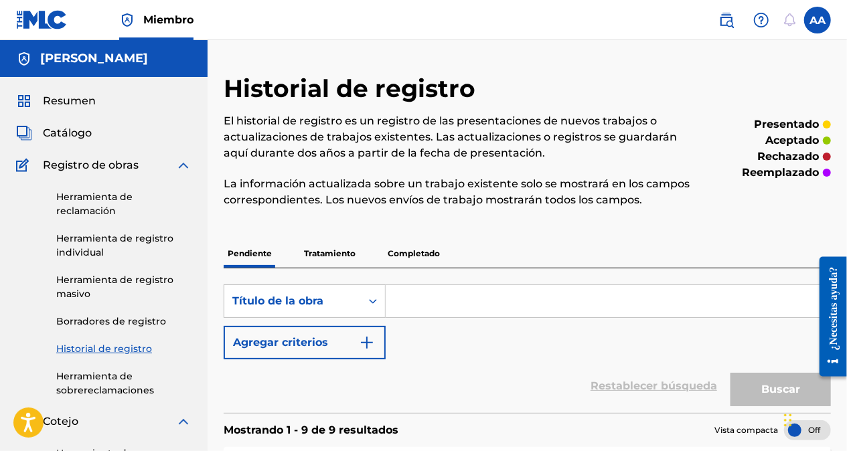
click at [70, 102] on span "Resumen" at bounding box center [69, 101] width 53 height 16
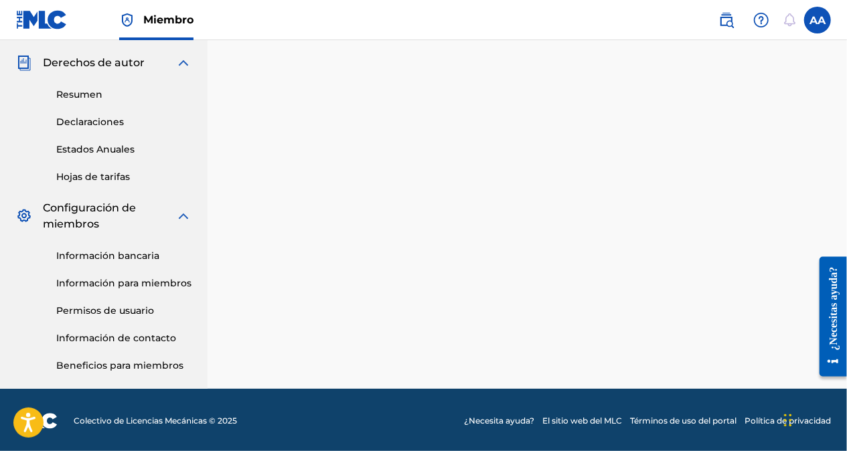
scroll to position [465, 0]
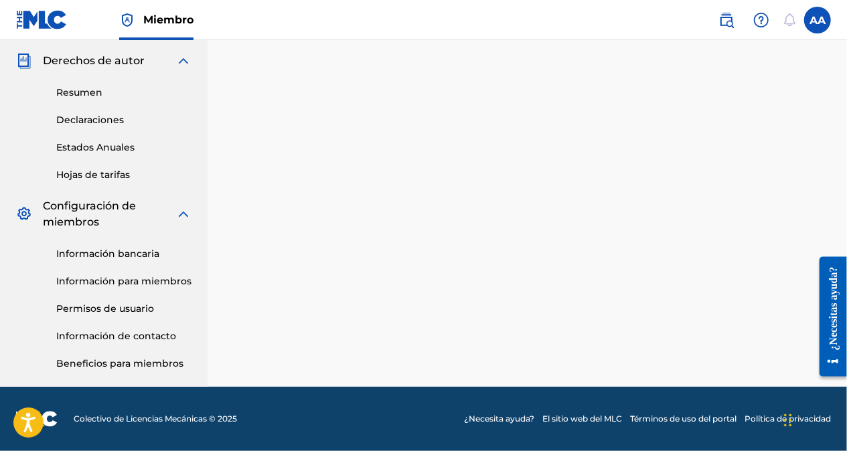
click at [96, 251] on link "Información bancaria" at bounding box center [123, 254] width 135 height 14
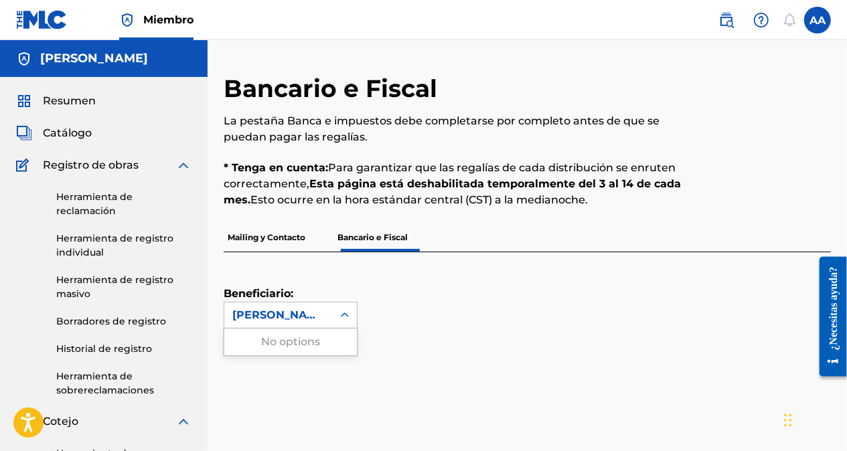
click at [346, 315] on icon at bounding box center [344, 315] width 13 height 13
click at [439, 297] on div "Beneficiario: [PERSON_NAME]" at bounding box center [511, 290] width 575 height 76
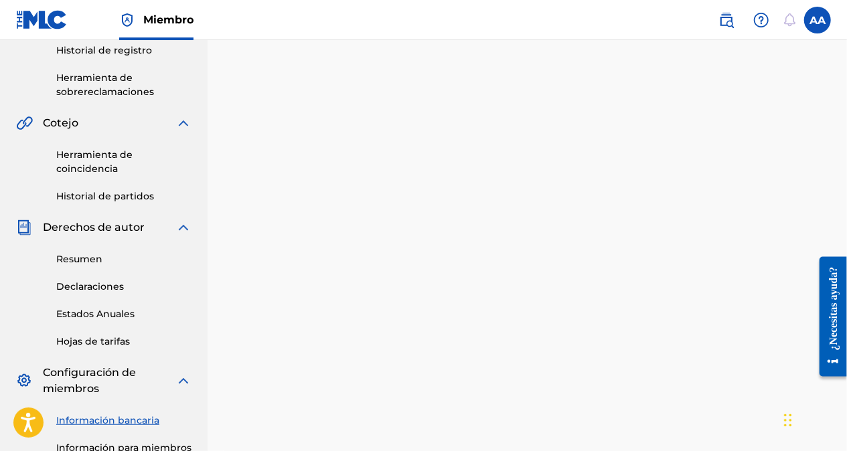
scroll to position [465, 0]
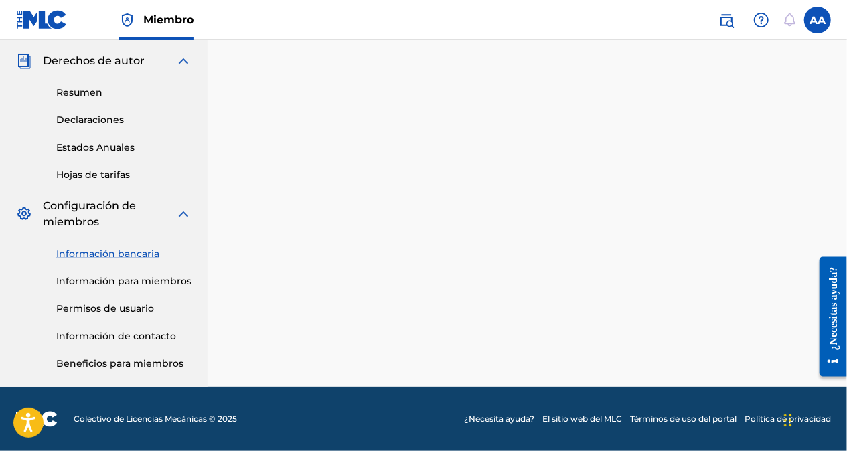
click at [122, 252] on link "Información bancaria" at bounding box center [123, 254] width 135 height 14
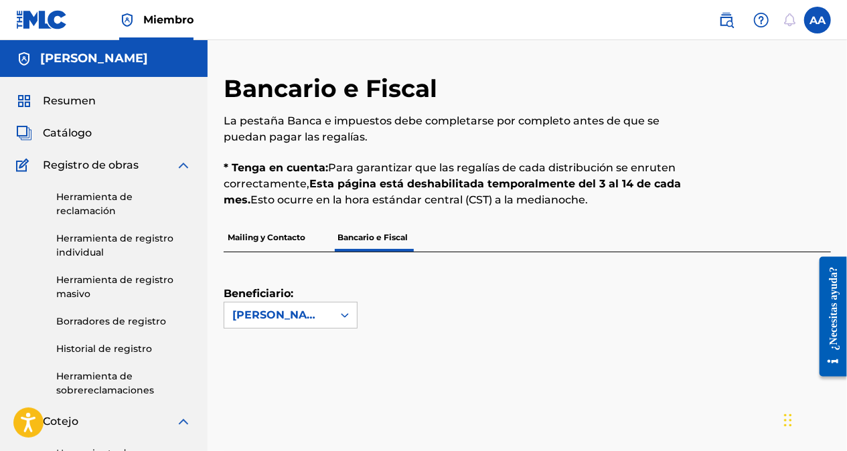
click at [381, 233] on p "Bancario e Fiscal" at bounding box center [373, 238] width 78 height 28
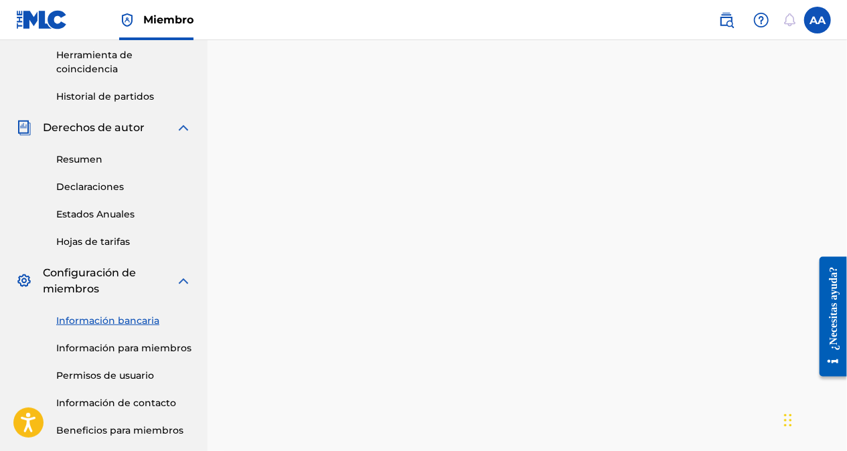
scroll to position [465, 0]
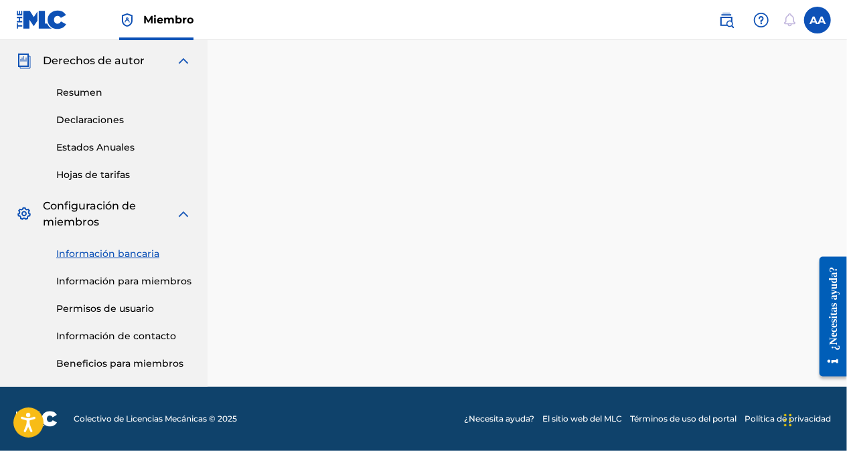
click at [141, 278] on link "Información para miembros" at bounding box center [123, 282] width 135 height 14
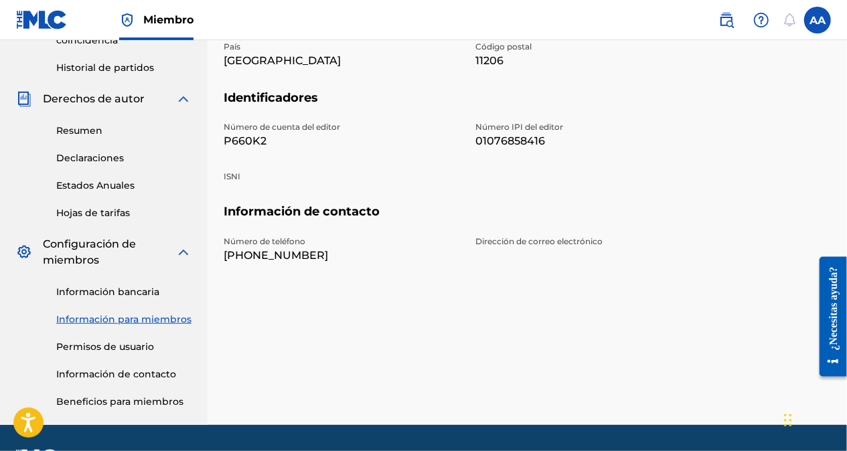
scroll to position [465, 0]
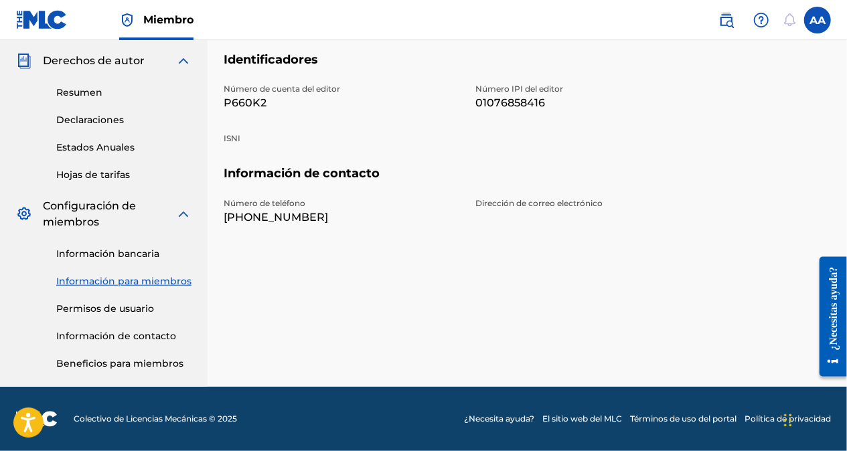
click at [125, 339] on link "Información de contacto" at bounding box center [123, 337] width 135 height 14
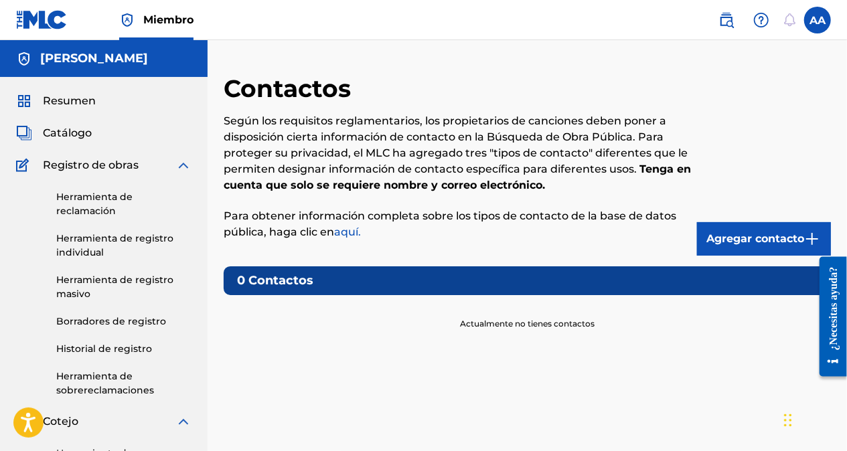
click at [121, 348] on link "Historial de registro" at bounding box center [123, 349] width 135 height 14
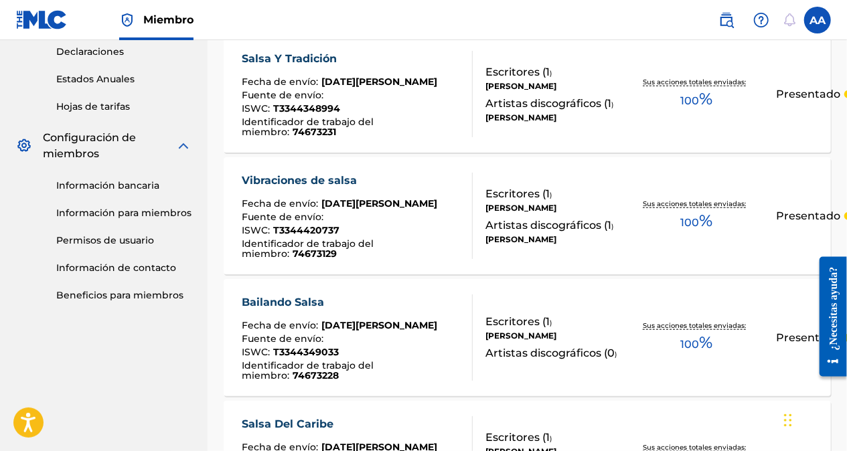
scroll to position [536, 0]
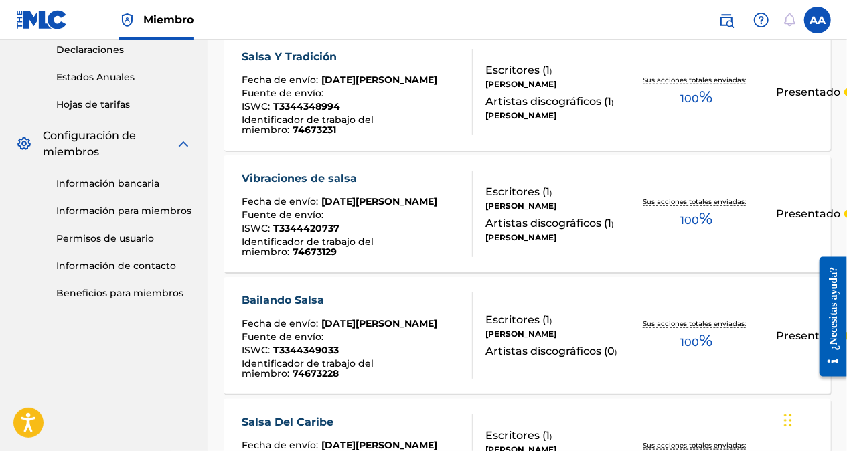
click at [105, 291] on link "Beneficios para miembros" at bounding box center [123, 294] width 135 height 14
click at [100, 185] on link "Información bancaria" at bounding box center [123, 184] width 135 height 14
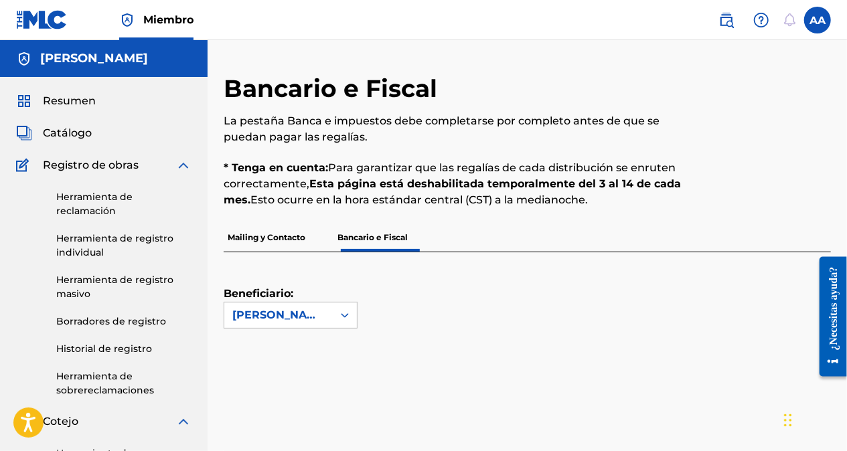
click at [269, 235] on p "Mailing y Contacto" at bounding box center [267, 238] width 86 height 28
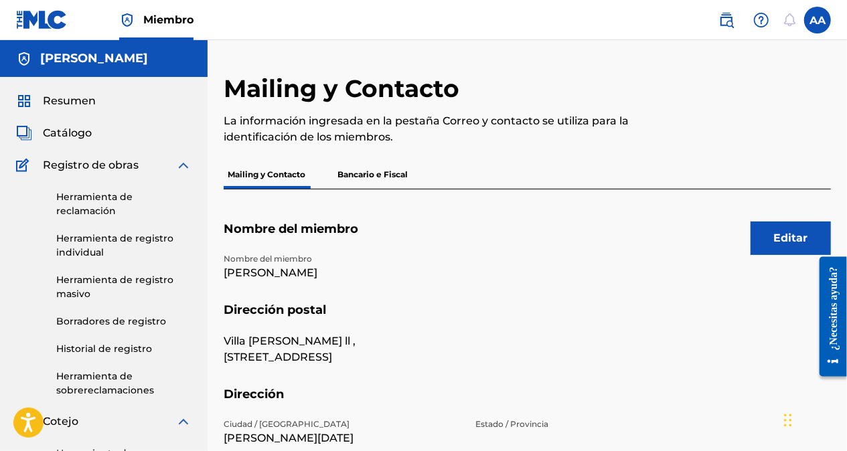
click at [379, 177] on p "Bancario e Fiscal" at bounding box center [373, 175] width 78 height 28
